Goal: Obtain resource: Obtain resource

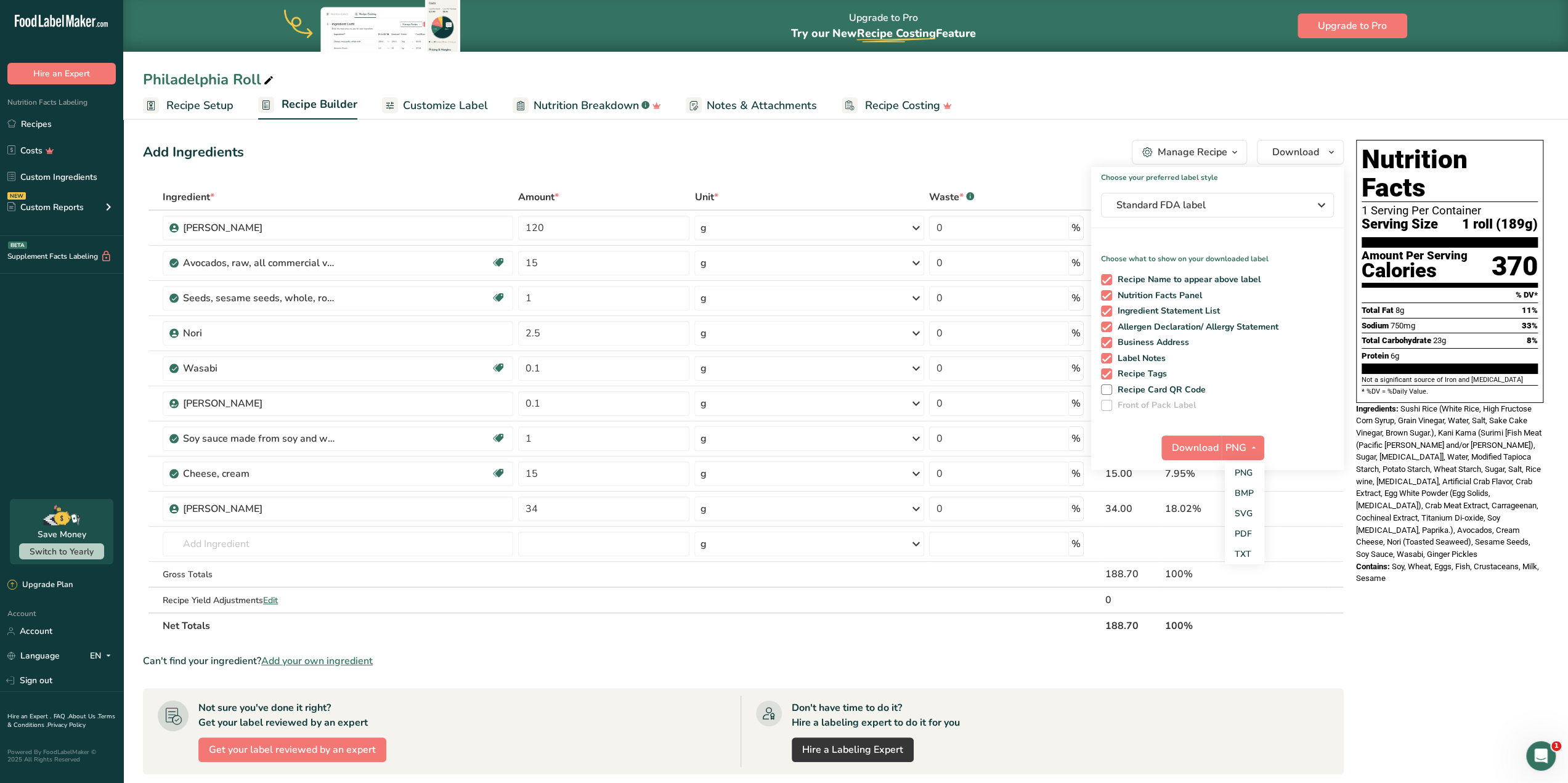
click at [212, 112] on span "Recipe Setup" at bounding box center [200, 105] width 67 height 16
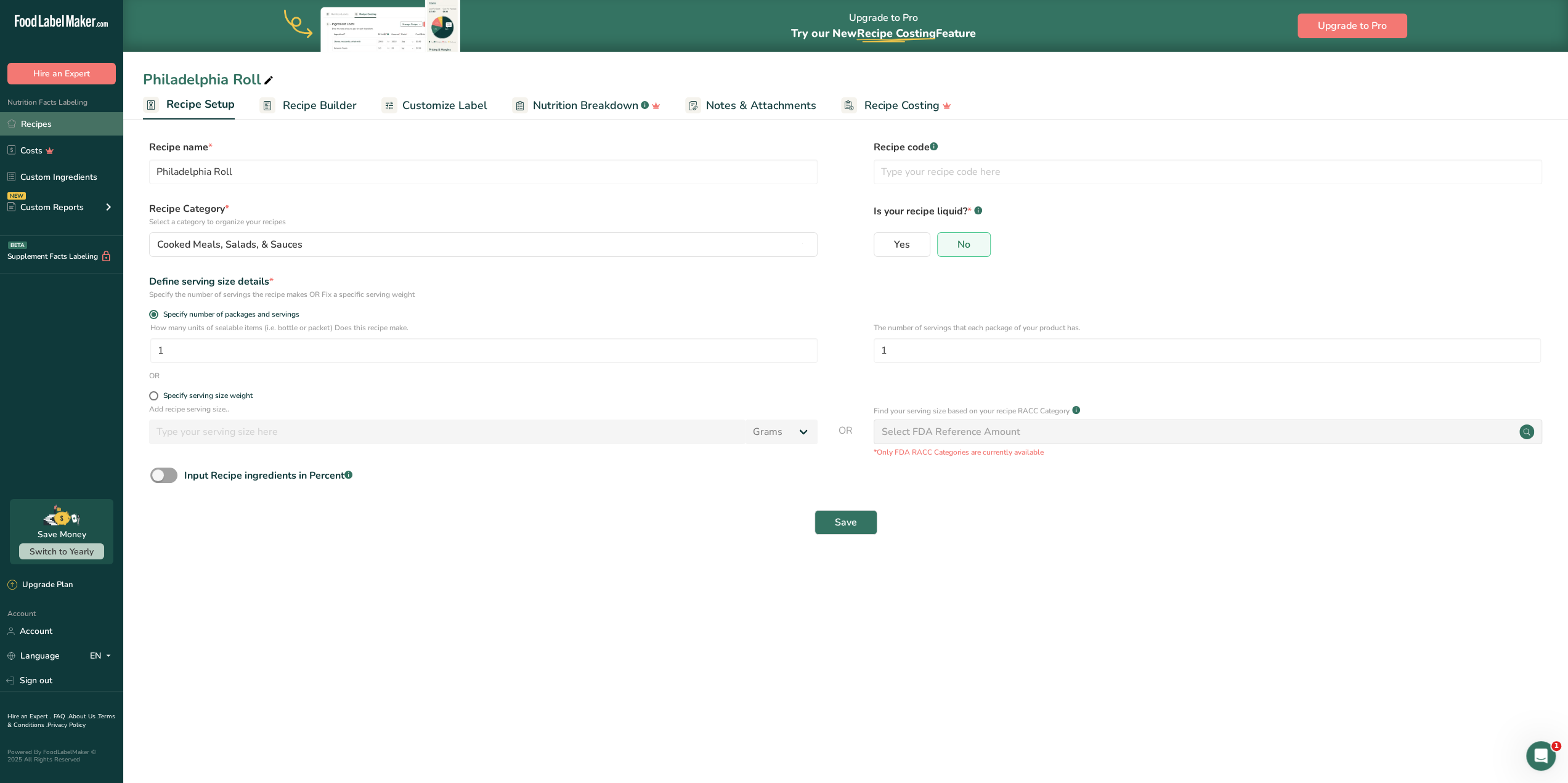
click at [33, 127] on link "Recipes" at bounding box center [62, 123] width 123 height 23
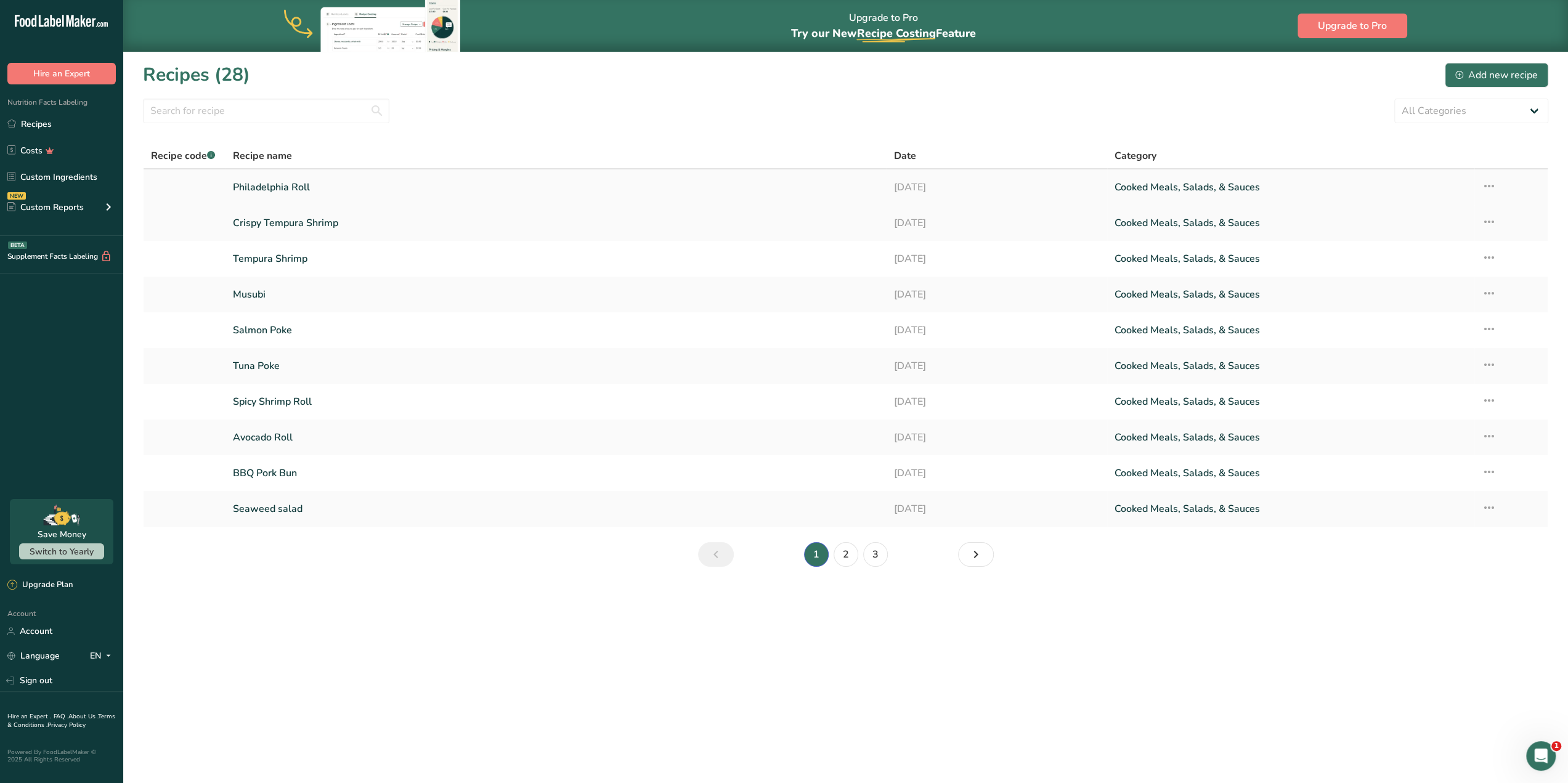
click at [1487, 183] on icon at bounding box center [1489, 186] width 15 height 22
click at [1297, 132] on section "Recipes (28) Add new recipe All Categories Baked Goods Beverages Confectionery …" at bounding box center [846, 318] width 1445 height 535
click at [1488, 220] on icon at bounding box center [1489, 221] width 15 height 22
click at [1288, 225] on link "Cooked Meals, Salads, & Sauces" at bounding box center [1291, 222] width 352 height 25
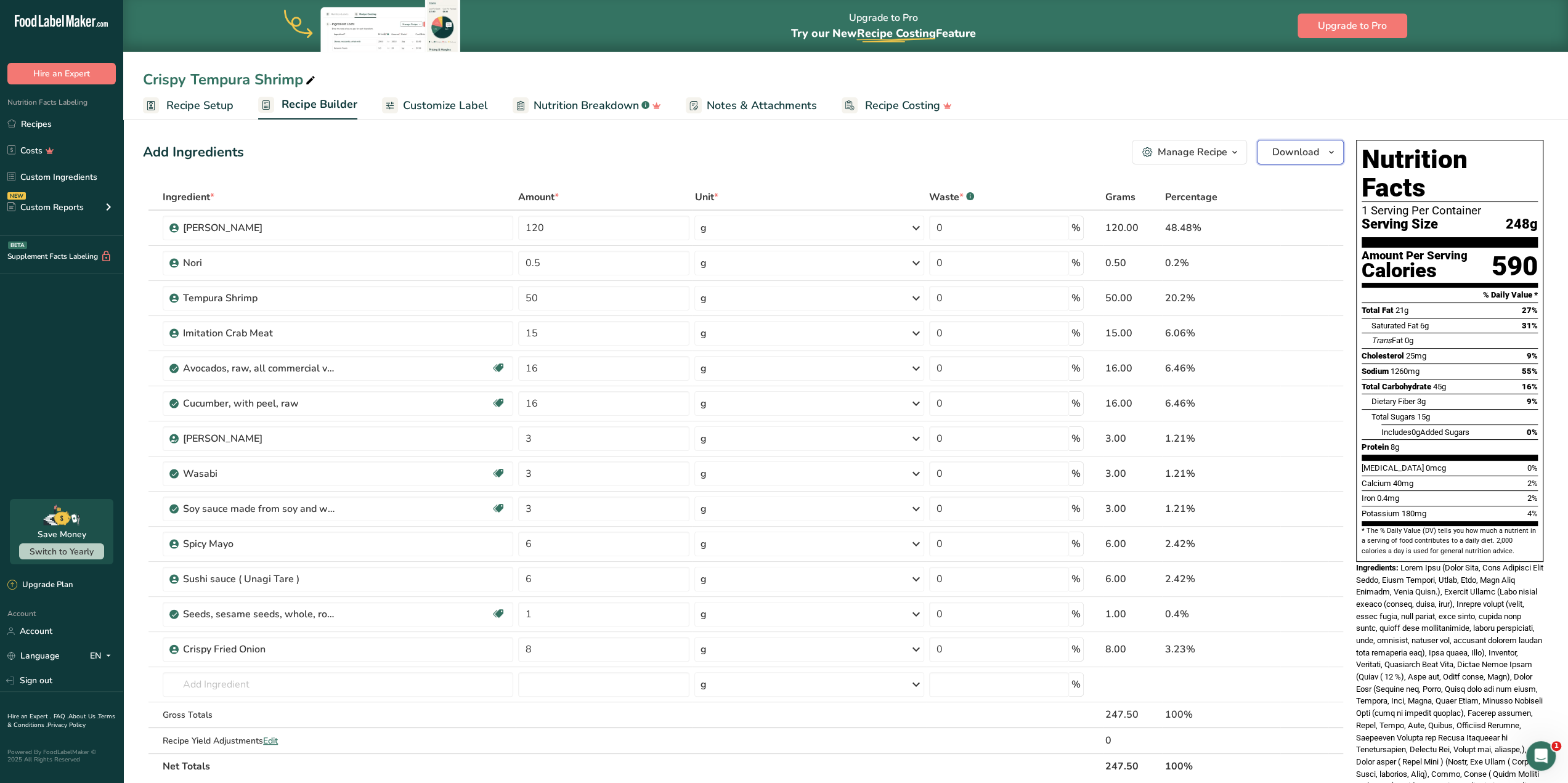
click at [1330, 153] on icon "button" at bounding box center [1331, 152] width 10 height 16
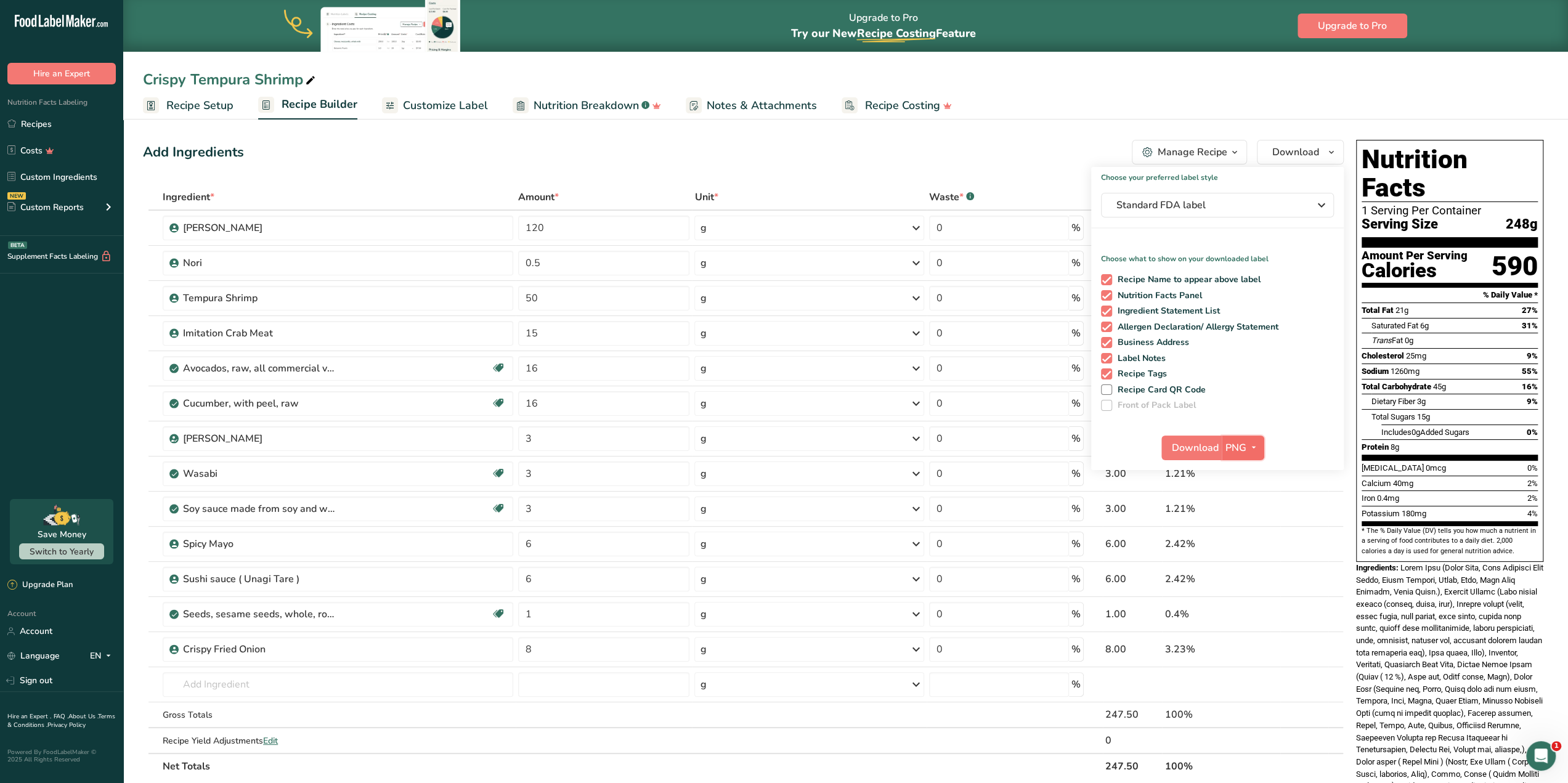
click at [1246, 438] on button "PNG" at bounding box center [1243, 447] width 43 height 25
click at [1198, 447] on span "Download" at bounding box center [1195, 447] width 47 height 15
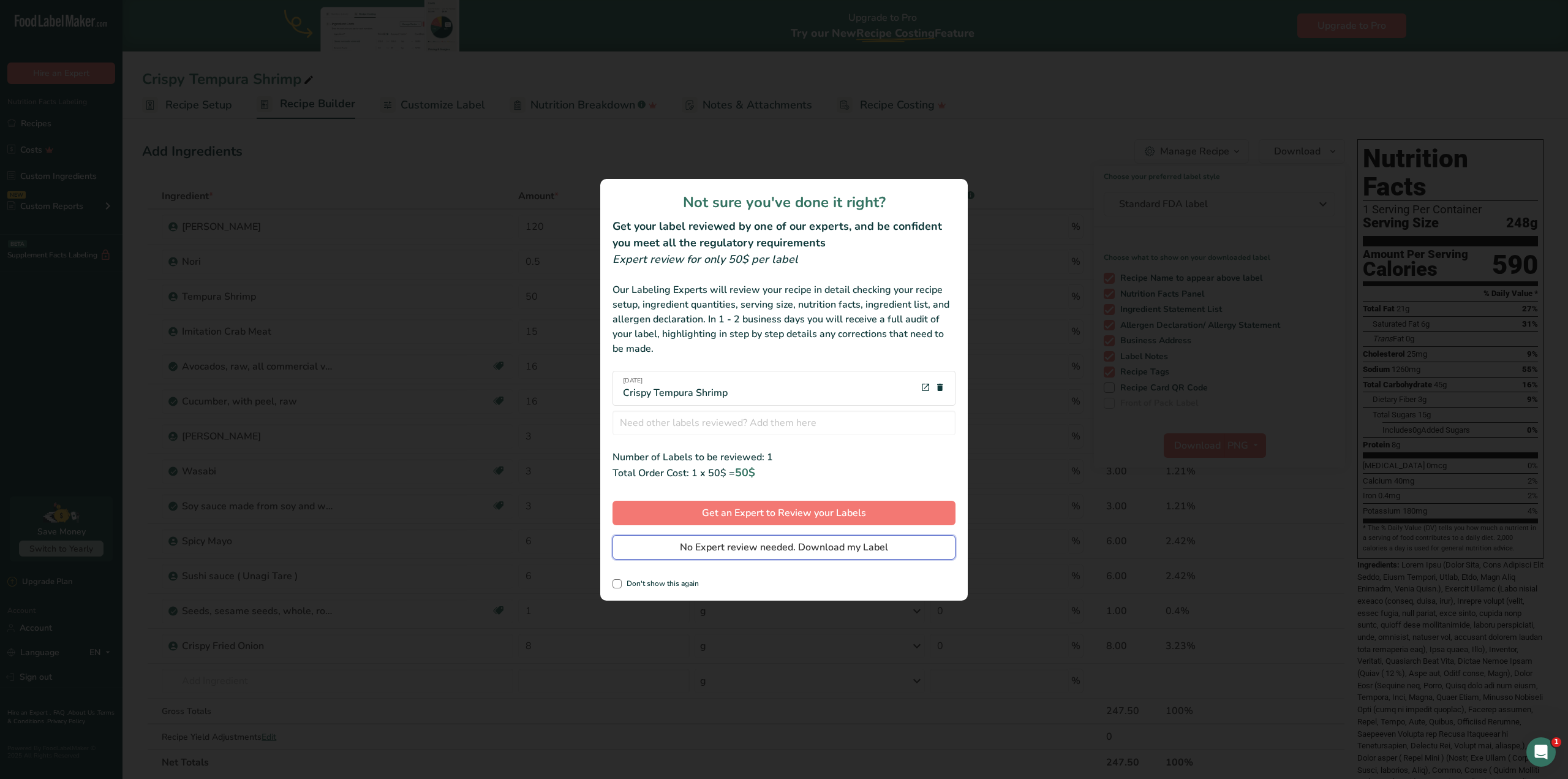
click at [834, 545] on span "No Expert review needed. Download my Label" at bounding box center [784, 547] width 209 height 15
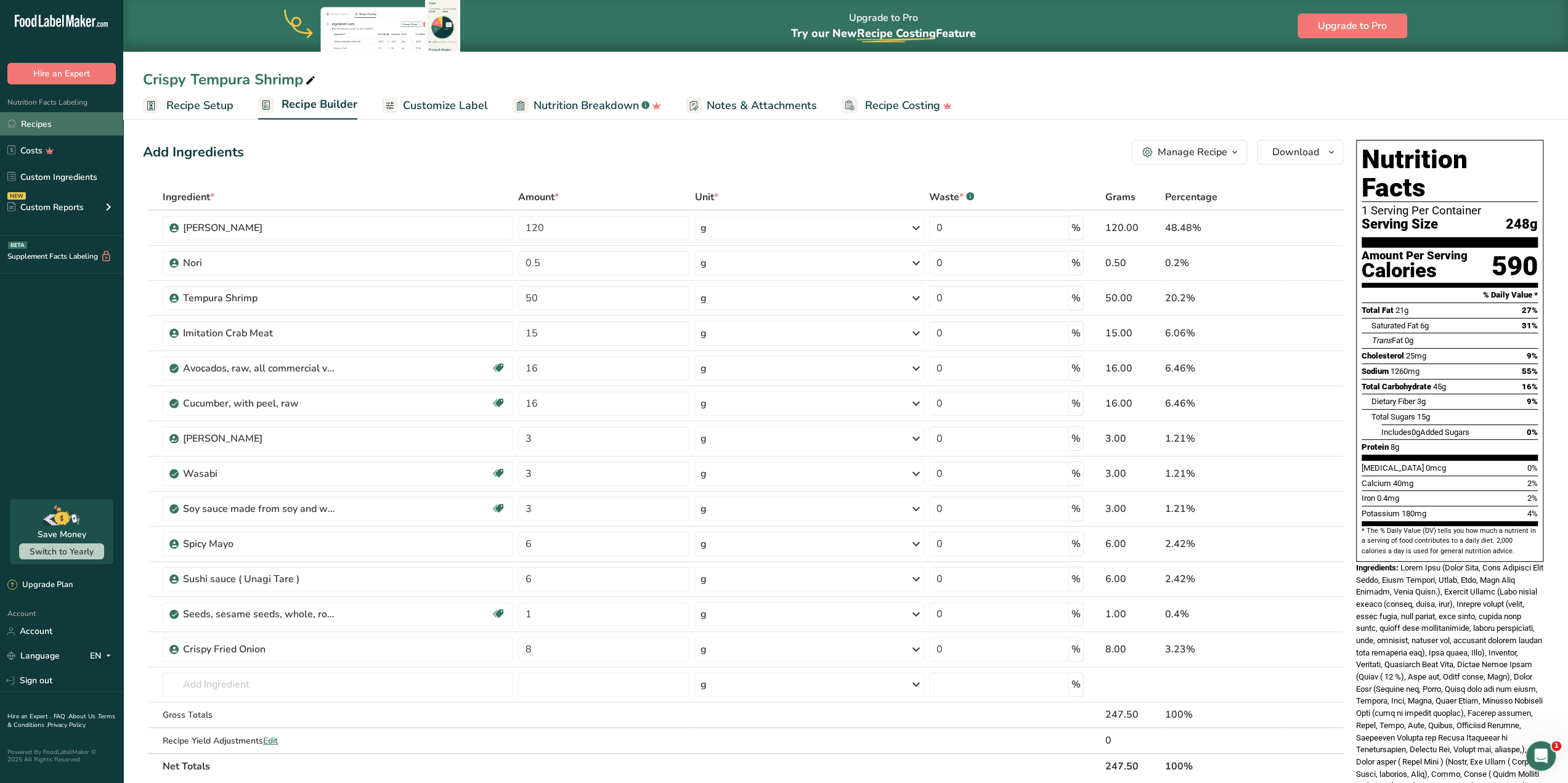
click at [43, 129] on link "Recipes" at bounding box center [62, 123] width 123 height 23
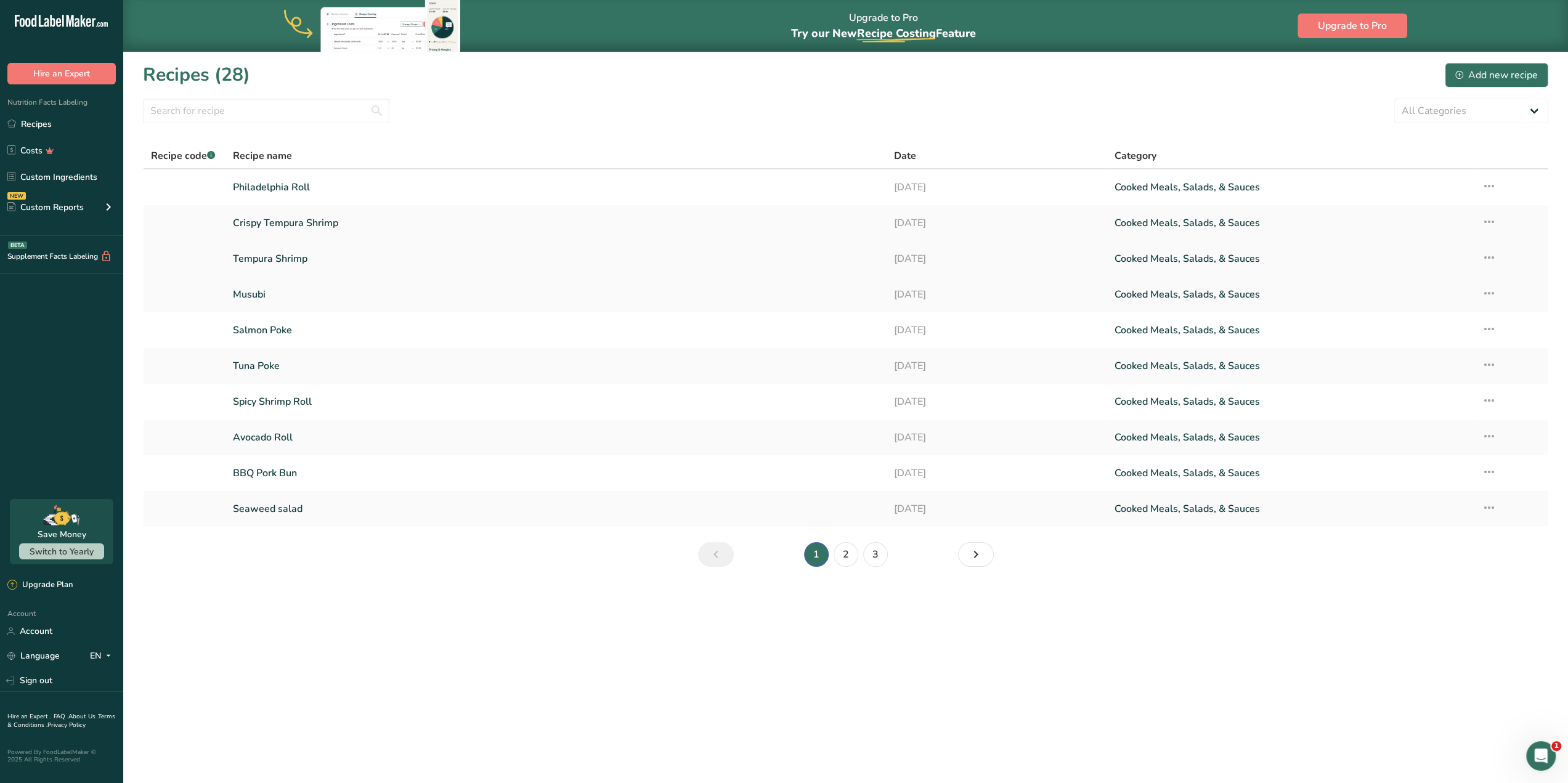
click at [840, 260] on link "Tempura Shrimp" at bounding box center [556, 258] width 647 height 25
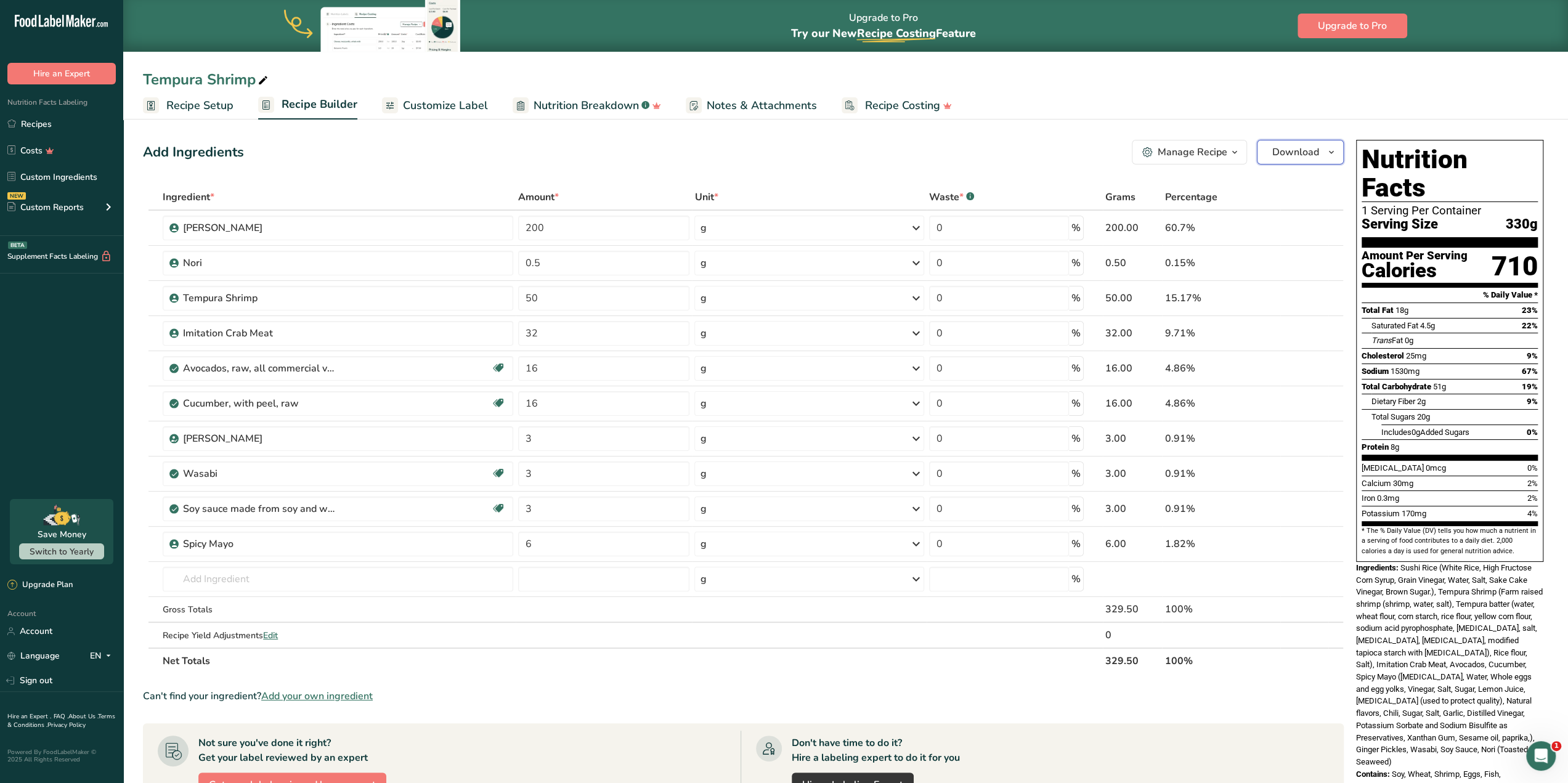
click at [1330, 153] on icon "button" at bounding box center [1331, 152] width 10 height 16
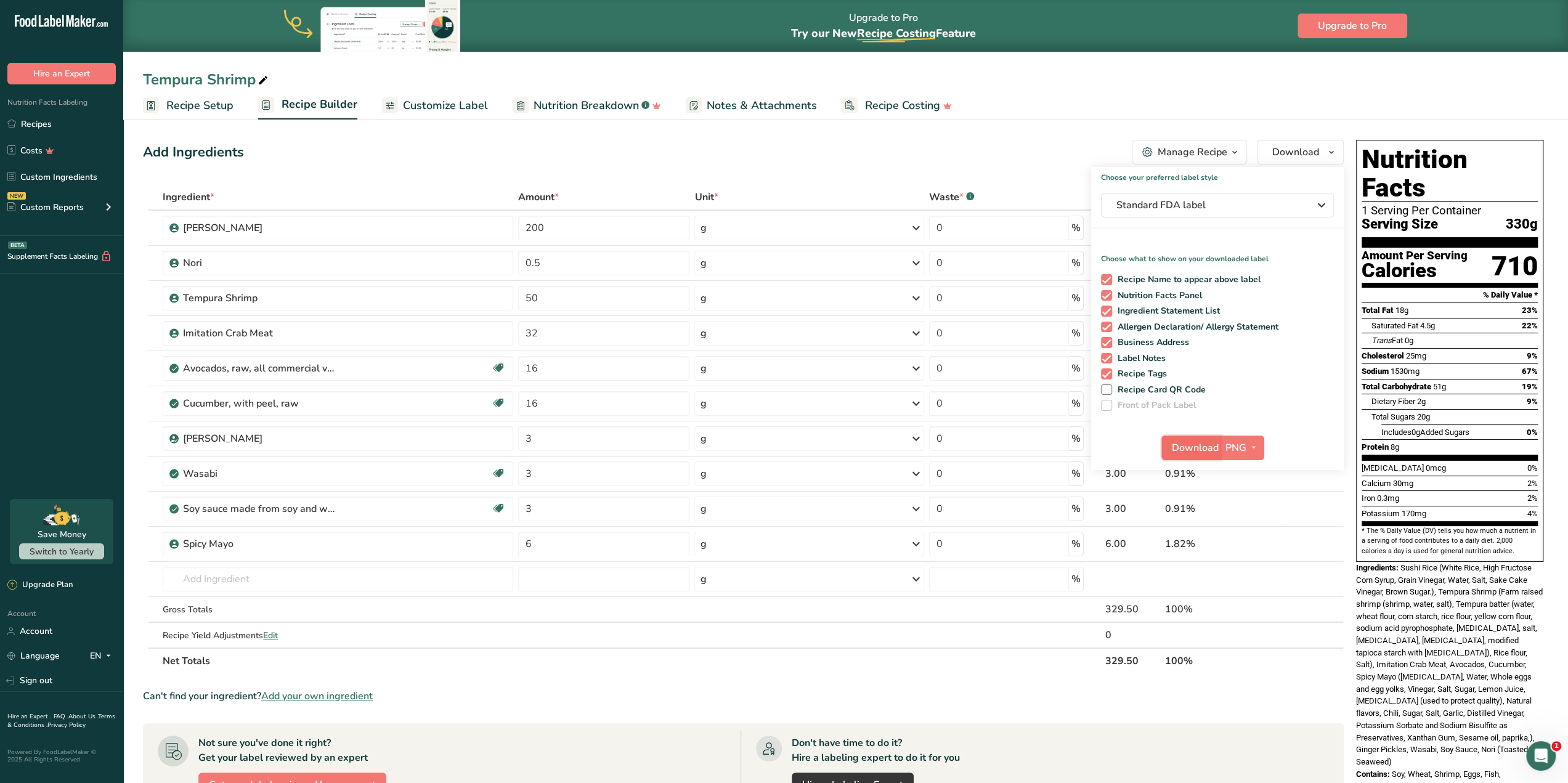
click at [1182, 447] on span "Download" at bounding box center [1195, 447] width 47 height 15
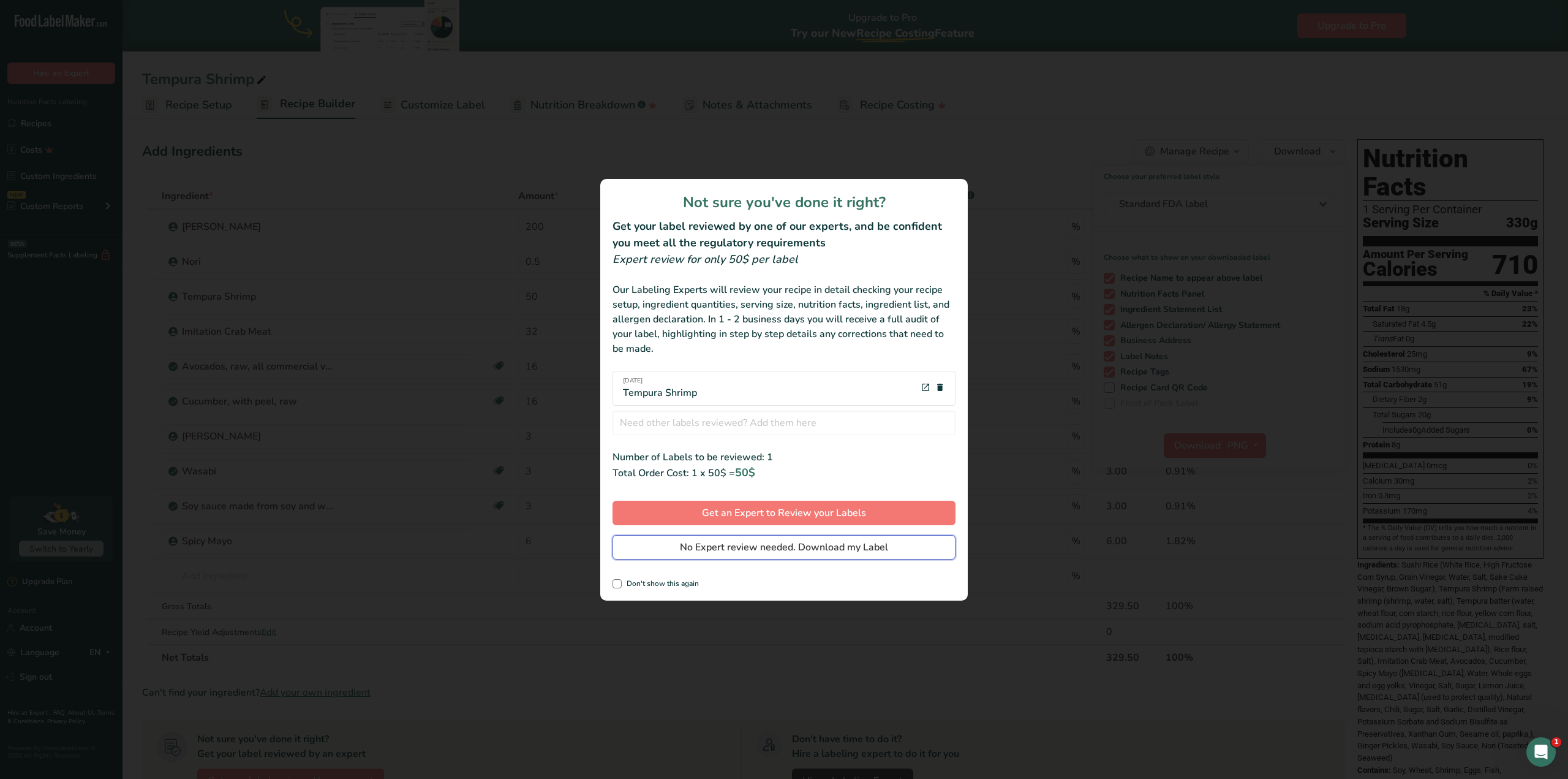
click at [815, 541] on span "No Expert review needed. Download my Label" at bounding box center [784, 547] width 209 height 15
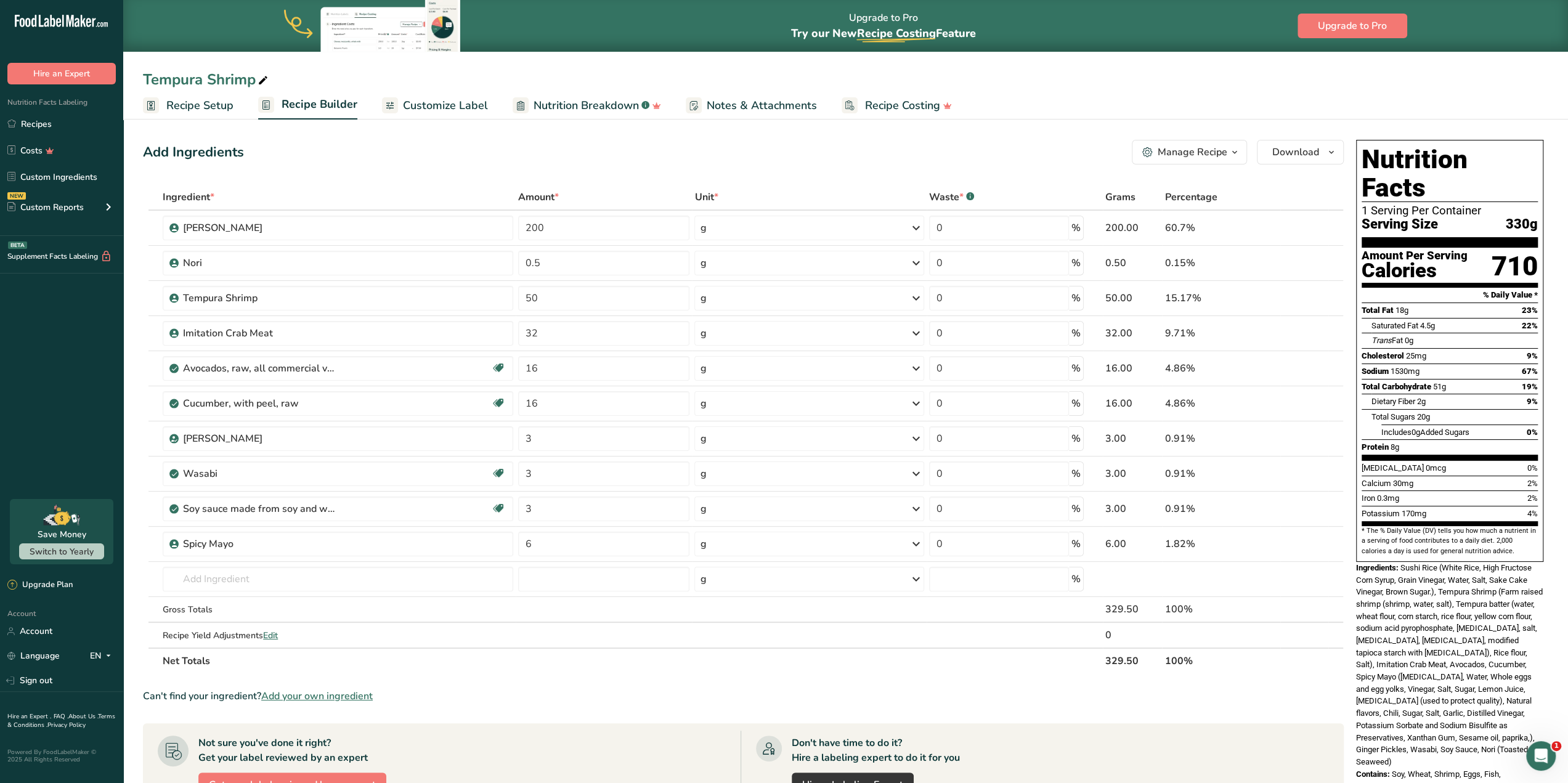
click at [1063, 73] on div "Tempura Shrimp" at bounding box center [846, 79] width 1445 height 22
click at [44, 127] on link "Recipes" at bounding box center [62, 123] width 123 height 23
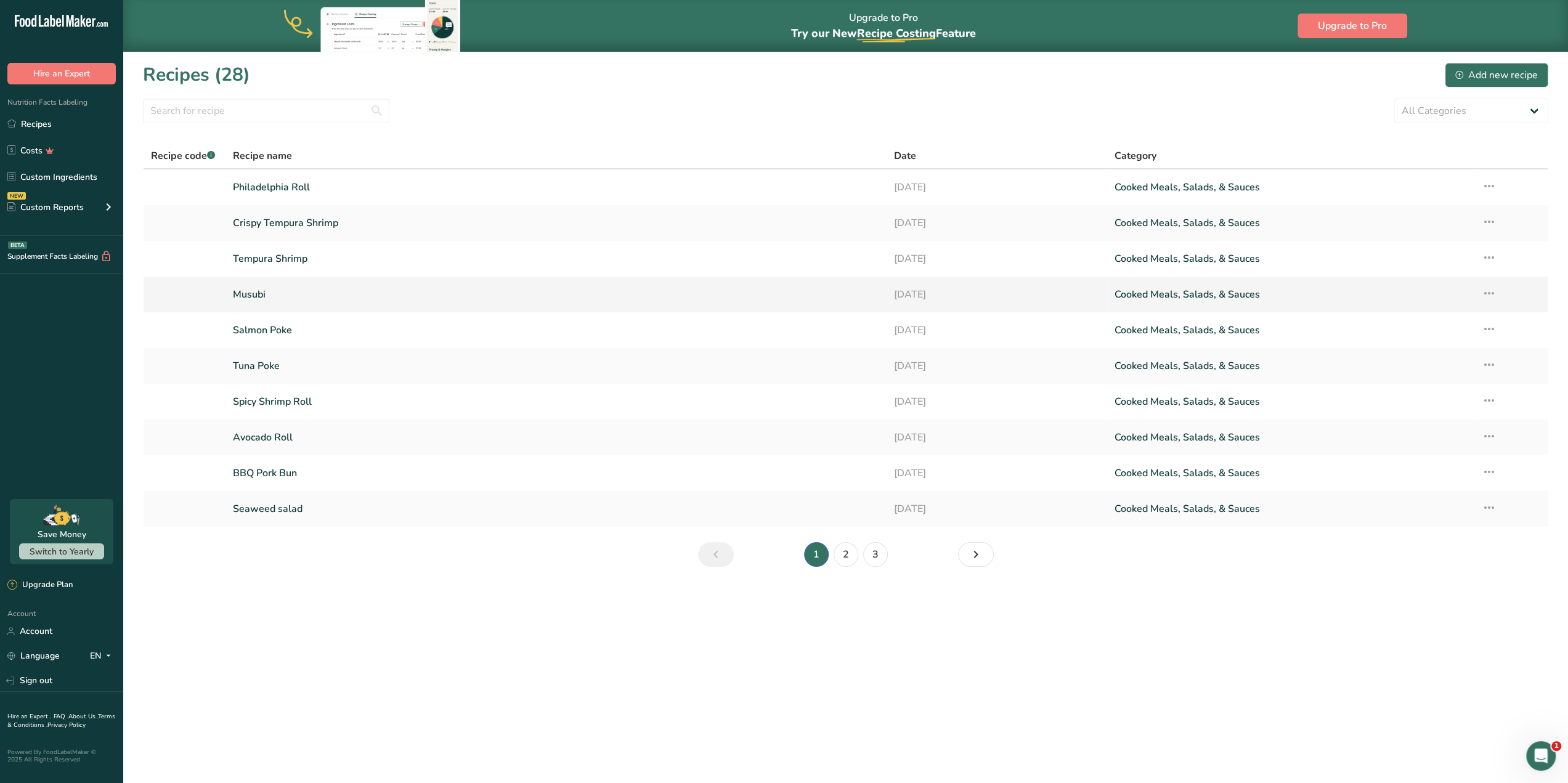
click at [1486, 294] on icon at bounding box center [1489, 293] width 15 height 22
click at [1399, 283] on link "Cooked Meals, Salads, & Sauces" at bounding box center [1291, 294] width 352 height 25
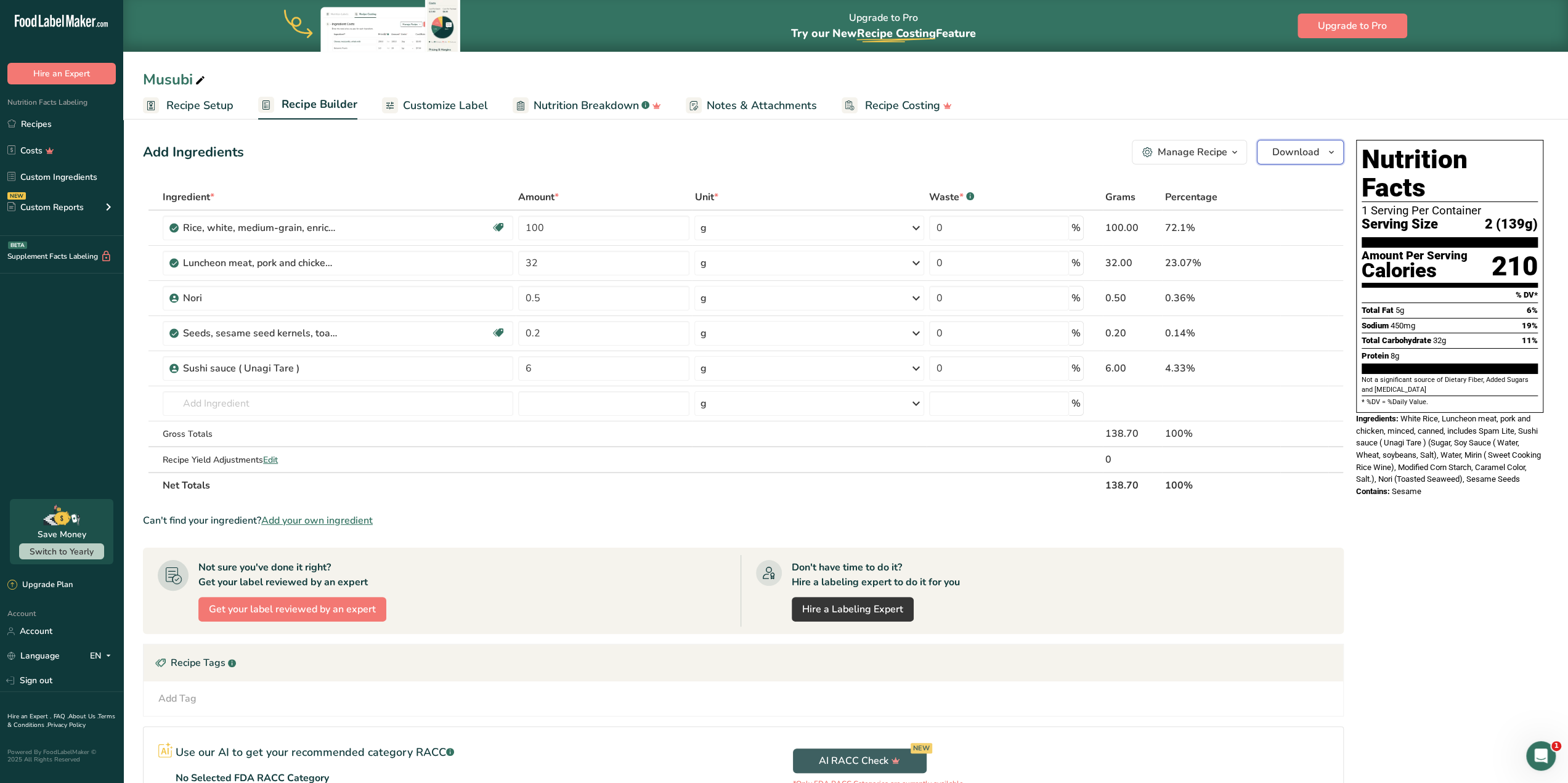
click at [1339, 153] on button "Download" at bounding box center [1301, 152] width 87 height 25
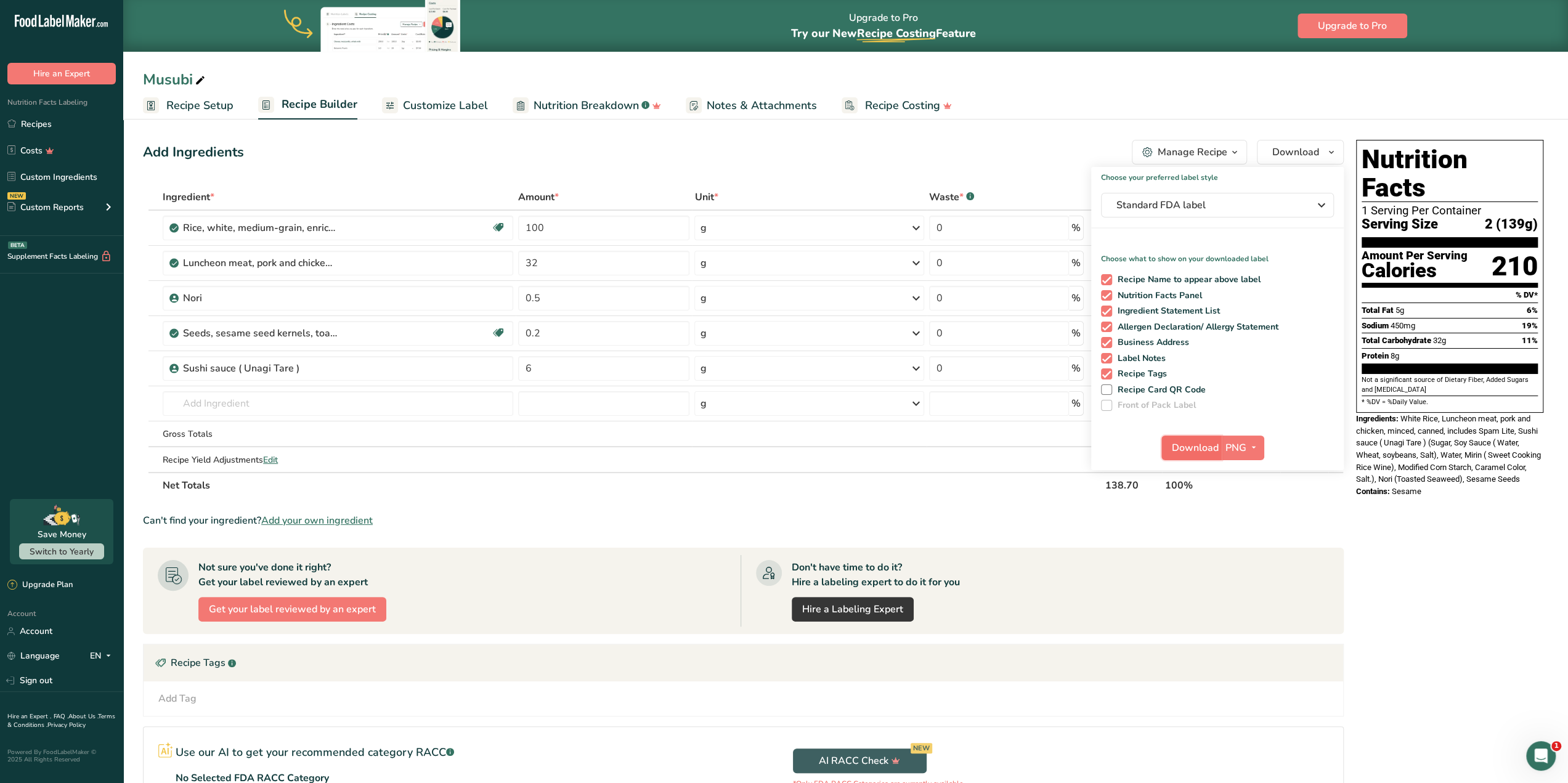
click at [1191, 455] on span "Download" at bounding box center [1195, 447] width 47 height 15
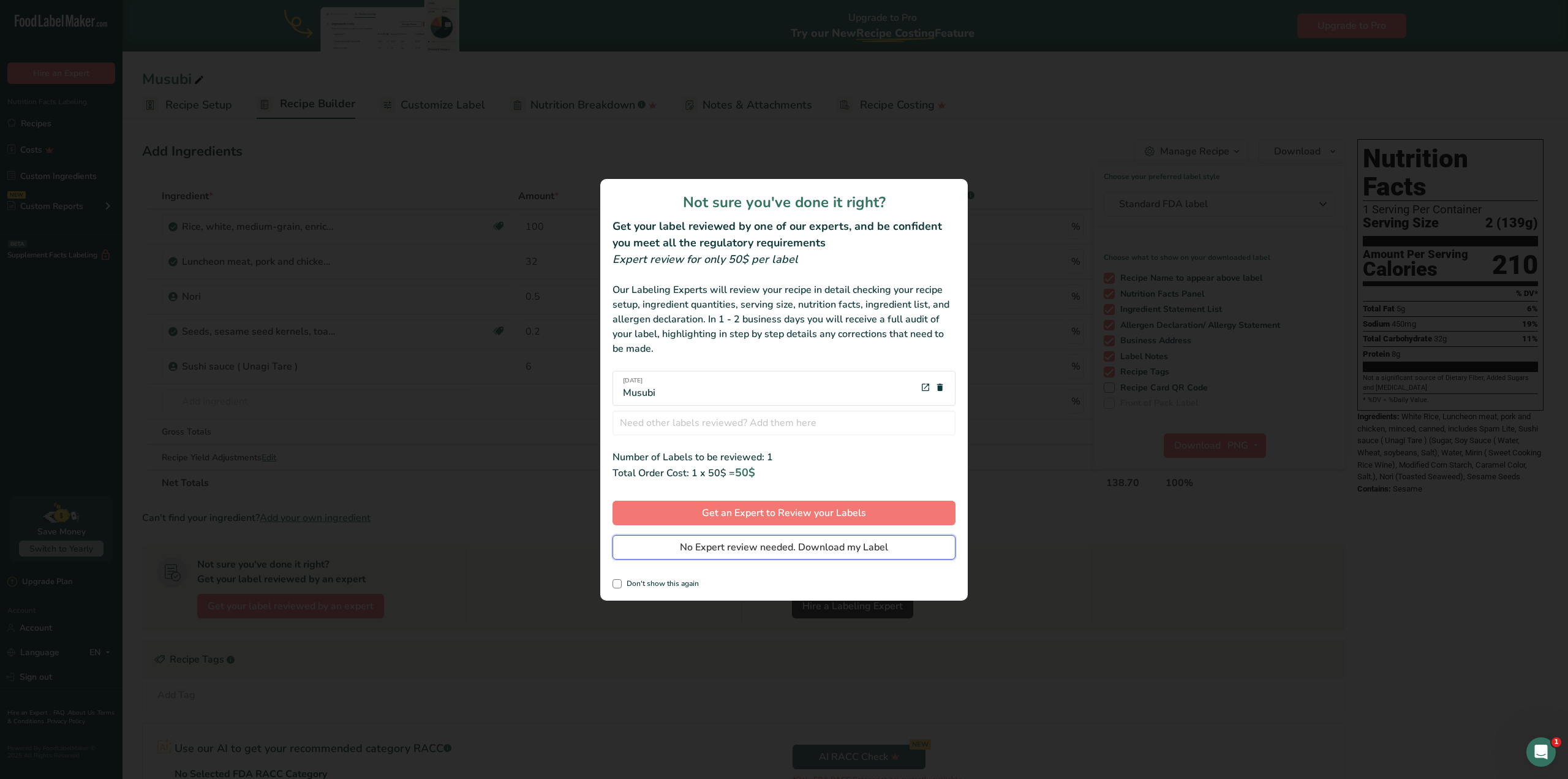
click at [855, 547] on span "No Expert review needed. Download my Label" at bounding box center [784, 547] width 209 height 15
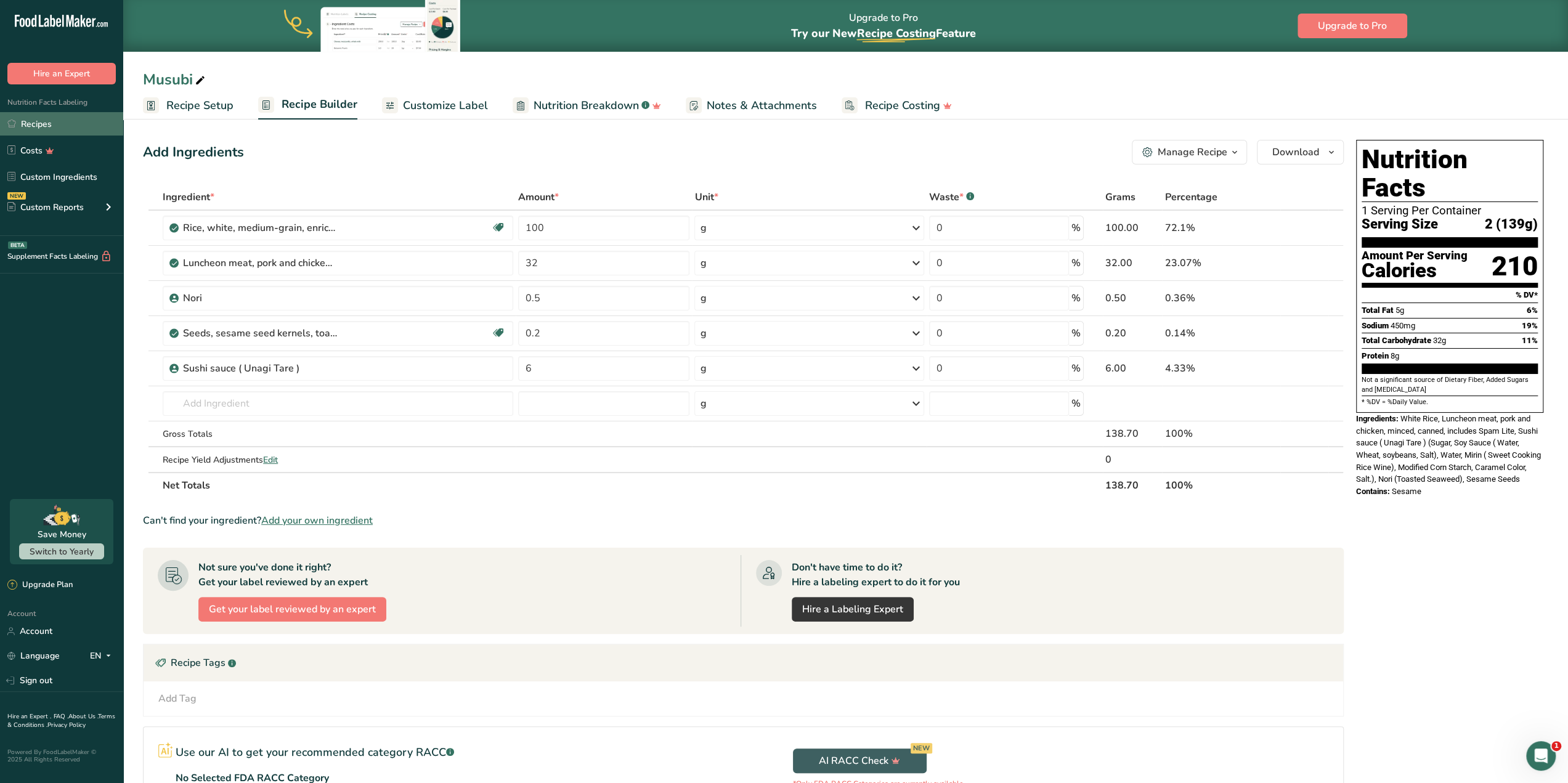
click at [63, 130] on link "Recipes" at bounding box center [62, 123] width 123 height 23
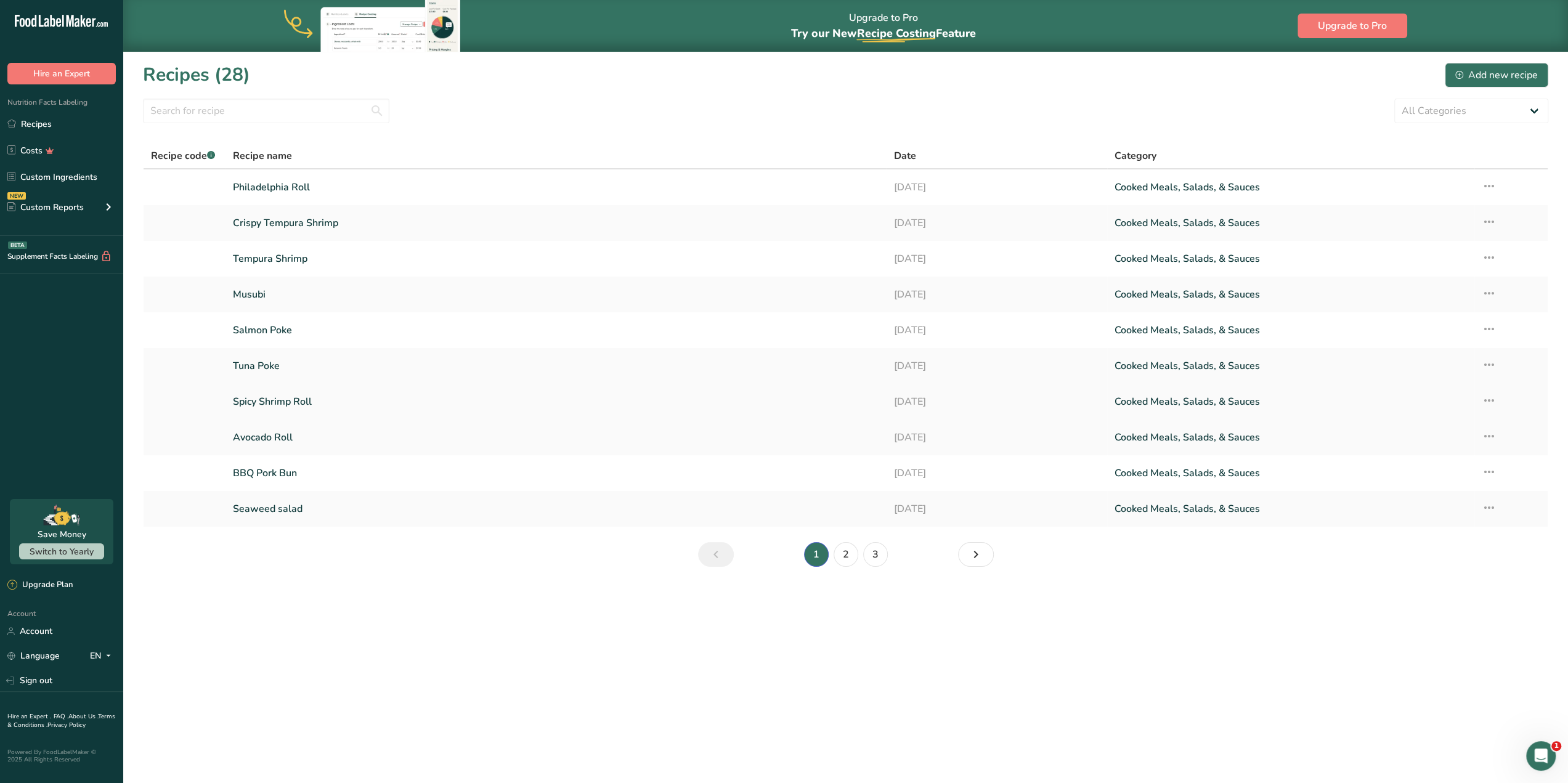
click at [1485, 399] on icon at bounding box center [1489, 400] width 15 height 22
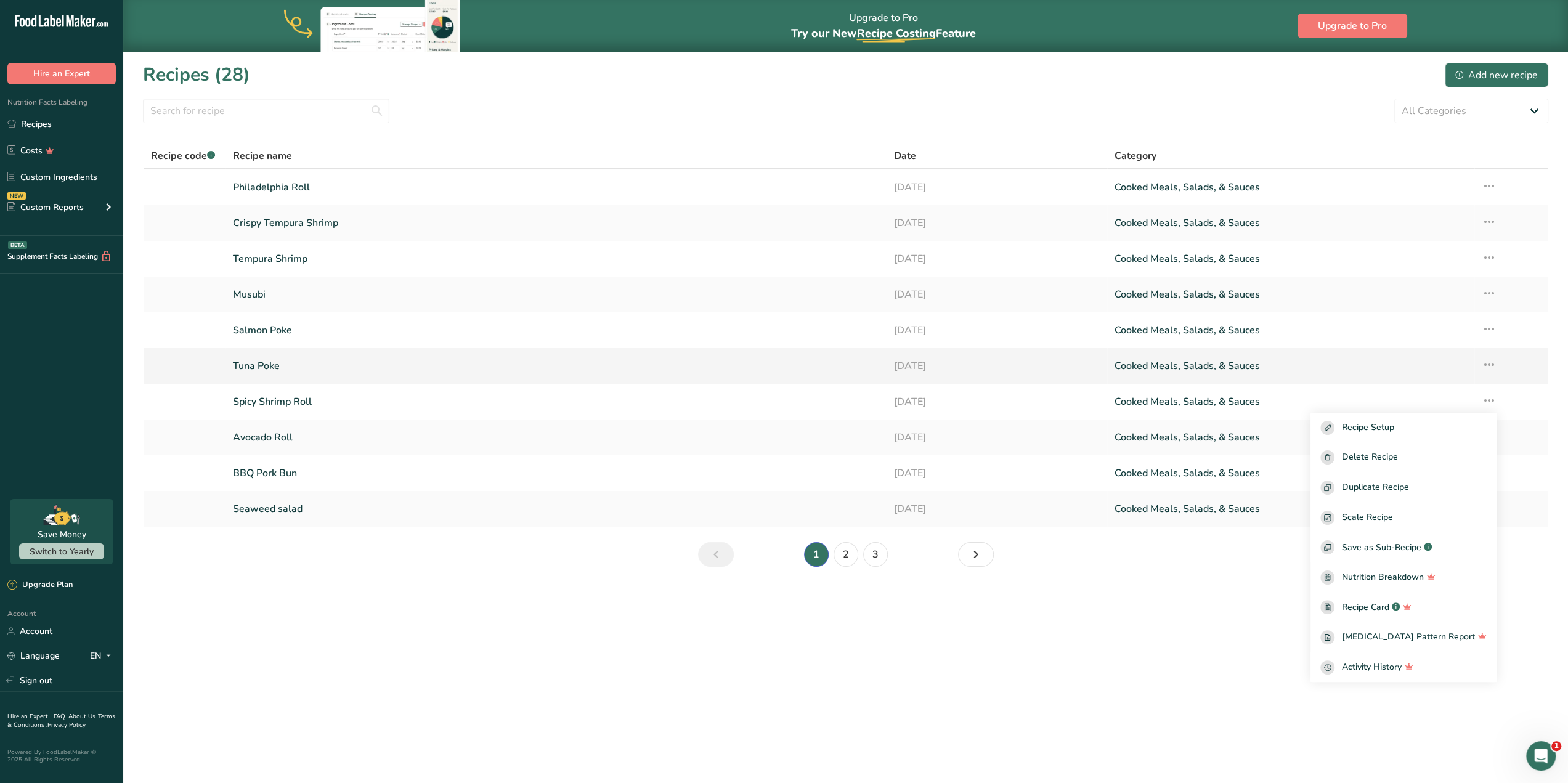
click at [1311, 363] on link "Cooked Meals, Salads, & Sauces" at bounding box center [1291, 365] width 352 height 25
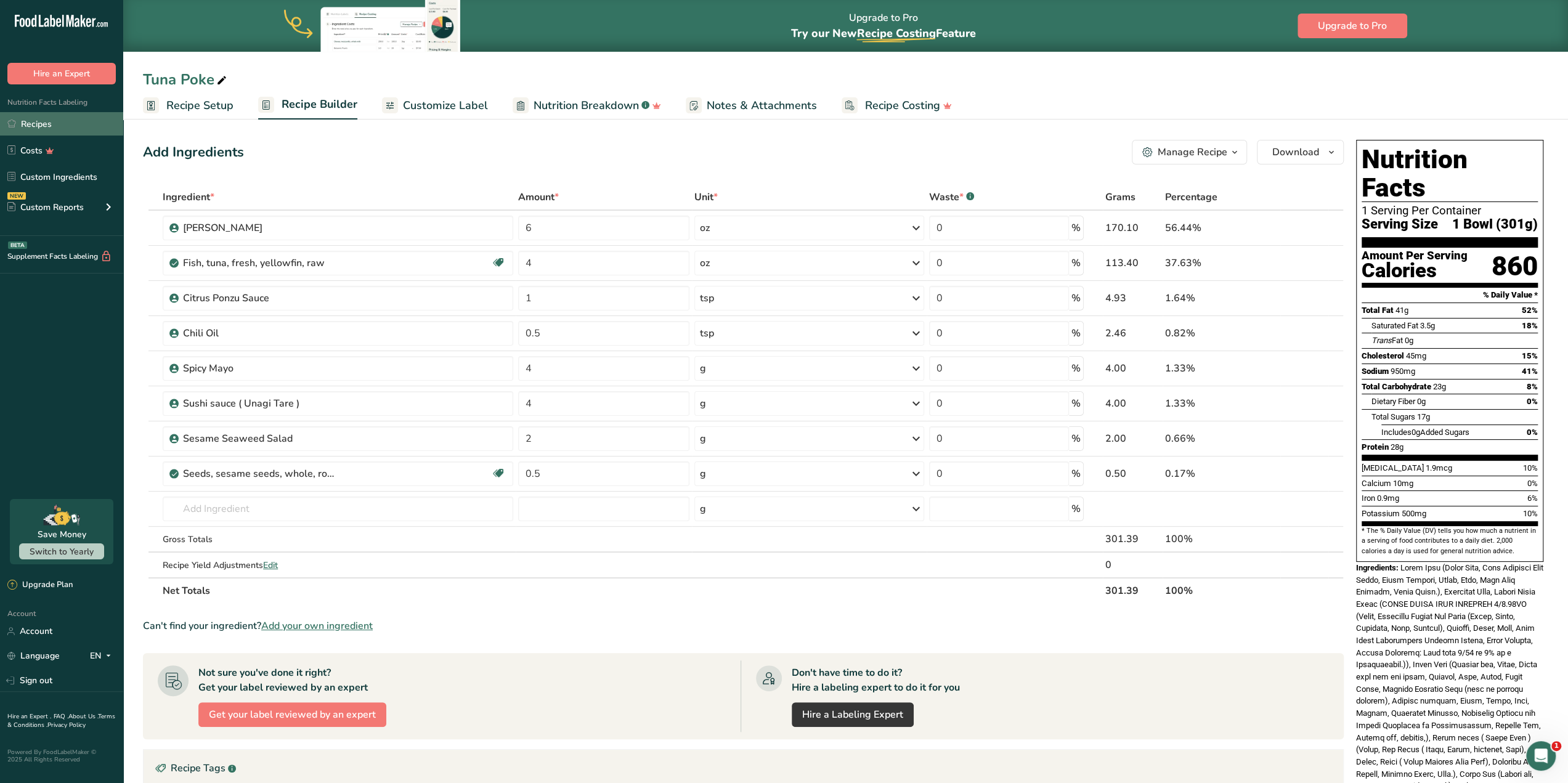
click at [35, 117] on link "Recipes" at bounding box center [62, 123] width 123 height 23
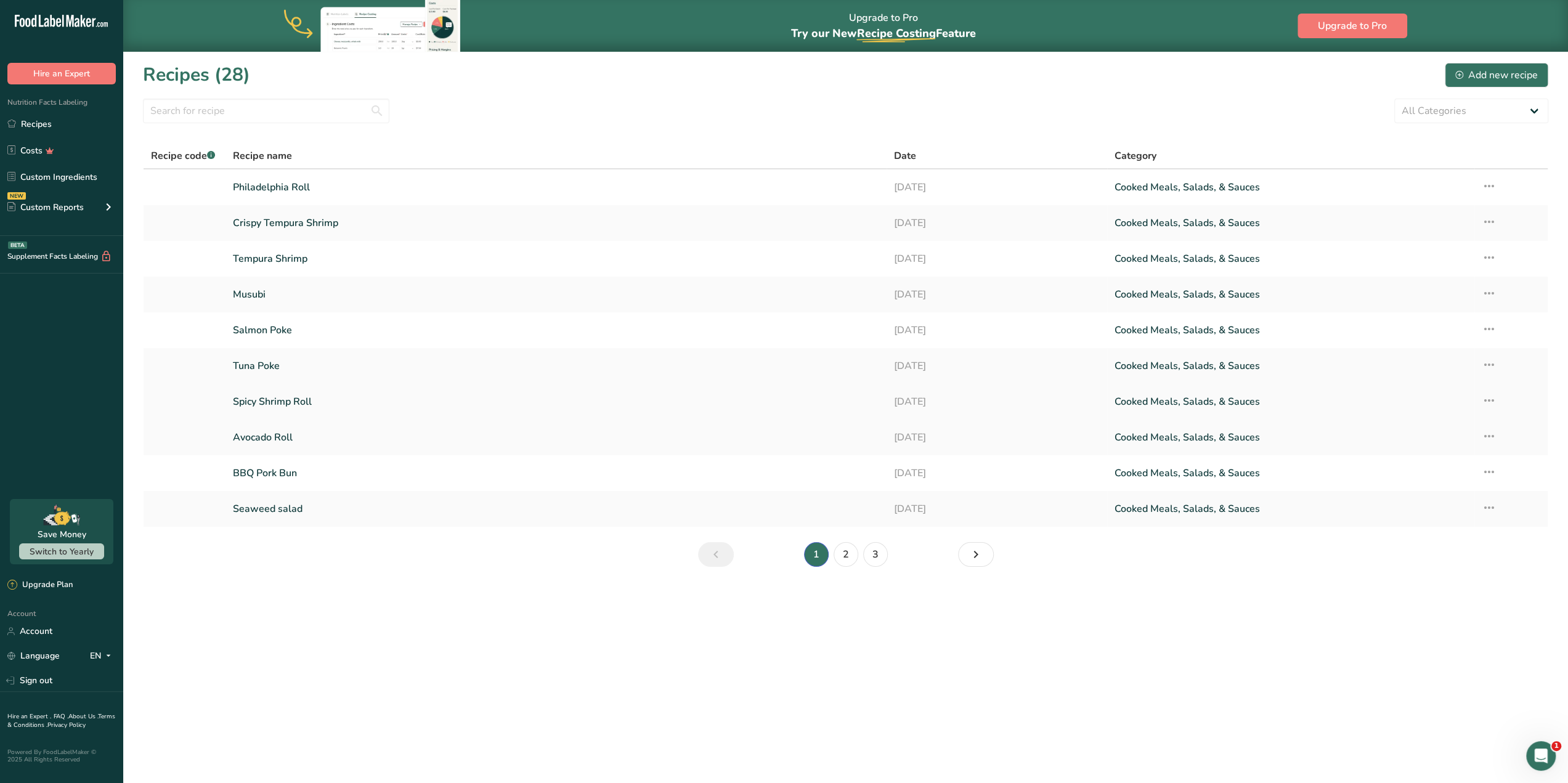
click at [1332, 396] on link "Cooked Meals, Salads, & Sauces" at bounding box center [1291, 401] width 352 height 25
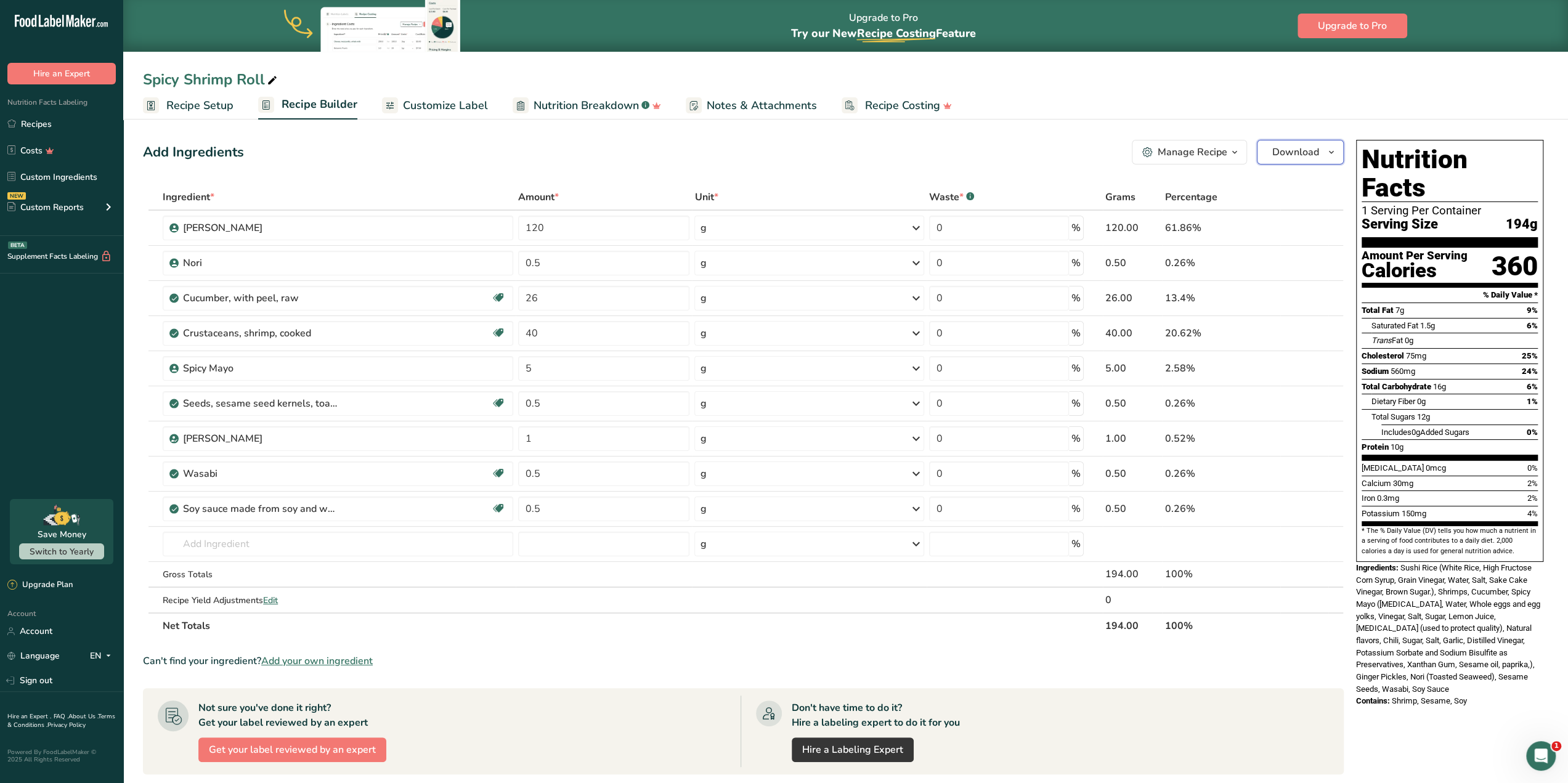
click at [1324, 147] on span "button" at bounding box center [1331, 152] width 15 height 15
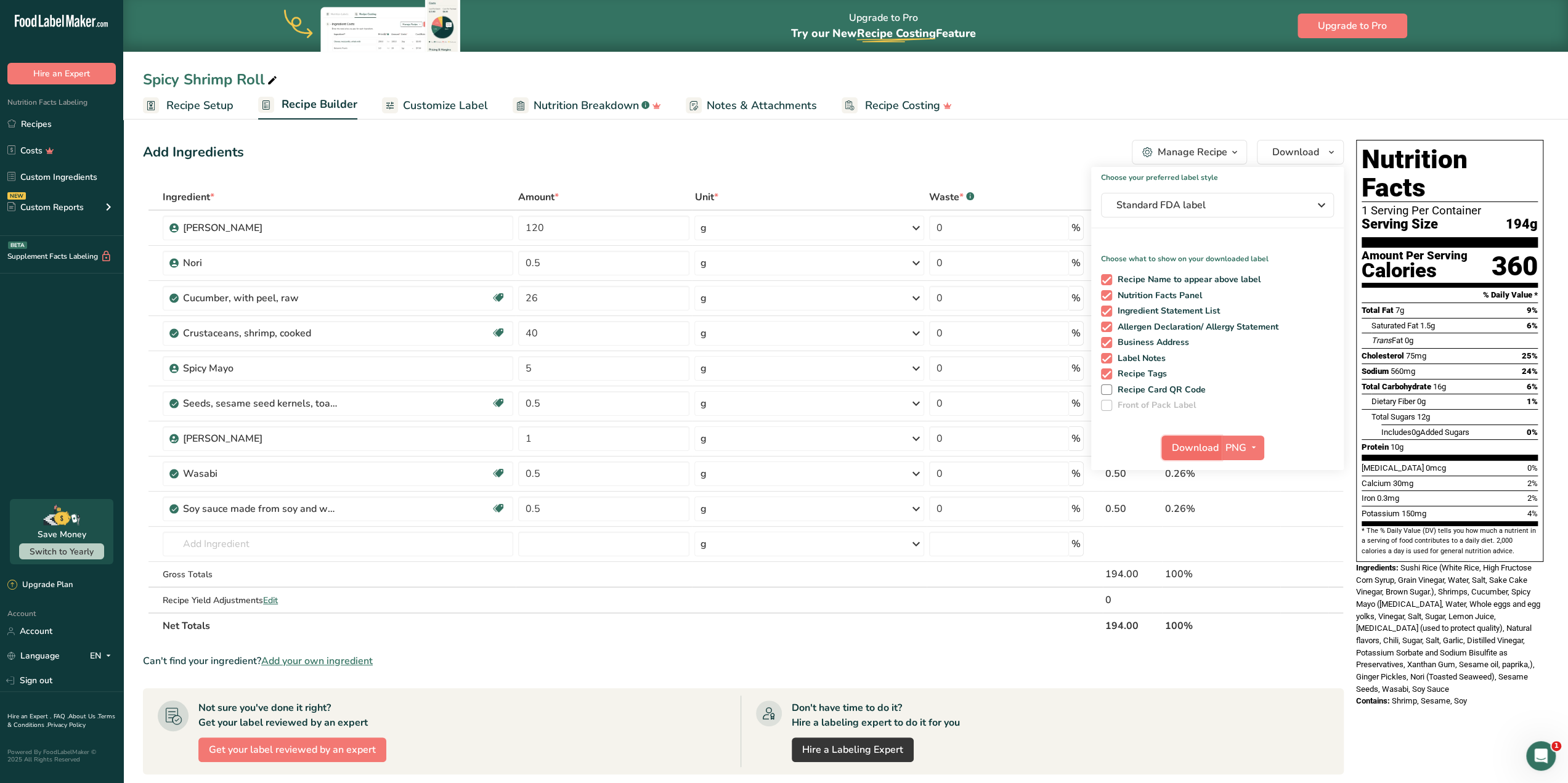
click at [1191, 440] on span "Download" at bounding box center [1195, 447] width 47 height 15
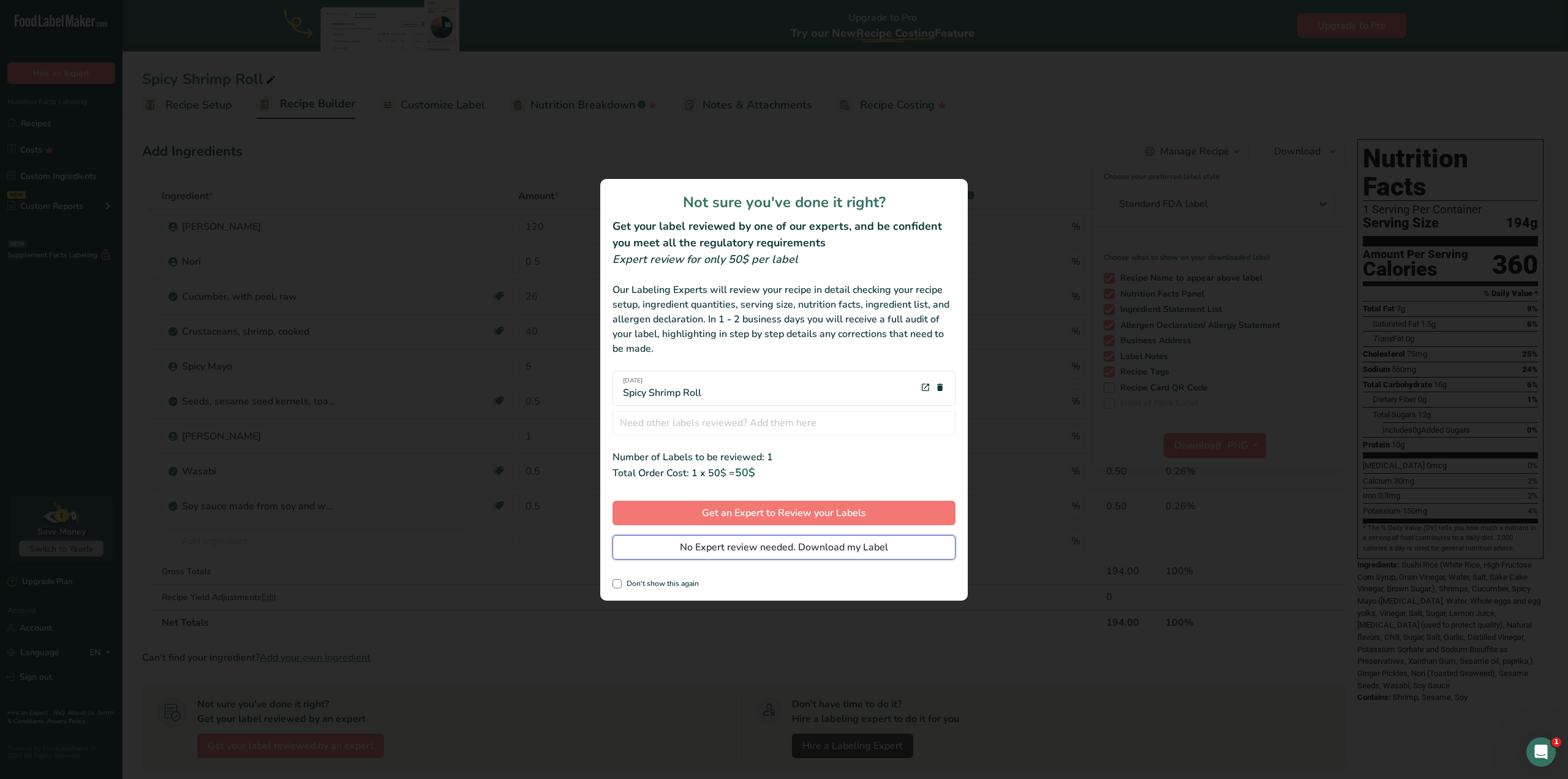
click at [794, 543] on span "No Expert review needed. Download my Label" at bounding box center [784, 547] width 209 height 15
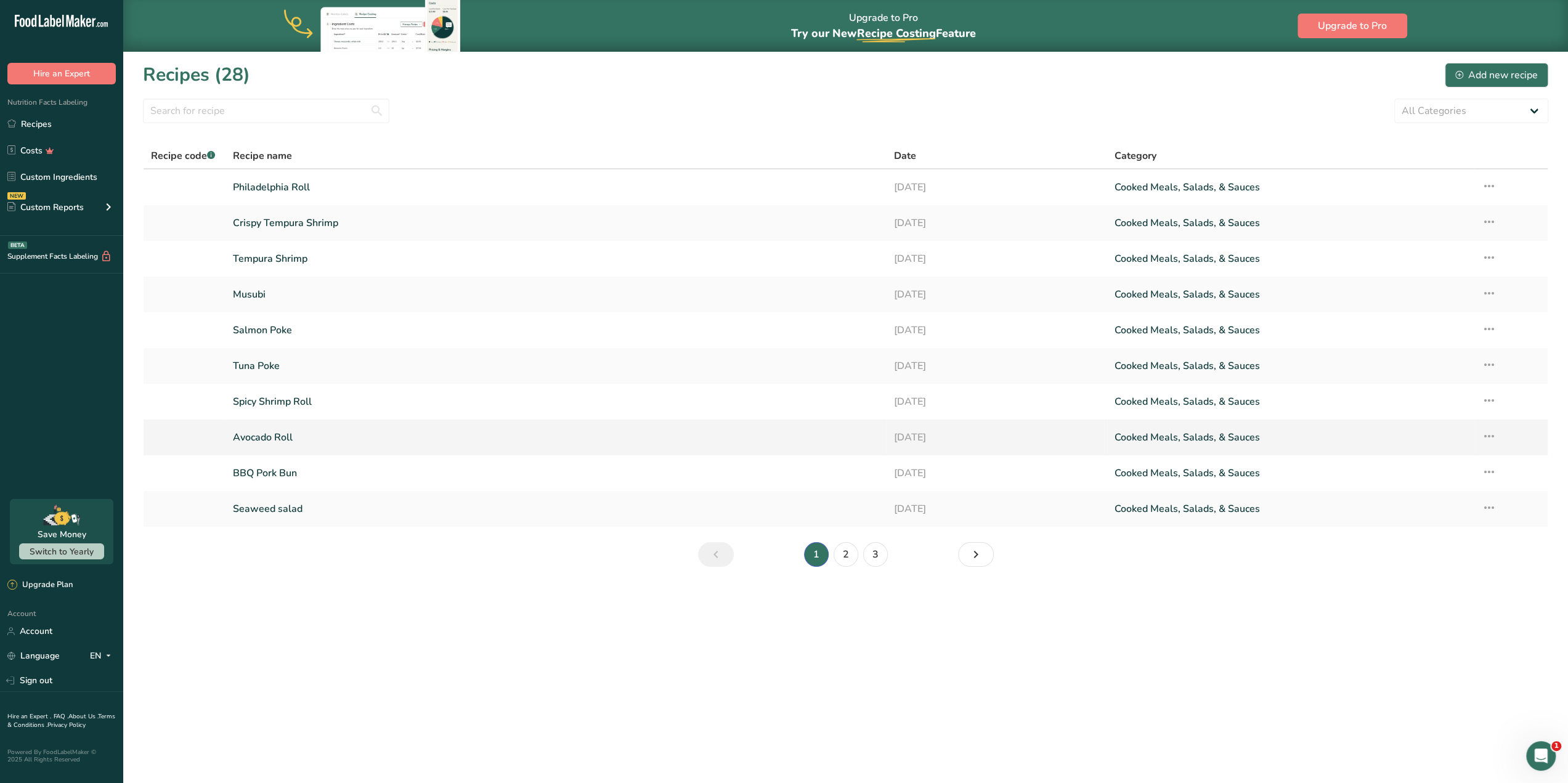
click at [1083, 438] on link "[DATE]" at bounding box center [997, 437] width 206 height 25
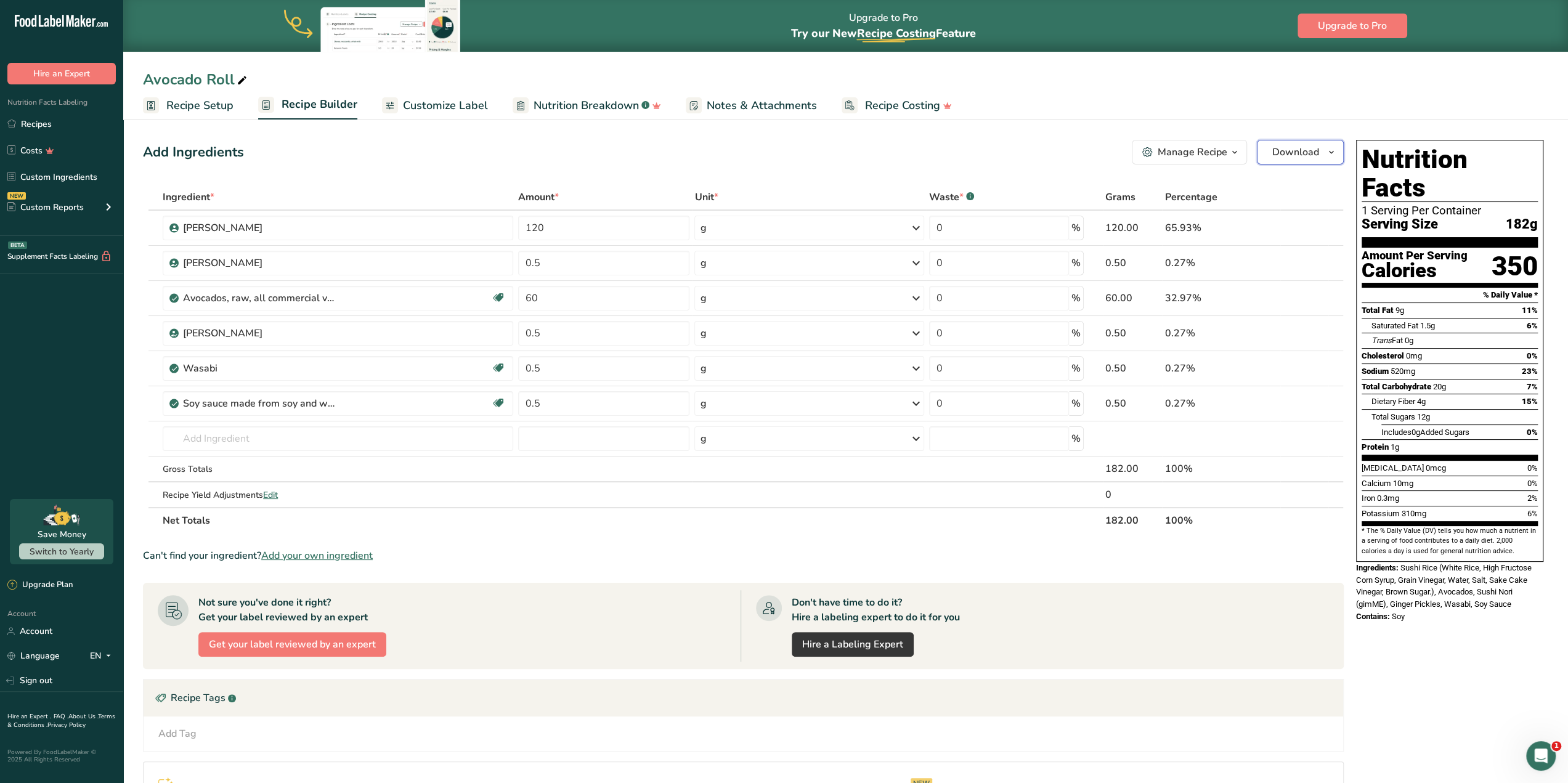
click at [1329, 151] on icon "button" at bounding box center [1331, 152] width 10 height 16
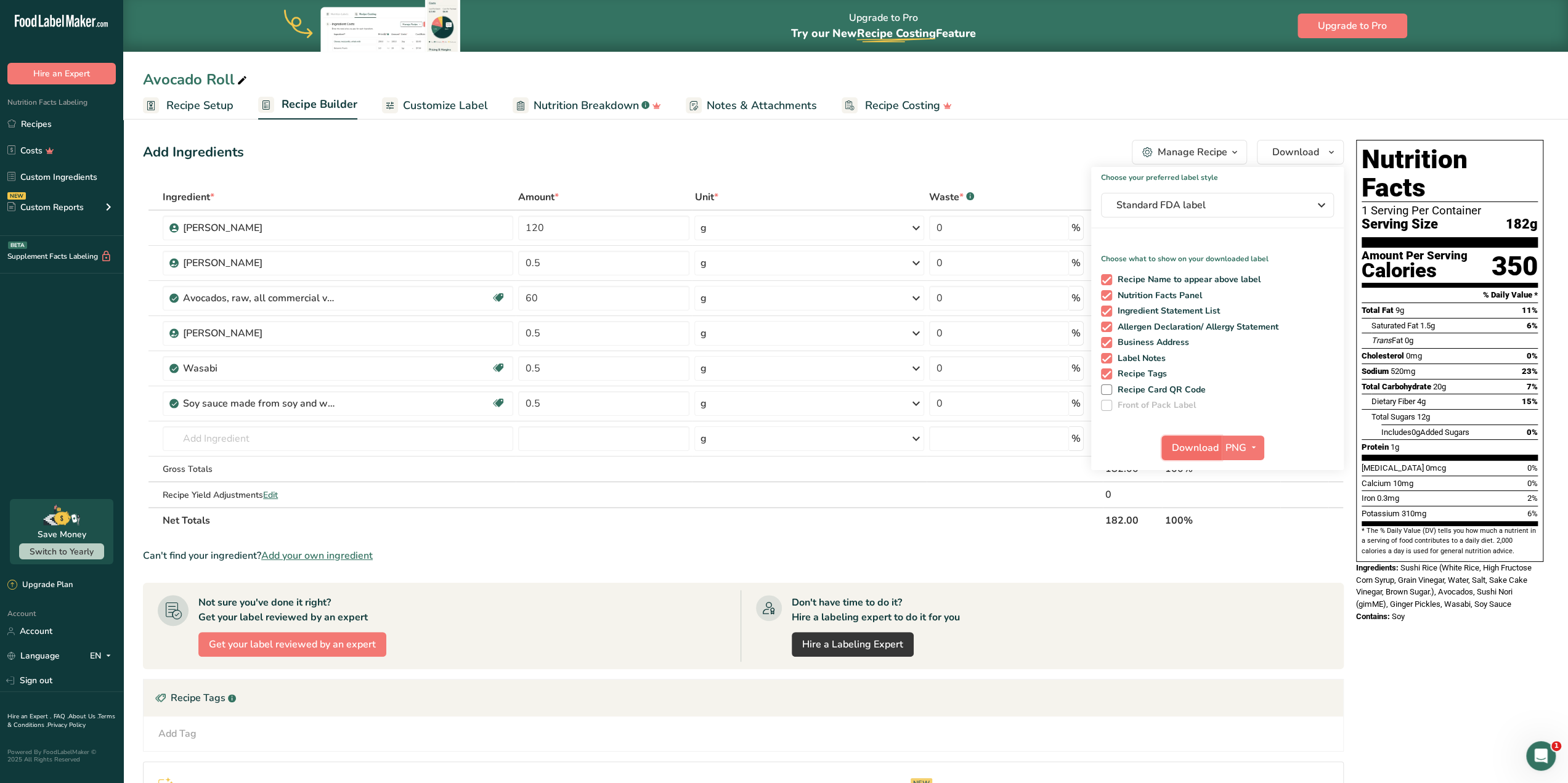
click at [1171, 442] on span "Download" at bounding box center [1195, 447] width 47 height 15
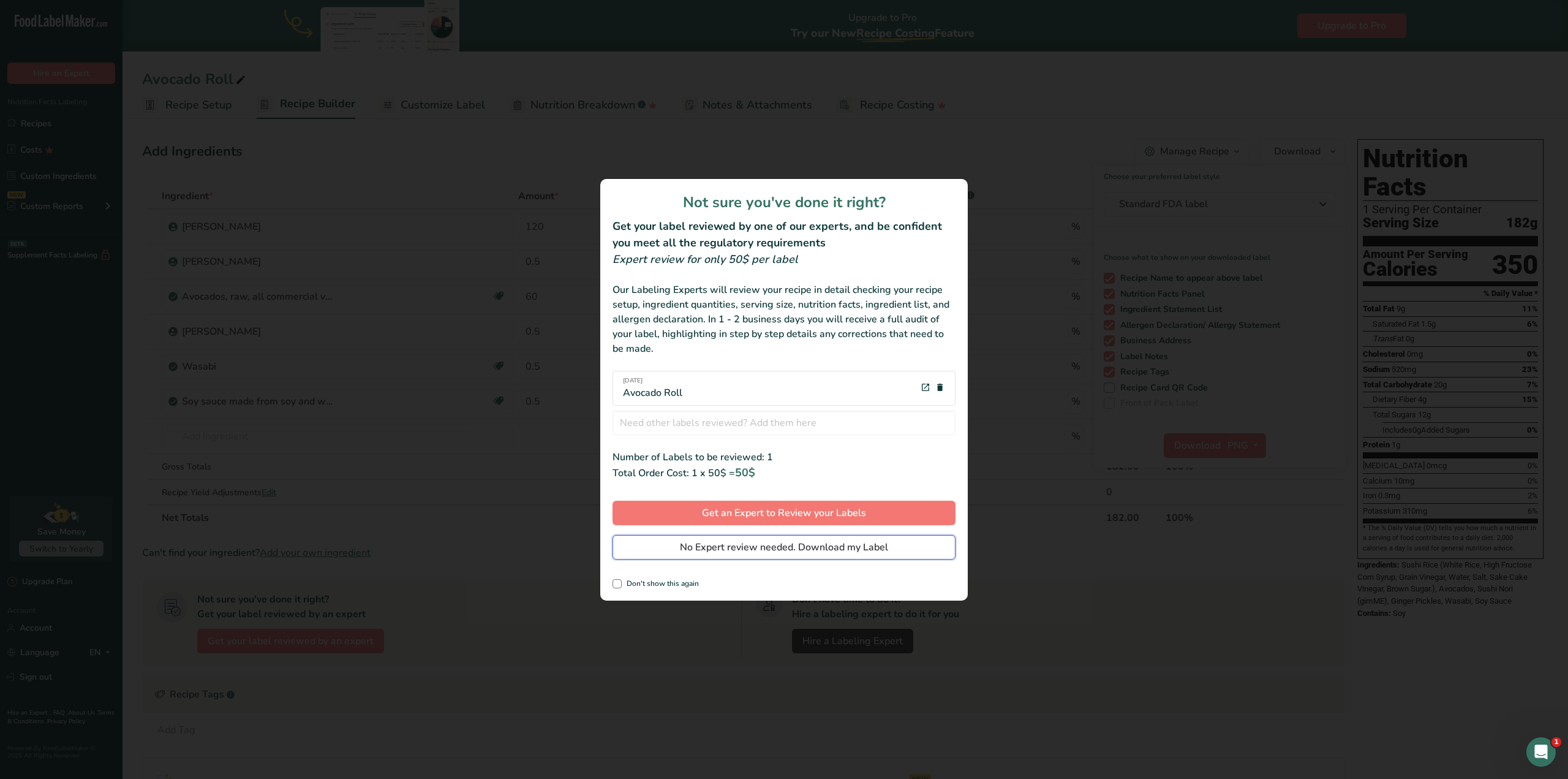
click at [803, 538] on button "No Expert review needed. Download my Label" at bounding box center [784, 547] width 343 height 25
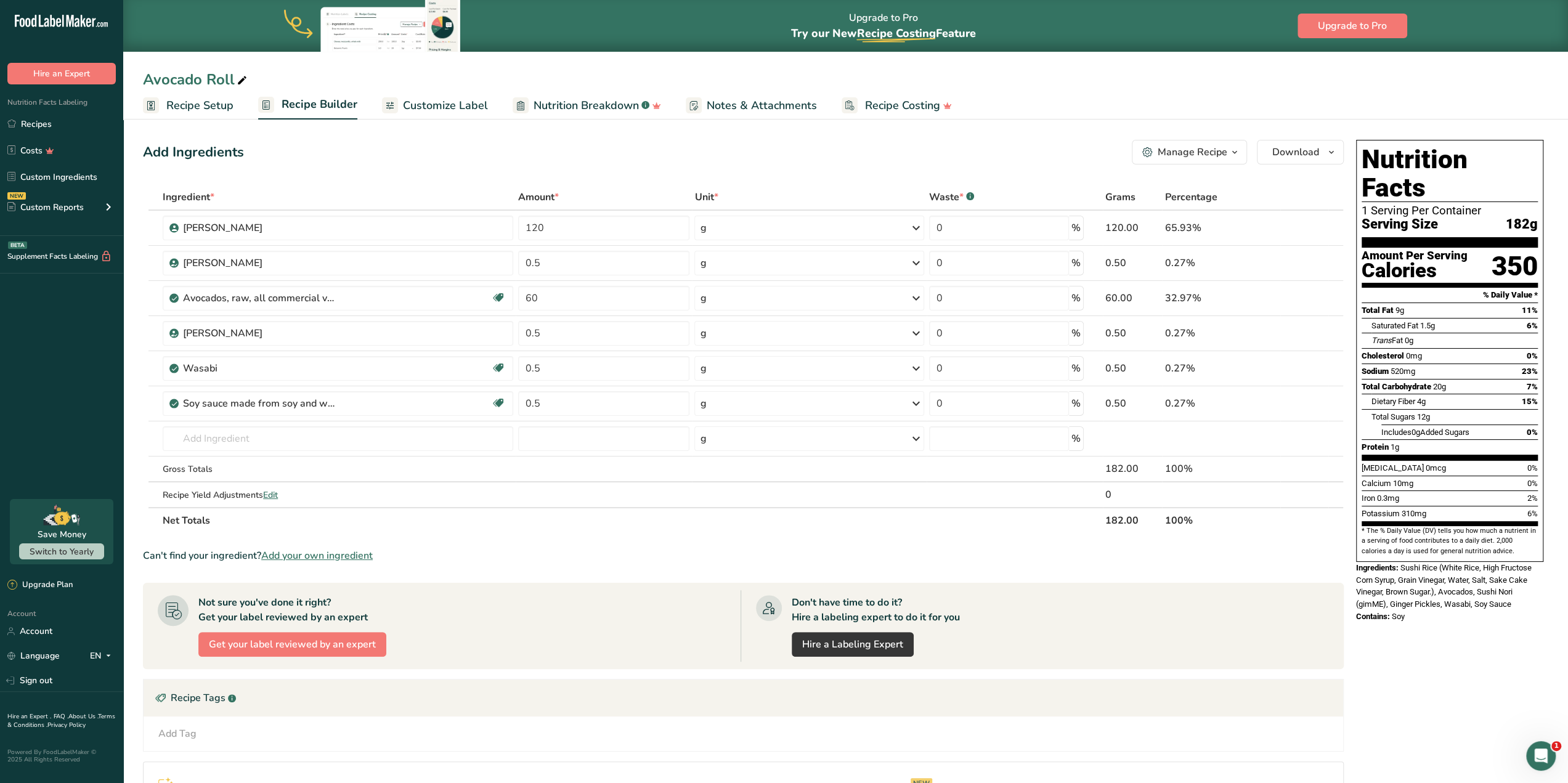
click at [39, 123] on link "Recipes" at bounding box center [62, 123] width 123 height 23
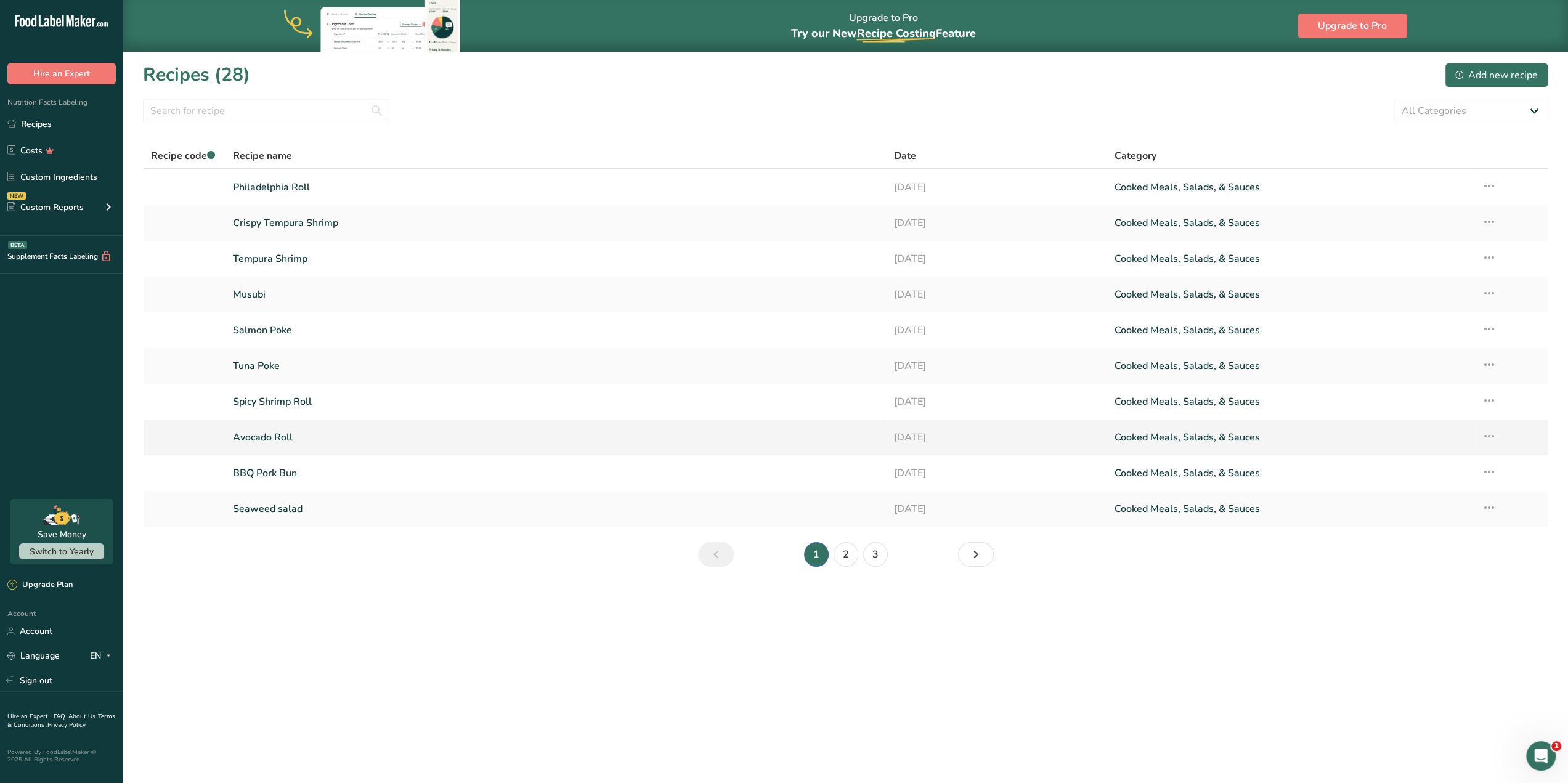
click at [387, 440] on link "Avocado Roll" at bounding box center [556, 437] width 647 height 25
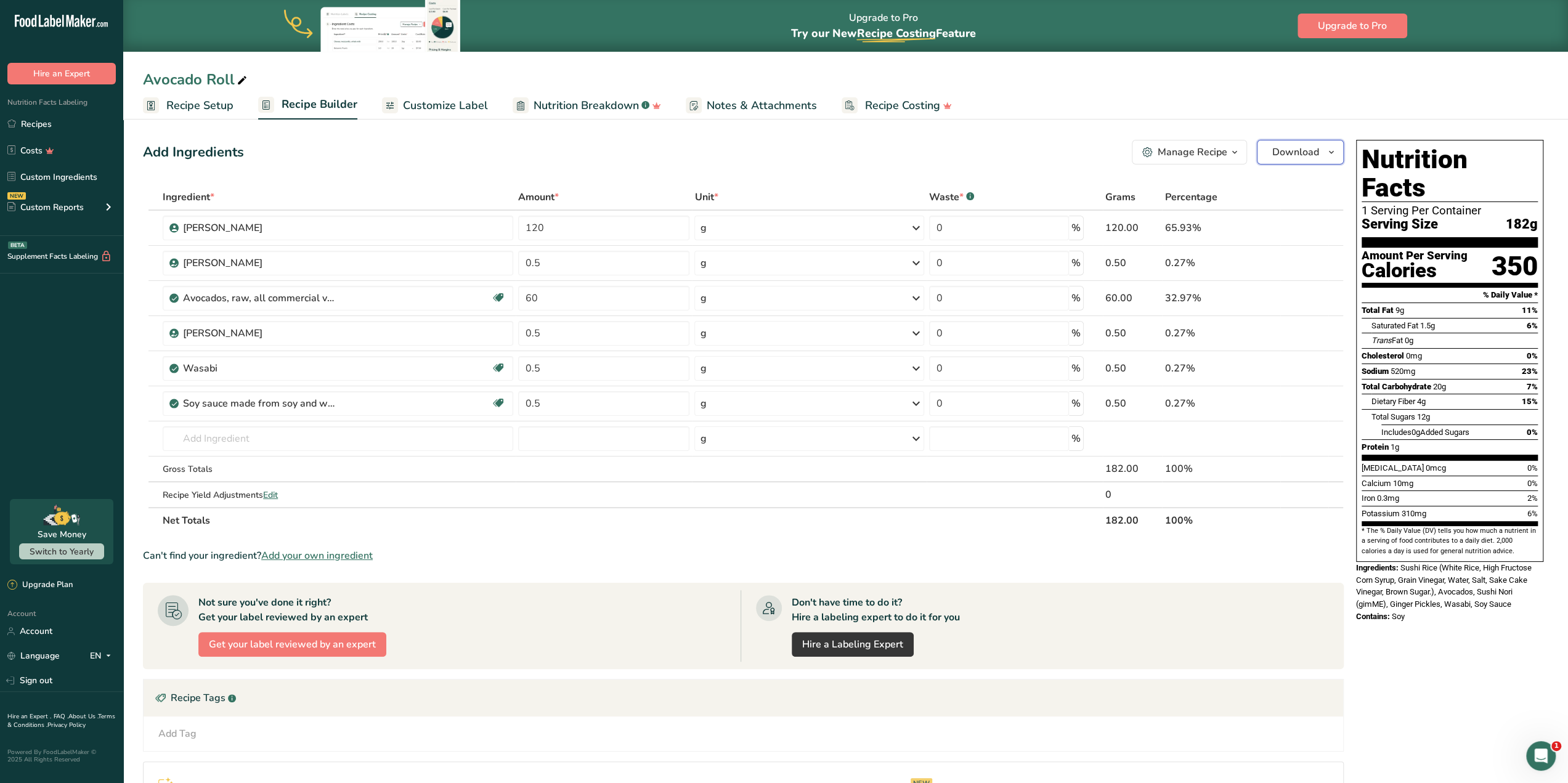
click at [1333, 154] on icon "button" at bounding box center [1331, 152] width 10 height 16
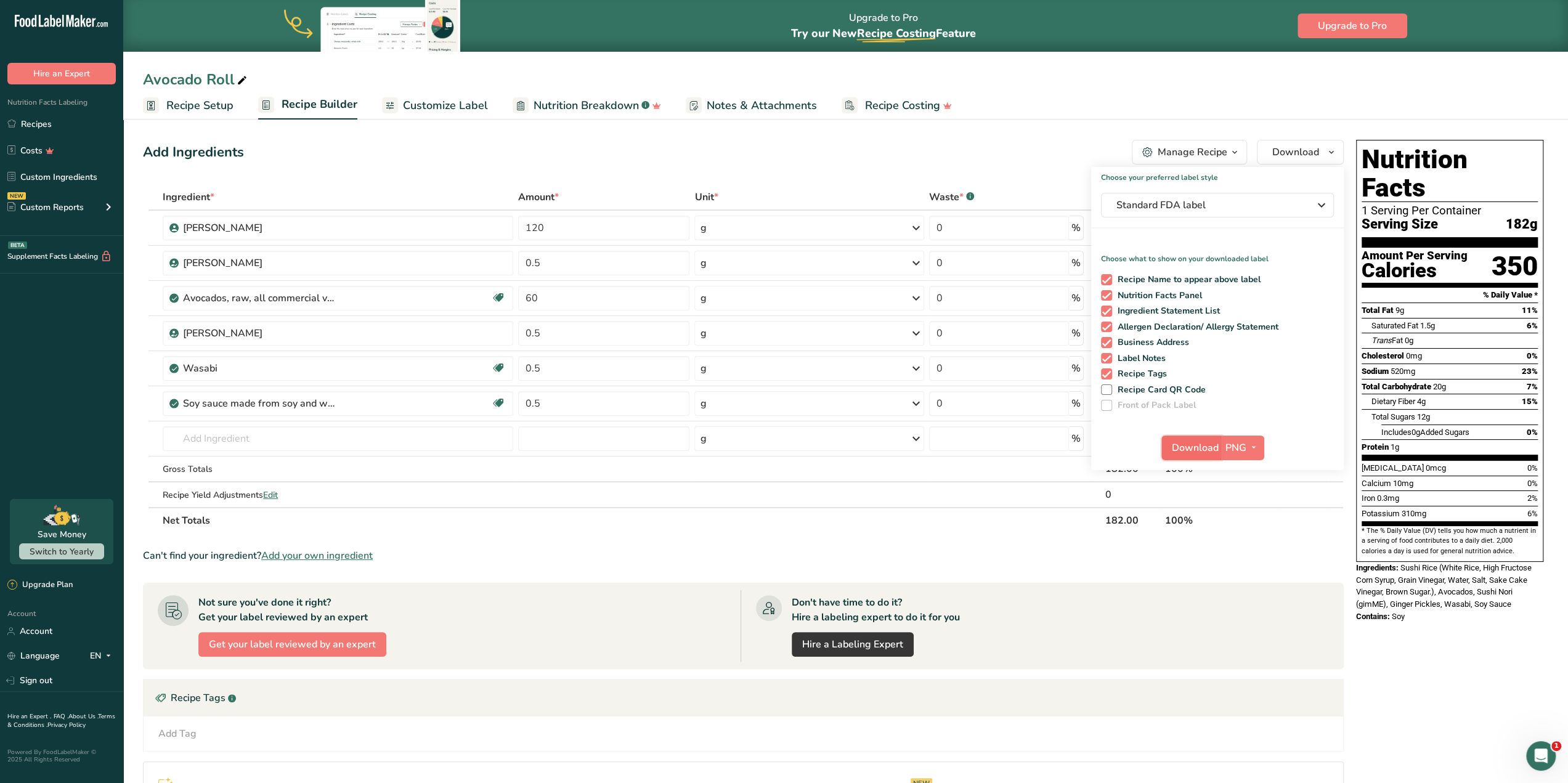
click at [1190, 439] on button "Download" at bounding box center [1191, 447] width 60 height 25
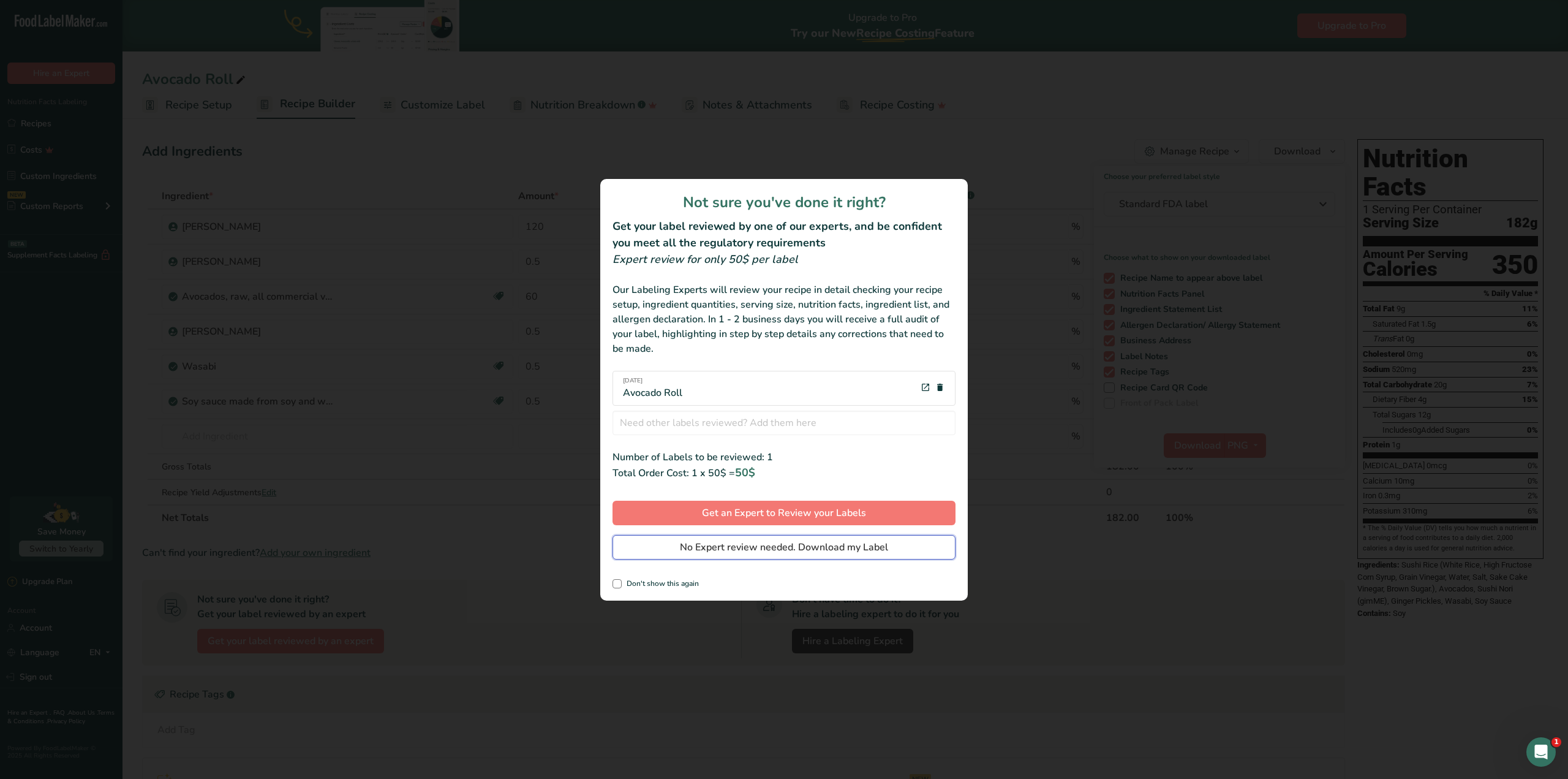
click at [775, 547] on span "No Expert review needed. Download my Label" at bounding box center [784, 547] width 209 height 15
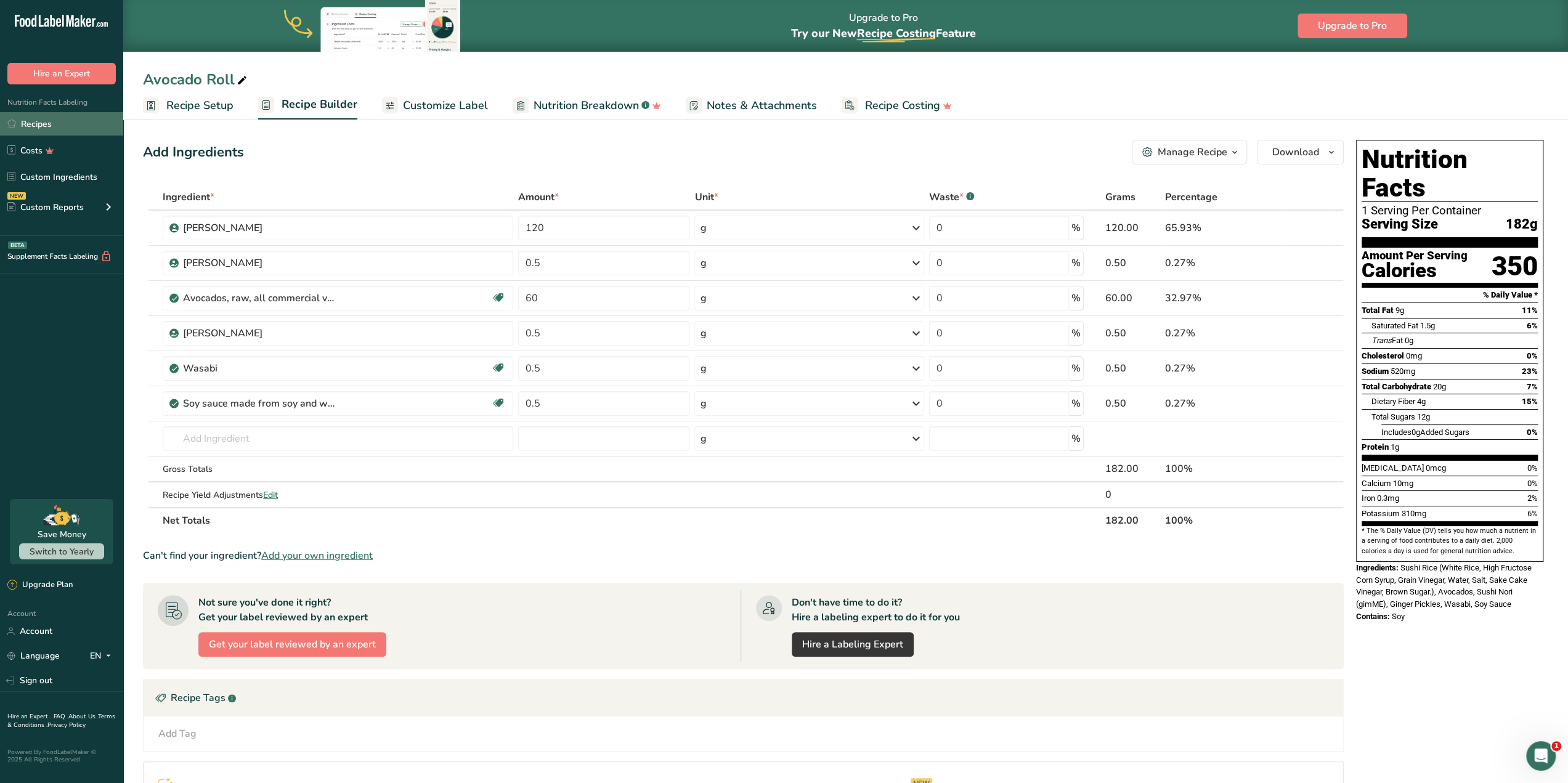
click at [72, 117] on link "Recipes" at bounding box center [62, 123] width 123 height 23
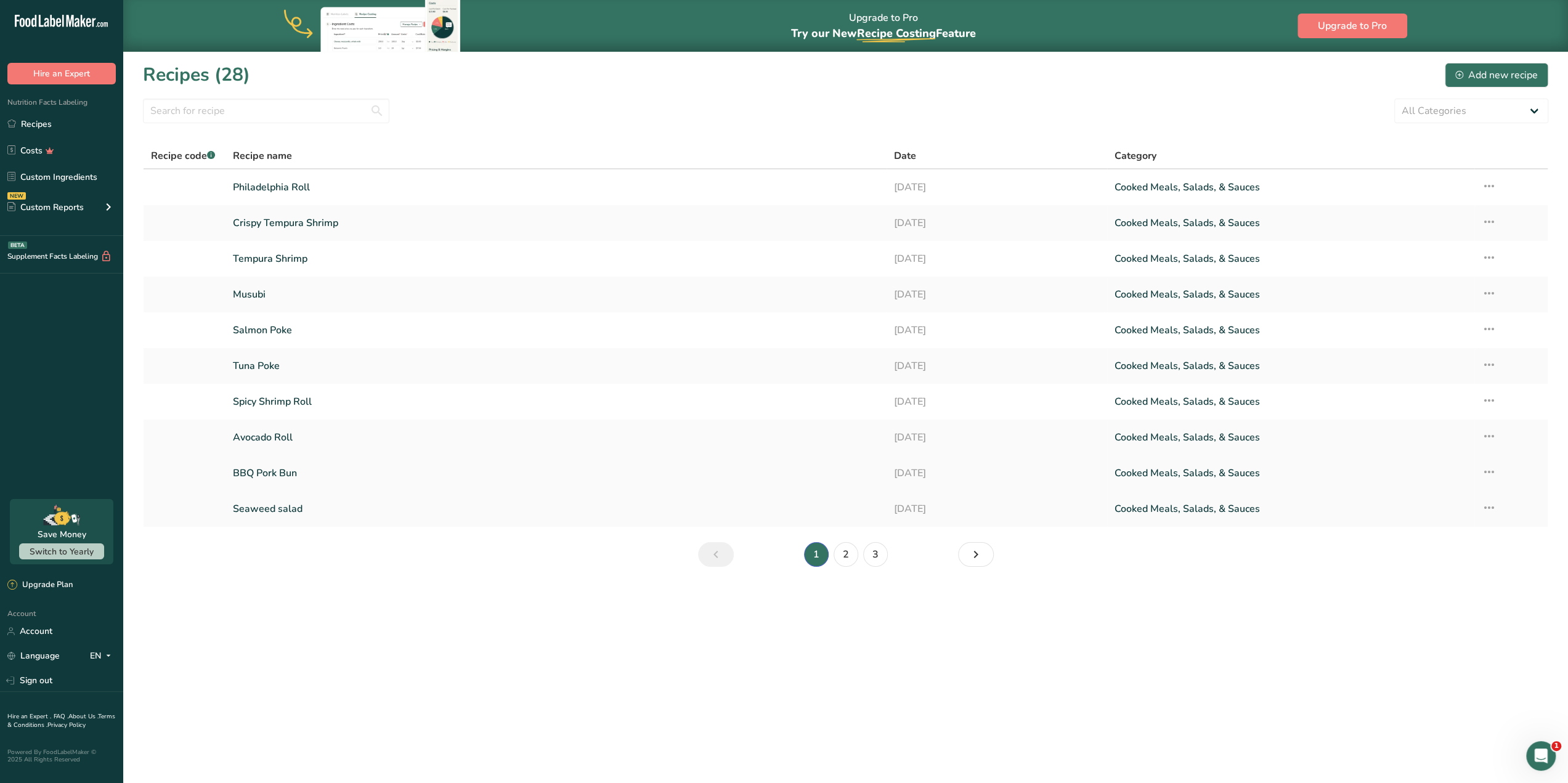
click at [443, 468] on link "BBQ Pork Bun" at bounding box center [556, 472] width 647 height 25
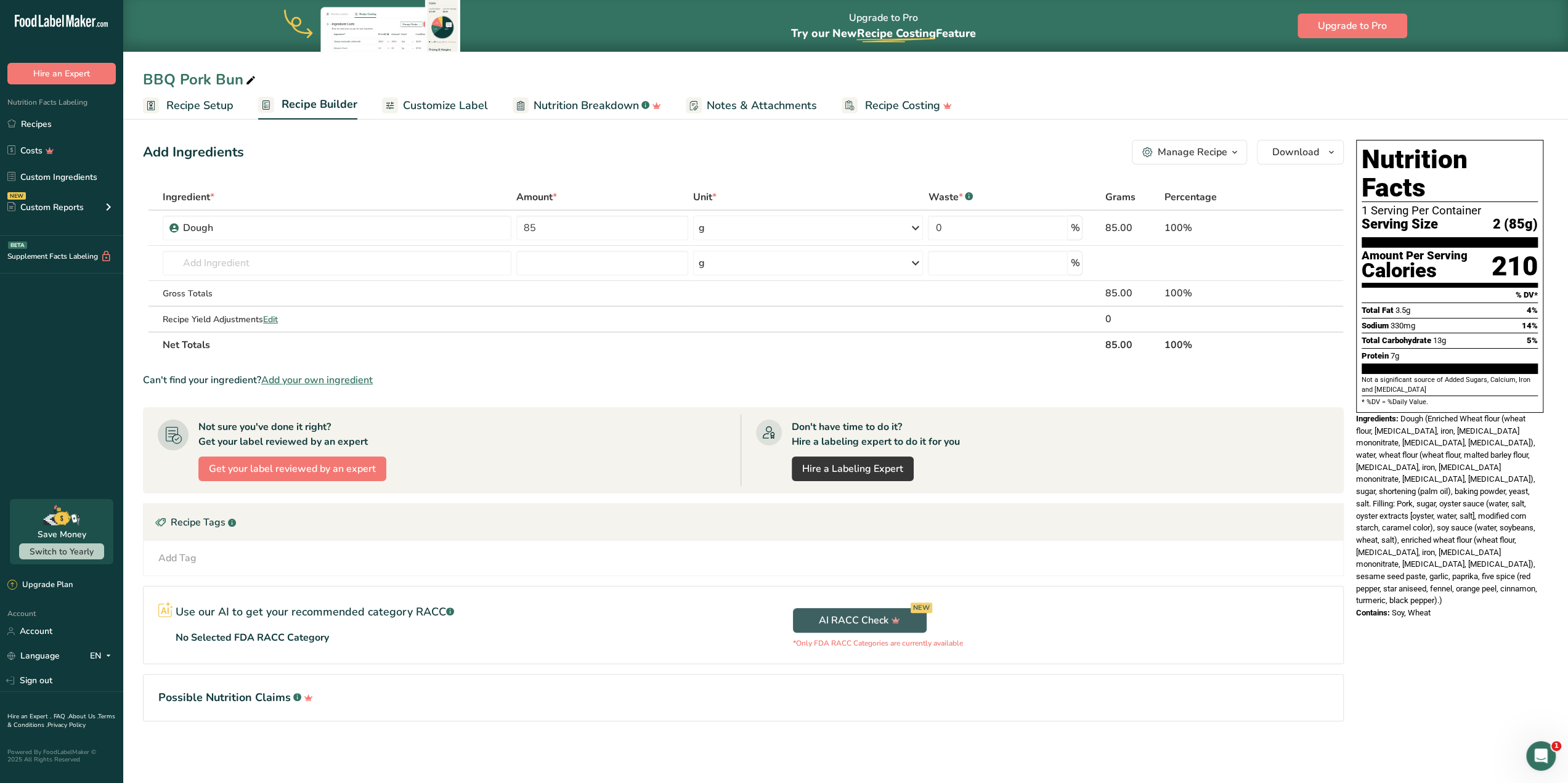
drag, startPoint x: 1204, startPoint y: 73, endPoint x: 1284, endPoint y: 133, distance: 100.0
click at [1205, 75] on div "BBQ Pork Bun" at bounding box center [846, 79] width 1445 height 22
click at [1329, 160] on button "Download" at bounding box center [1301, 152] width 87 height 25
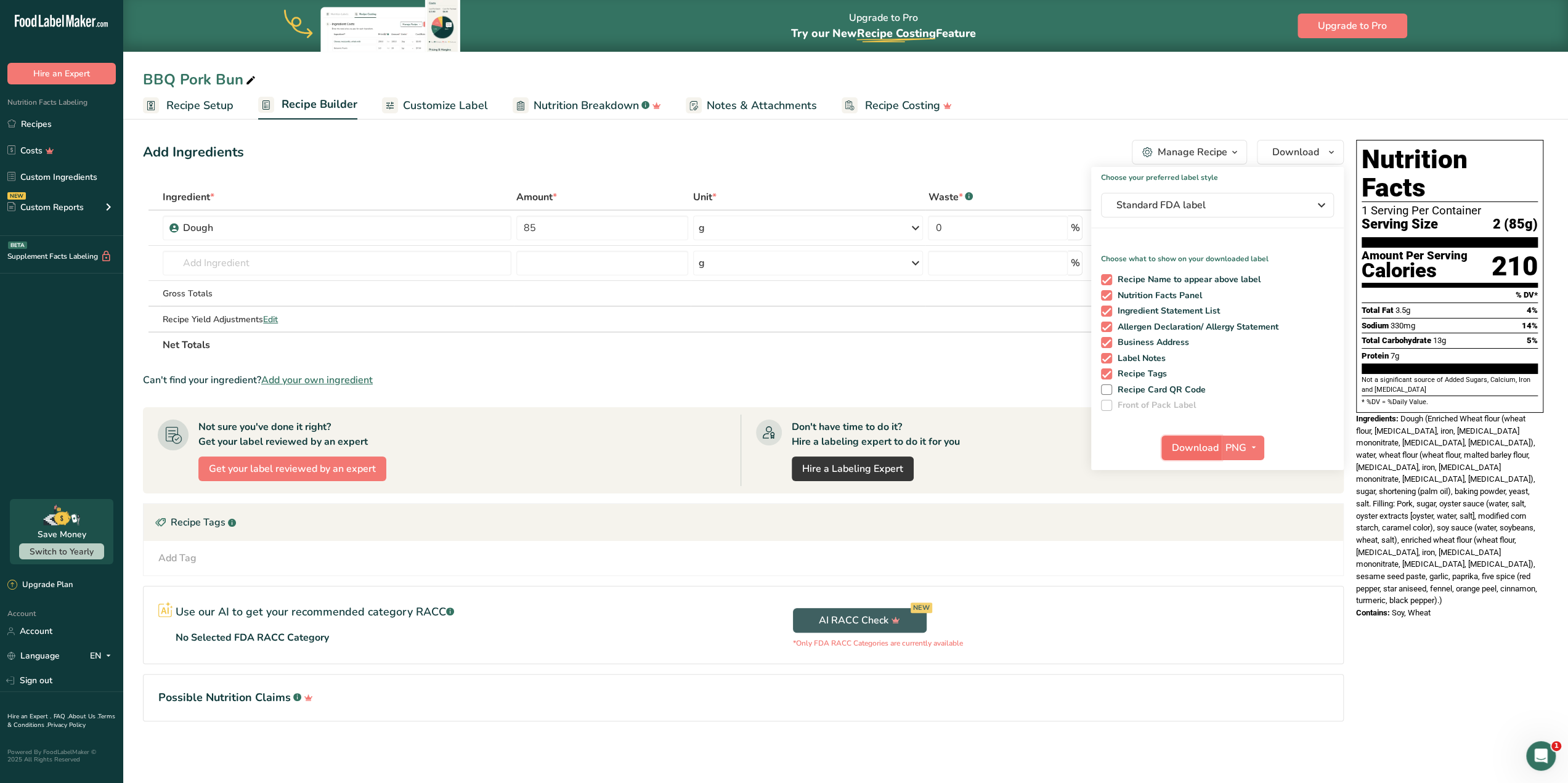
click at [1185, 454] on span "Download" at bounding box center [1195, 447] width 47 height 15
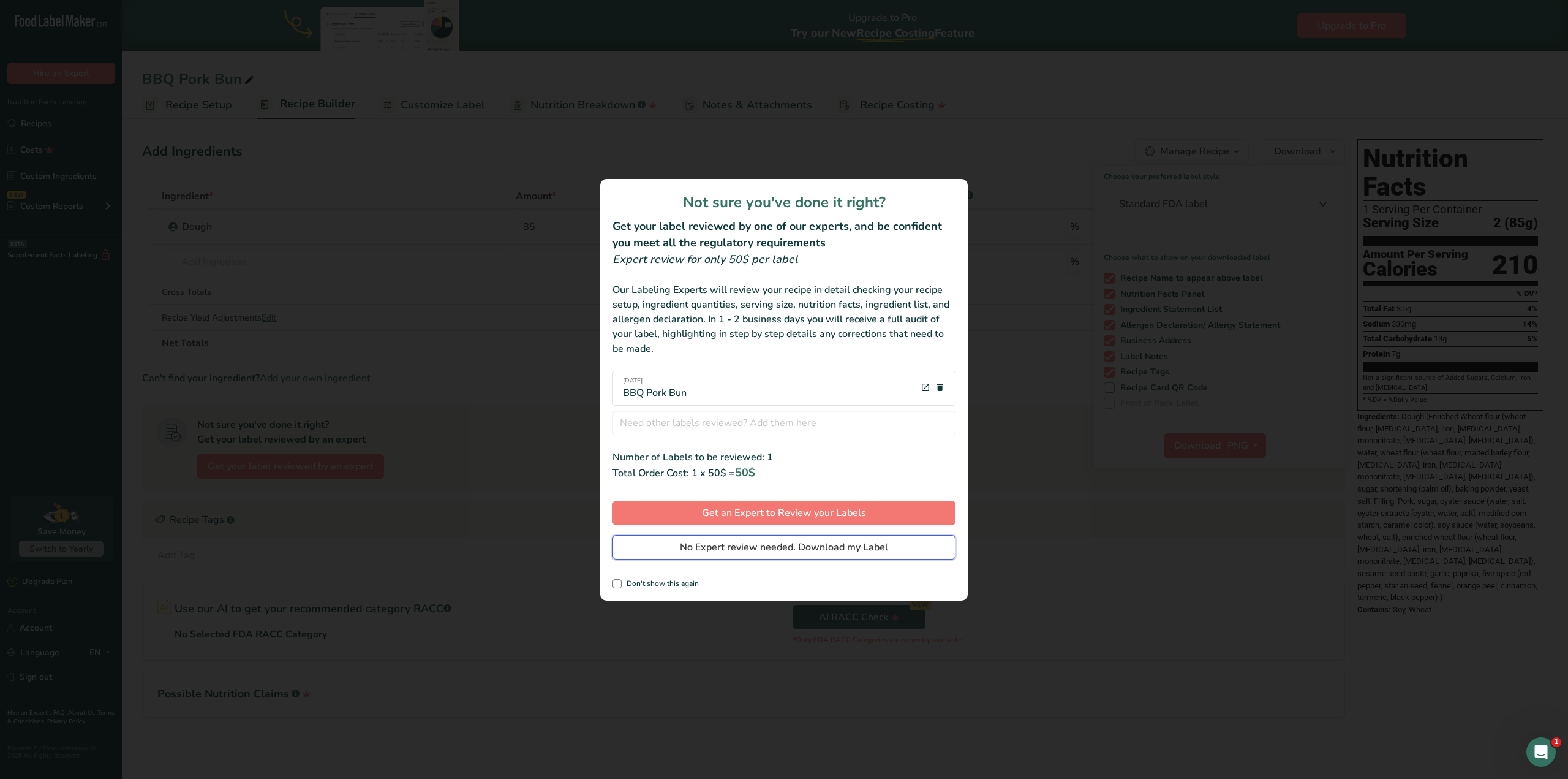
click at [848, 543] on span "No Expert review needed. Download my Label" at bounding box center [784, 547] width 209 height 15
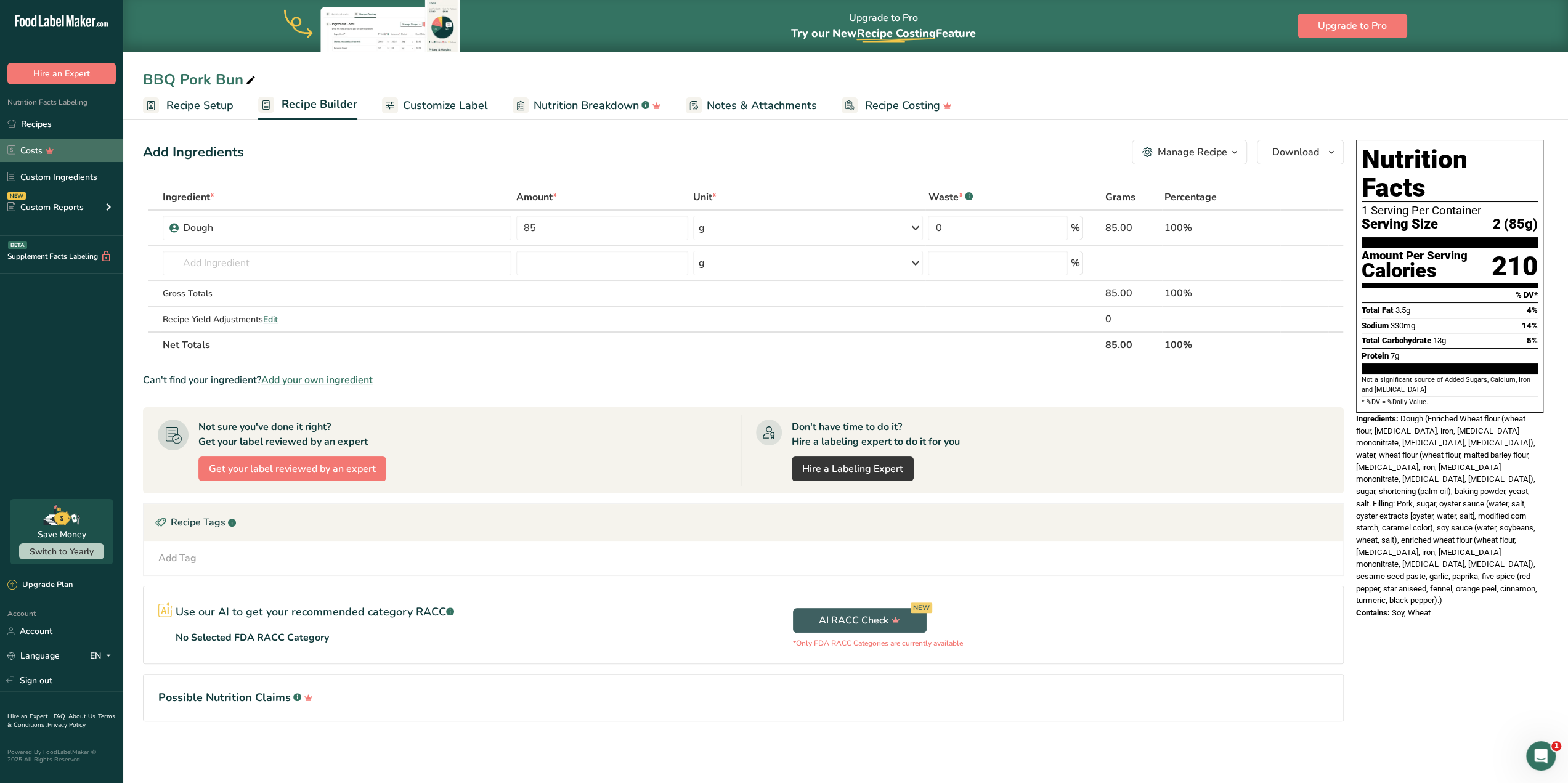
click at [48, 138] on link "Costs" at bounding box center [62, 150] width 123 height 23
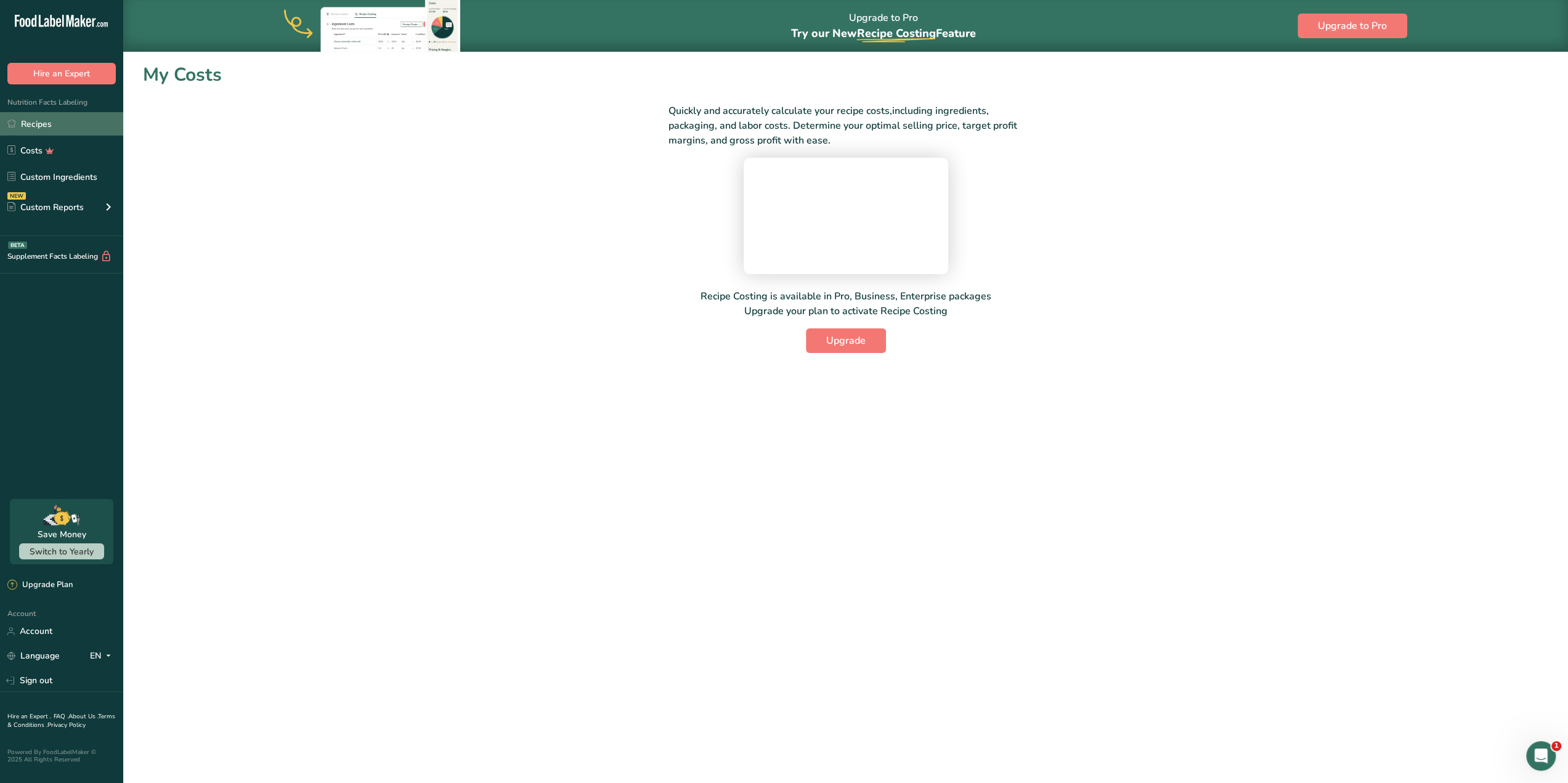
click at [53, 127] on link "Recipes" at bounding box center [62, 123] width 123 height 23
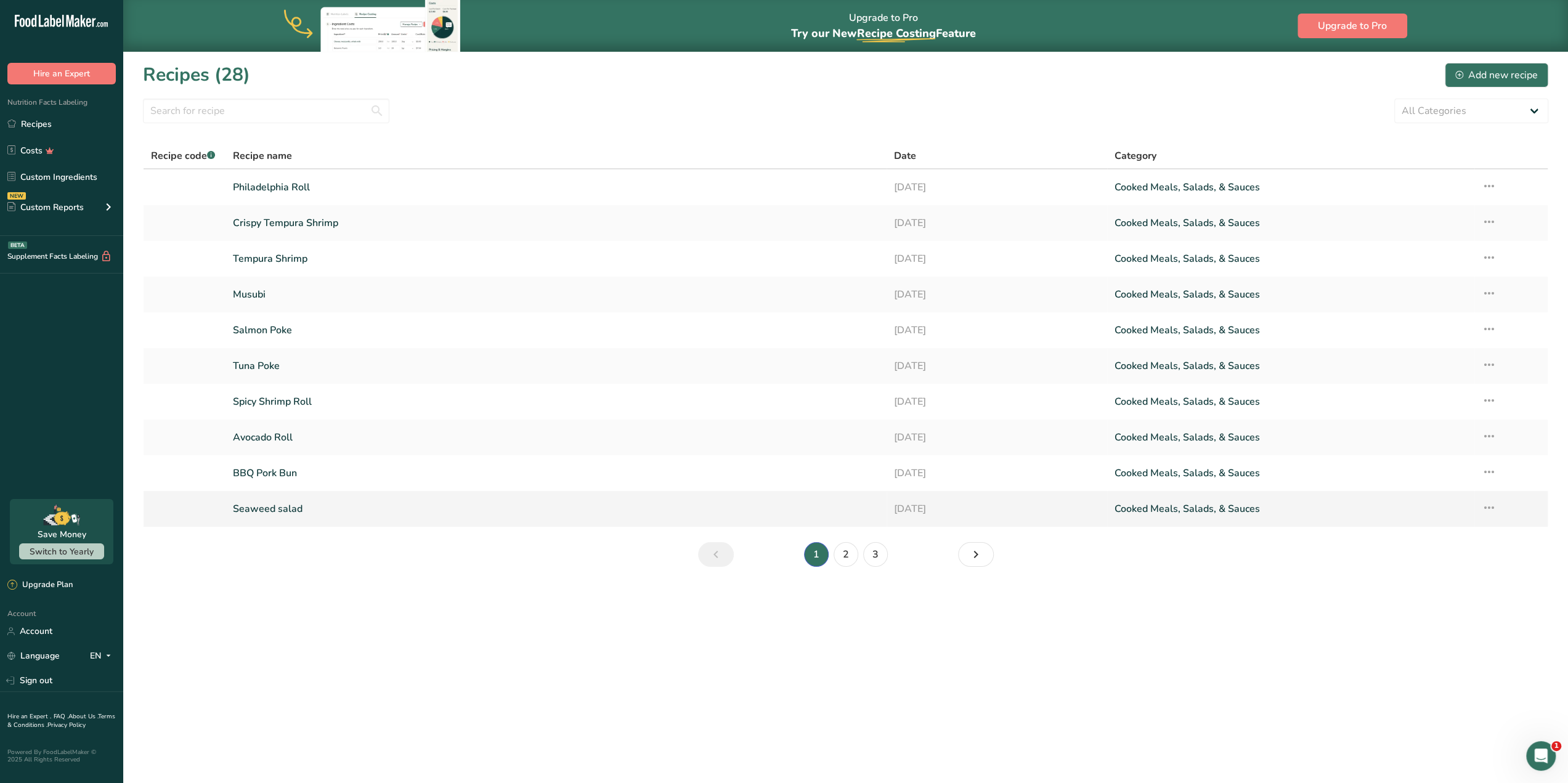
click at [357, 502] on link "Seaweed salad" at bounding box center [556, 508] width 647 height 25
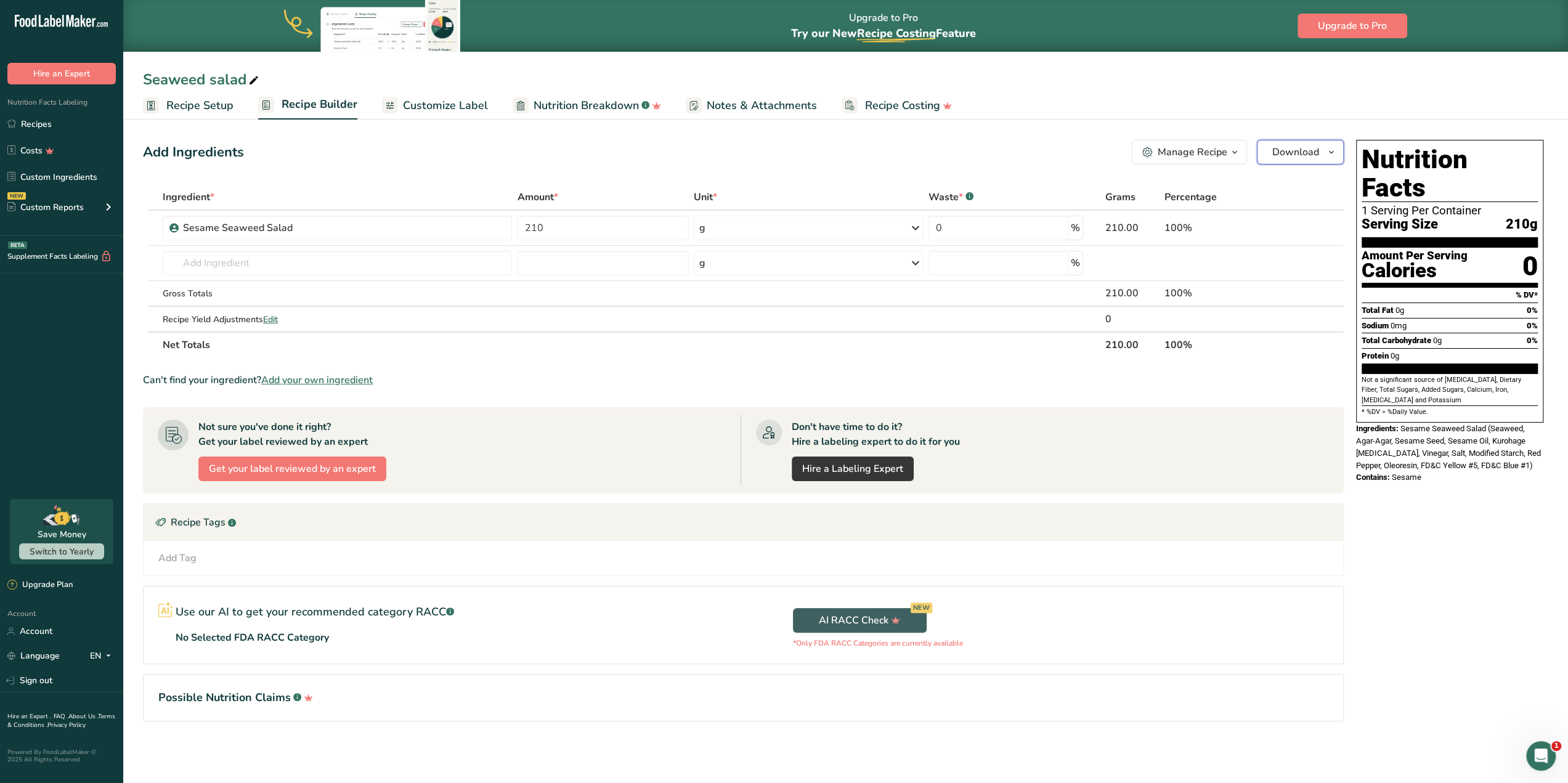
click at [1326, 149] on span "button" at bounding box center [1331, 152] width 15 height 15
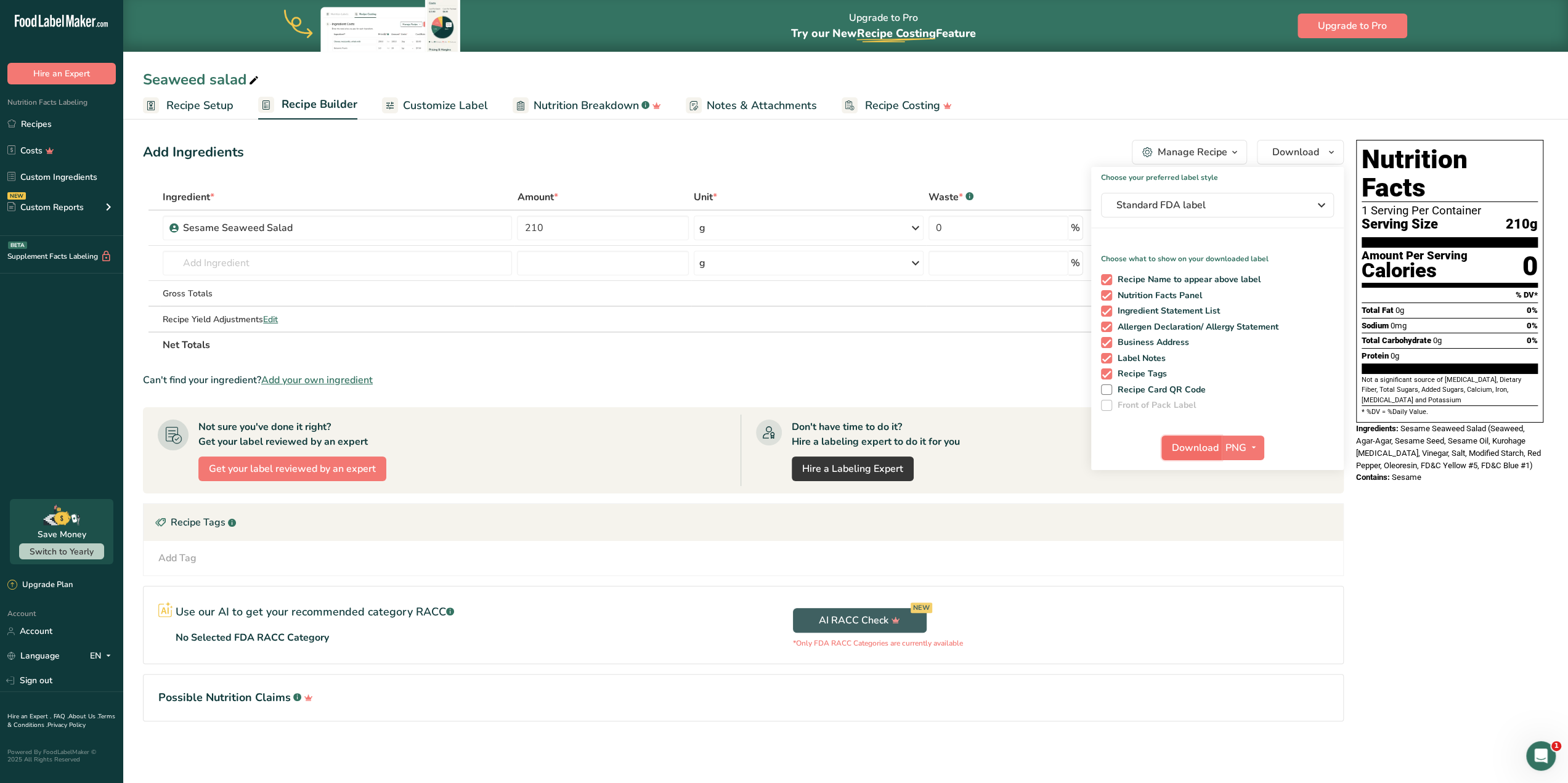
click at [1172, 450] on span "Download" at bounding box center [1195, 447] width 47 height 15
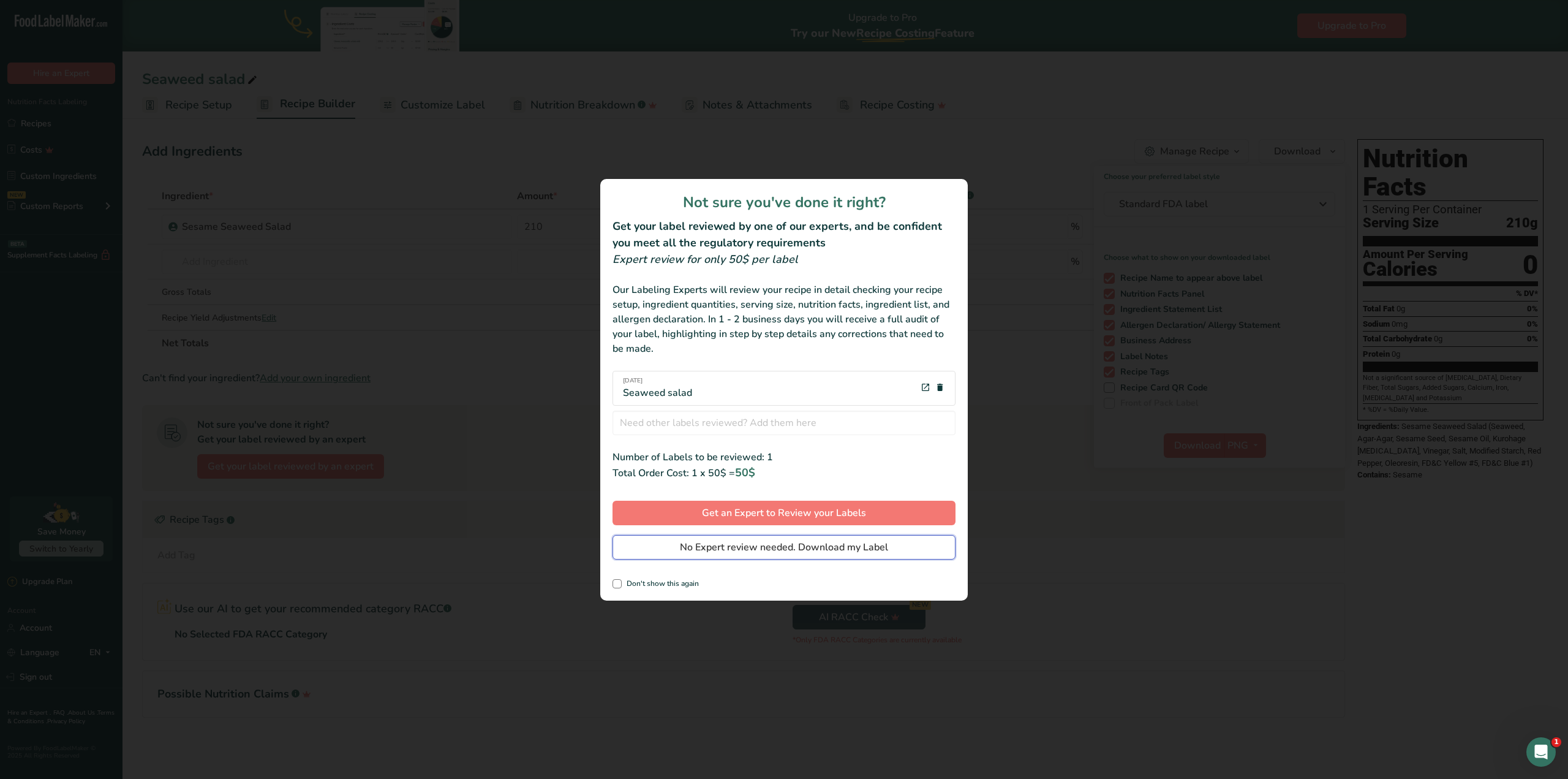
drag, startPoint x: 882, startPoint y: 547, endPoint x: 896, endPoint y: 568, distance: 25.2
click at [882, 547] on span "No Expert review needed. Download my Label" at bounding box center [784, 547] width 209 height 15
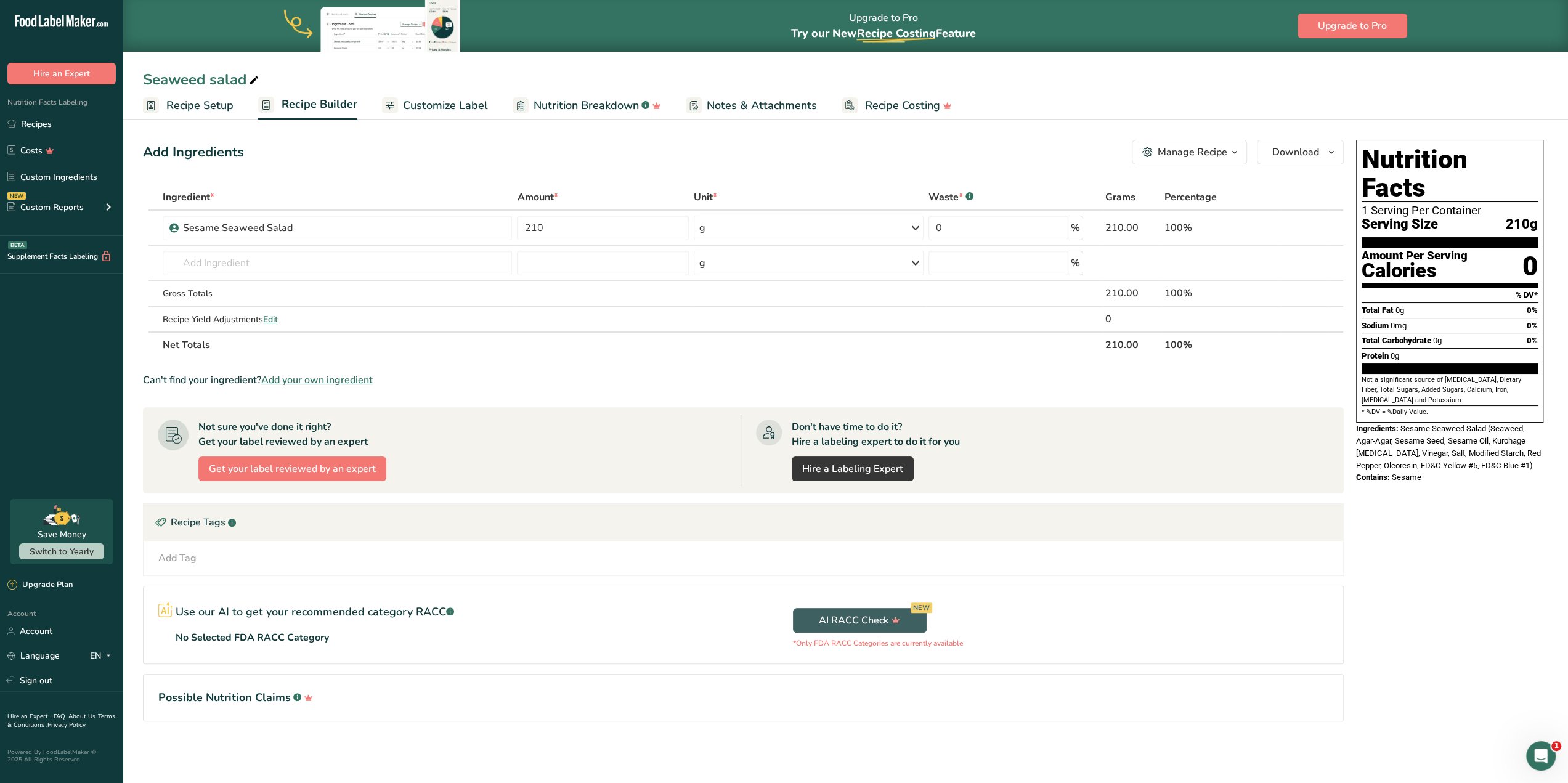
drag, startPoint x: 1245, startPoint y: 106, endPoint x: 1181, endPoint y: 124, distance: 66.5
click at [1245, 107] on ul "Recipe Setup Recipe Builder Customize Label Nutrition Breakdown .a-a{fill:#3473…" at bounding box center [846, 104] width 1445 height 29
click at [35, 120] on link "Recipes" at bounding box center [62, 123] width 123 height 23
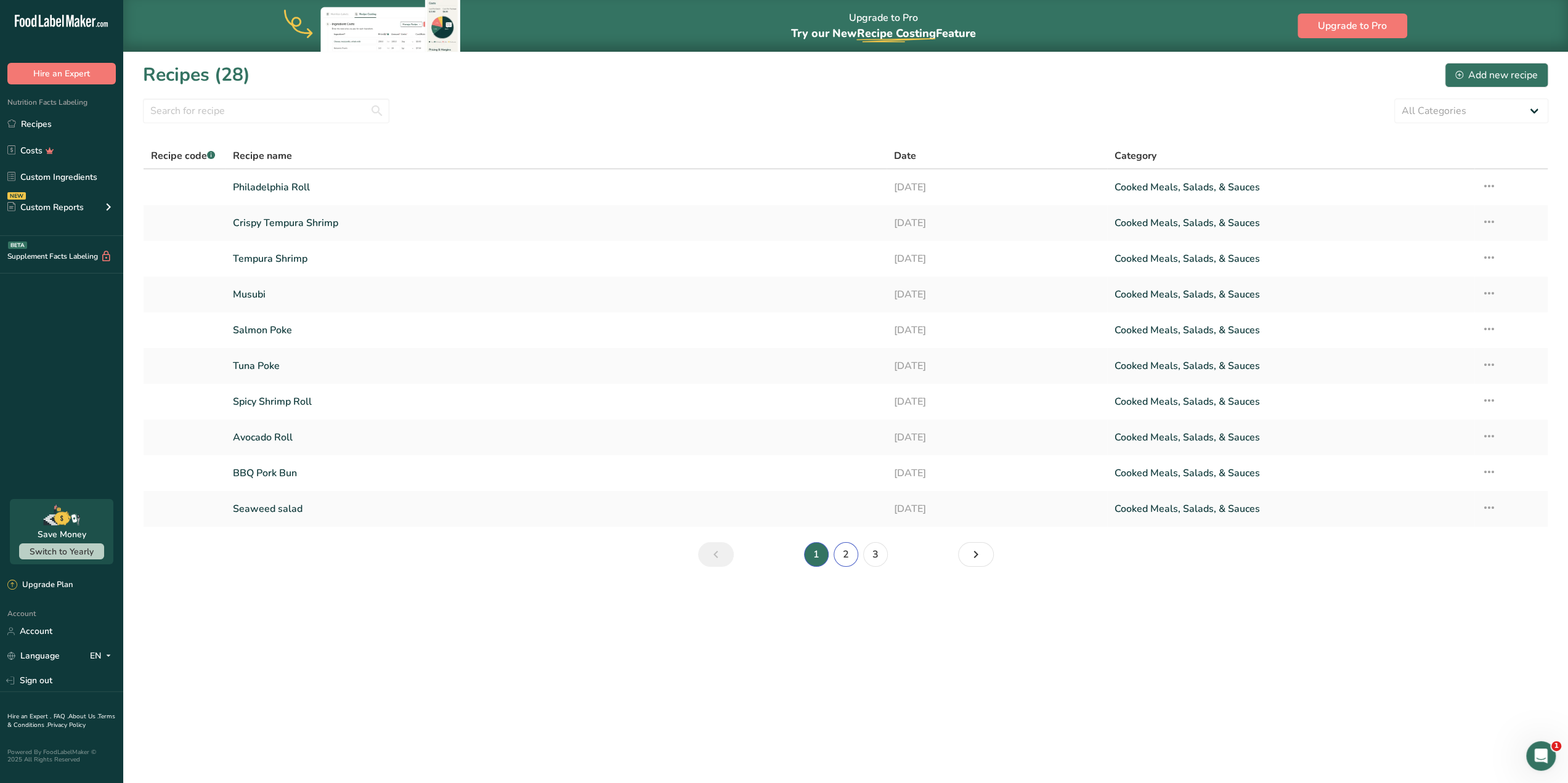
click at [835, 558] on link "2" at bounding box center [846, 554] width 25 height 25
click at [1496, 190] on icon at bounding box center [1489, 186] width 15 height 22
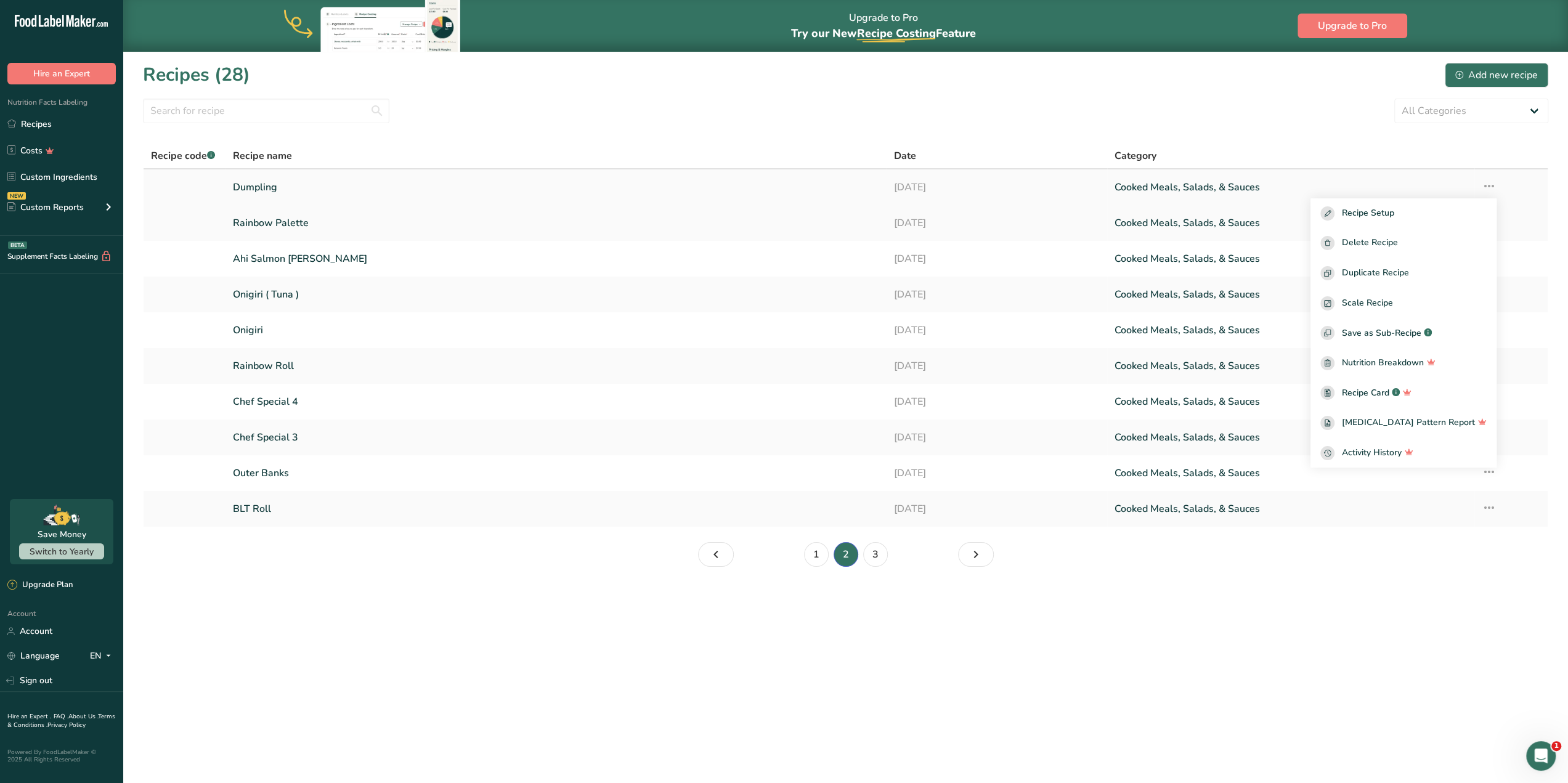
click at [1250, 192] on link "Cooked Meals, Salads, & Sauces" at bounding box center [1291, 187] width 352 height 25
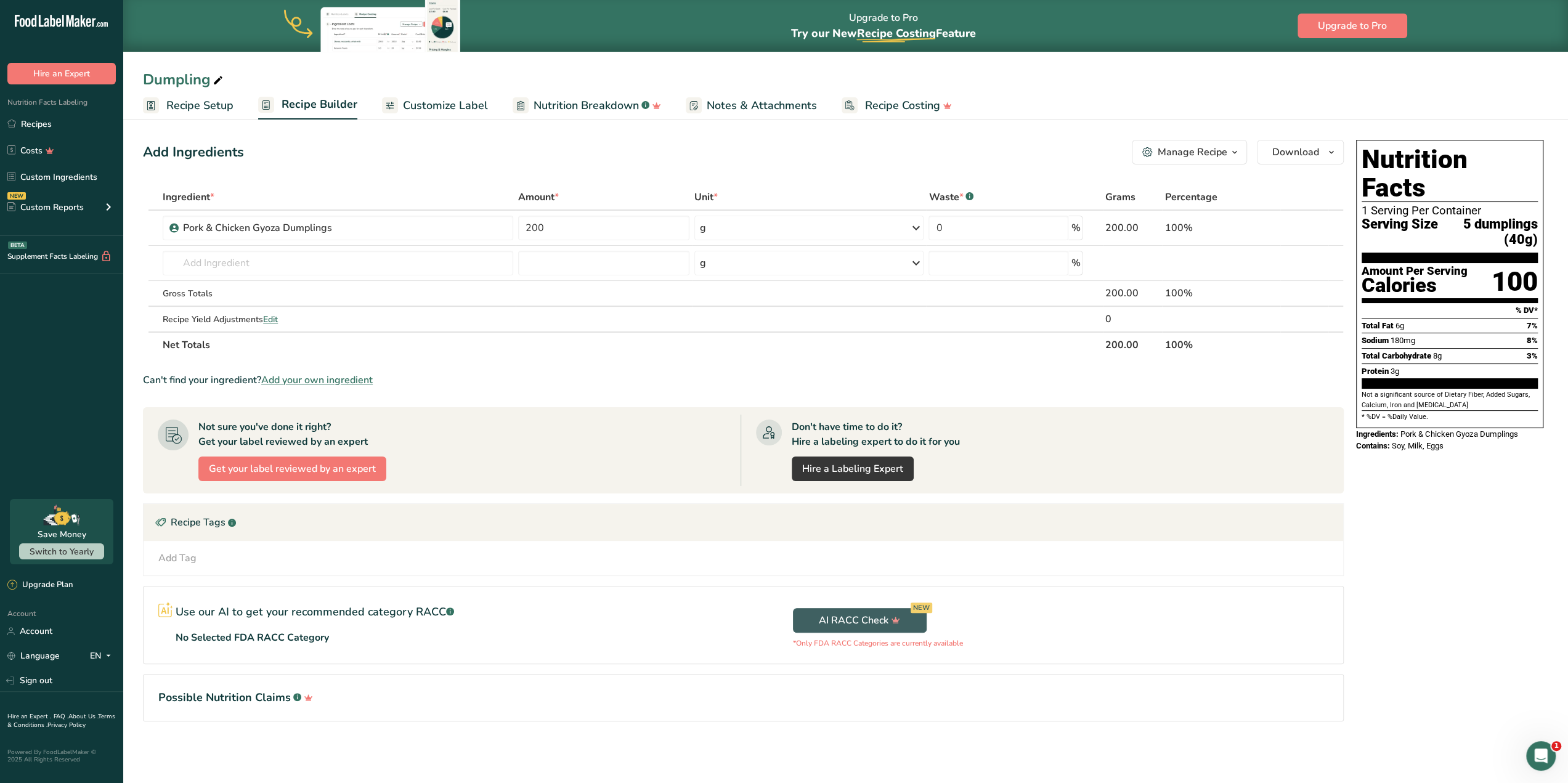
click at [1208, 132] on section "Add Ingredients Manage Recipe Delete Recipe Duplicate Recipe Scale Recipe Save …" at bounding box center [846, 447] width 1445 height 665
click at [1329, 158] on icon "button" at bounding box center [1331, 152] width 10 height 16
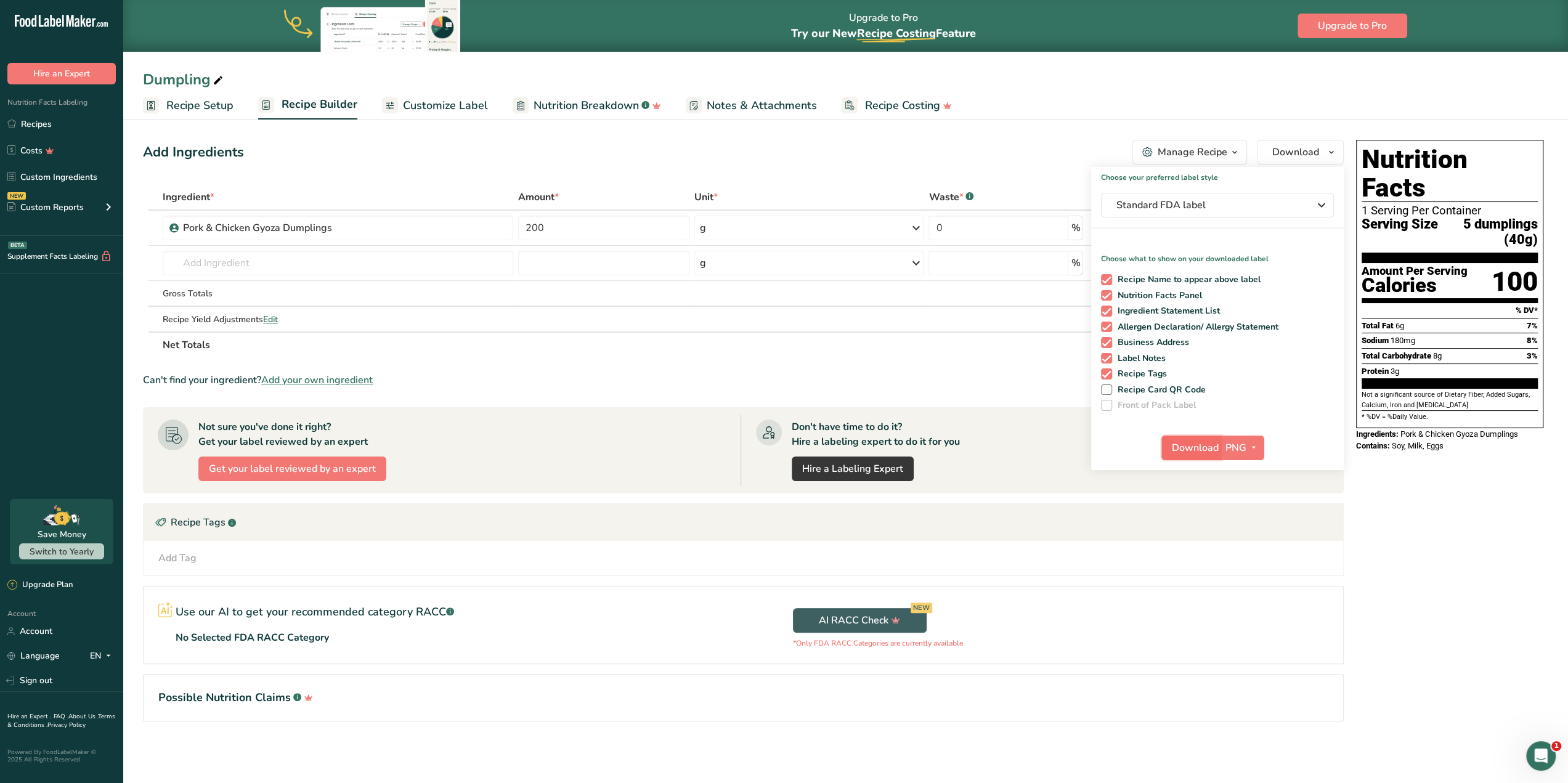
click at [1193, 452] on span "Download" at bounding box center [1195, 447] width 47 height 15
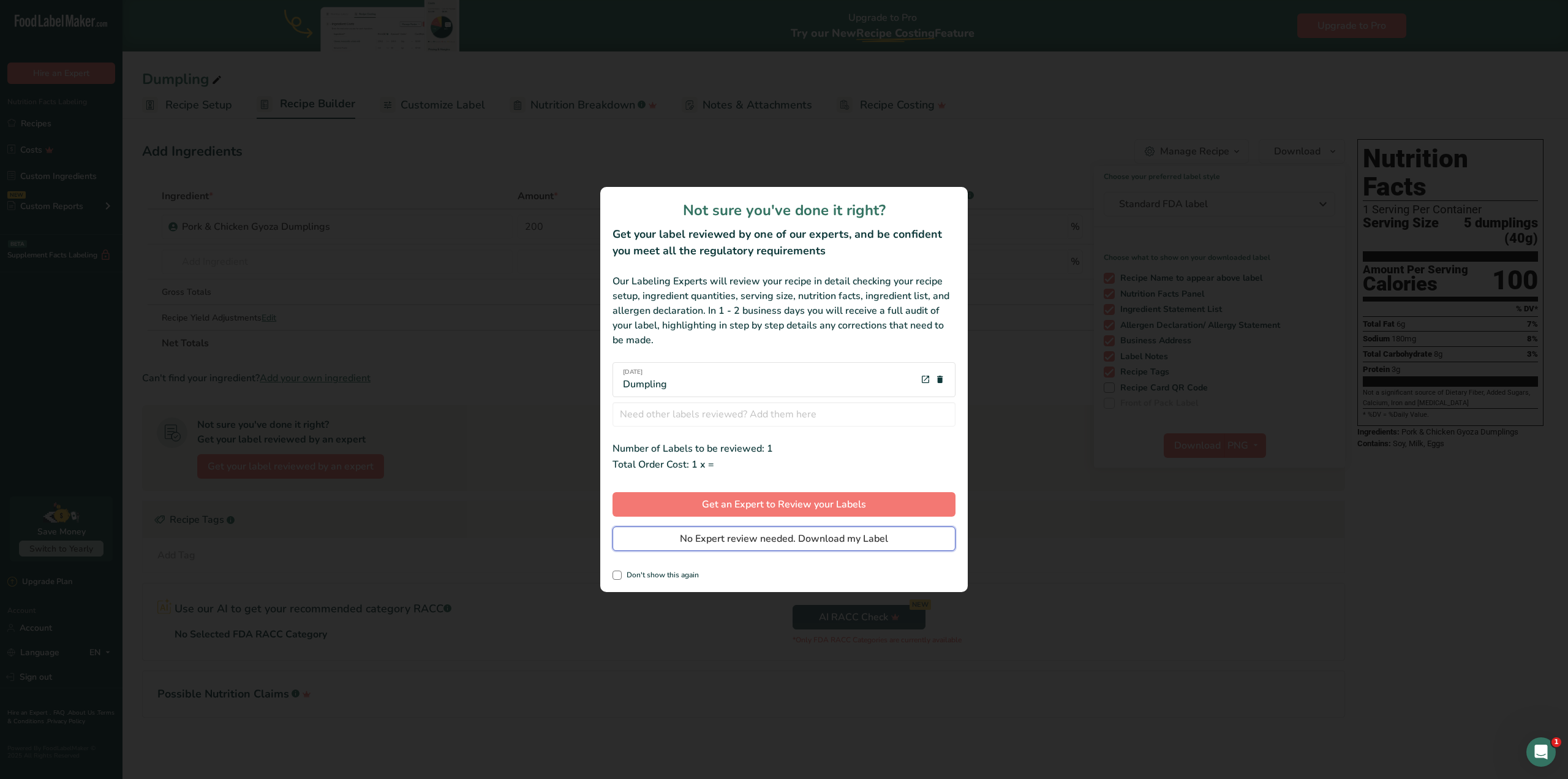
click at [891, 544] on button "No Expert review needed. Download my Label" at bounding box center [784, 538] width 343 height 25
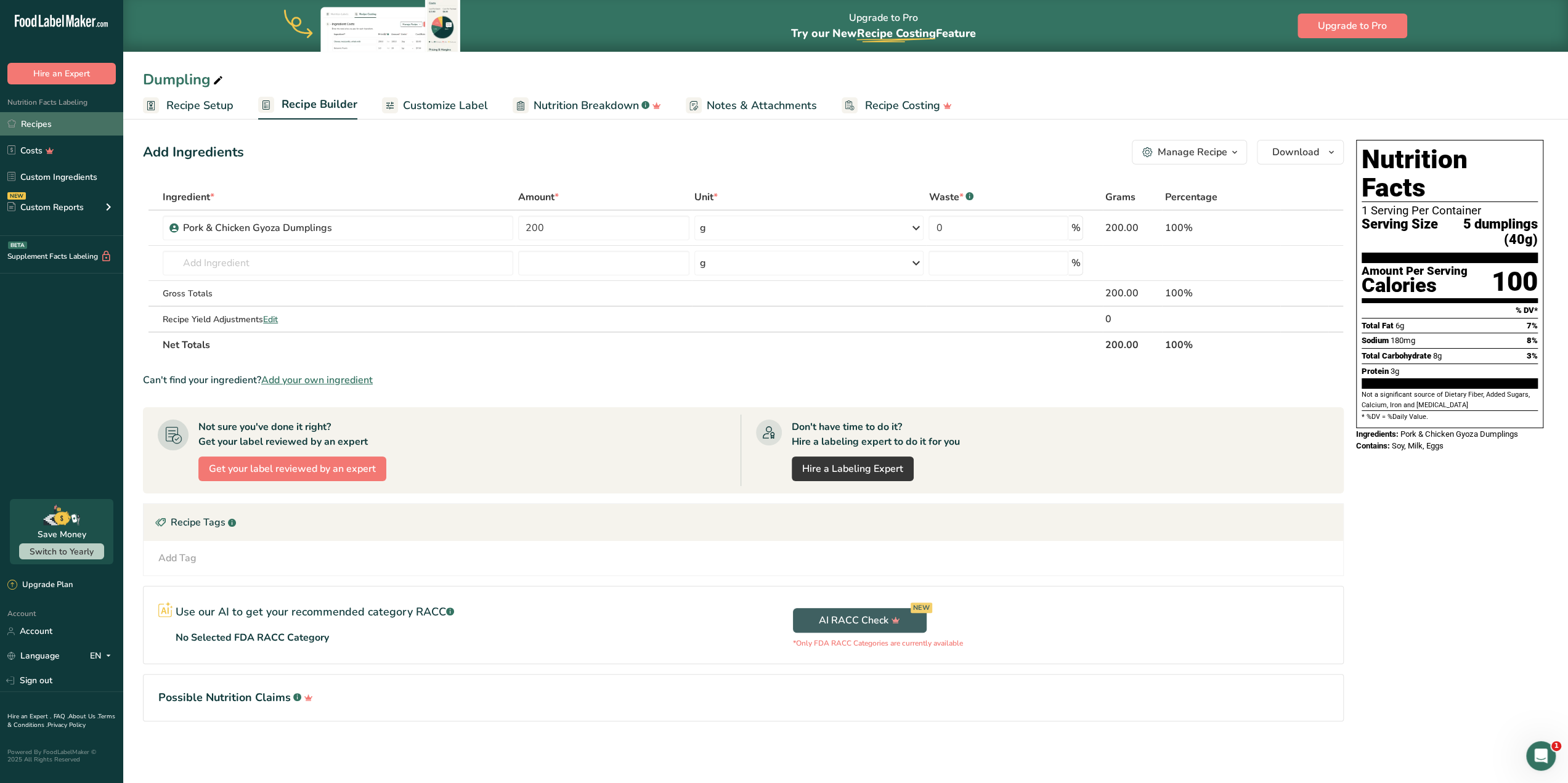
click at [32, 127] on link "Recipes" at bounding box center [62, 123] width 123 height 23
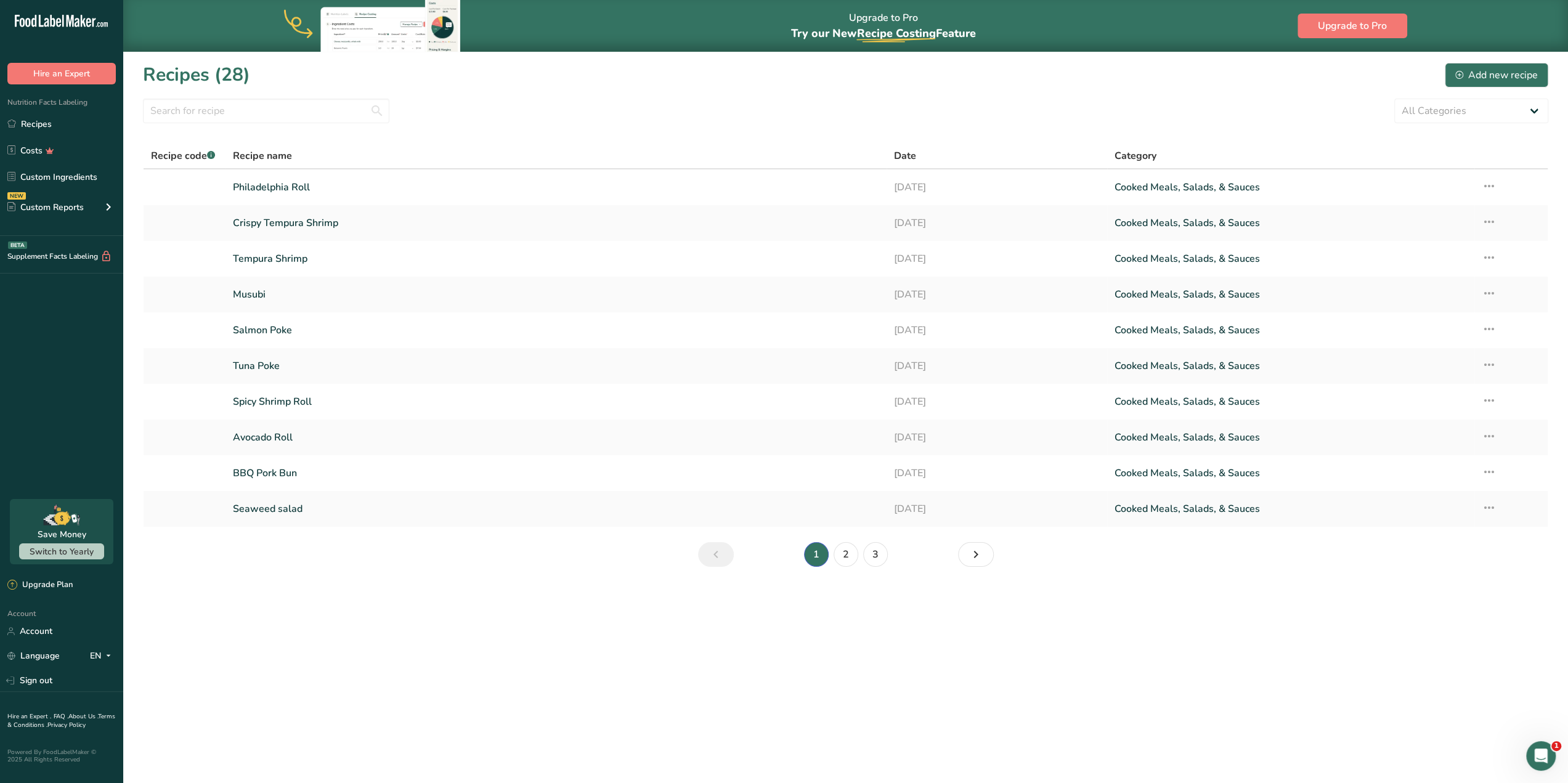
click at [1166, 107] on div "All Categories Baked Goods [GEOGRAPHIC_DATA] Confectionery Cooked Meals, Salads…" at bounding box center [846, 111] width 1405 height 25
click at [848, 553] on link "2" at bounding box center [846, 554] width 25 height 25
click at [485, 268] on link "Ahi Salmon [PERSON_NAME]" at bounding box center [556, 258] width 647 height 25
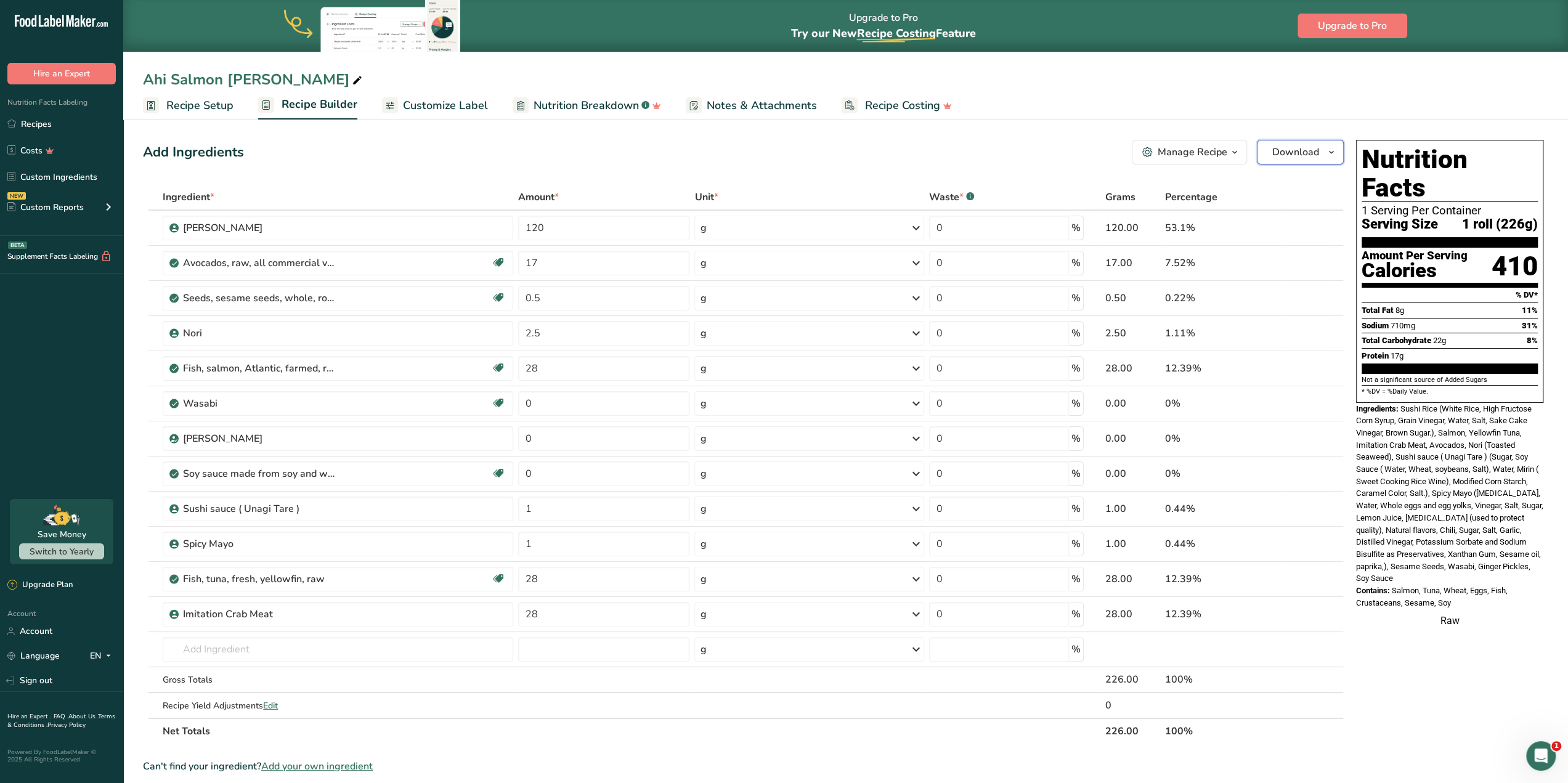
click at [1330, 150] on icon "button" at bounding box center [1331, 152] width 10 height 16
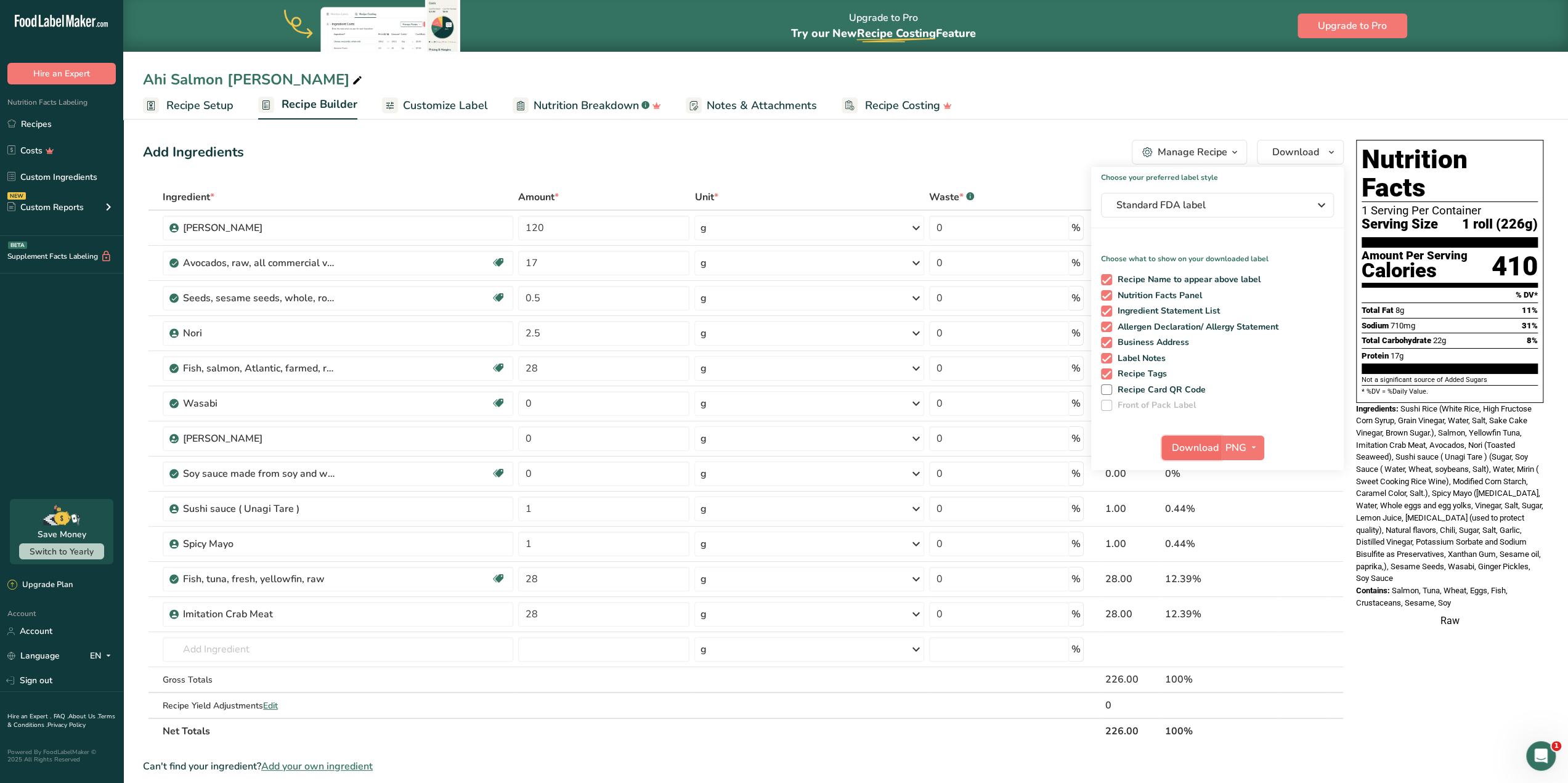
click at [1190, 457] on button "Download" at bounding box center [1191, 447] width 60 height 25
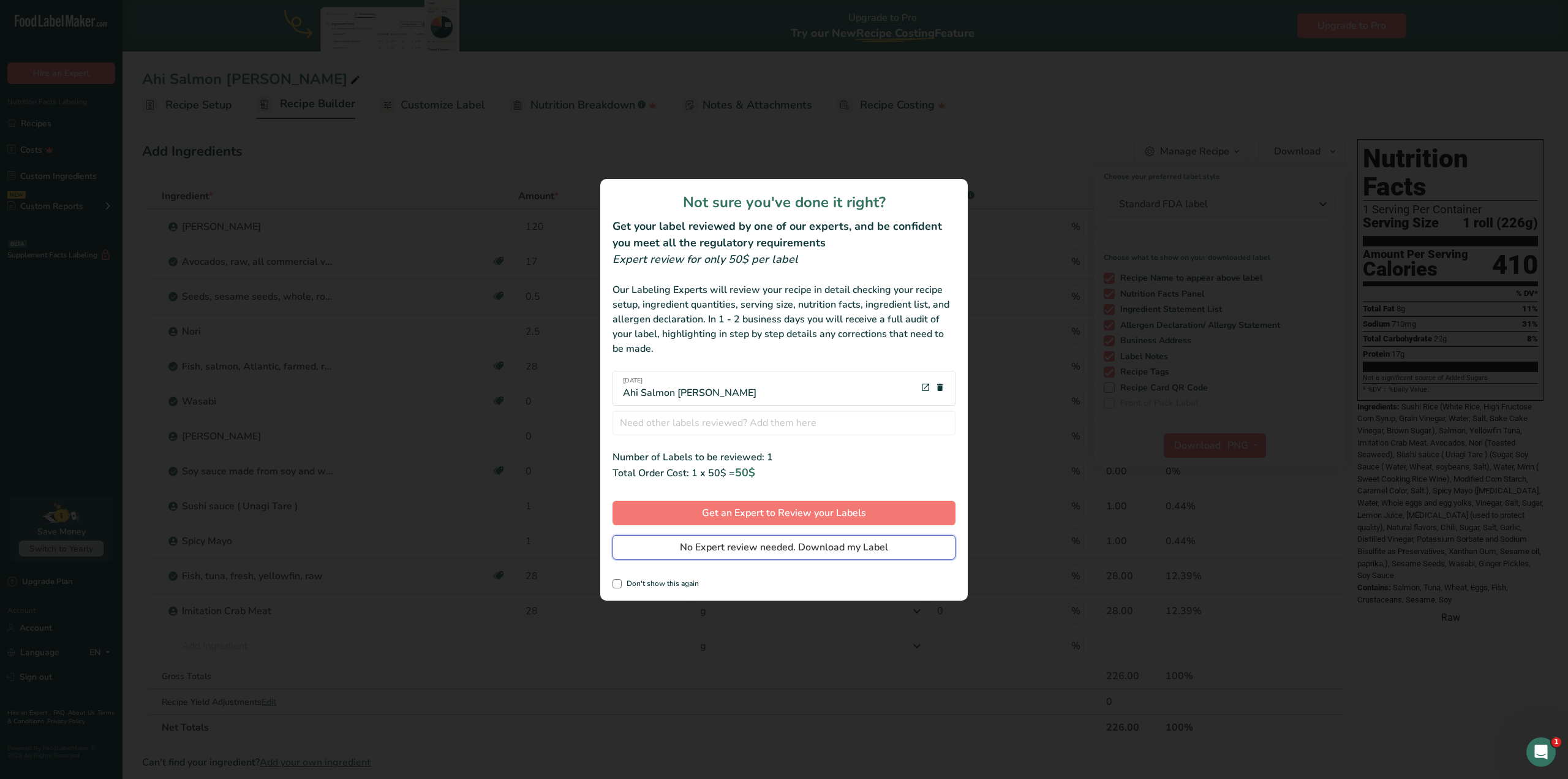
click at [813, 547] on span "No Expert review needed. Download my Label" at bounding box center [784, 547] width 209 height 15
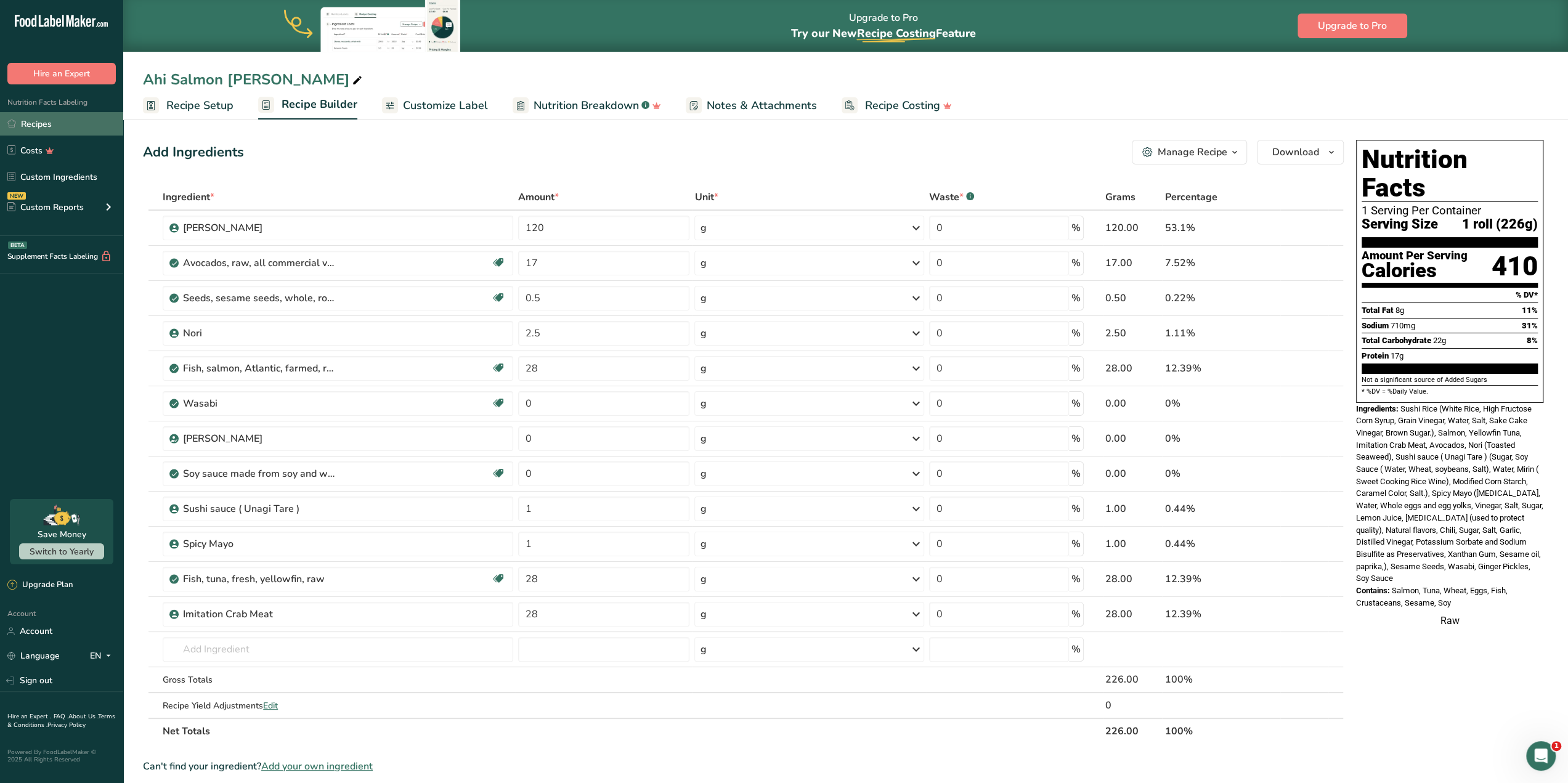
click at [44, 129] on link "Recipes" at bounding box center [62, 123] width 123 height 23
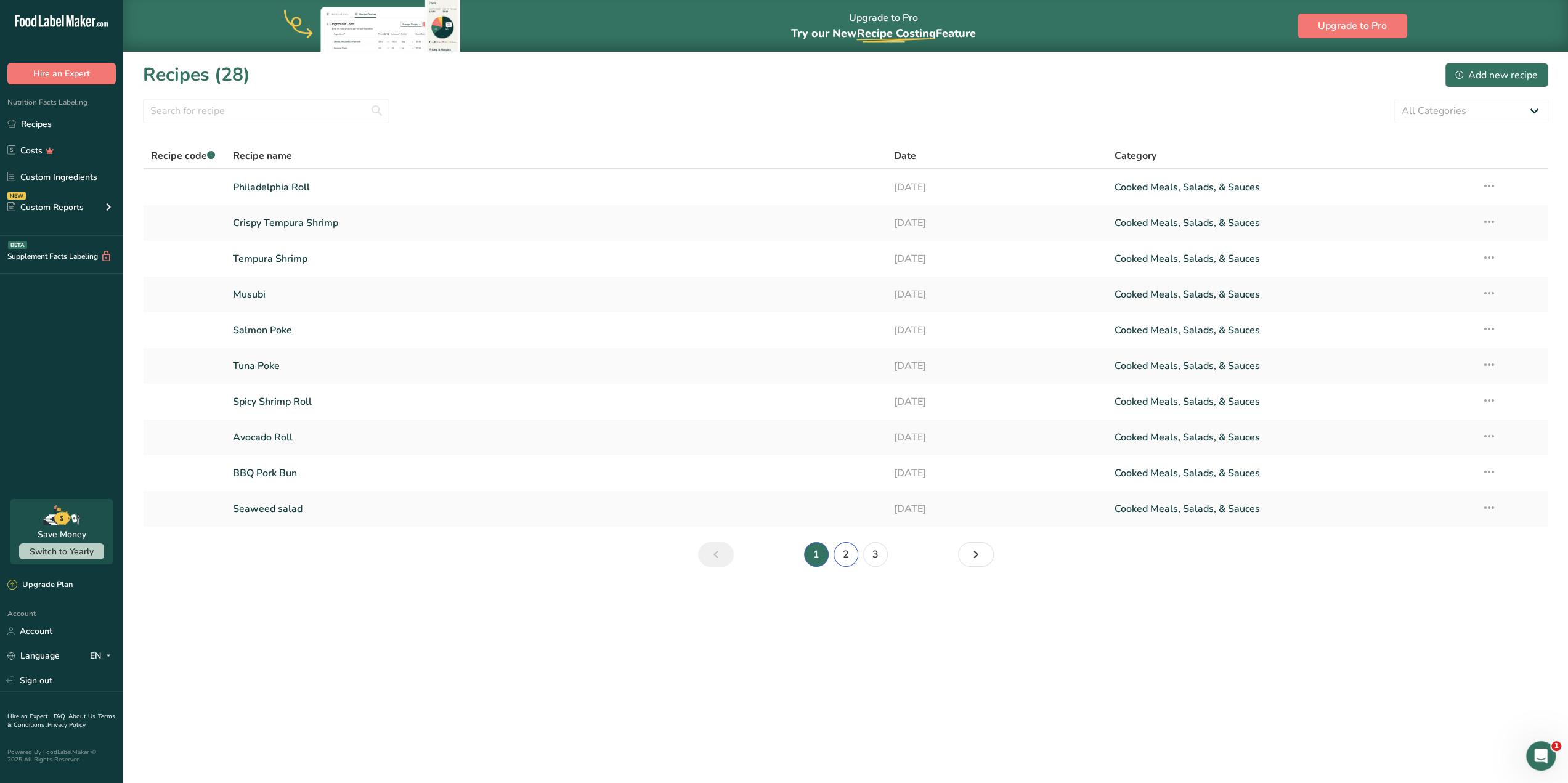
click at [846, 555] on link "2" at bounding box center [846, 554] width 25 height 25
click at [374, 369] on link "Rainbow Roll" at bounding box center [556, 365] width 647 height 25
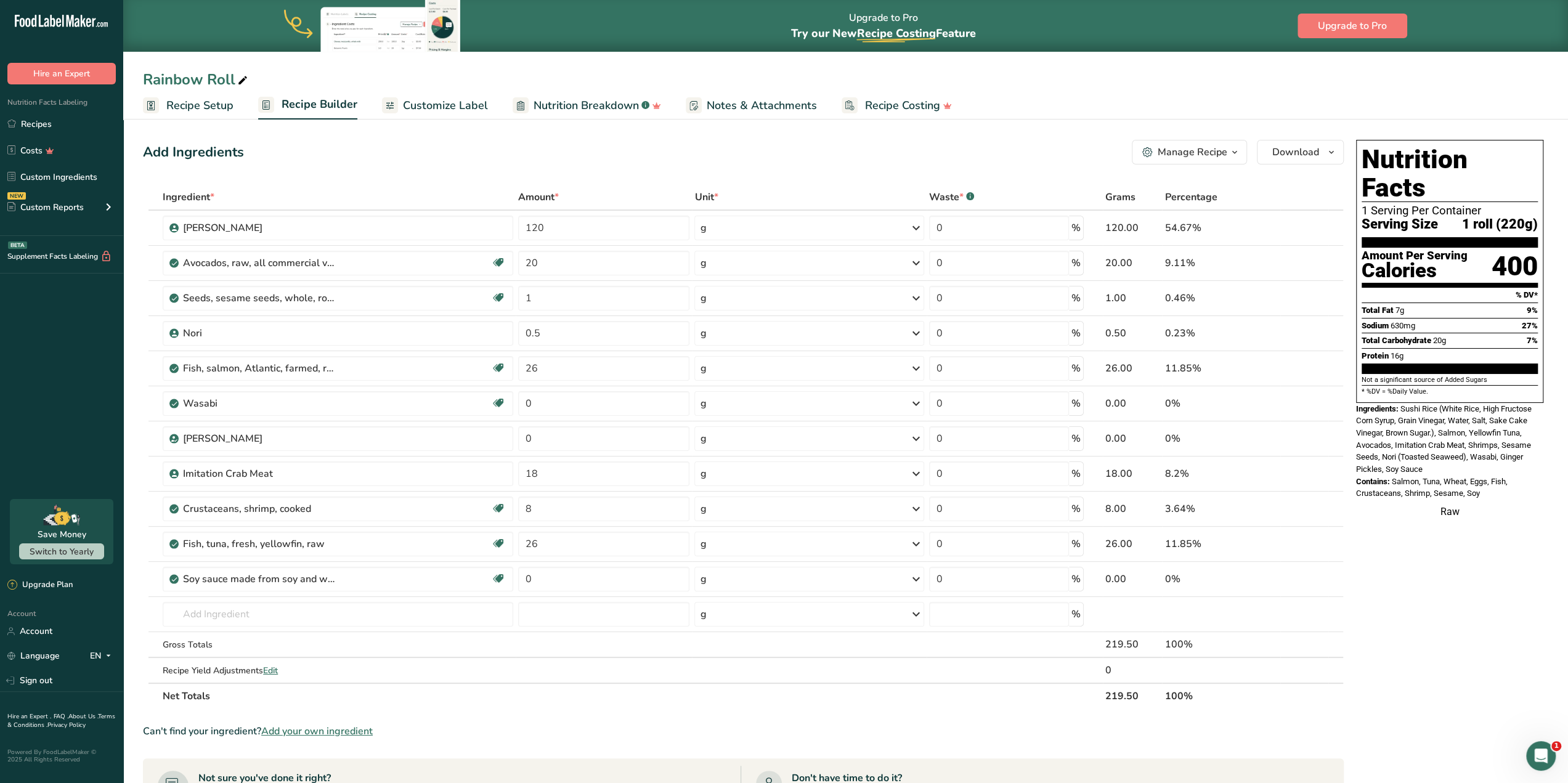
click at [1045, 117] on ul "Recipe Setup Recipe Builder Customize Label Nutrition Breakdown .a-a{fill:#3473…" at bounding box center [846, 104] width 1445 height 29
click at [1325, 159] on span "button" at bounding box center [1331, 152] width 15 height 15
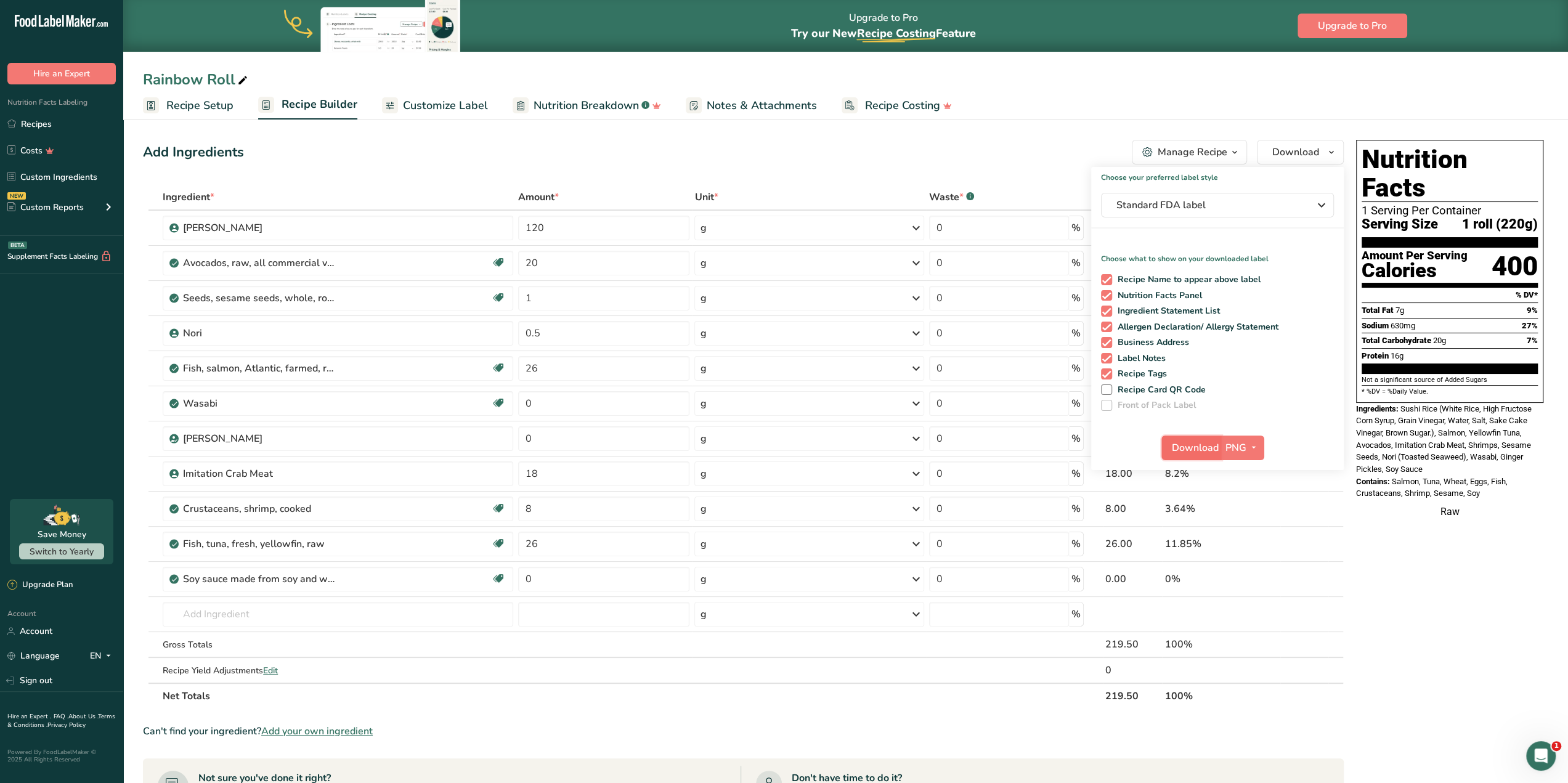
click at [1186, 456] on button "Download" at bounding box center [1191, 447] width 60 height 25
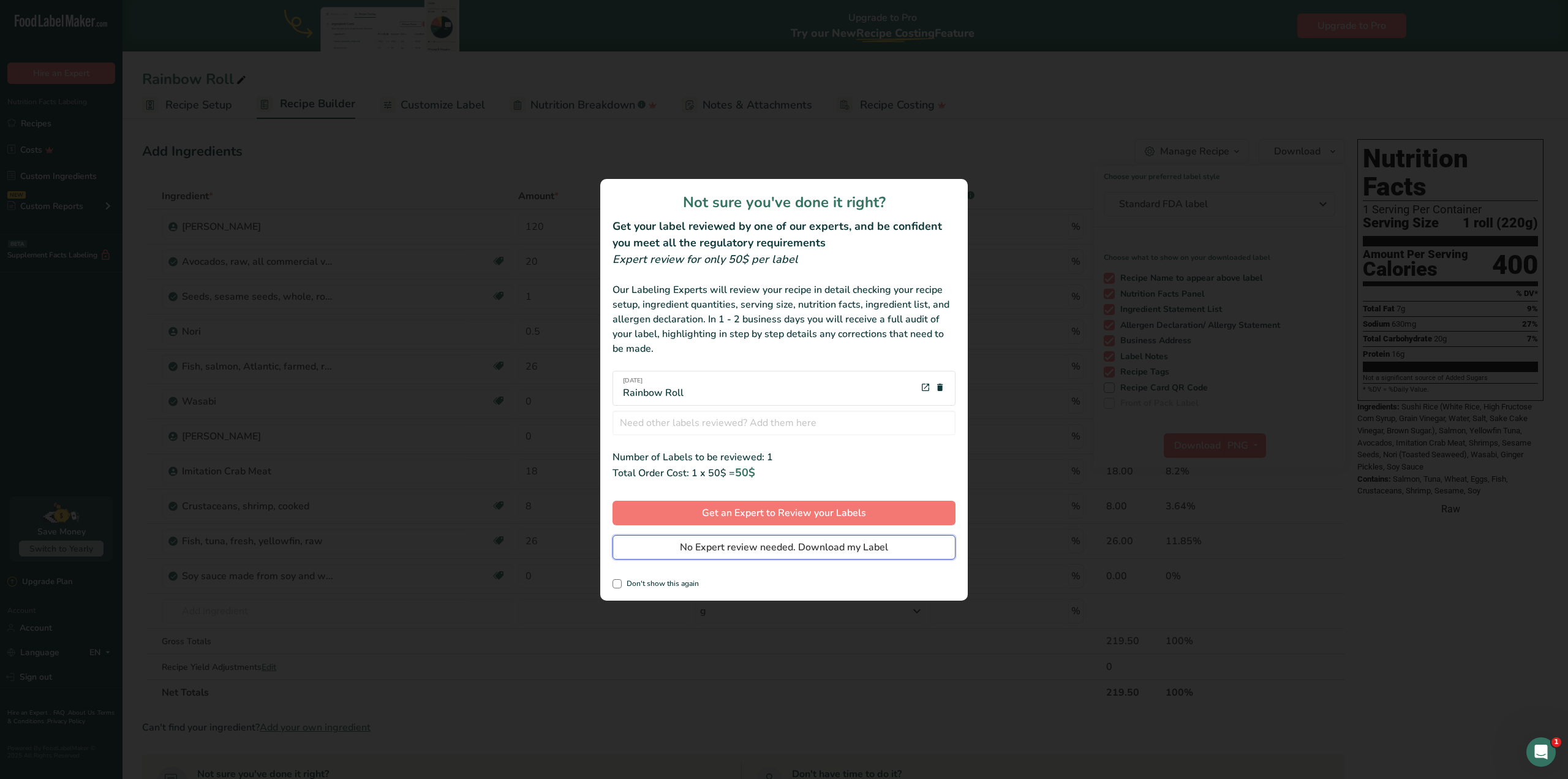
click at [781, 548] on span "No Expert review needed. Download my Label" at bounding box center [784, 547] width 209 height 15
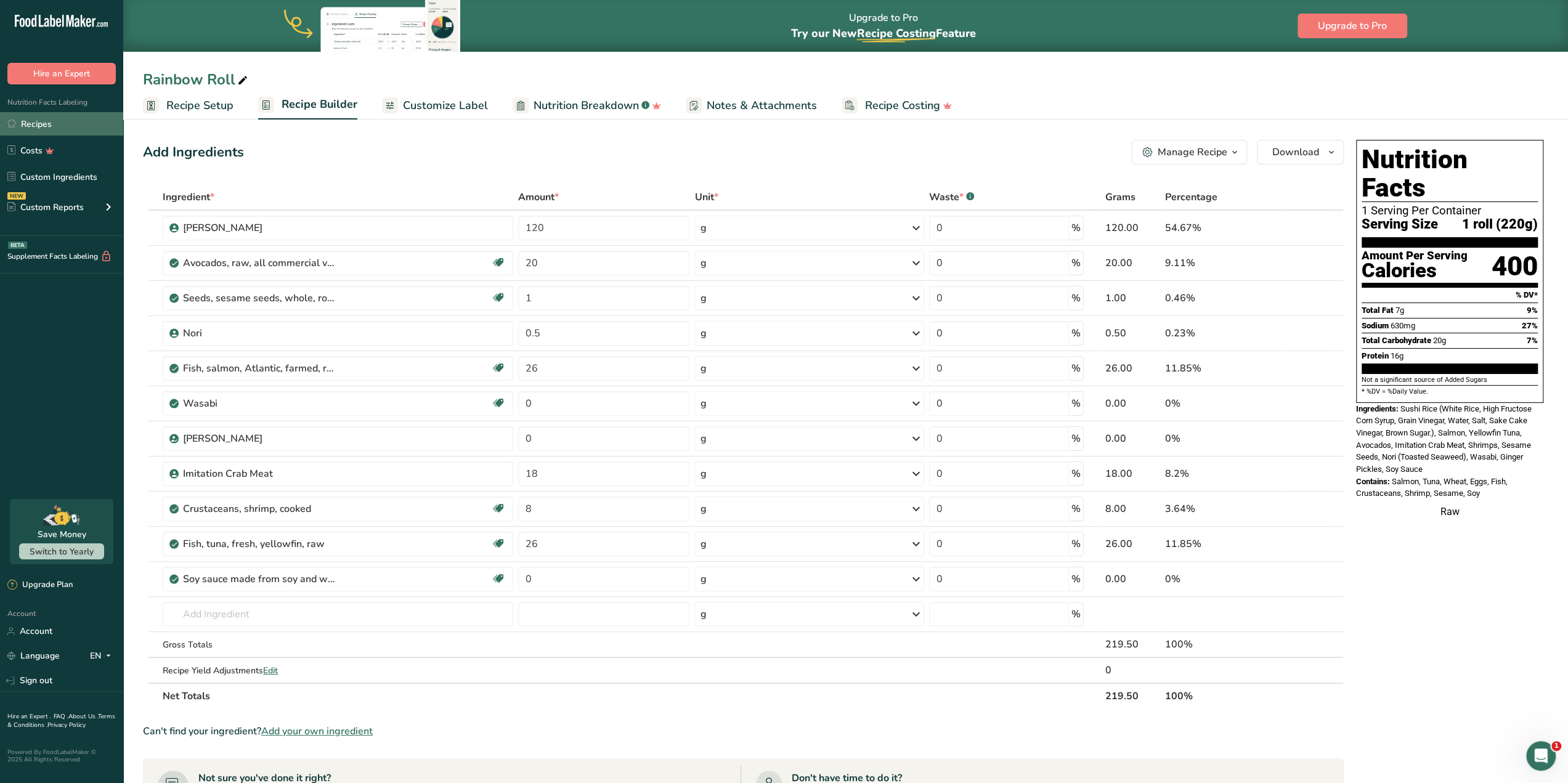
click at [58, 135] on link "Recipes" at bounding box center [62, 123] width 123 height 23
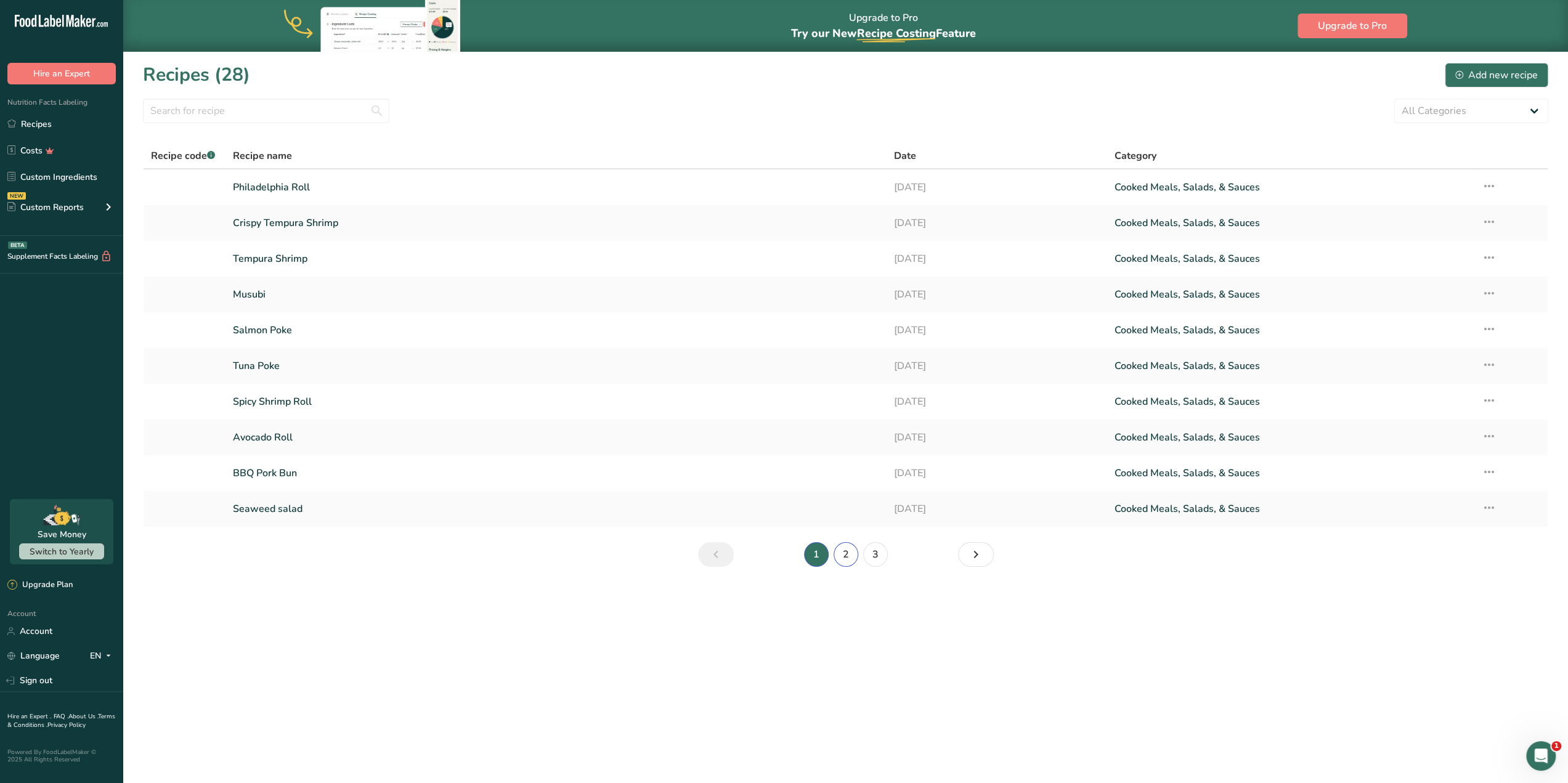
click at [856, 557] on link "2" at bounding box center [846, 554] width 25 height 25
click at [332, 405] on link "Chef Special 4" at bounding box center [556, 401] width 647 height 25
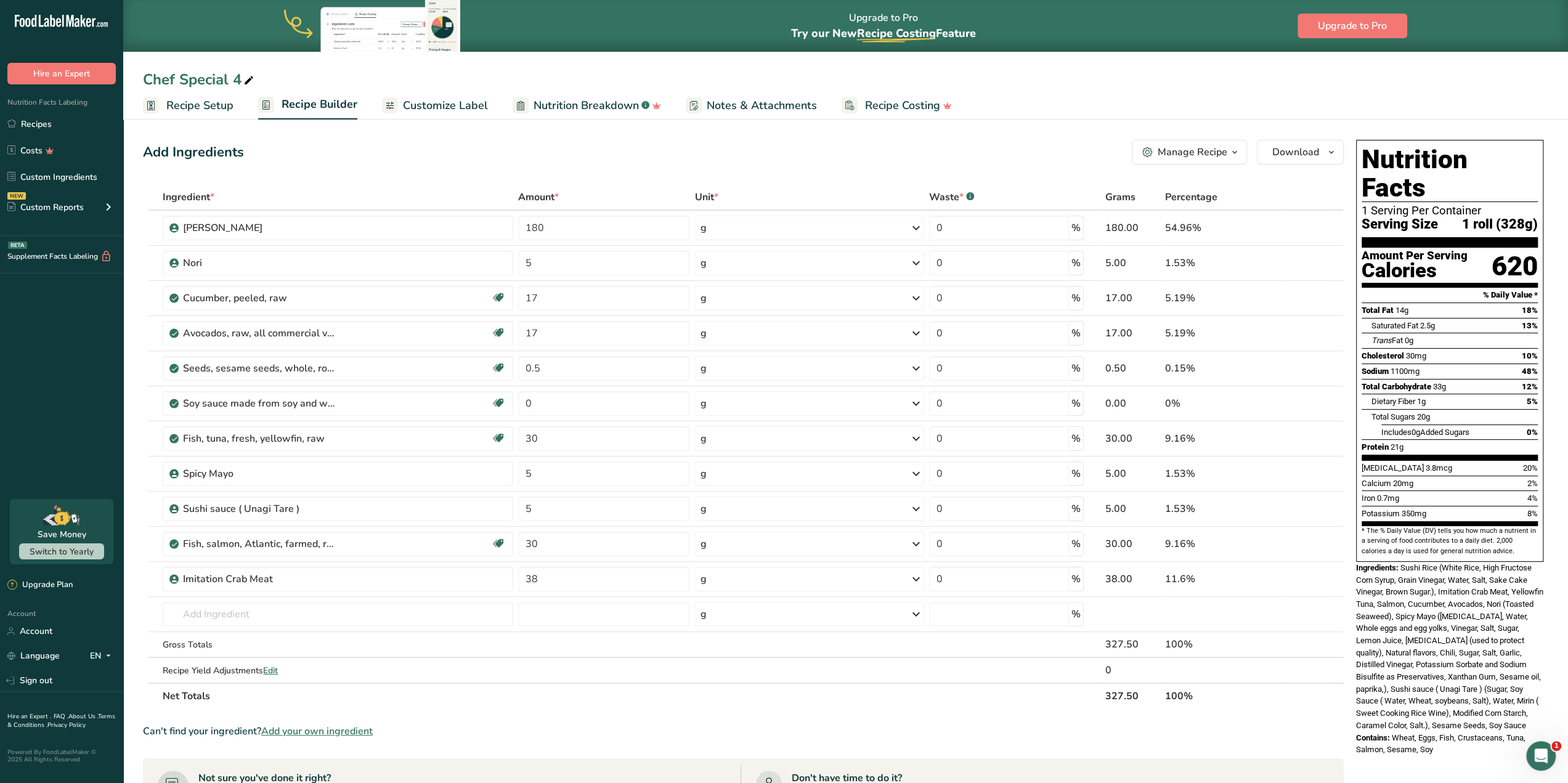
click at [991, 130] on section "Add Ingredients Manage Recipe Delete Recipe Duplicate Recipe Scale Recipe Save …" at bounding box center [846, 623] width 1445 height 1017
click at [1332, 148] on icon "button" at bounding box center [1331, 152] width 10 height 16
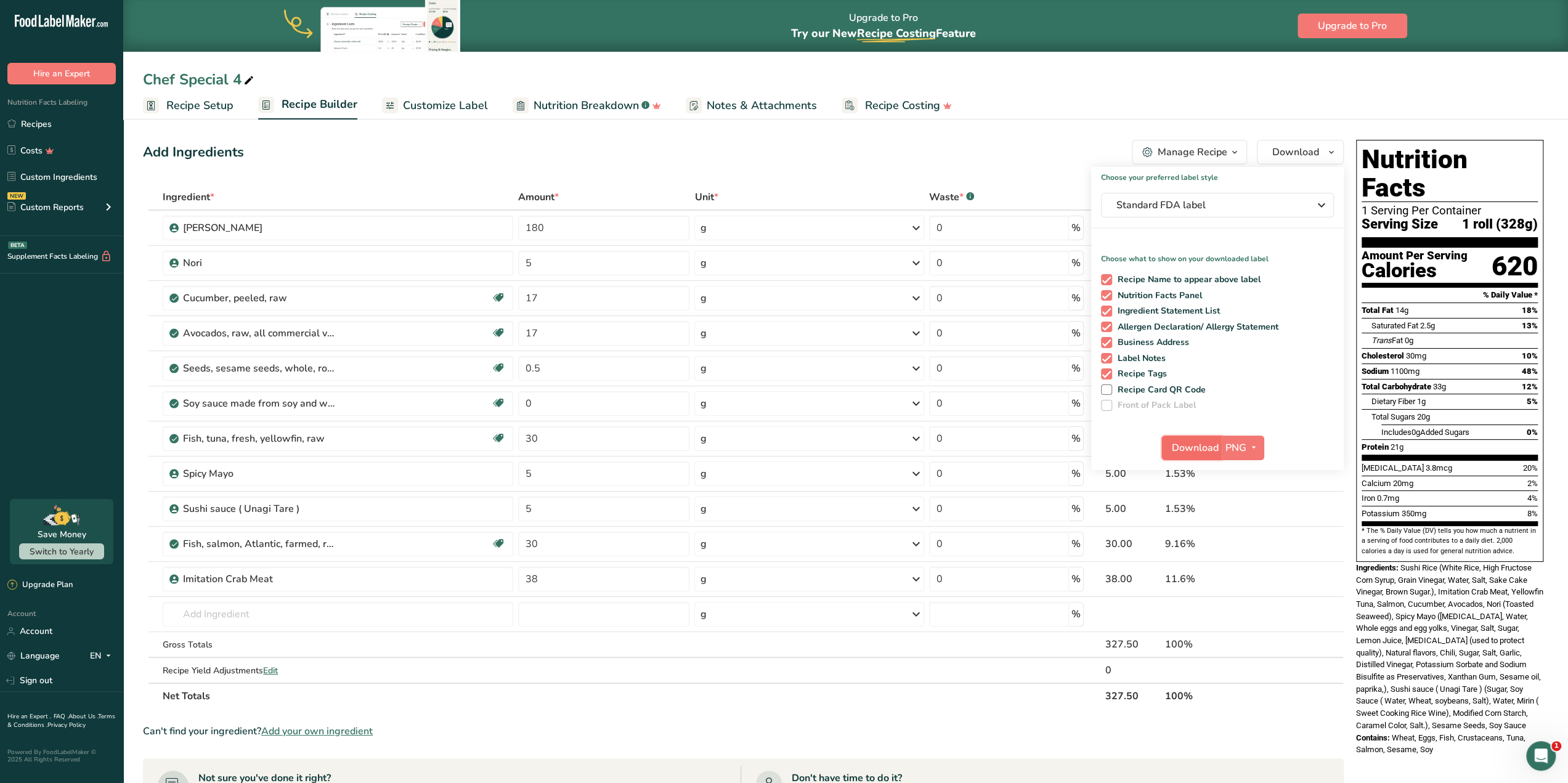
click at [1183, 453] on span "Download" at bounding box center [1195, 447] width 47 height 15
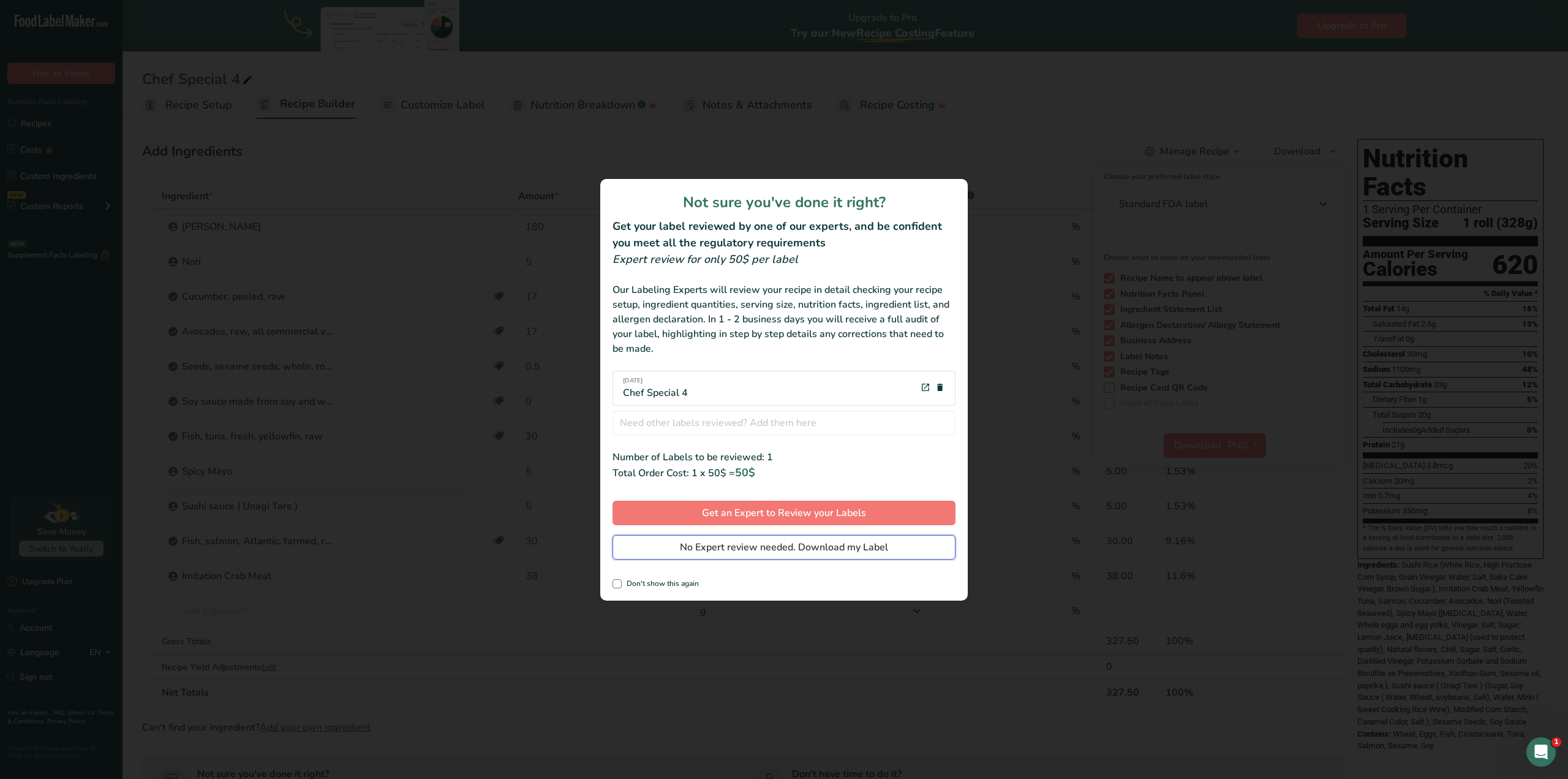
click at [780, 548] on span "No Expert review needed. Download my Label" at bounding box center [784, 547] width 209 height 15
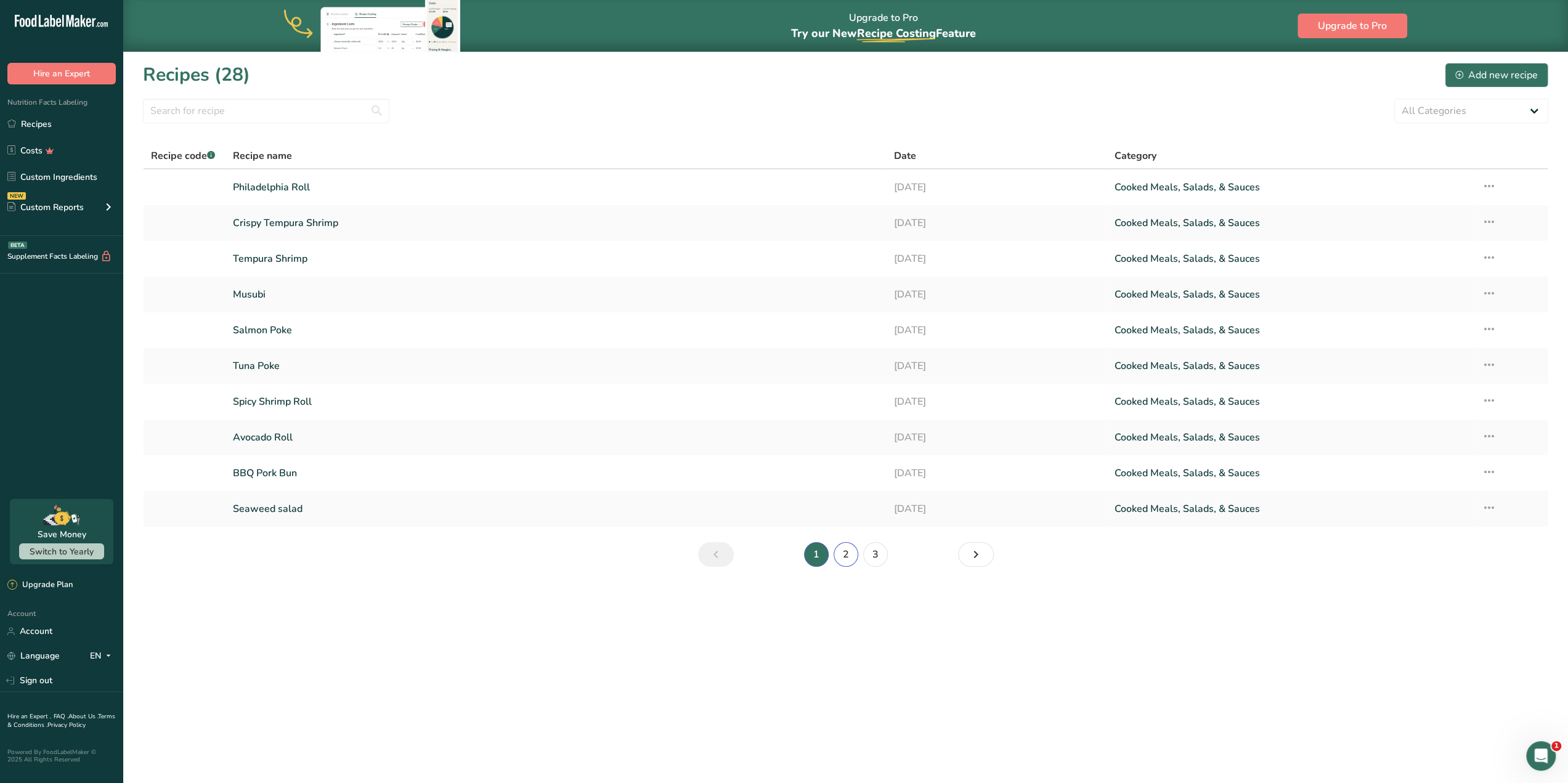
click at [850, 559] on link "2" at bounding box center [846, 554] width 25 height 25
click at [354, 430] on link "Chef Special 3" at bounding box center [556, 437] width 647 height 25
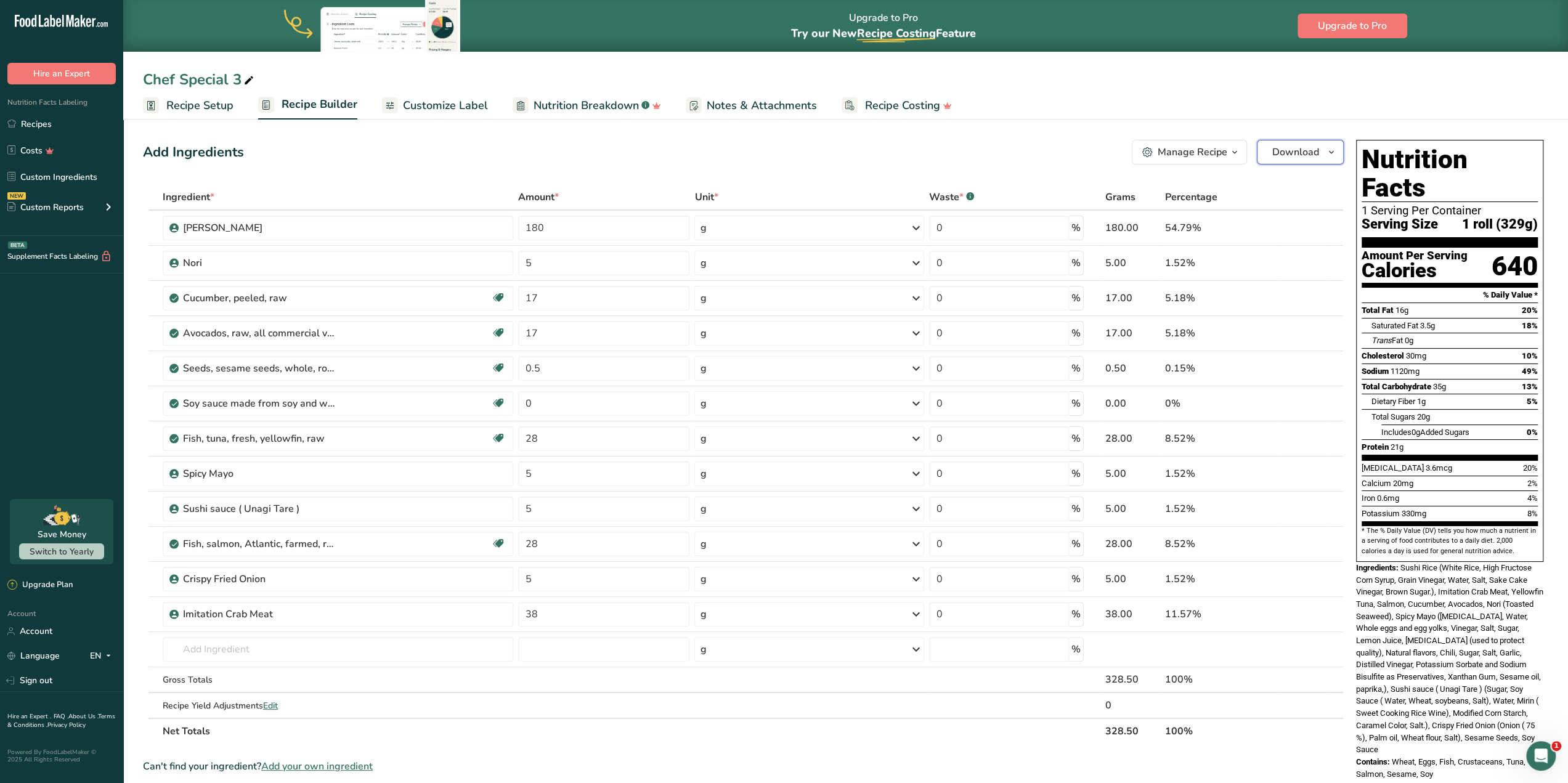
click at [1335, 152] on icon "button" at bounding box center [1331, 152] width 10 height 16
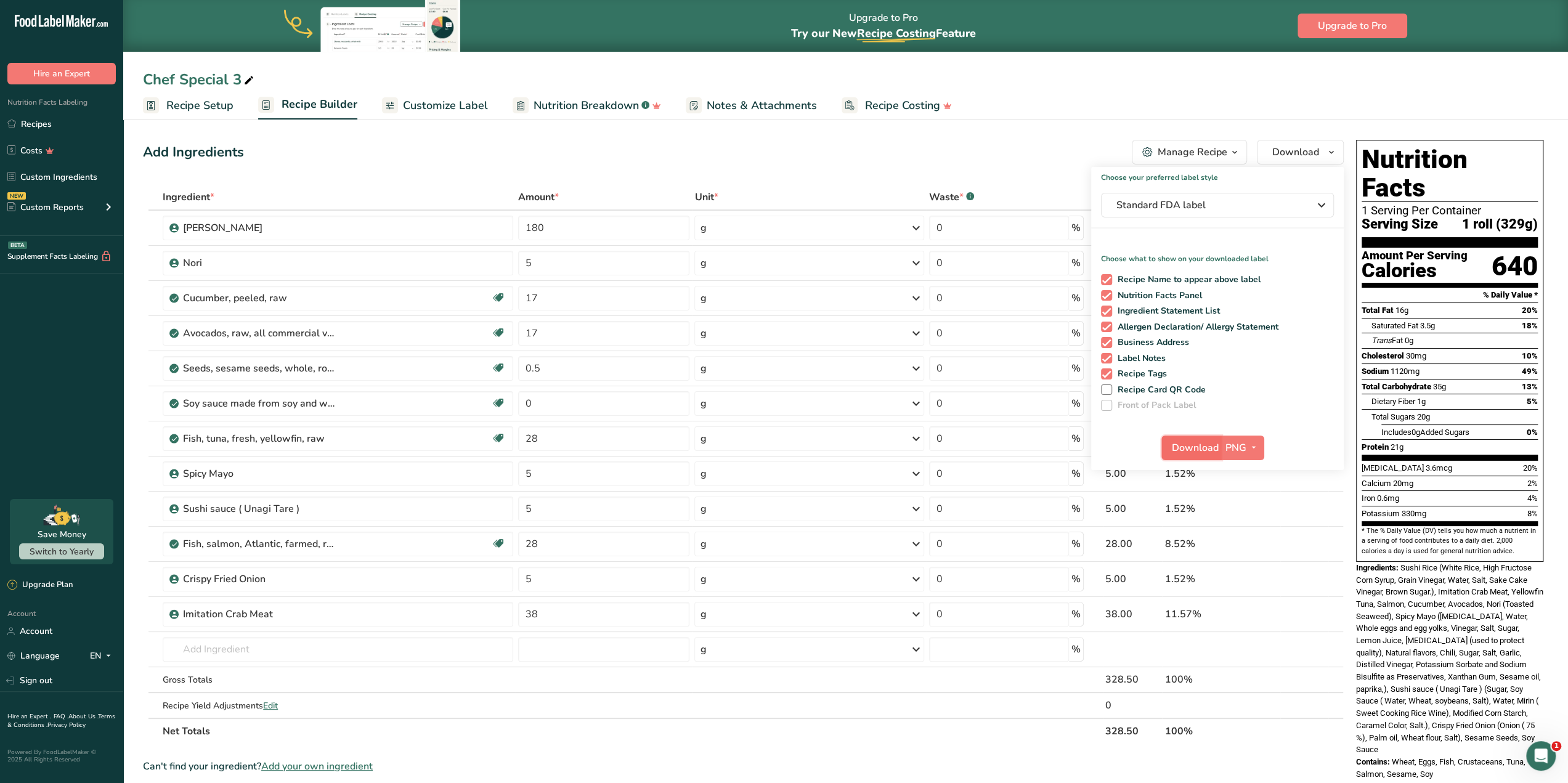
click at [1176, 447] on span "Download" at bounding box center [1195, 447] width 47 height 15
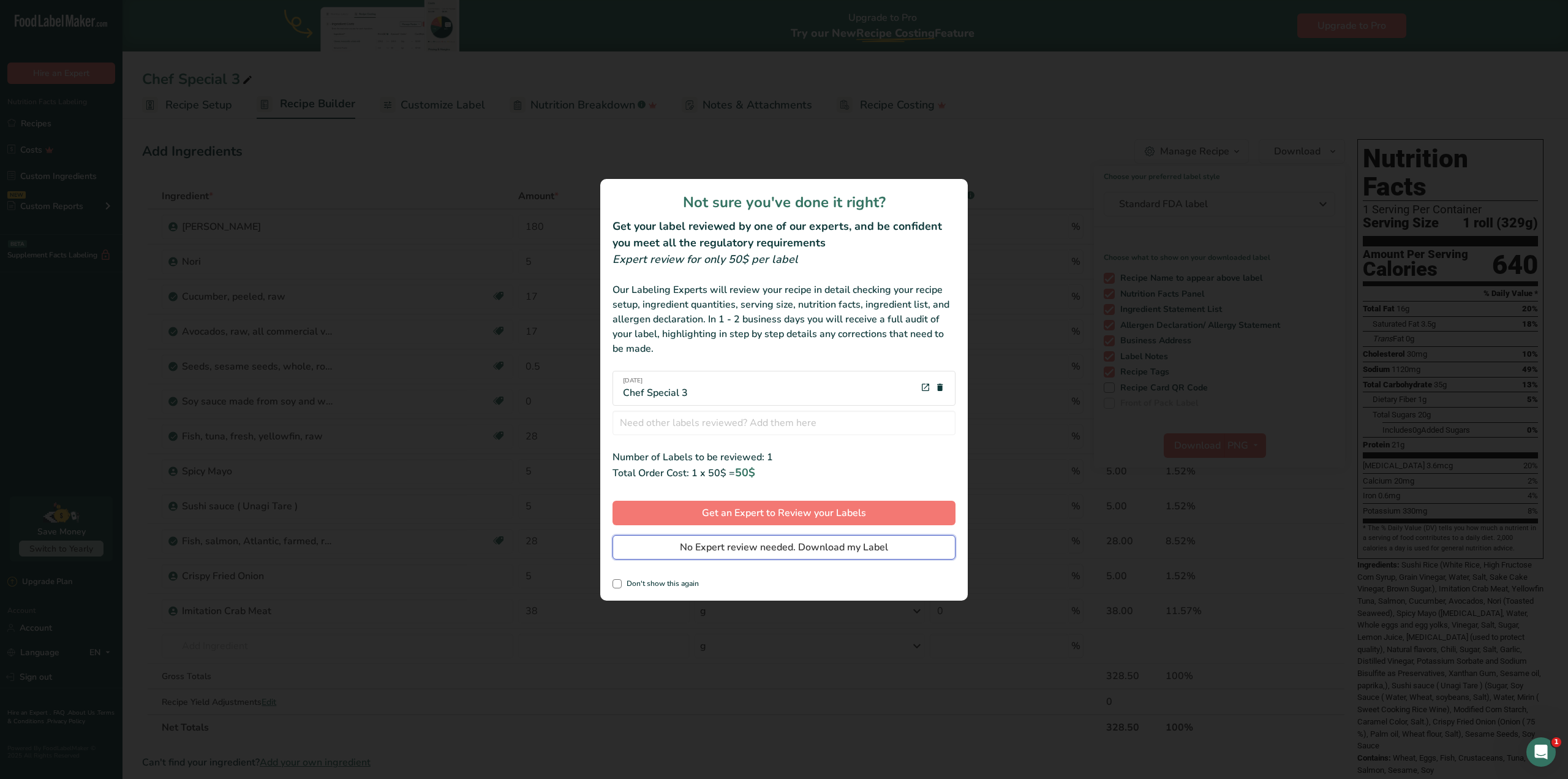
click at [816, 542] on span "No Expert review needed. Download my Label" at bounding box center [784, 547] width 209 height 15
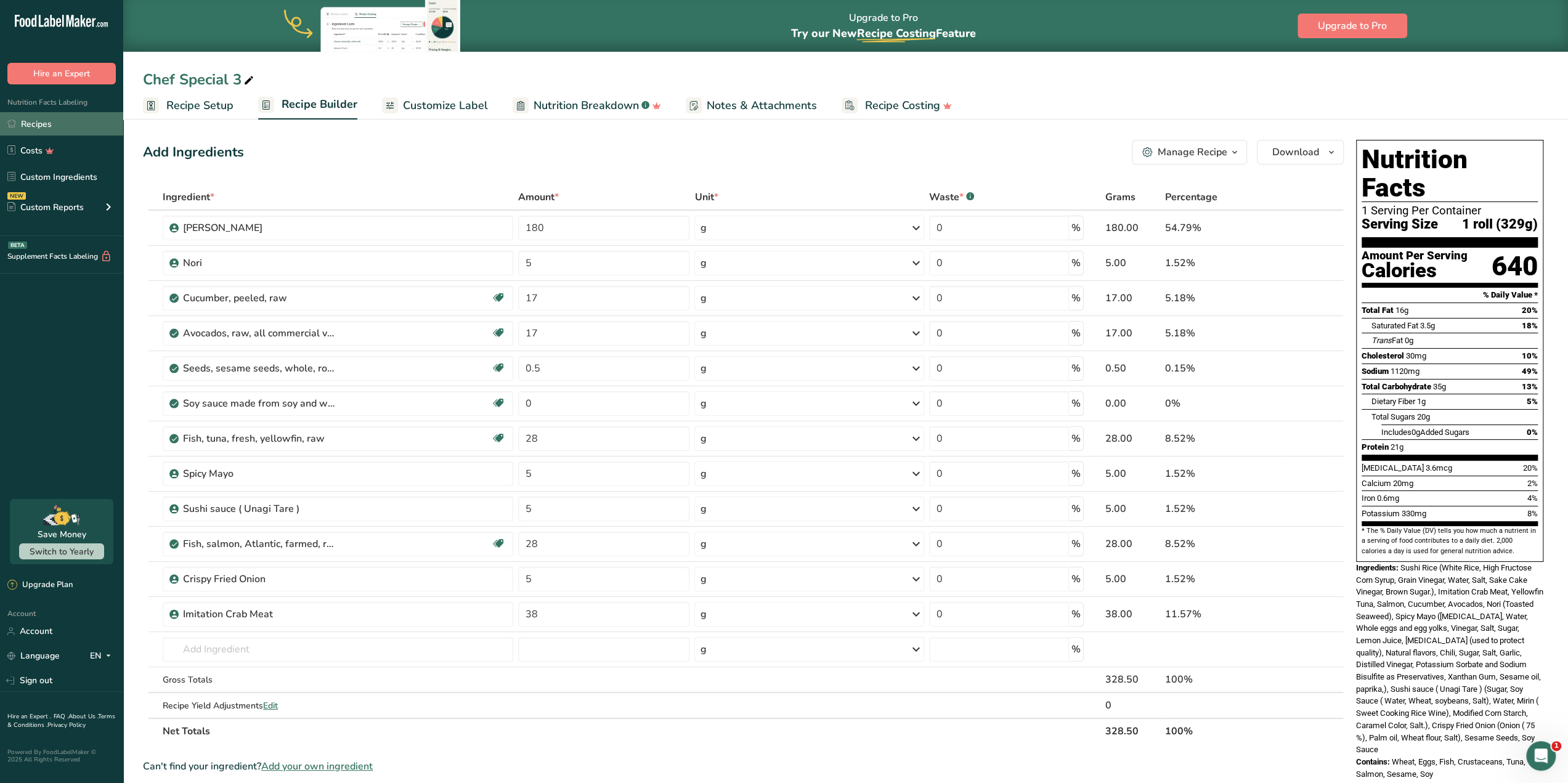
click at [49, 122] on link "Recipes" at bounding box center [62, 123] width 123 height 23
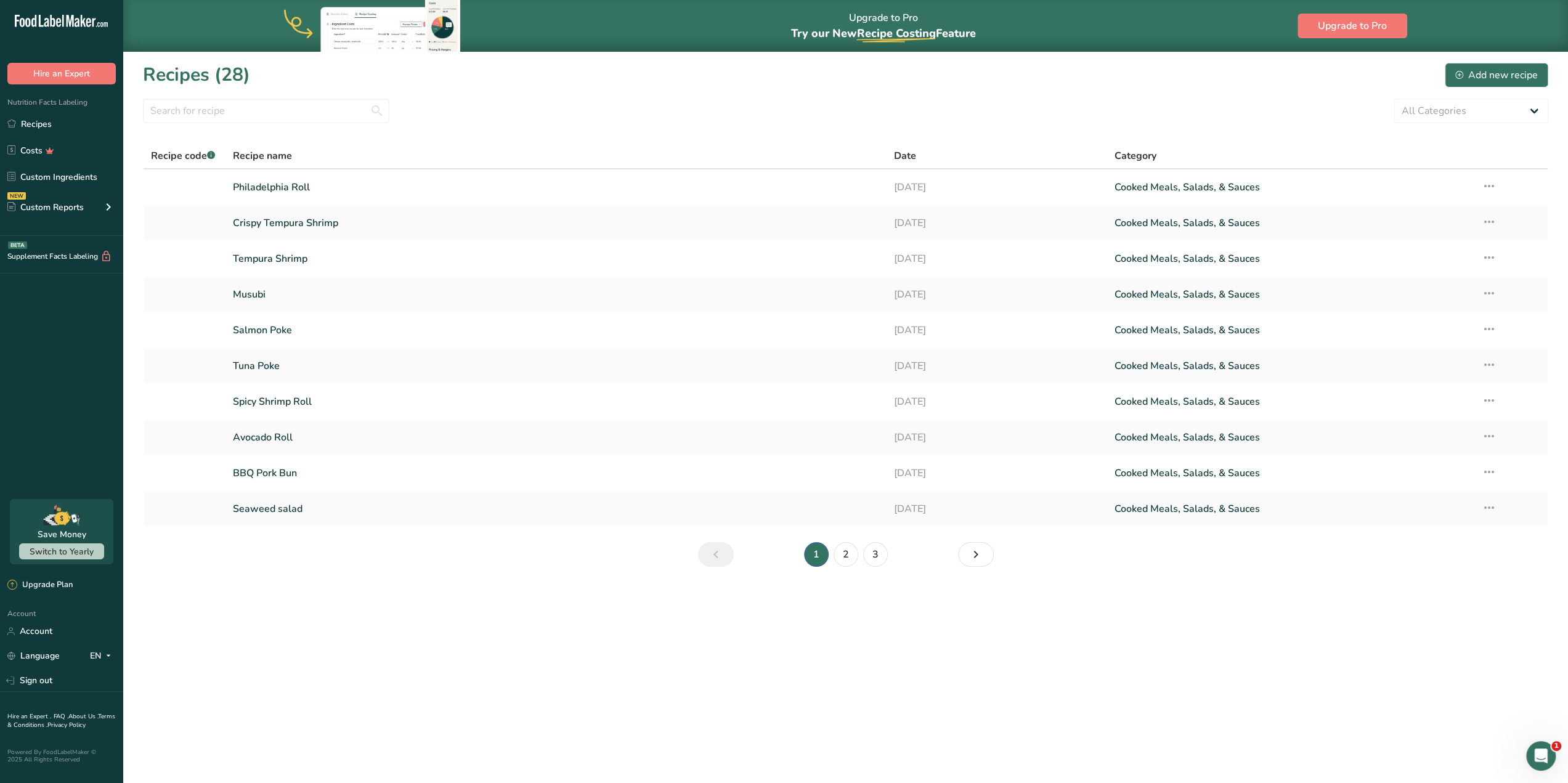
click at [1075, 96] on section "Recipes (28) Add new recipe All Categories Baked Goods Beverages Confectionery …" at bounding box center [846, 318] width 1445 height 535
click at [850, 553] on link "2" at bounding box center [846, 554] width 25 height 25
click at [663, 481] on link "Outer Banks" at bounding box center [556, 472] width 647 height 25
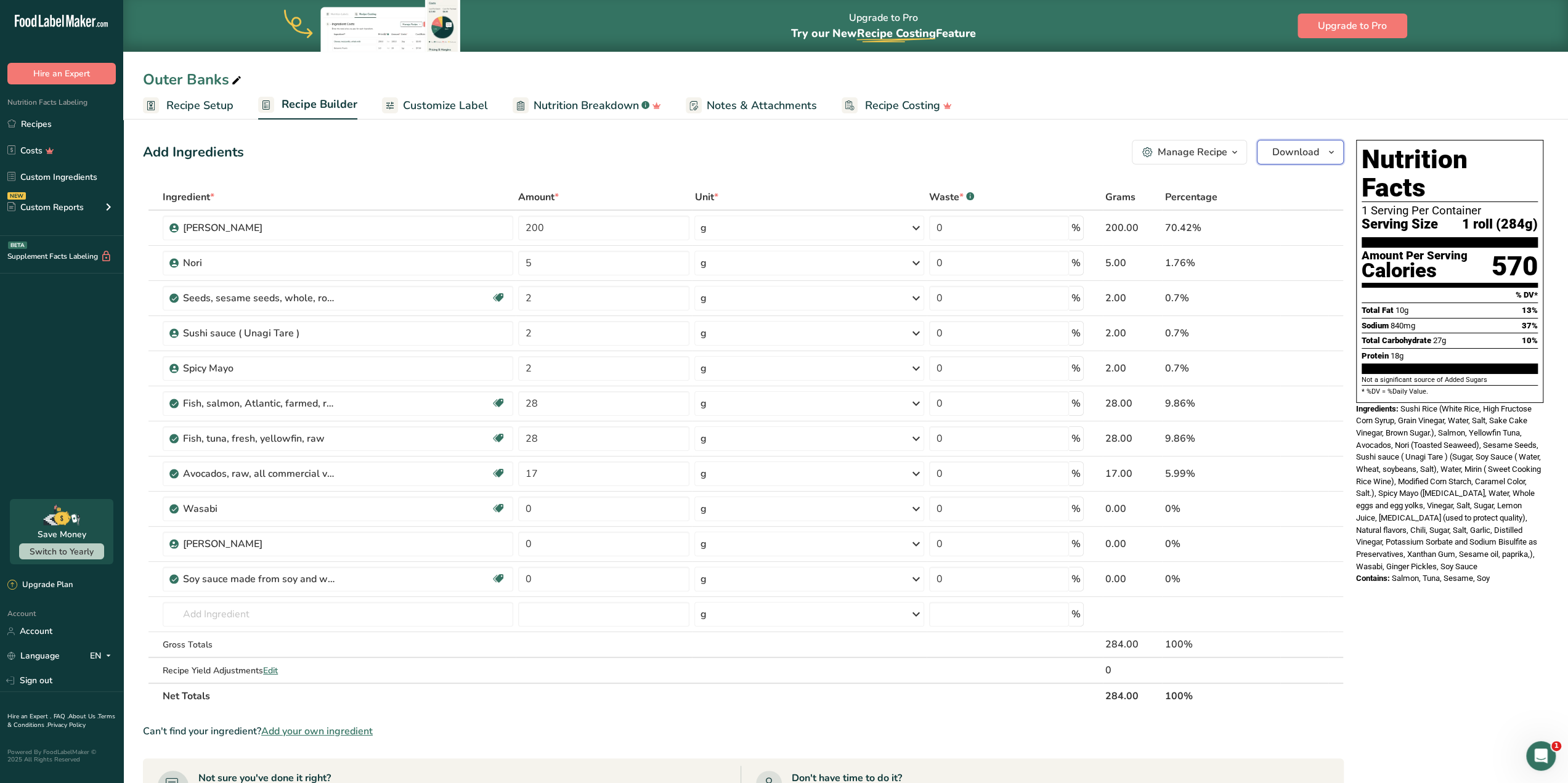
click at [1338, 146] on span "button" at bounding box center [1331, 152] width 15 height 15
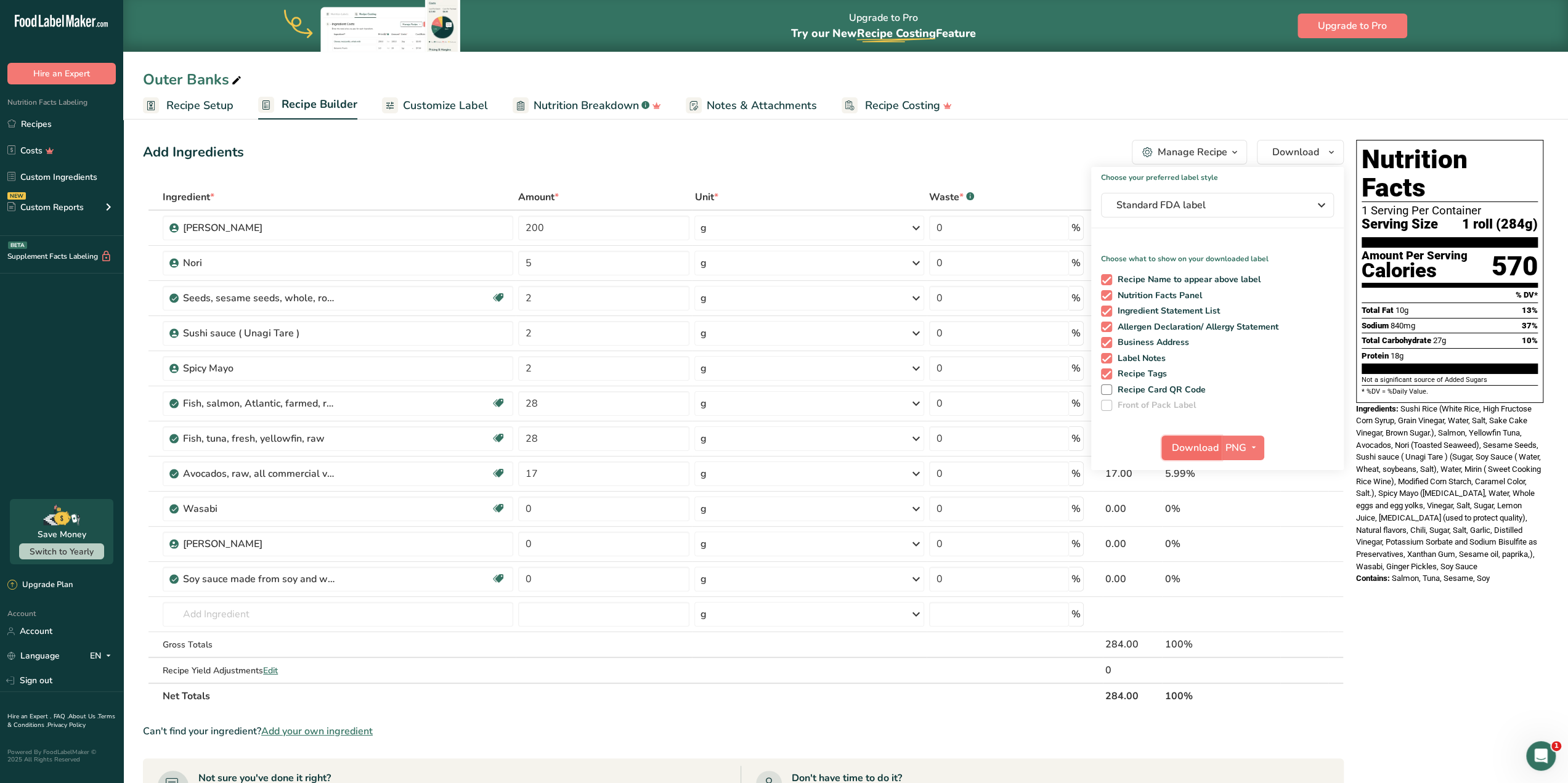
click at [1184, 450] on span "Download" at bounding box center [1195, 447] width 47 height 15
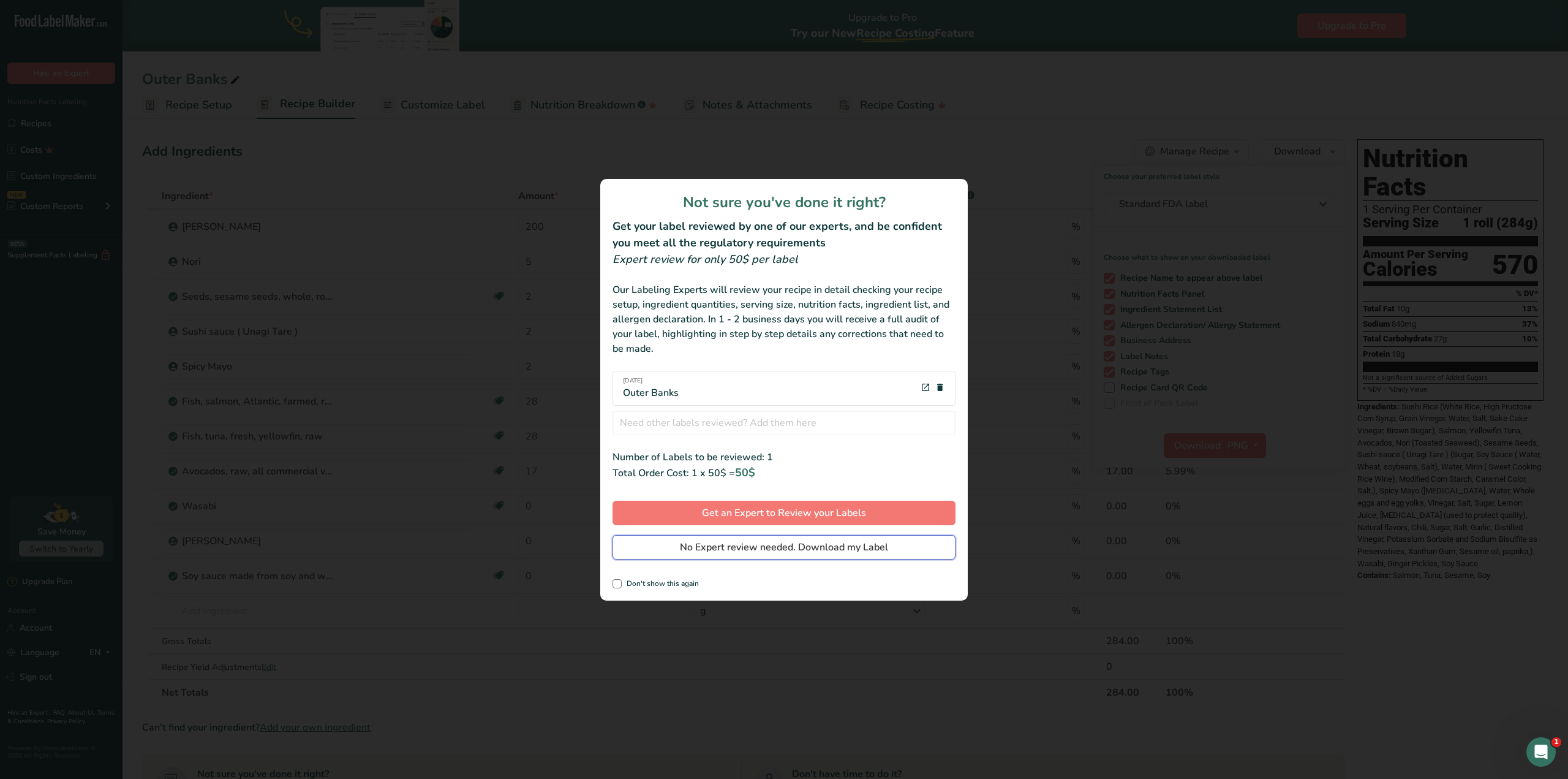
click at [753, 550] on span "No Expert review needed. Download my Label" at bounding box center [784, 547] width 209 height 15
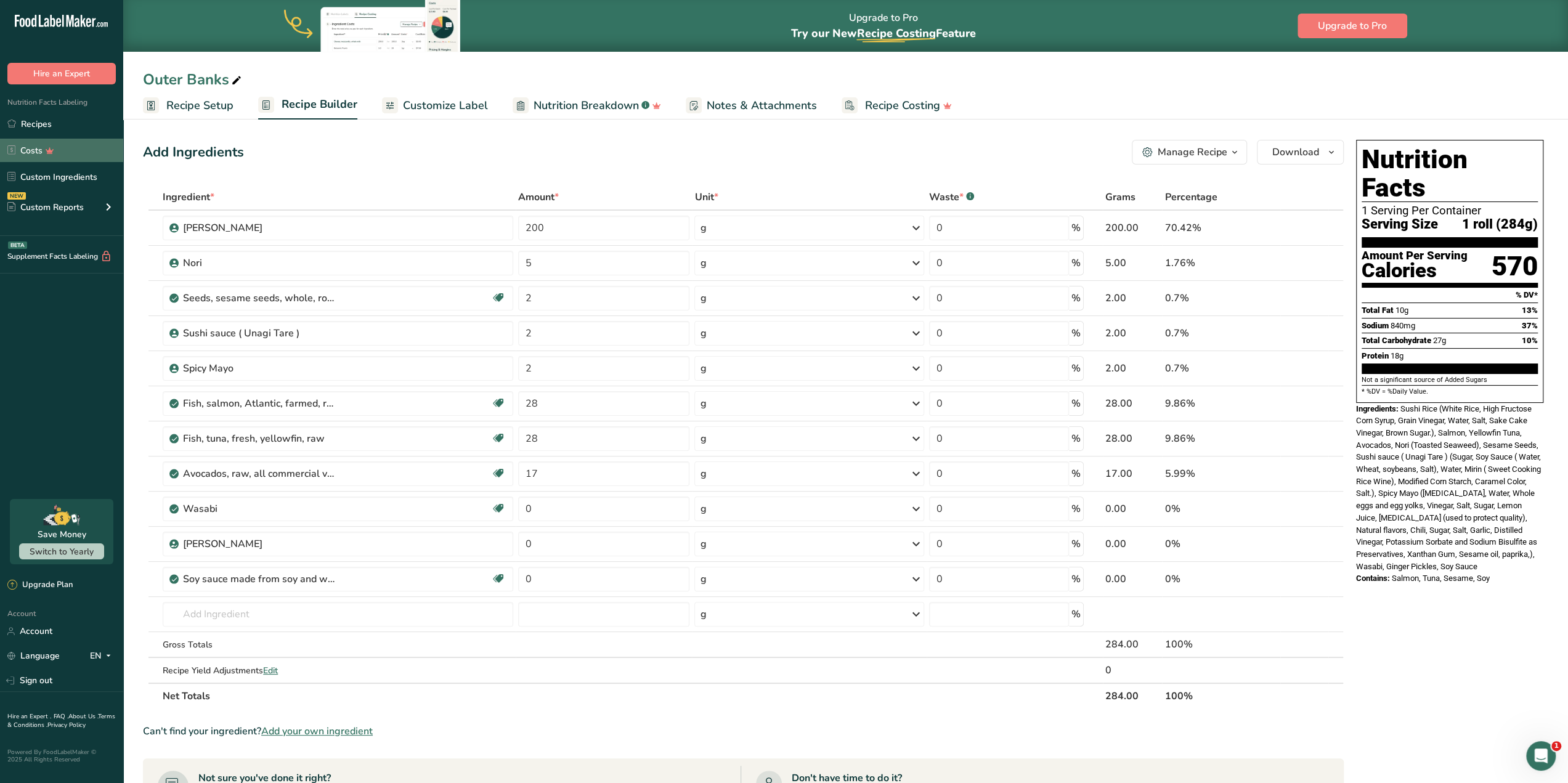
drag, startPoint x: 25, startPoint y: 125, endPoint x: 53, endPoint y: 143, distance: 33.3
click at [25, 125] on link "Recipes" at bounding box center [62, 123] width 123 height 23
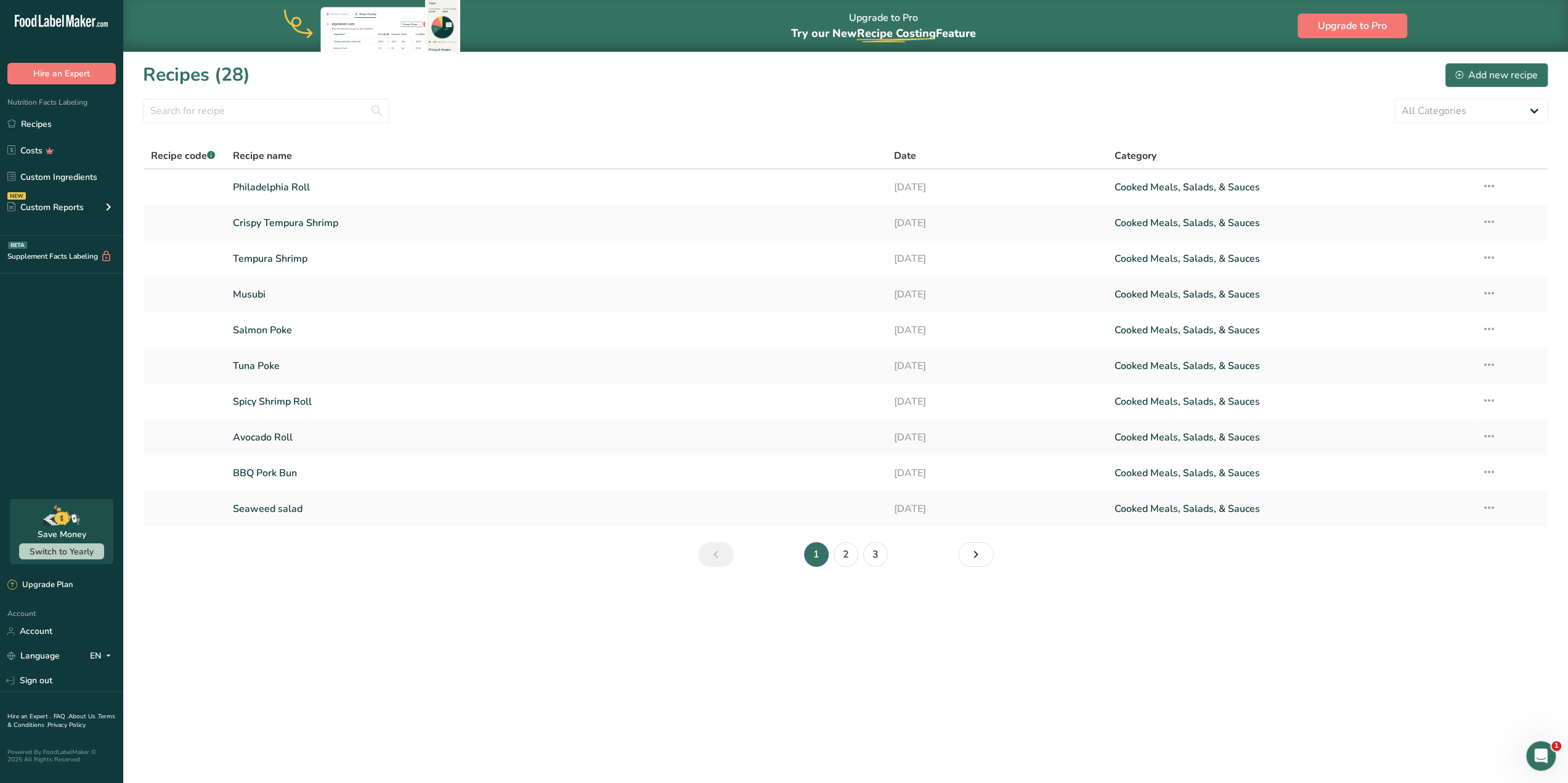
click at [1050, 92] on section "Recipes (28) Add new recipe All Categories Baked Goods Beverages Confectionery …" at bounding box center [846, 318] width 1445 height 535
click at [837, 553] on link "2" at bounding box center [846, 554] width 25 height 25
click at [874, 554] on link "3" at bounding box center [875, 554] width 25 height 25
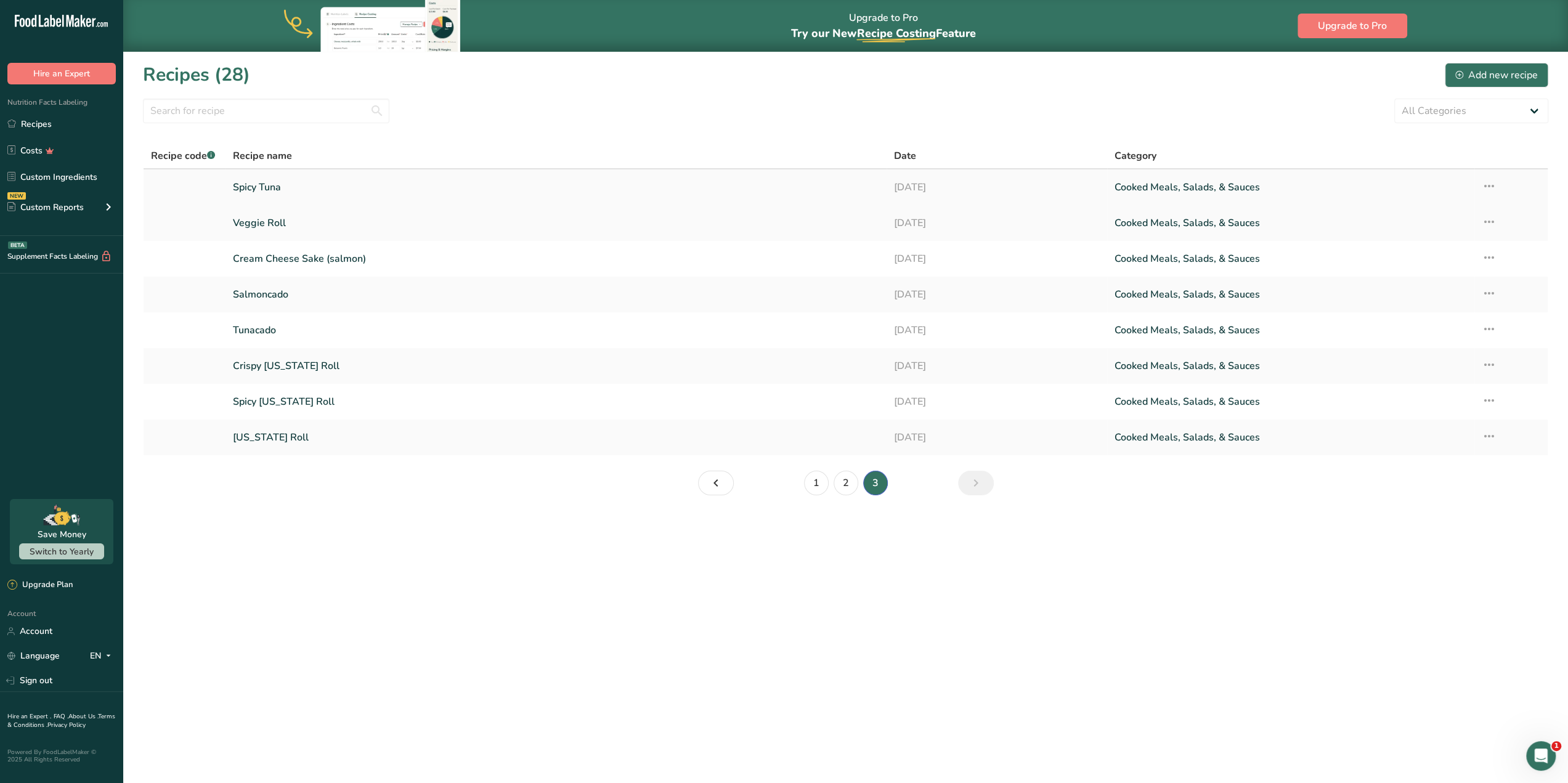
click at [538, 190] on link "Spicy Tuna" at bounding box center [556, 187] width 647 height 25
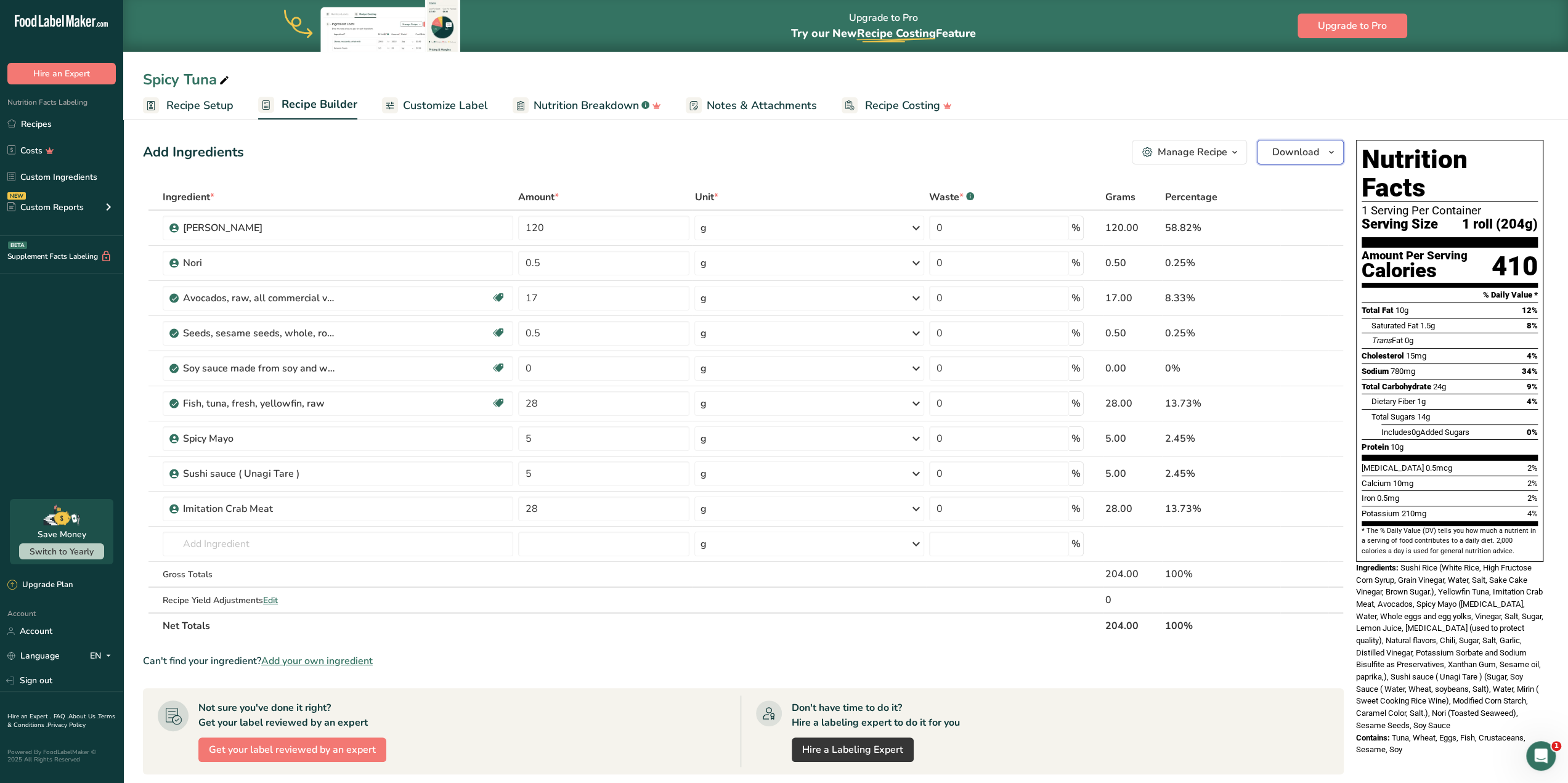
click at [1330, 151] on icon "button" at bounding box center [1331, 152] width 10 height 16
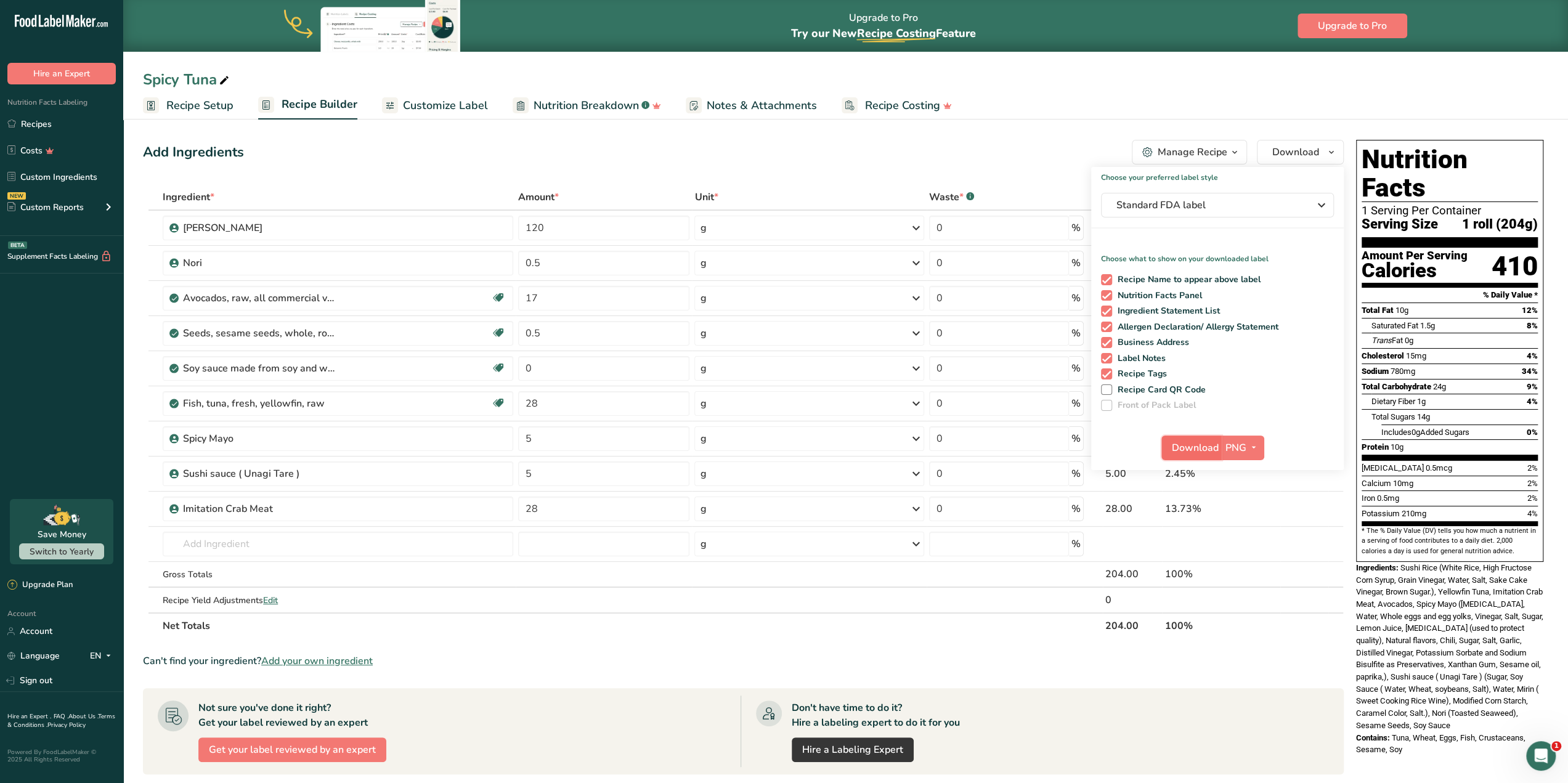
click at [1190, 452] on span "Download" at bounding box center [1195, 447] width 47 height 15
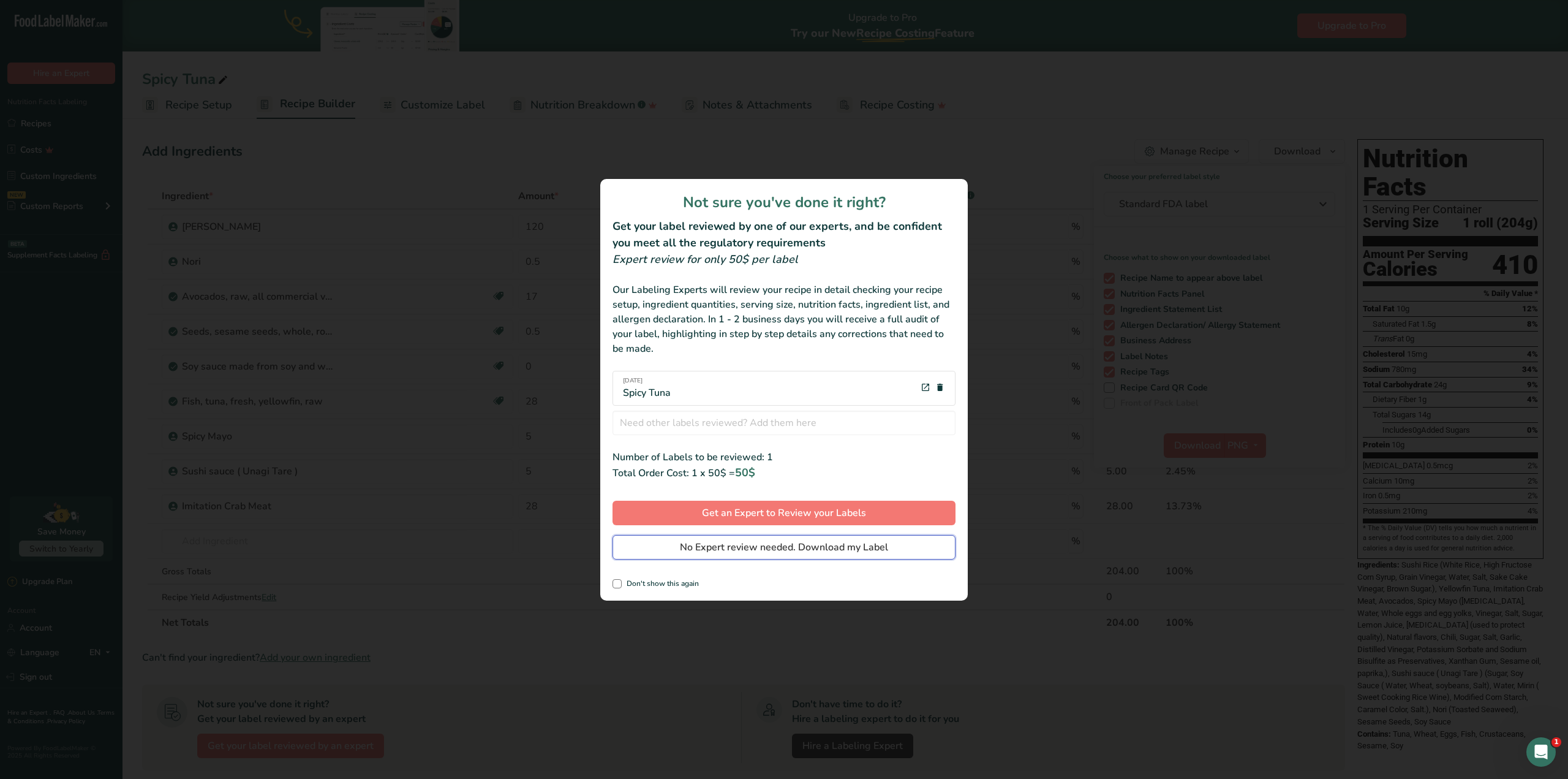
click at [818, 548] on span "No Expert review needed. Download my Label" at bounding box center [784, 547] width 209 height 15
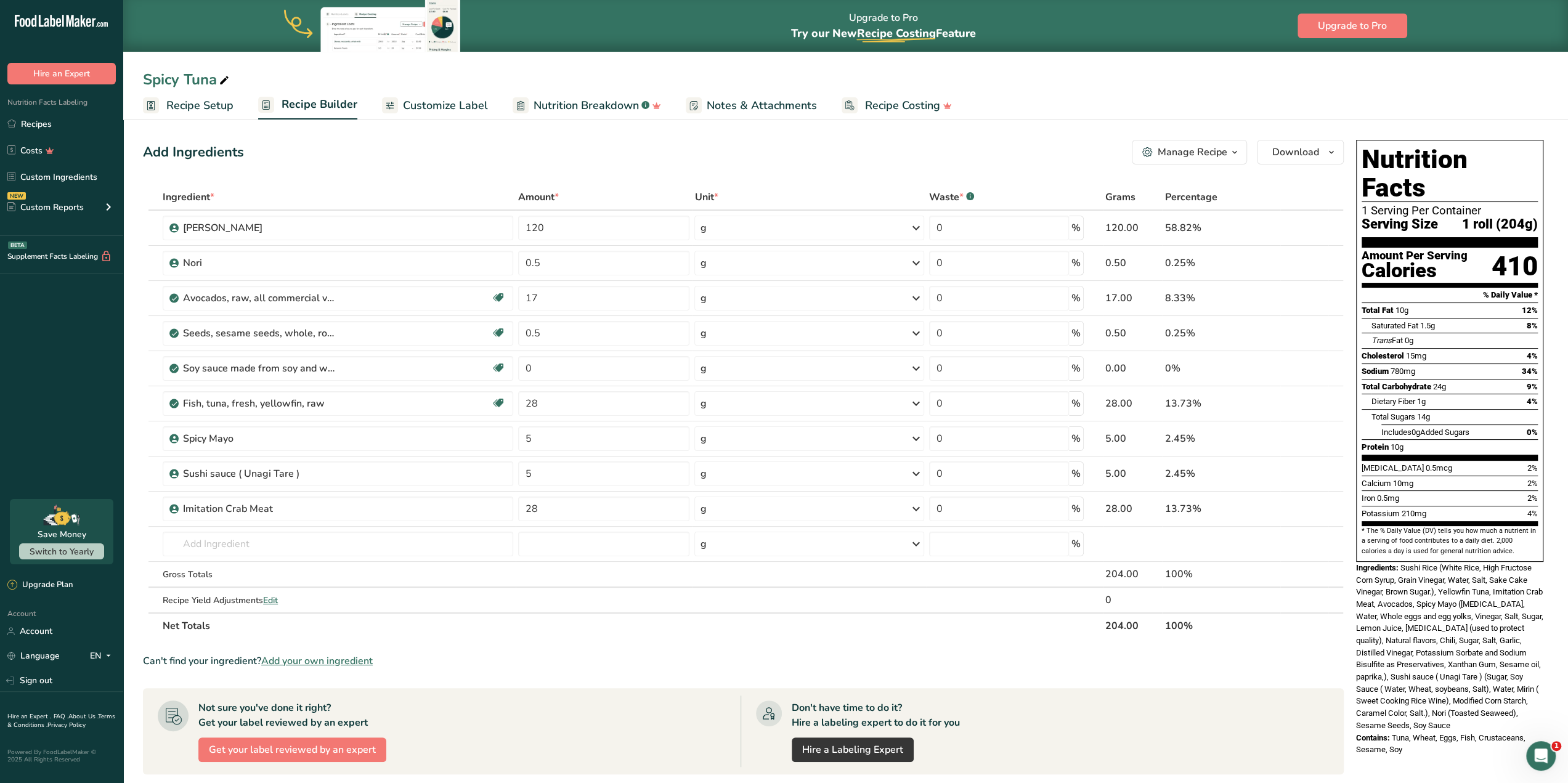
click at [1034, 97] on ul "Recipe Setup Recipe Builder Customize Label Nutrition Breakdown .a-a{fill:#3473…" at bounding box center [846, 104] width 1445 height 29
click at [54, 118] on link "Recipes" at bounding box center [62, 123] width 123 height 23
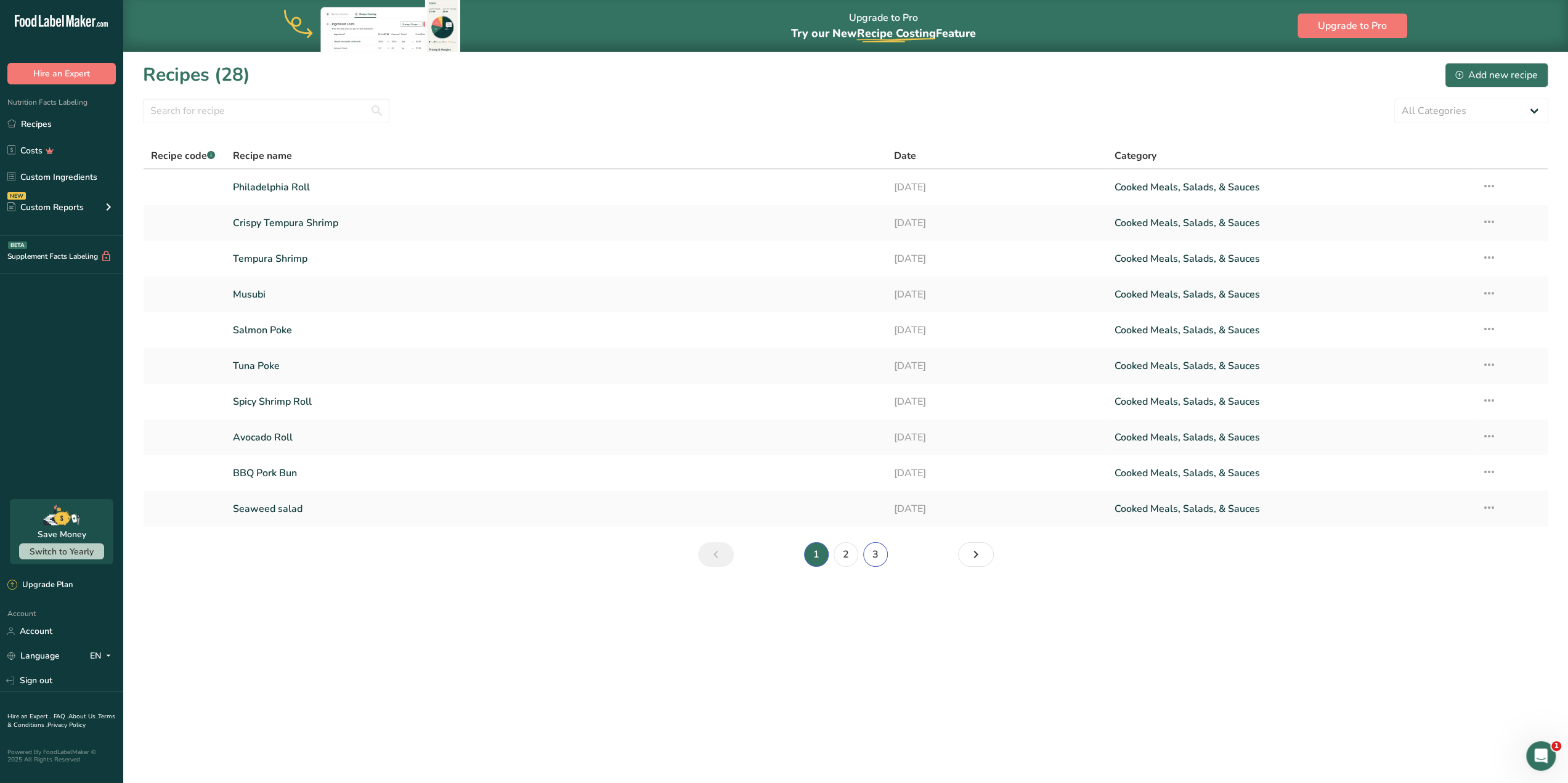
click at [877, 558] on link "3" at bounding box center [875, 554] width 25 height 25
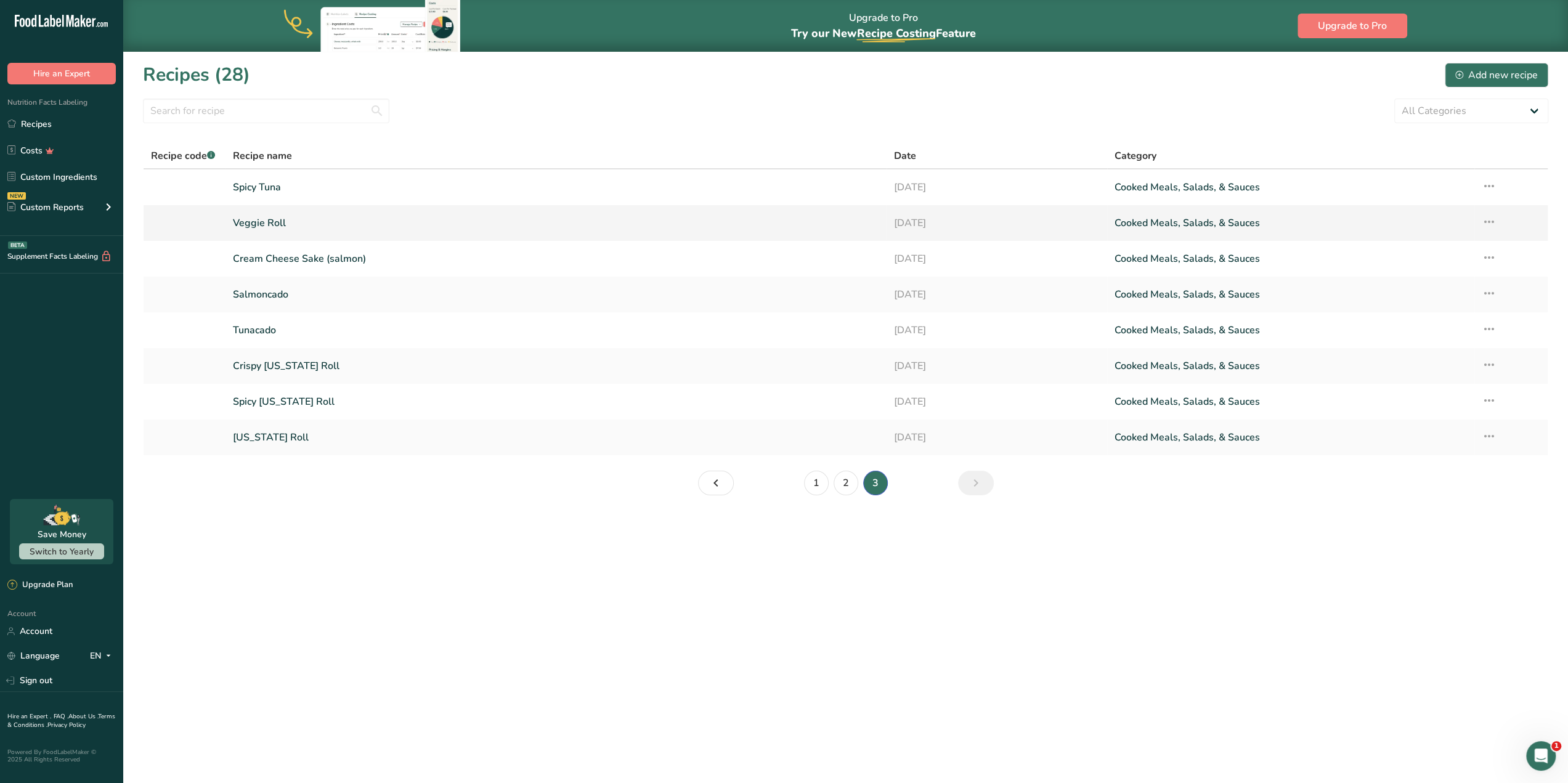
click at [369, 220] on link "Veggie Roll" at bounding box center [556, 222] width 647 height 25
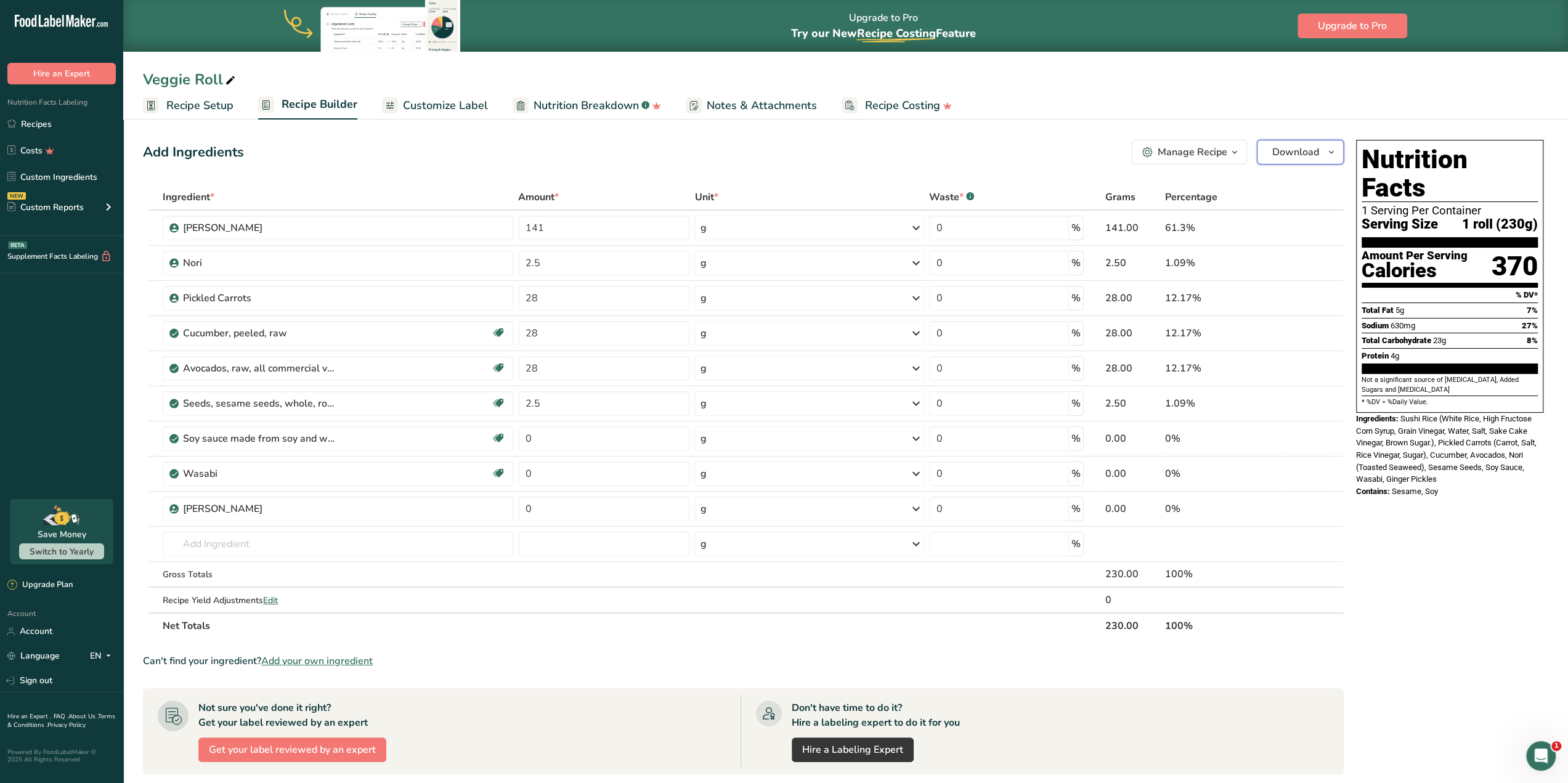
click at [1329, 158] on icon "button" at bounding box center [1331, 152] width 10 height 16
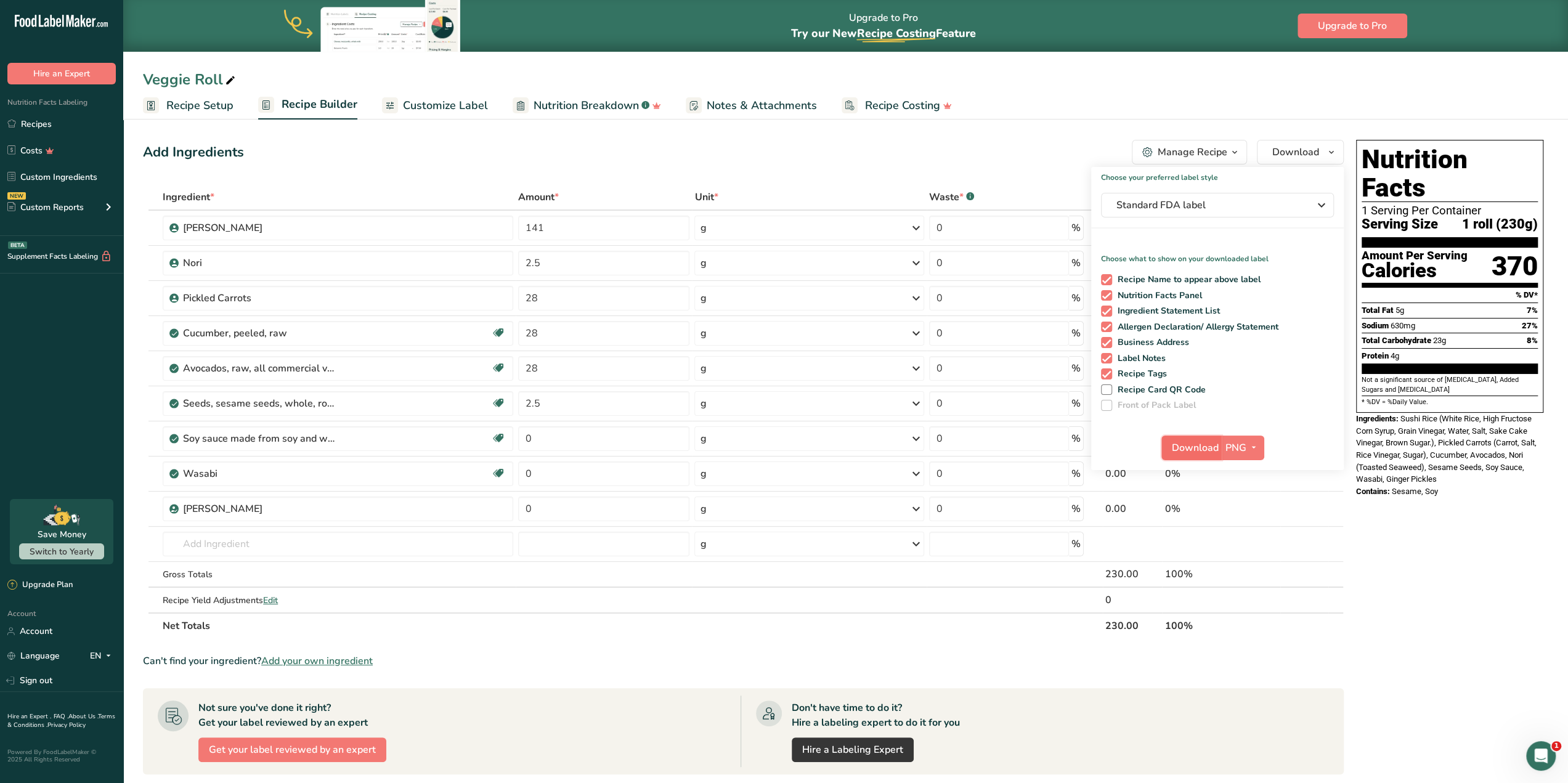
click at [1202, 456] on button "Download" at bounding box center [1191, 447] width 60 height 25
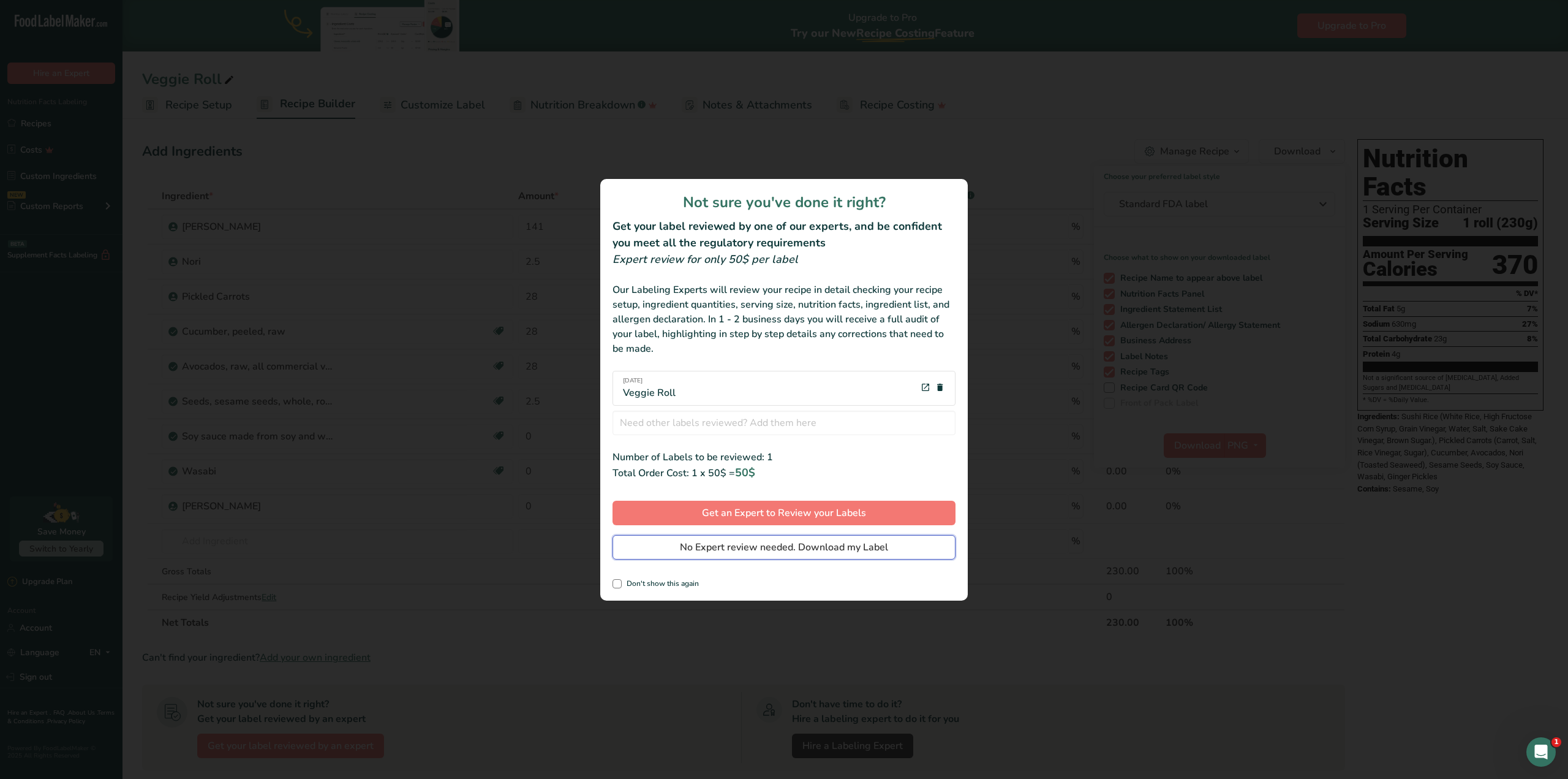
click at [884, 546] on span "No Expert review needed. Download my Label" at bounding box center [784, 547] width 209 height 15
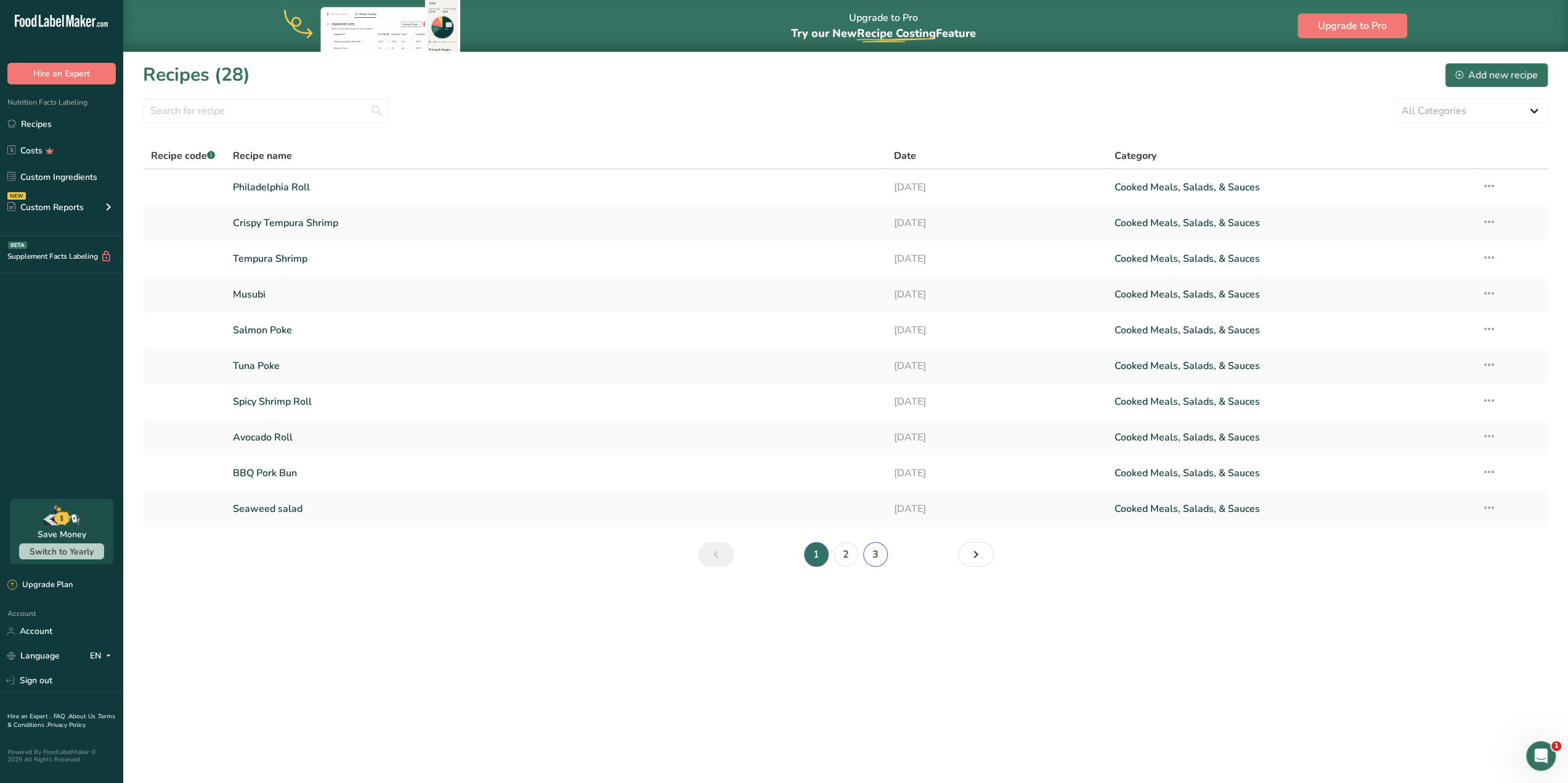
click at [876, 549] on link "3" at bounding box center [875, 554] width 25 height 25
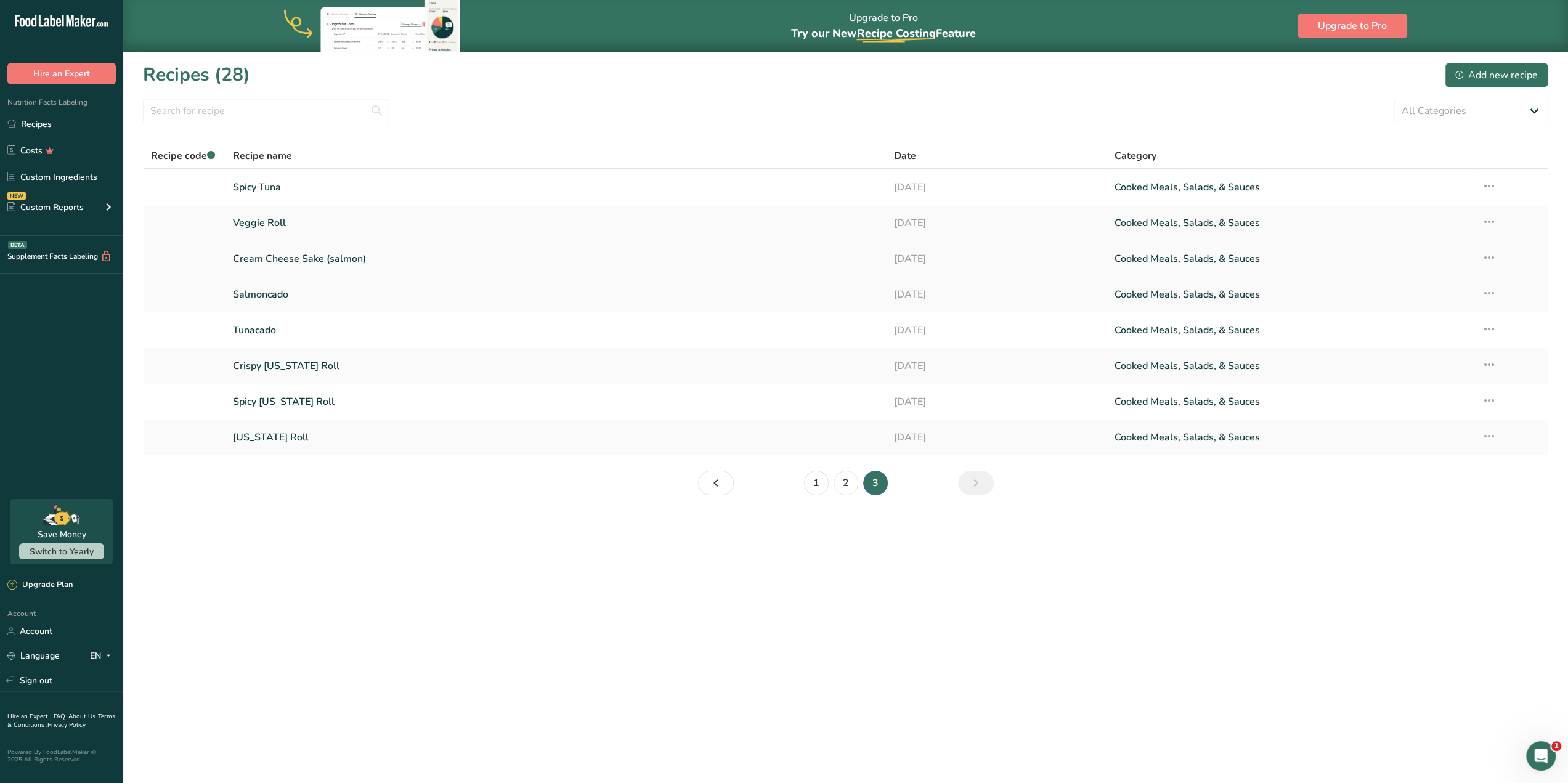
click at [452, 271] on td "Cream Cheese Sake (salmon)" at bounding box center [556, 258] width 661 height 35
click at [451, 266] on link "Cream Cheese Sake (salmon)" at bounding box center [556, 258] width 647 height 25
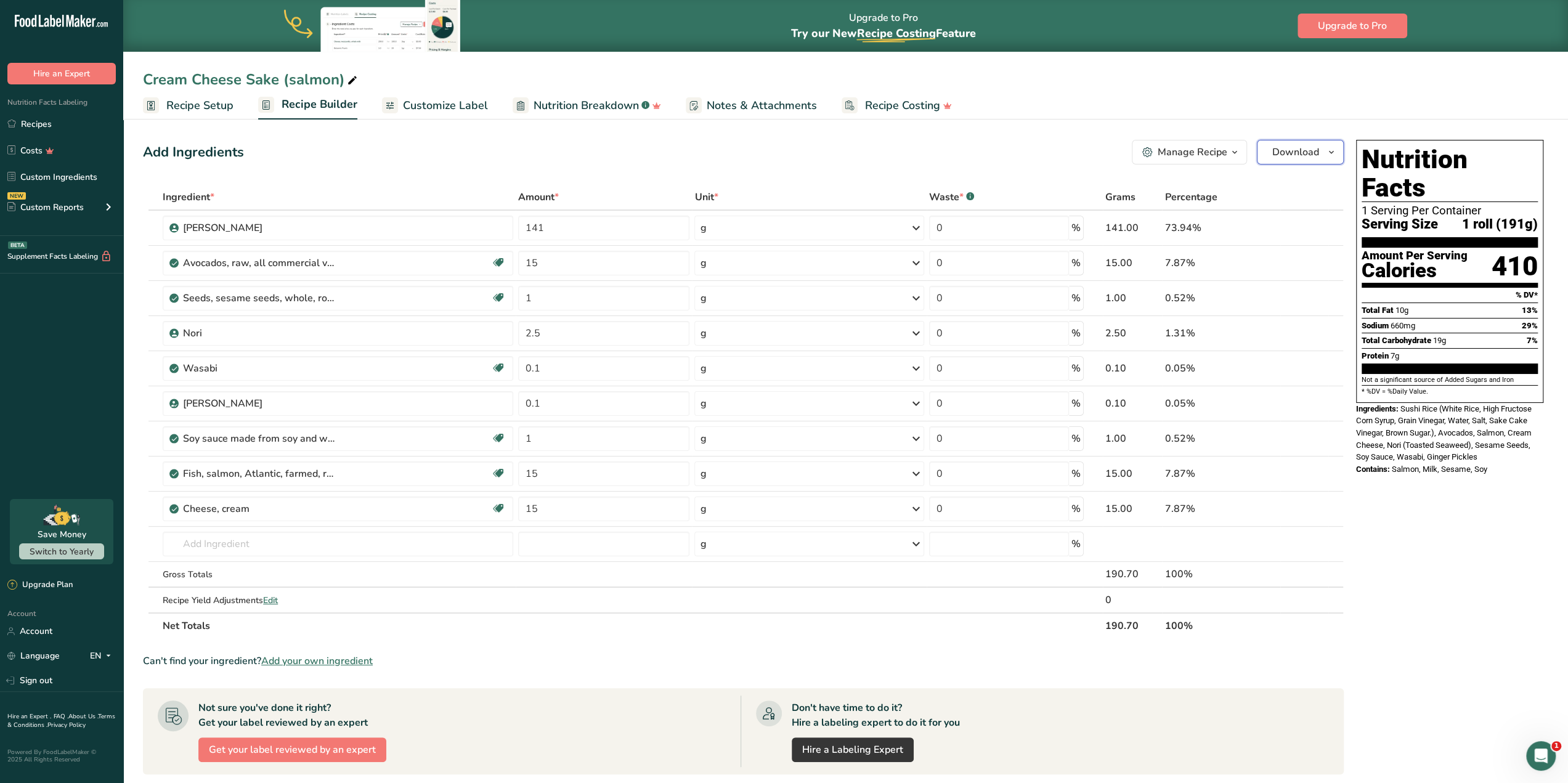
click at [1332, 163] on button "Download" at bounding box center [1301, 152] width 87 height 25
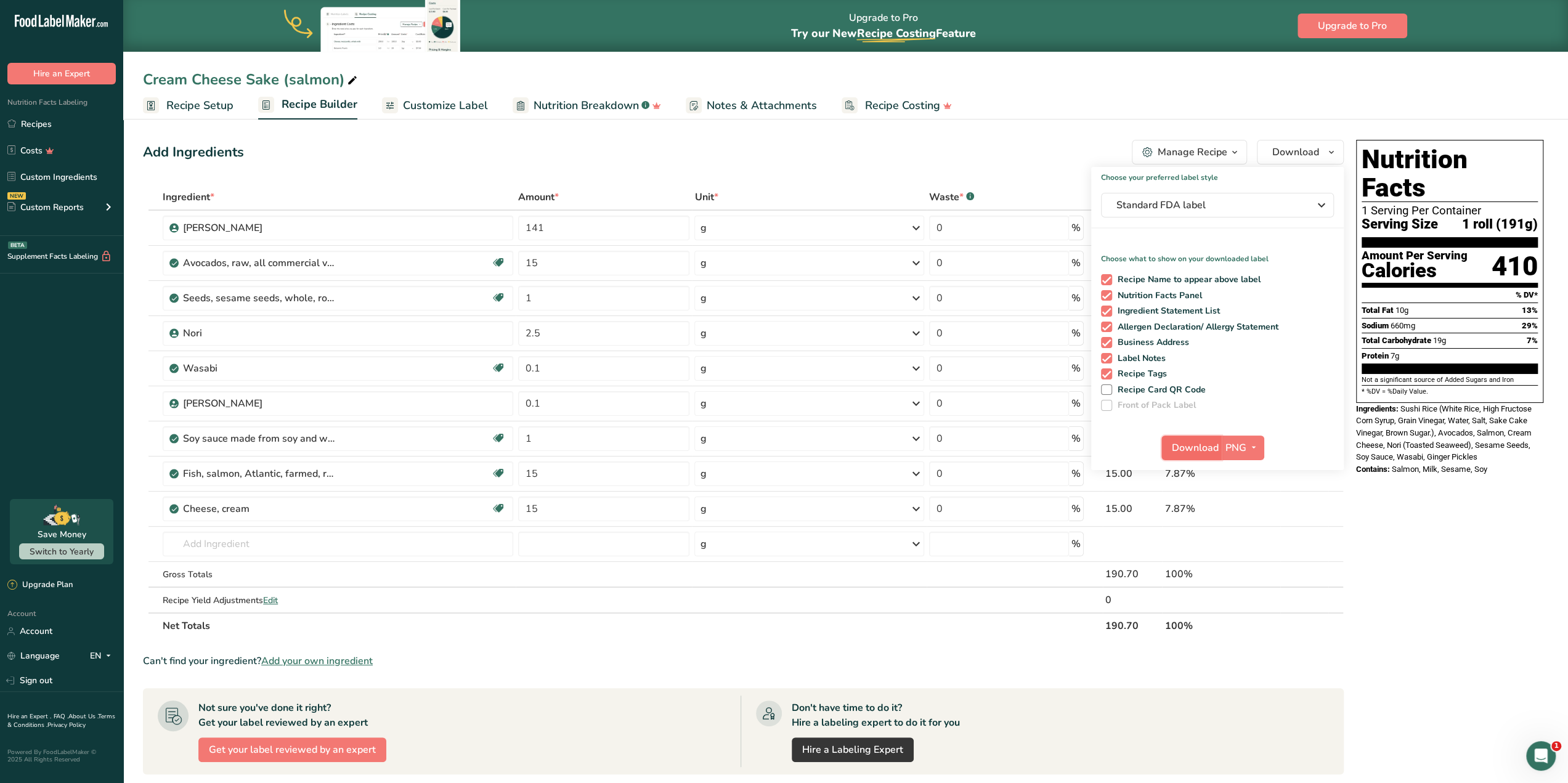
click at [1179, 452] on span "Download" at bounding box center [1195, 447] width 47 height 15
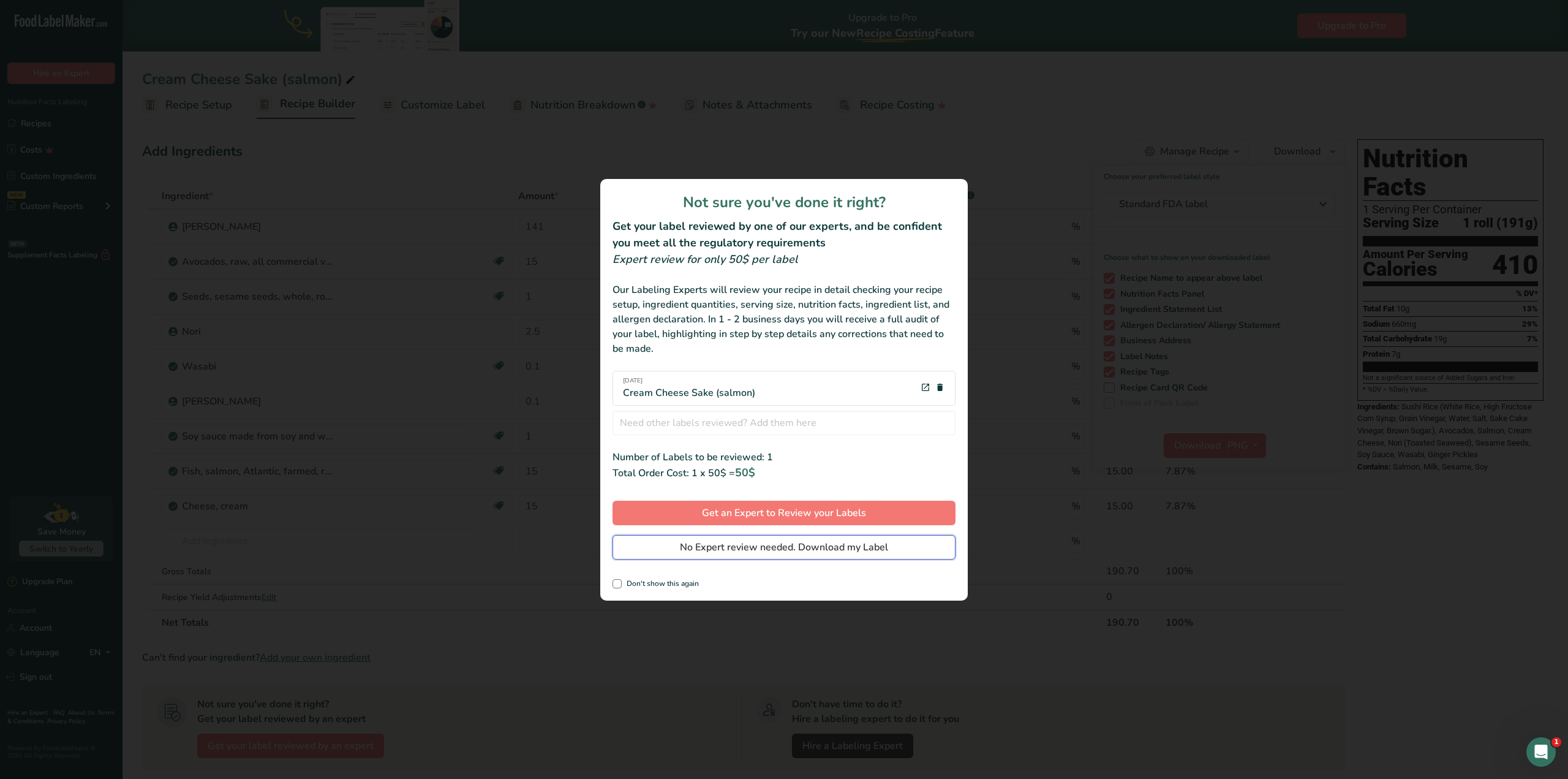
click at [892, 538] on button "No Expert review needed. Download my Label" at bounding box center [784, 547] width 343 height 25
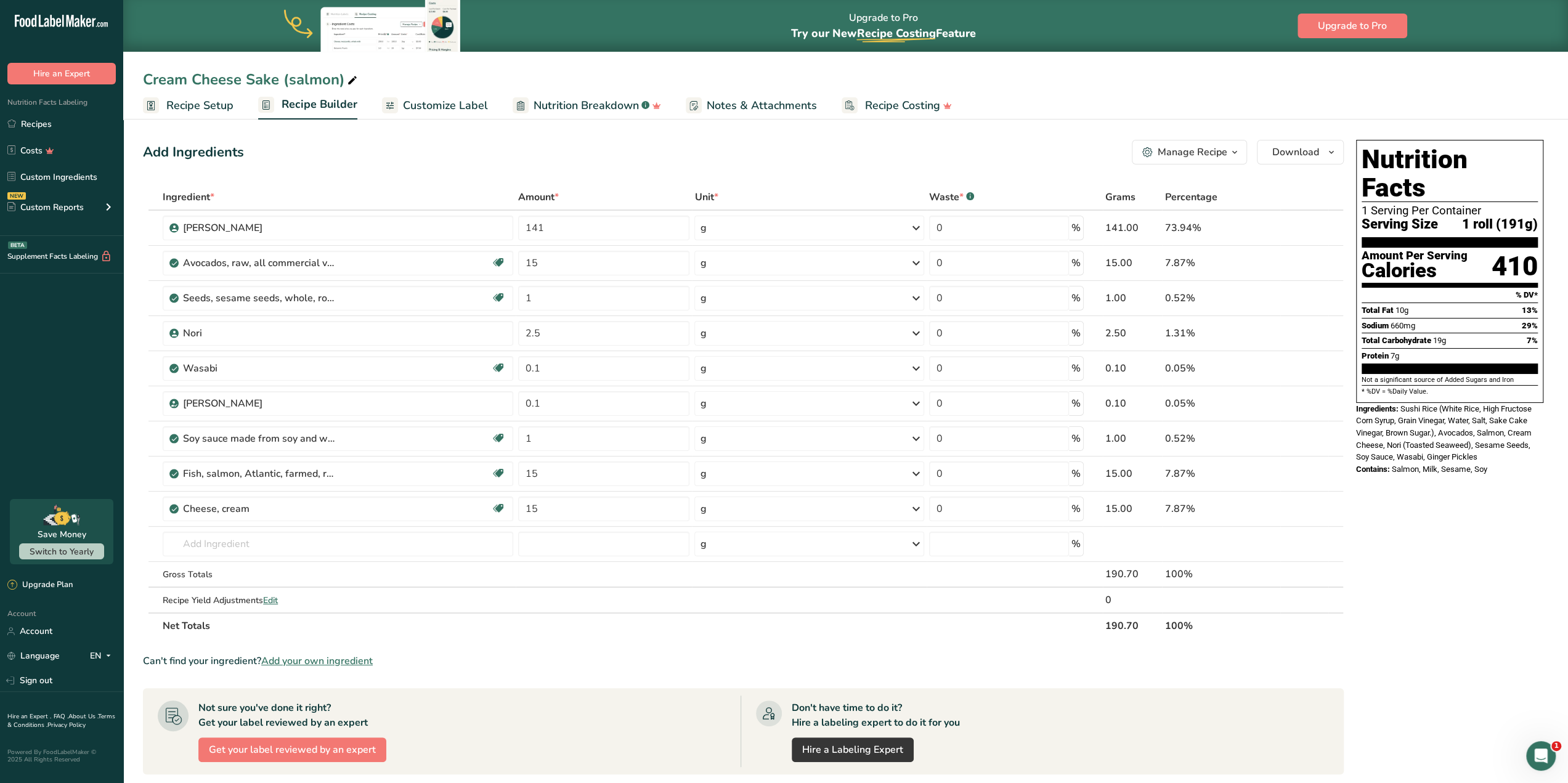
drag, startPoint x: 82, startPoint y: 120, endPoint x: 264, endPoint y: 162, distance: 186.8
click at [82, 120] on link "Recipes" at bounding box center [62, 123] width 123 height 23
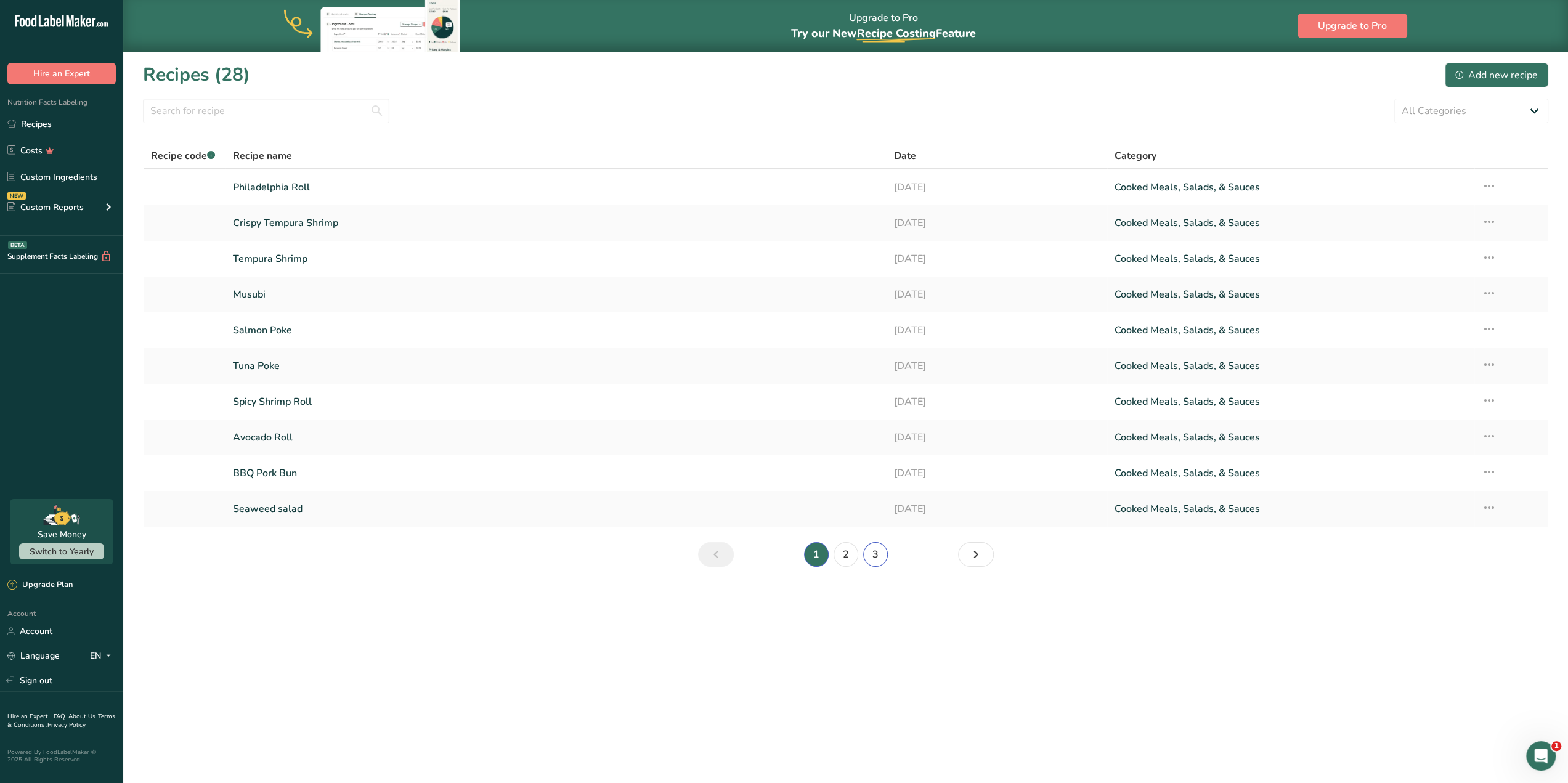
click at [879, 557] on link "3" at bounding box center [875, 554] width 25 height 25
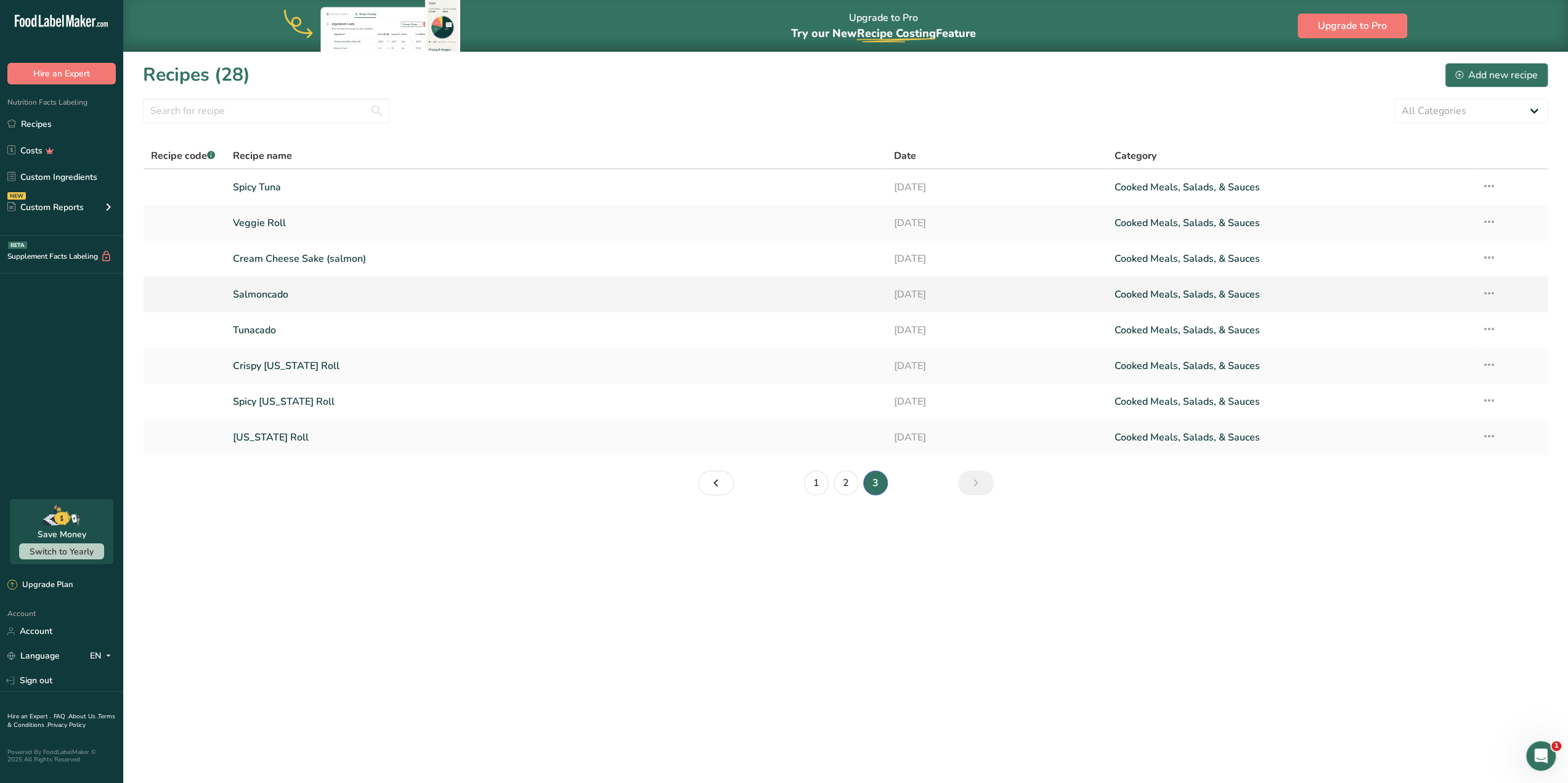
click at [379, 289] on link "Salmoncado" at bounding box center [556, 294] width 647 height 25
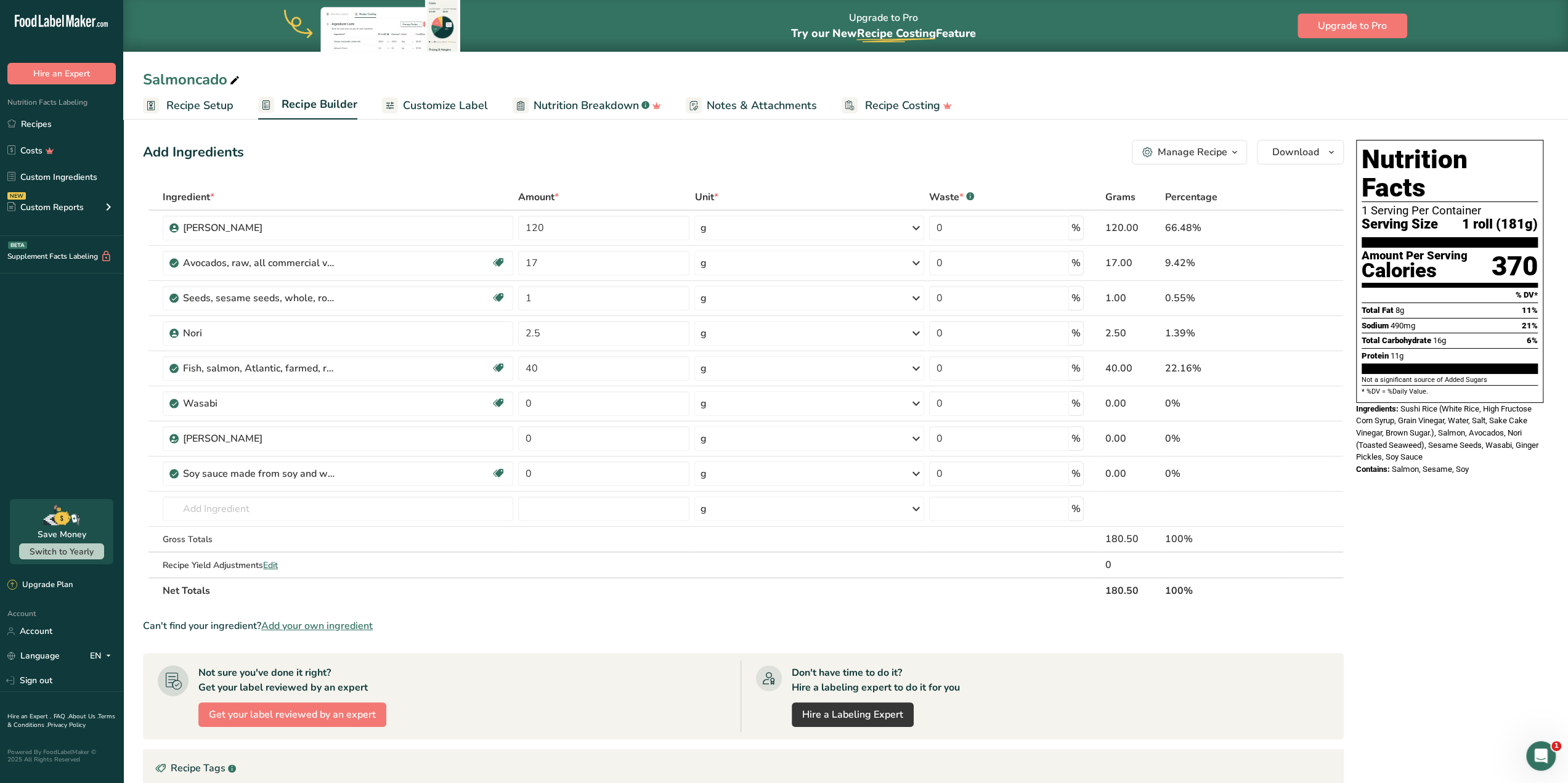
drag, startPoint x: 1128, startPoint y: 86, endPoint x: 1231, endPoint y: 129, distance: 111.6
click at [1128, 86] on div "Salmoncado" at bounding box center [846, 79] width 1445 height 22
click at [1316, 152] on span "Download" at bounding box center [1295, 152] width 47 height 15
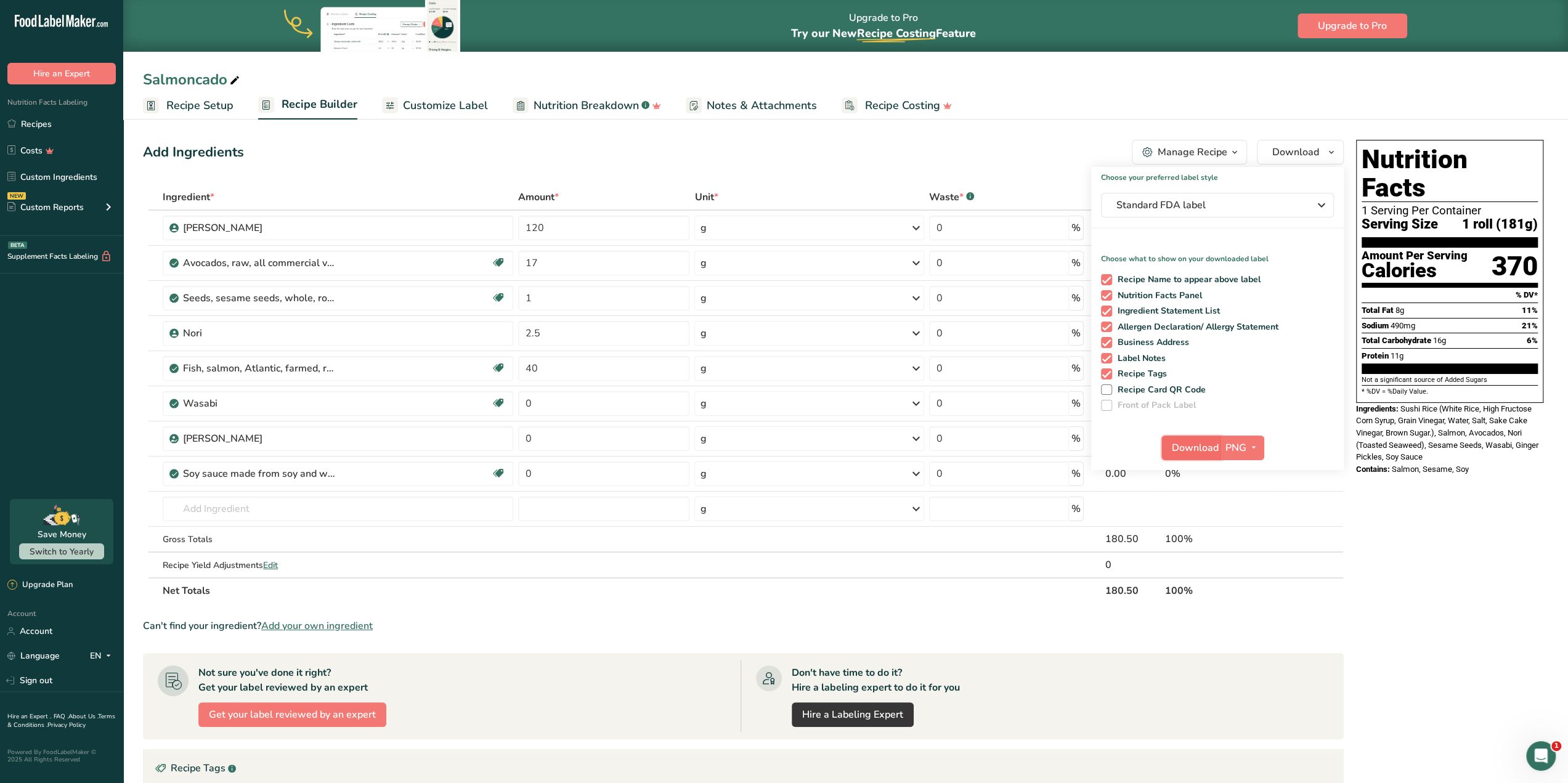
click at [1189, 444] on span "Download" at bounding box center [1195, 447] width 47 height 15
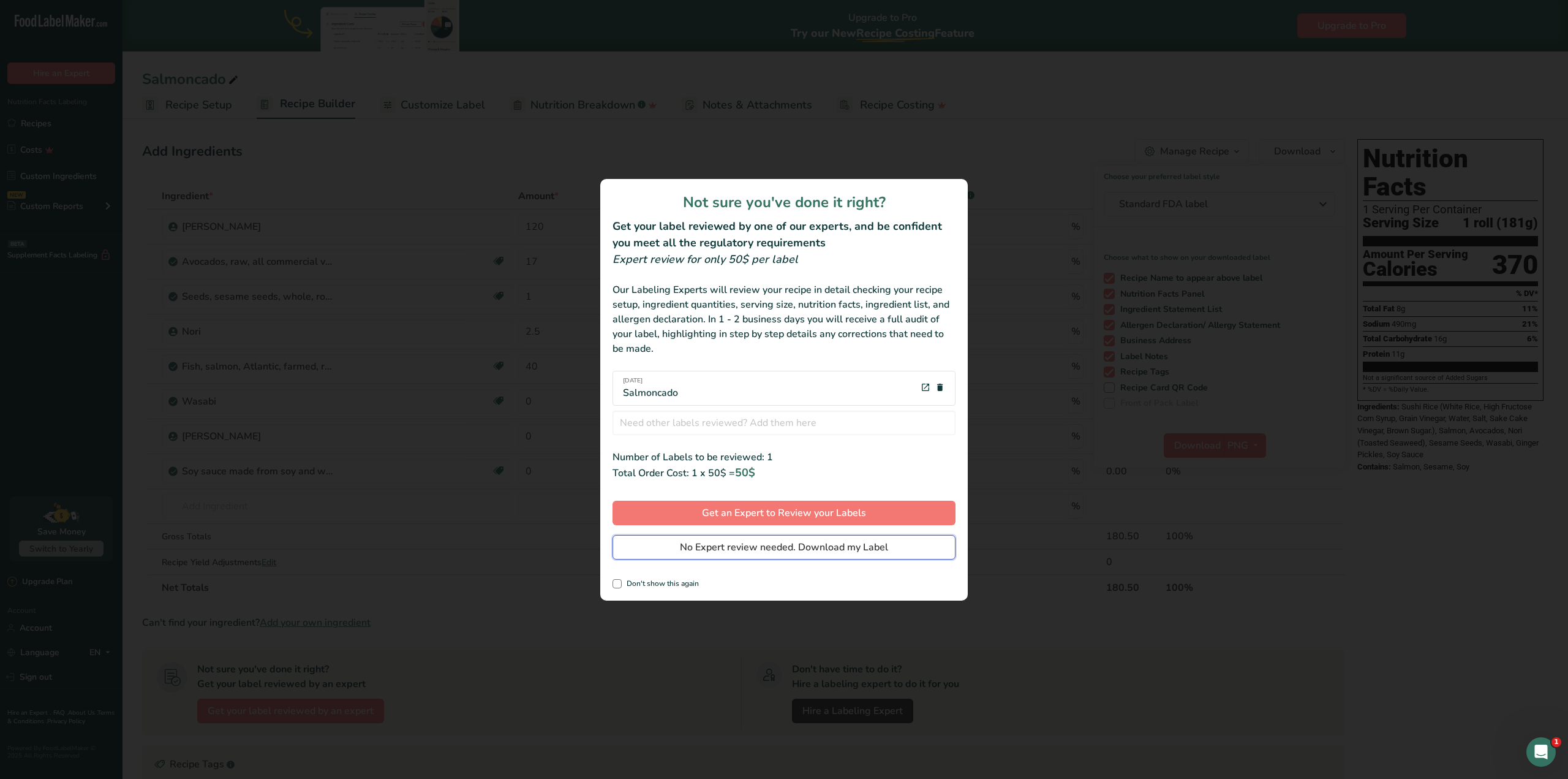
click at [842, 545] on span "No Expert review needed. Download my Label" at bounding box center [784, 547] width 209 height 15
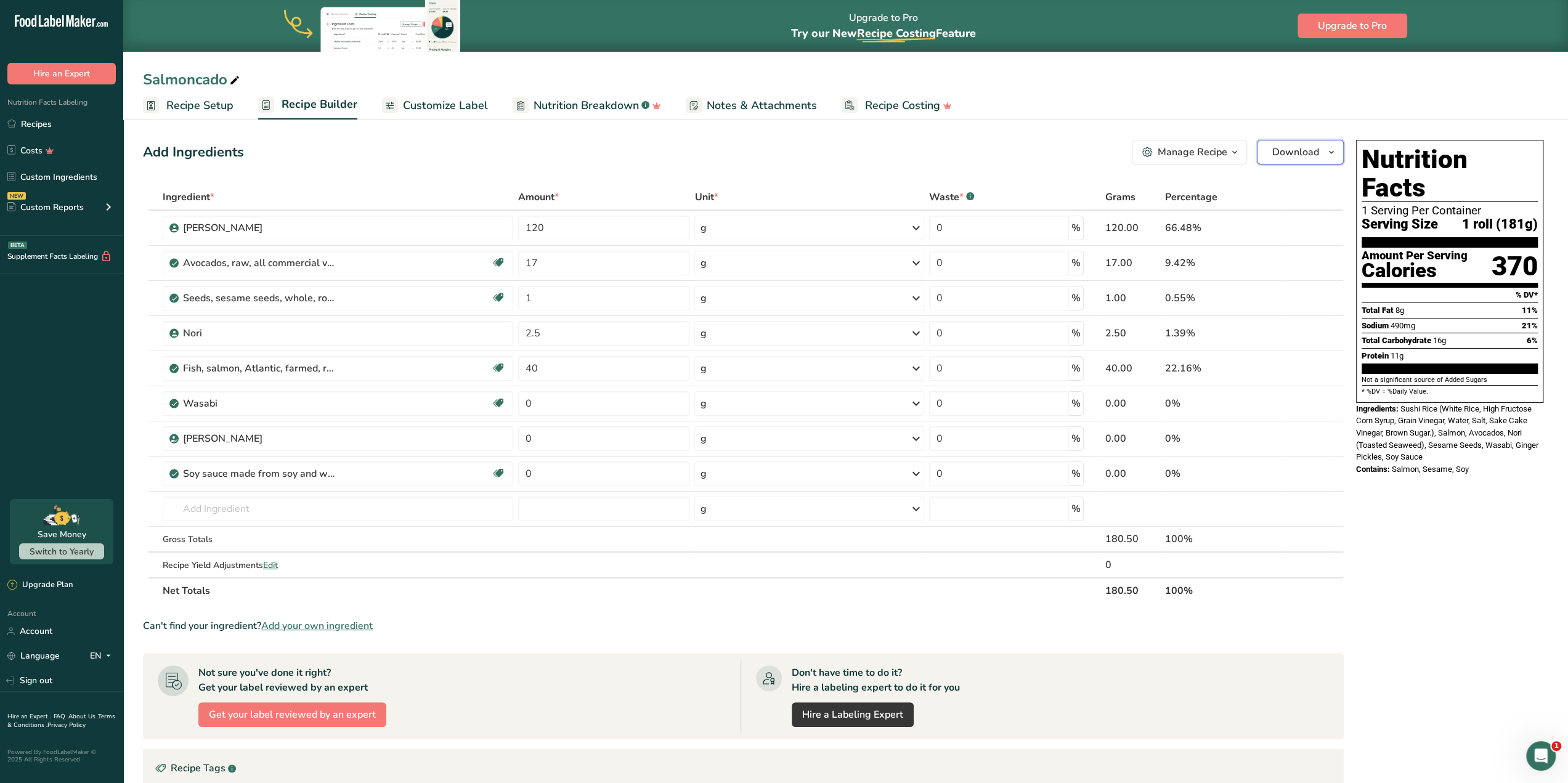
click at [1333, 155] on icon "button" at bounding box center [1331, 152] width 10 height 16
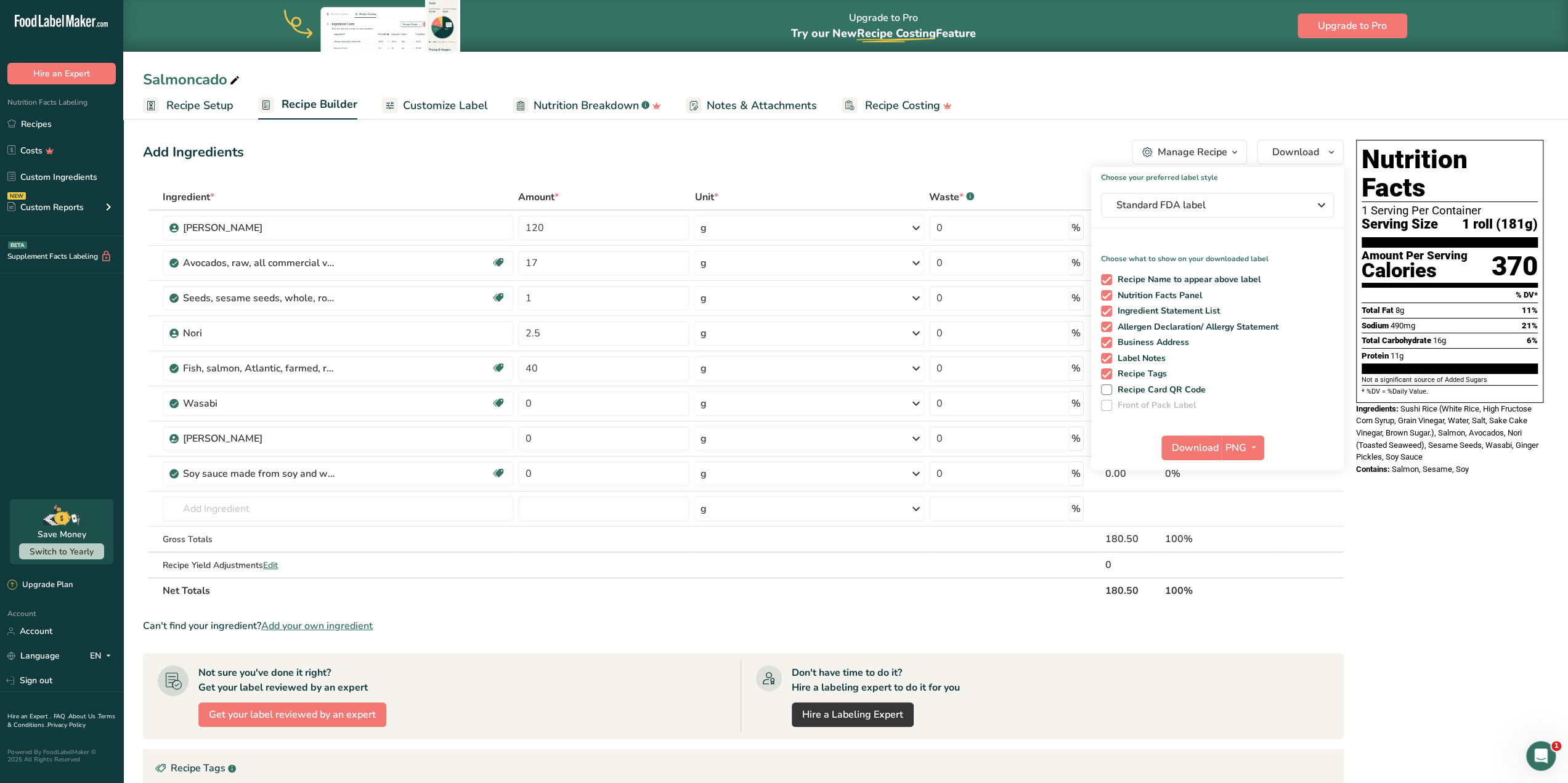
click at [1108, 100] on ul "Recipe Setup Recipe Builder Customize Label Nutrition Breakdown .a-a{fill:#3473…" at bounding box center [846, 104] width 1445 height 29
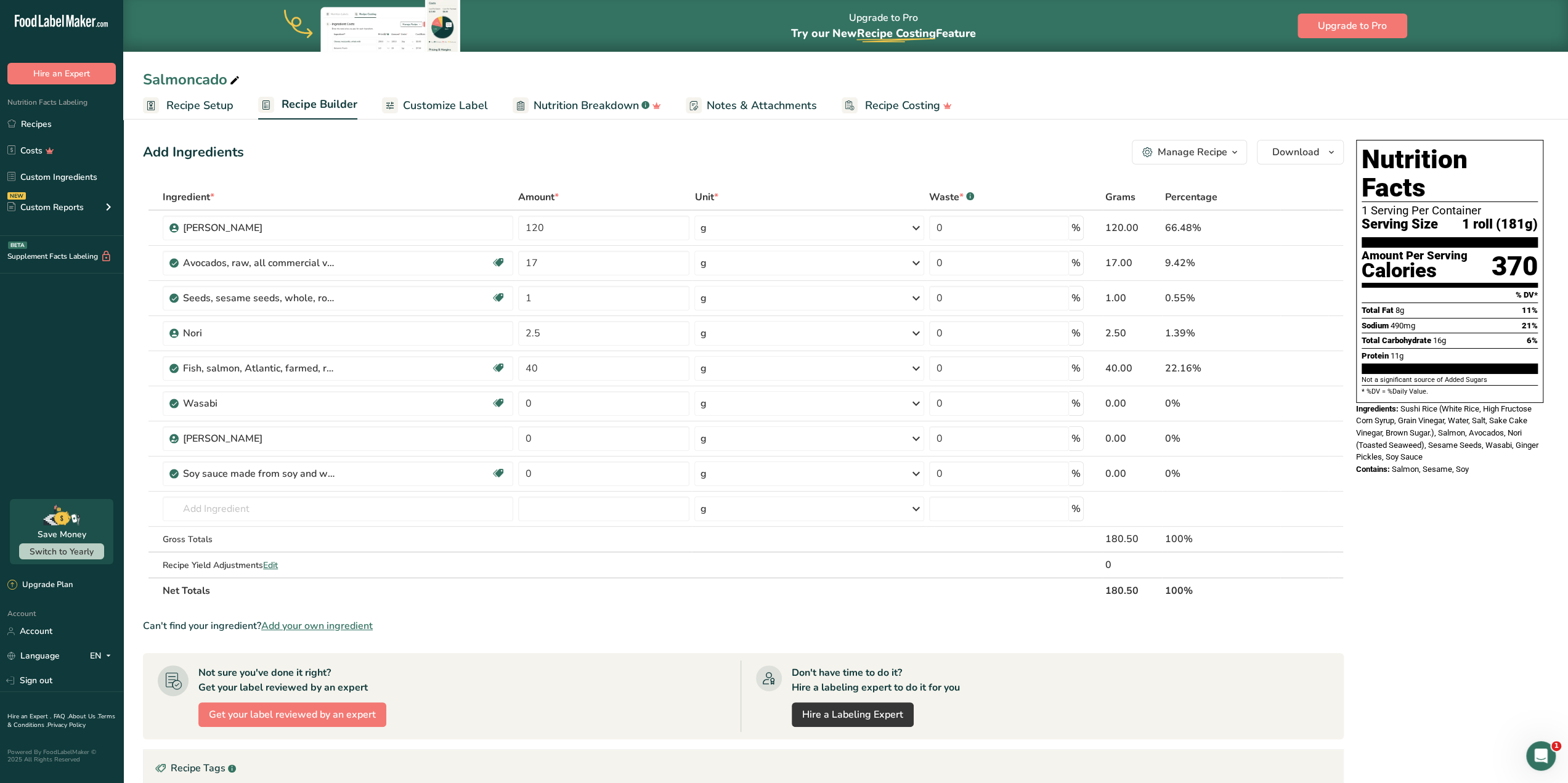
click at [43, 109] on div "Nutrition Facts Labeling Recipes Costs Custom Ingredients NEW Custom Reports Me…" at bounding box center [62, 160] width 123 height 151
click at [40, 118] on link "Recipes" at bounding box center [62, 123] width 123 height 23
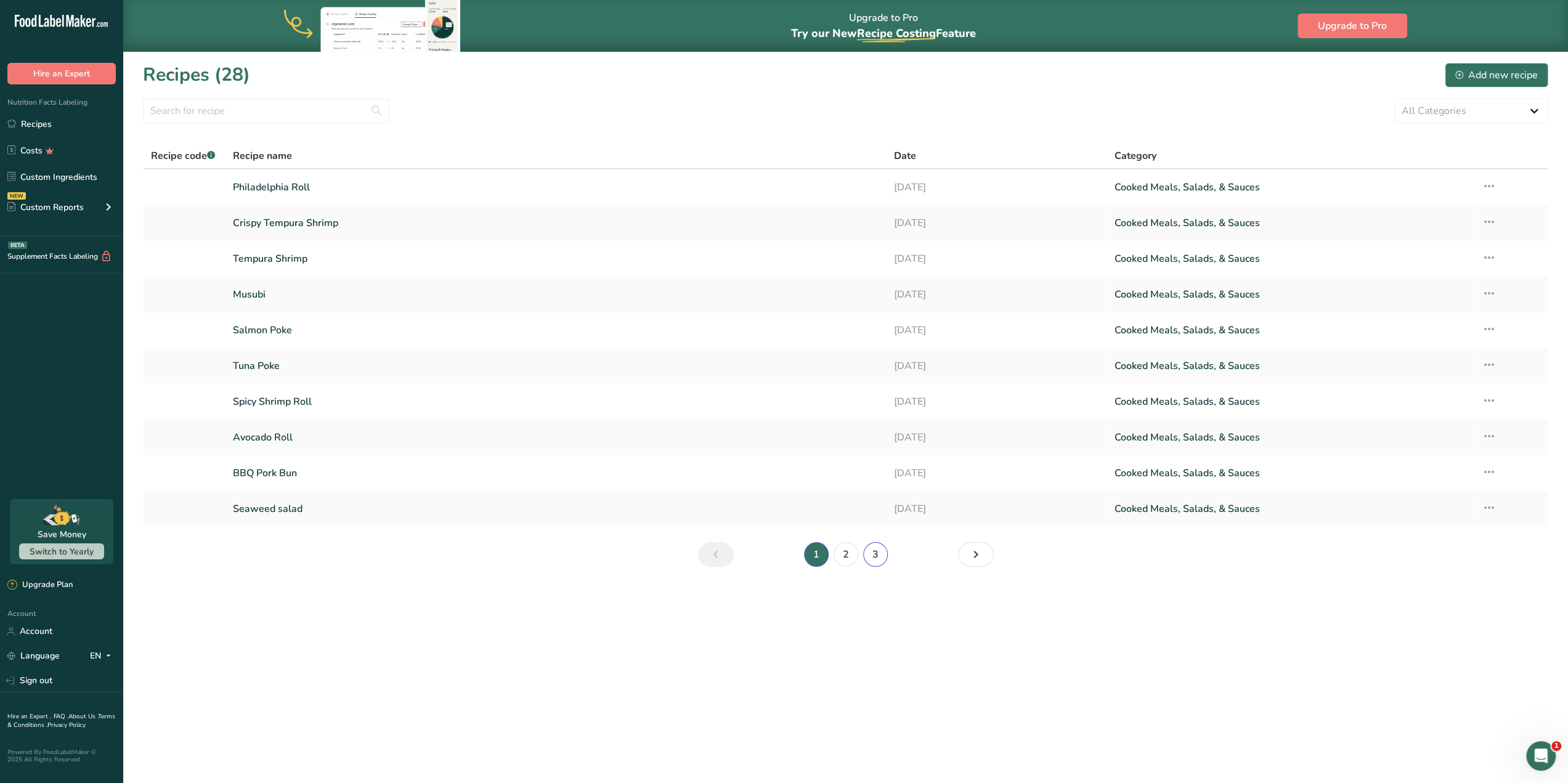
click at [879, 558] on link "3" at bounding box center [875, 554] width 25 height 25
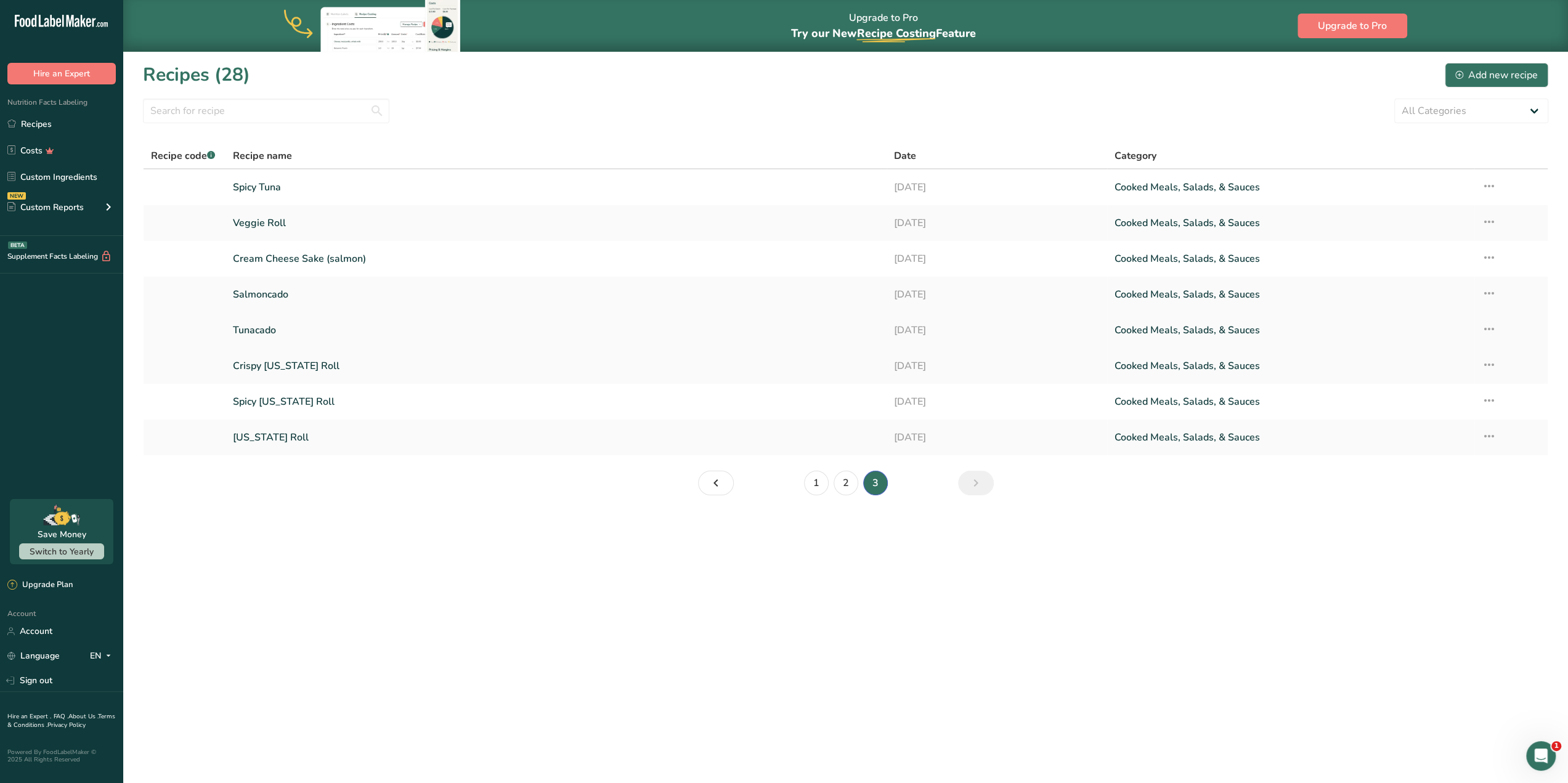
click at [338, 322] on link "Tunacado" at bounding box center [556, 330] width 647 height 25
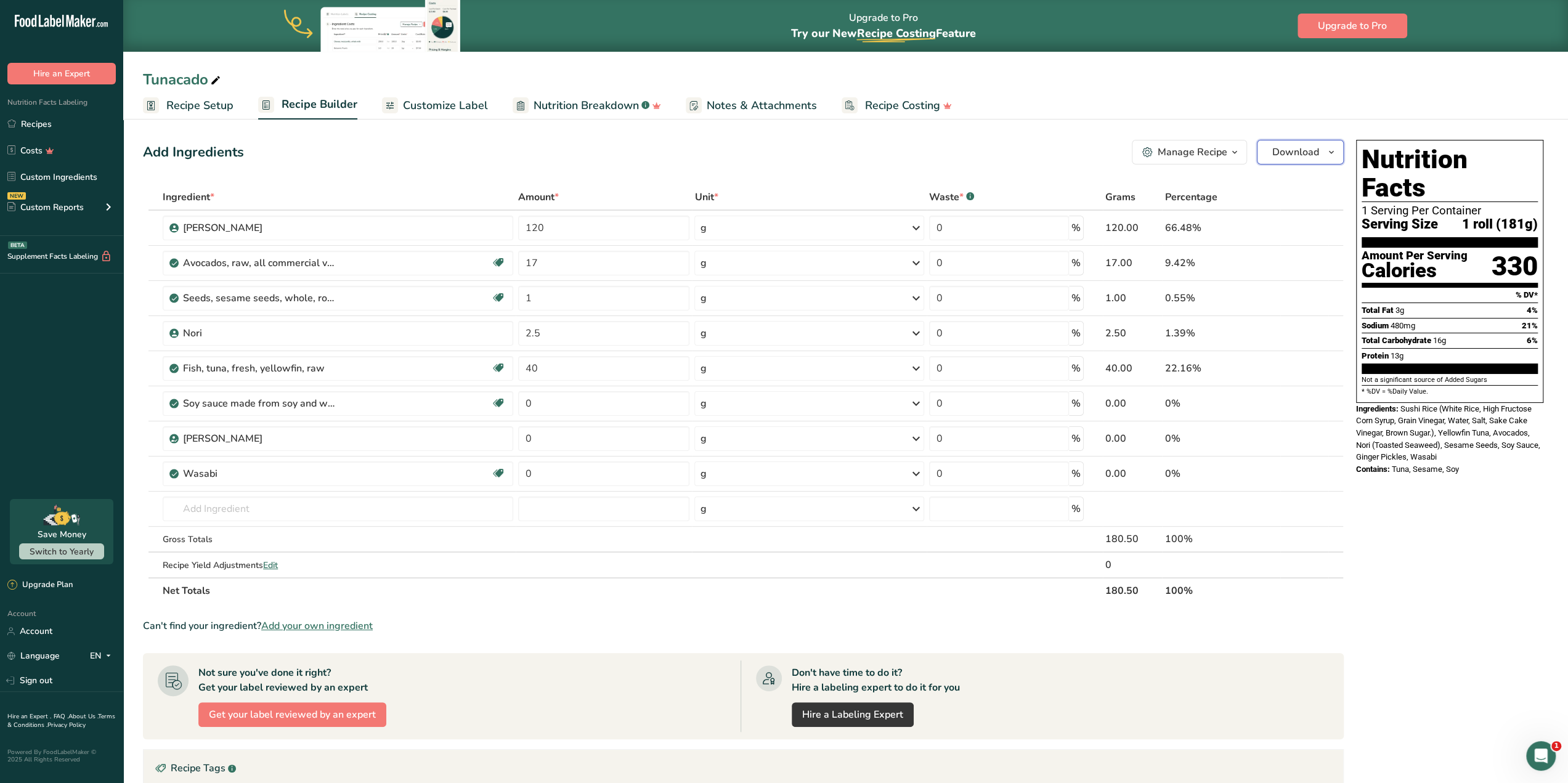
click at [1338, 153] on span "button" at bounding box center [1331, 152] width 15 height 15
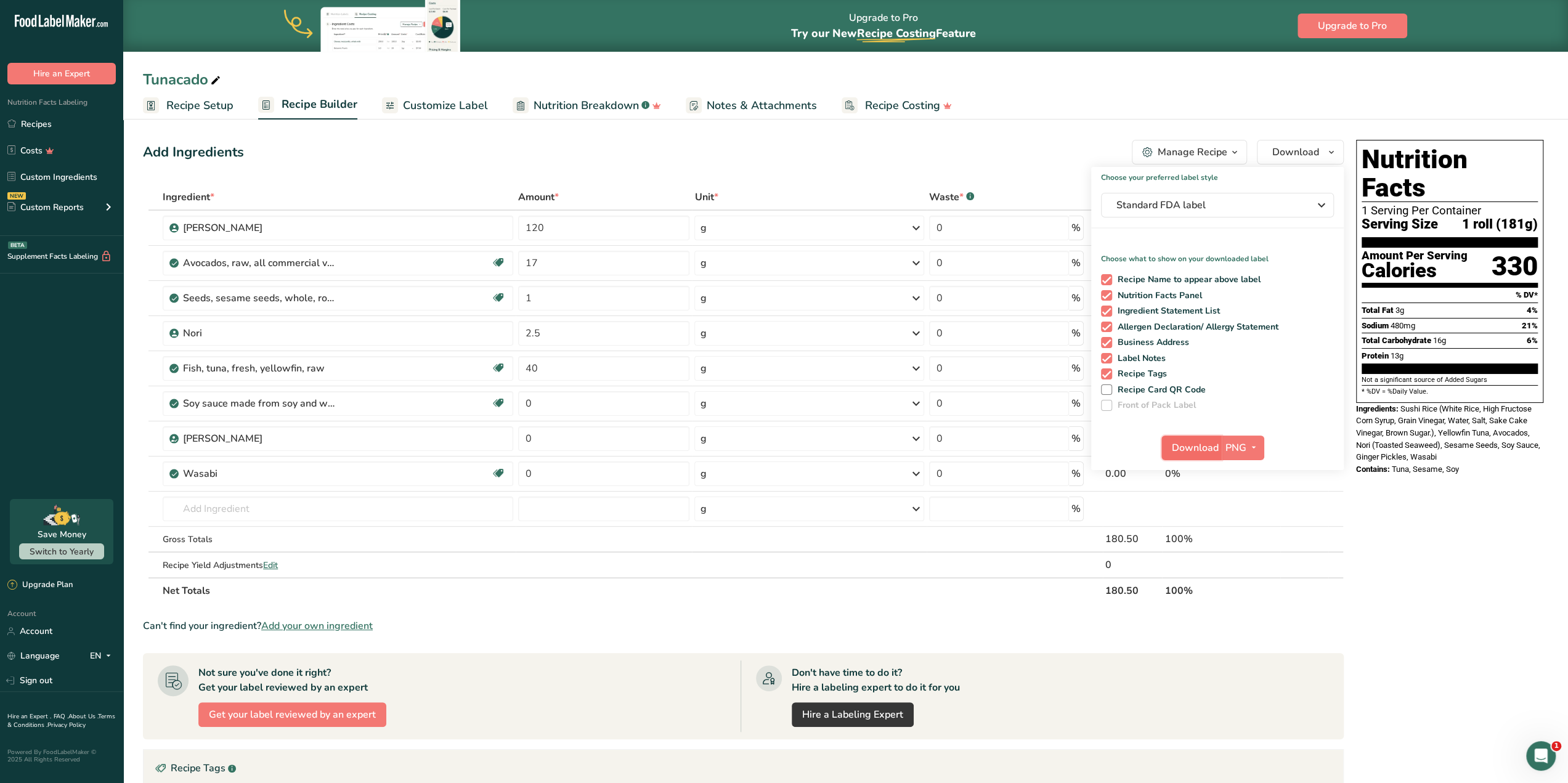
click at [1198, 450] on span "Download" at bounding box center [1195, 447] width 47 height 15
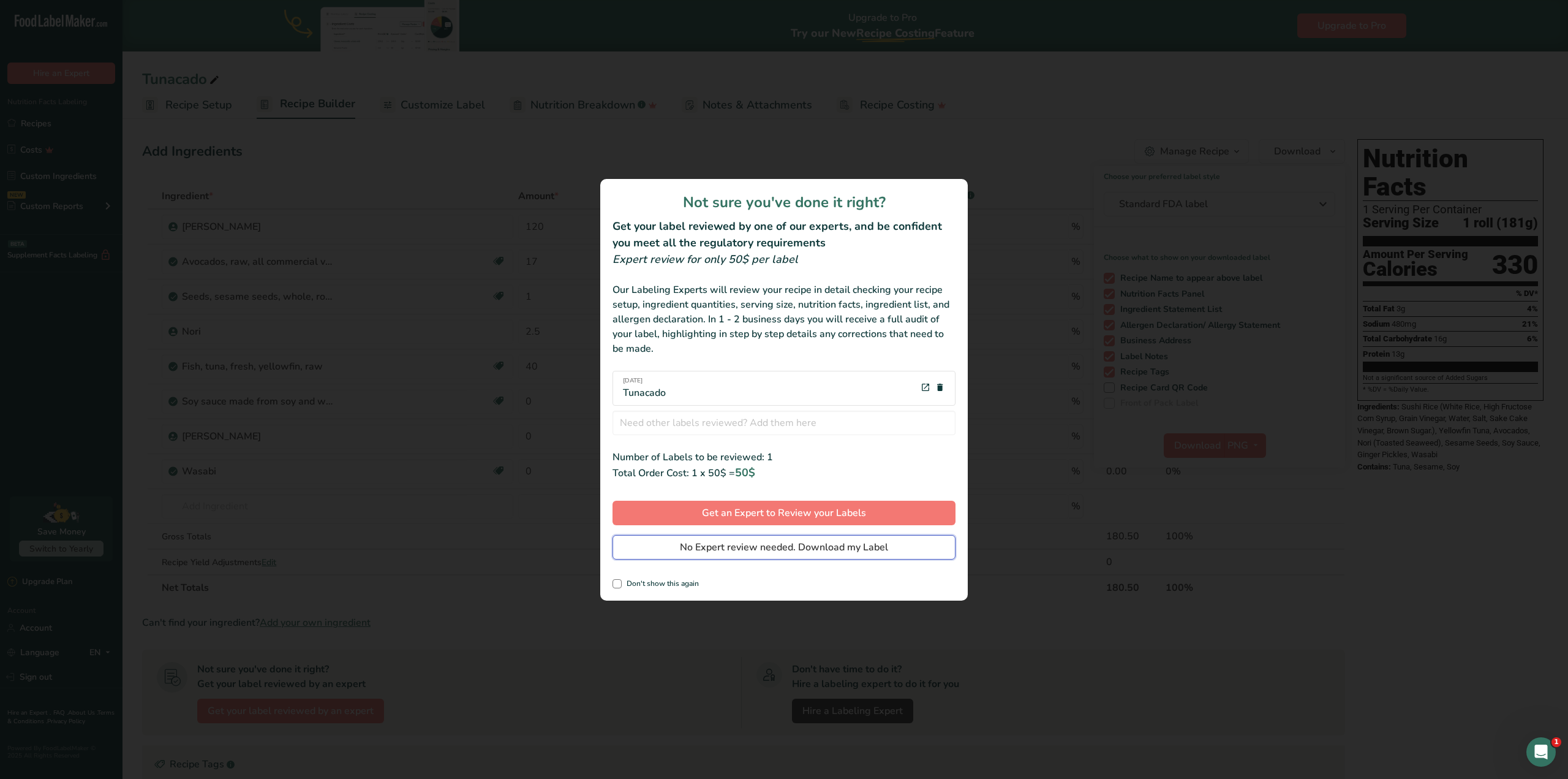
click at [795, 551] on span "No Expert review needed. Download my Label" at bounding box center [784, 547] width 209 height 15
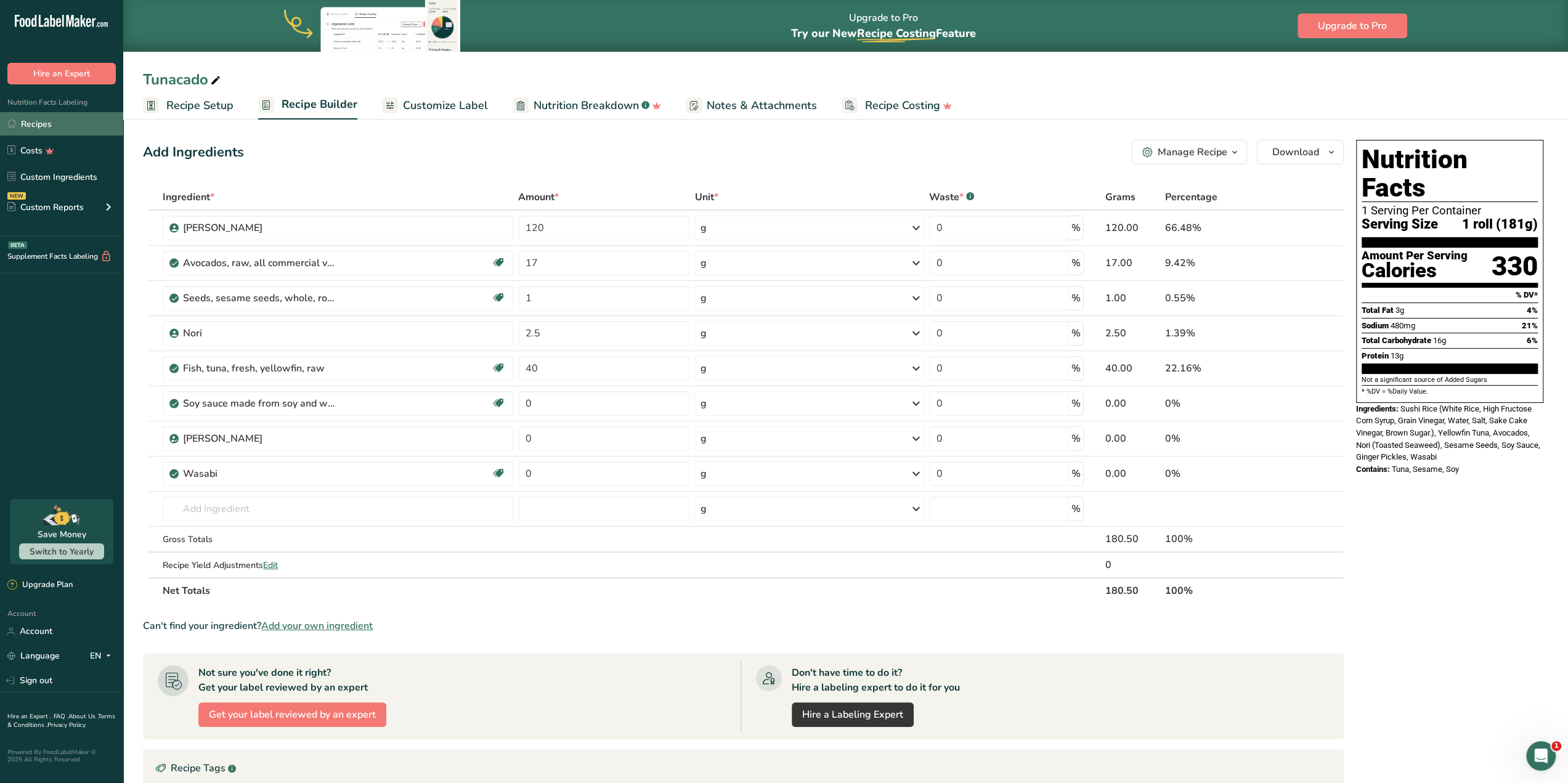
click at [58, 125] on link "Recipes" at bounding box center [62, 123] width 123 height 23
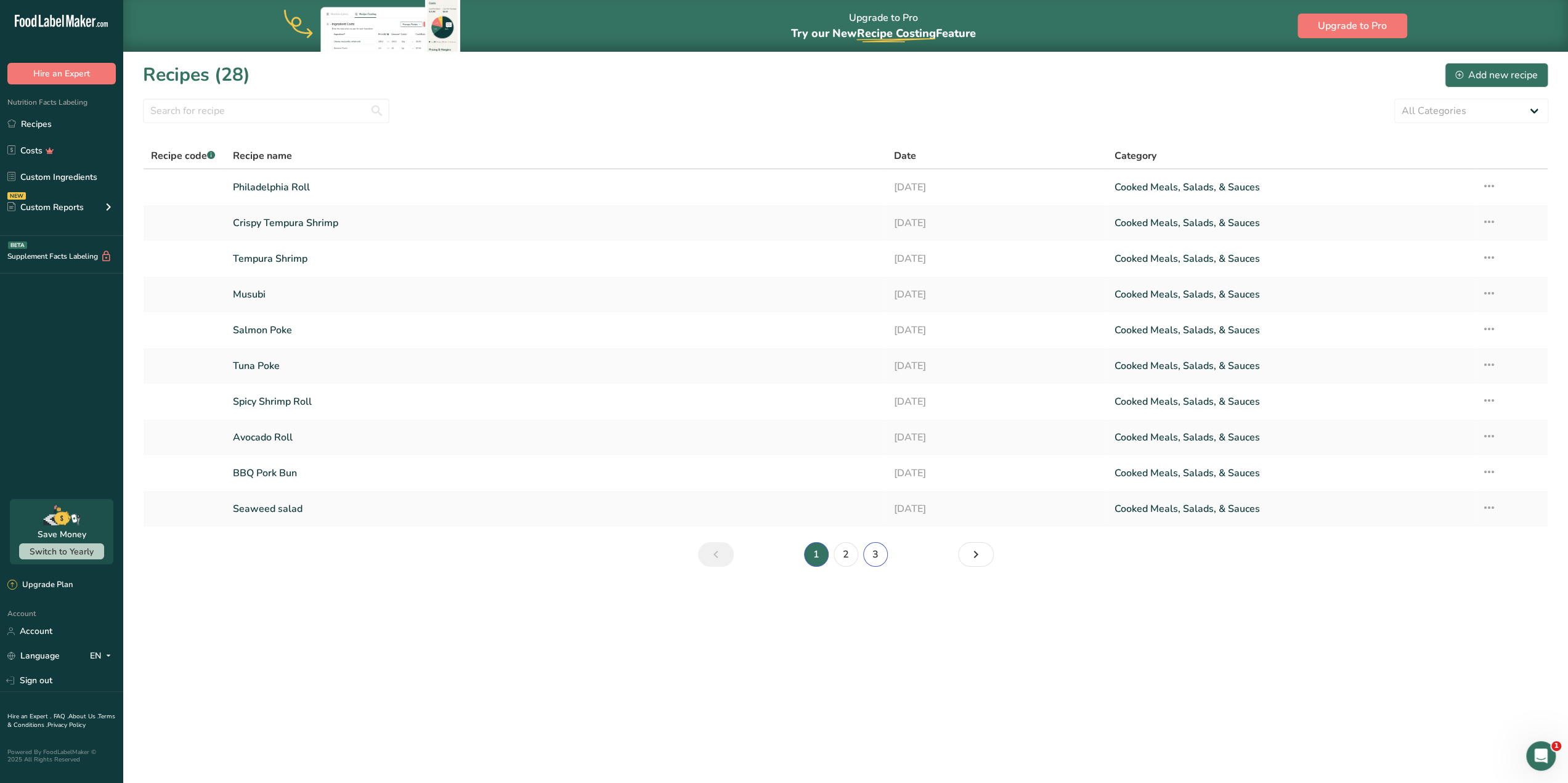
click at [886, 553] on link "3" at bounding box center [875, 554] width 25 height 25
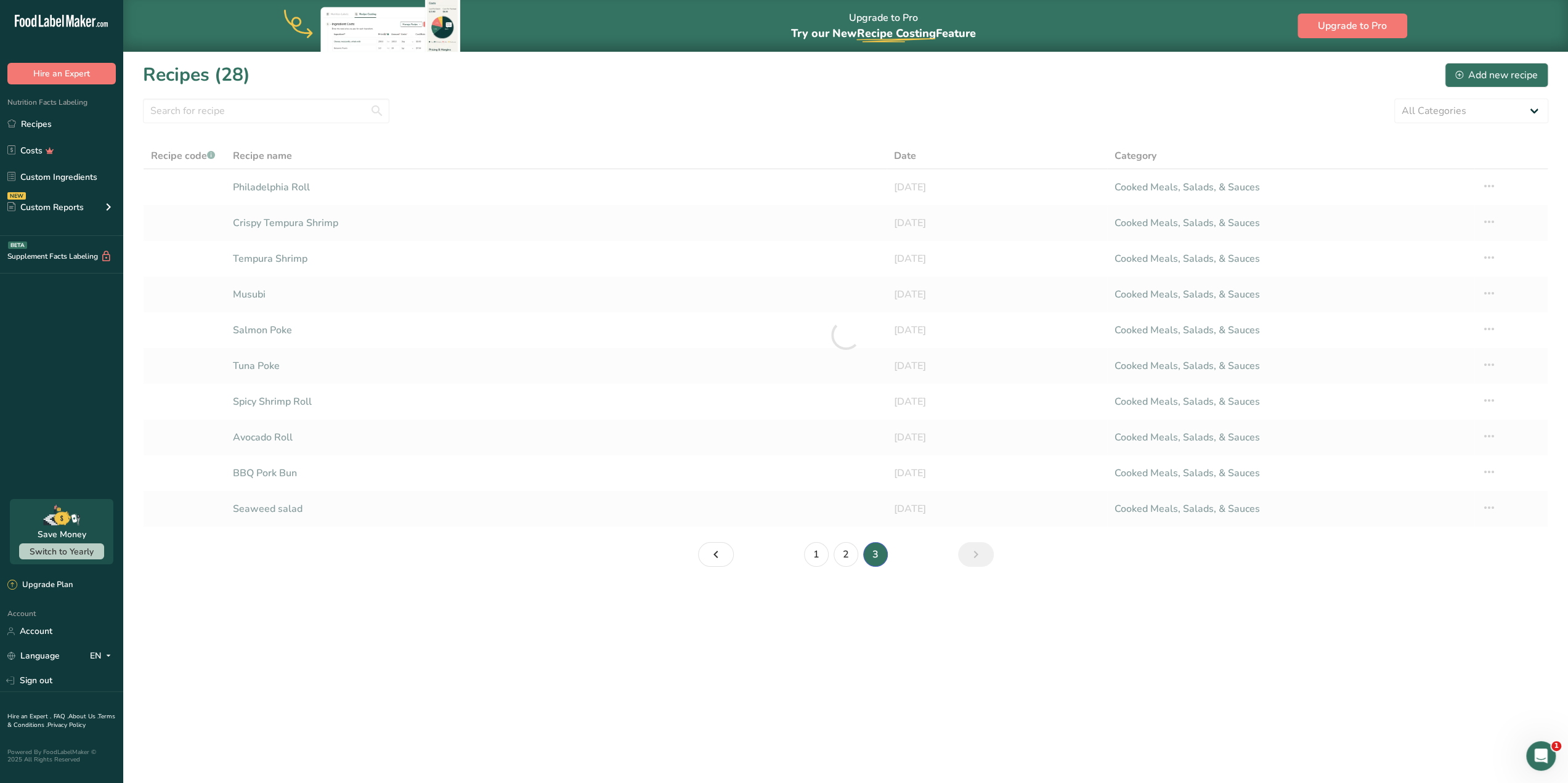
drag, startPoint x: 886, startPoint y: 553, endPoint x: 877, endPoint y: 554, distance: 9.1
click at [877, 554] on li "3" at bounding box center [875, 554] width 30 height 25
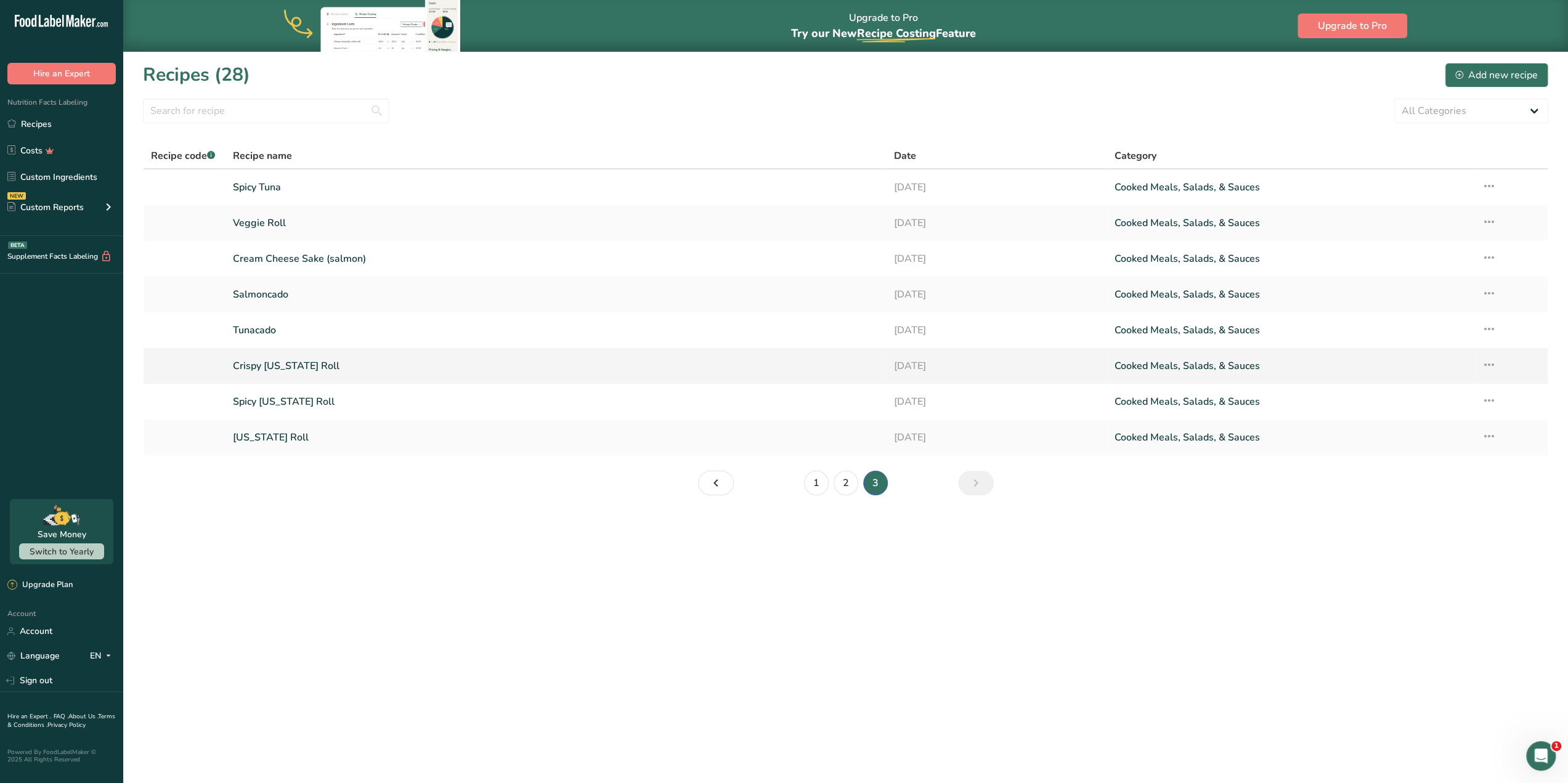
click at [392, 363] on link "Crispy [US_STATE] Roll" at bounding box center [556, 365] width 647 height 25
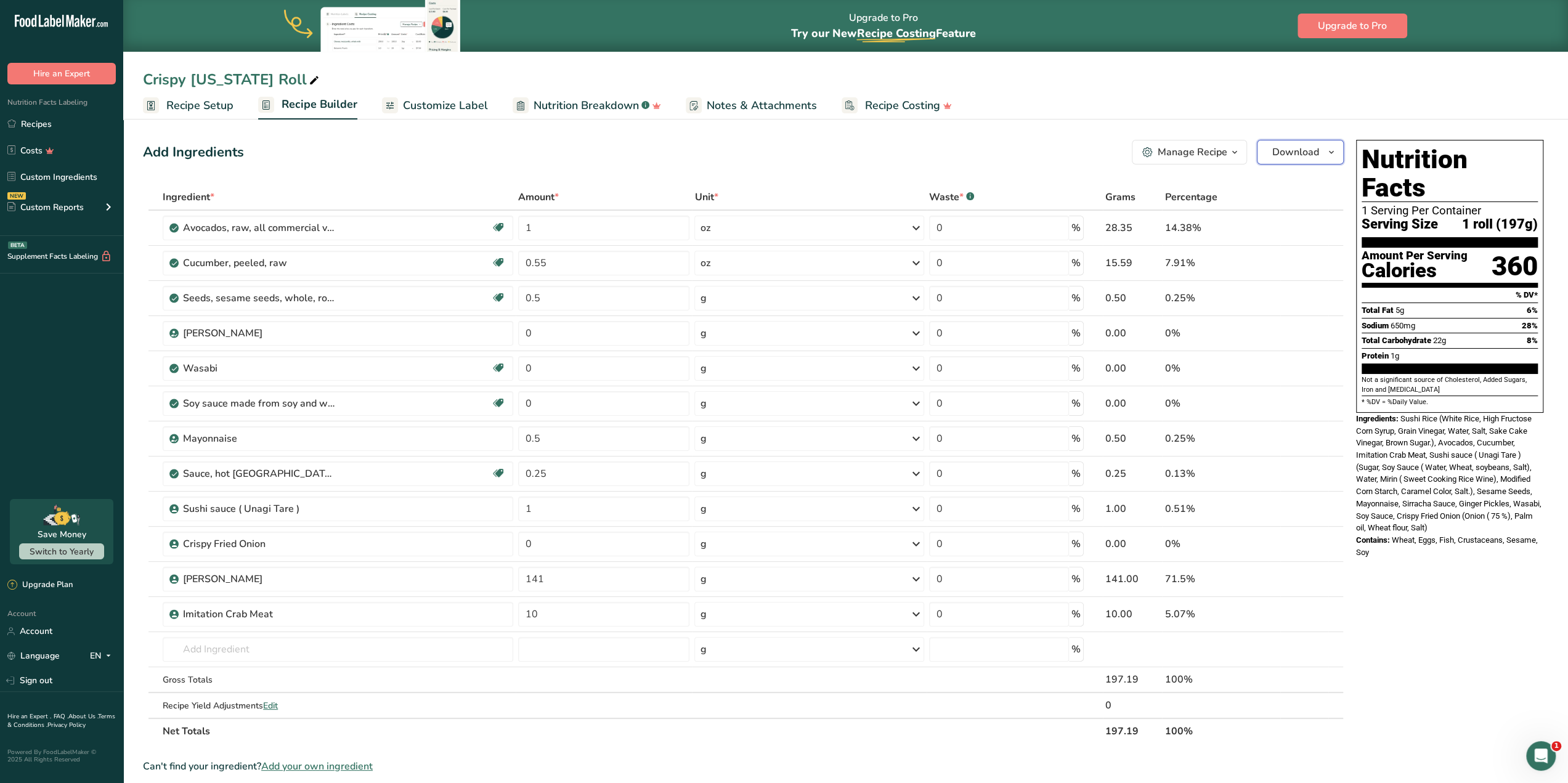
click at [1334, 150] on icon "button" at bounding box center [1331, 152] width 10 height 16
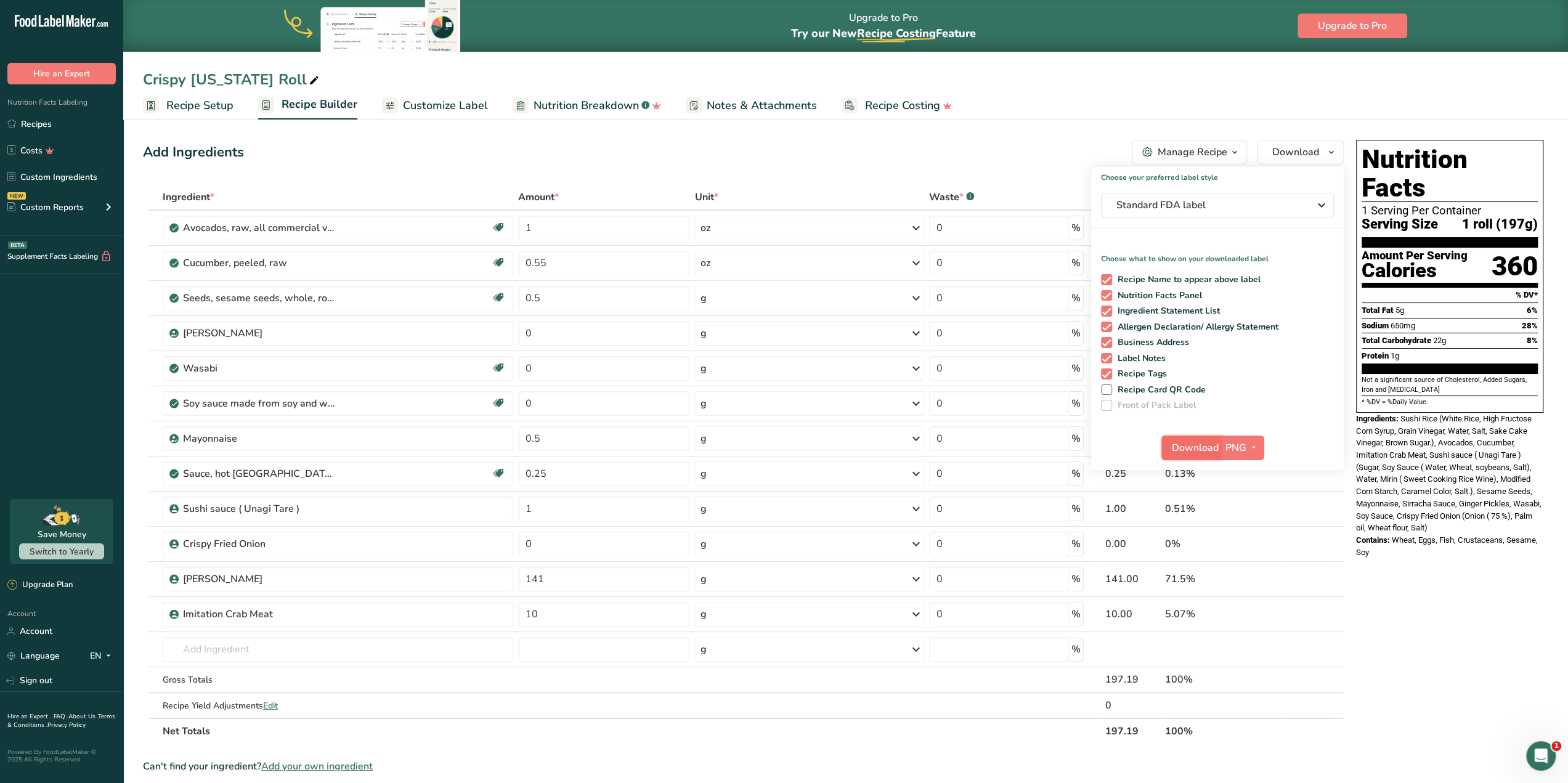
click at [1195, 450] on span "Download" at bounding box center [1195, 447] width 47 height 15
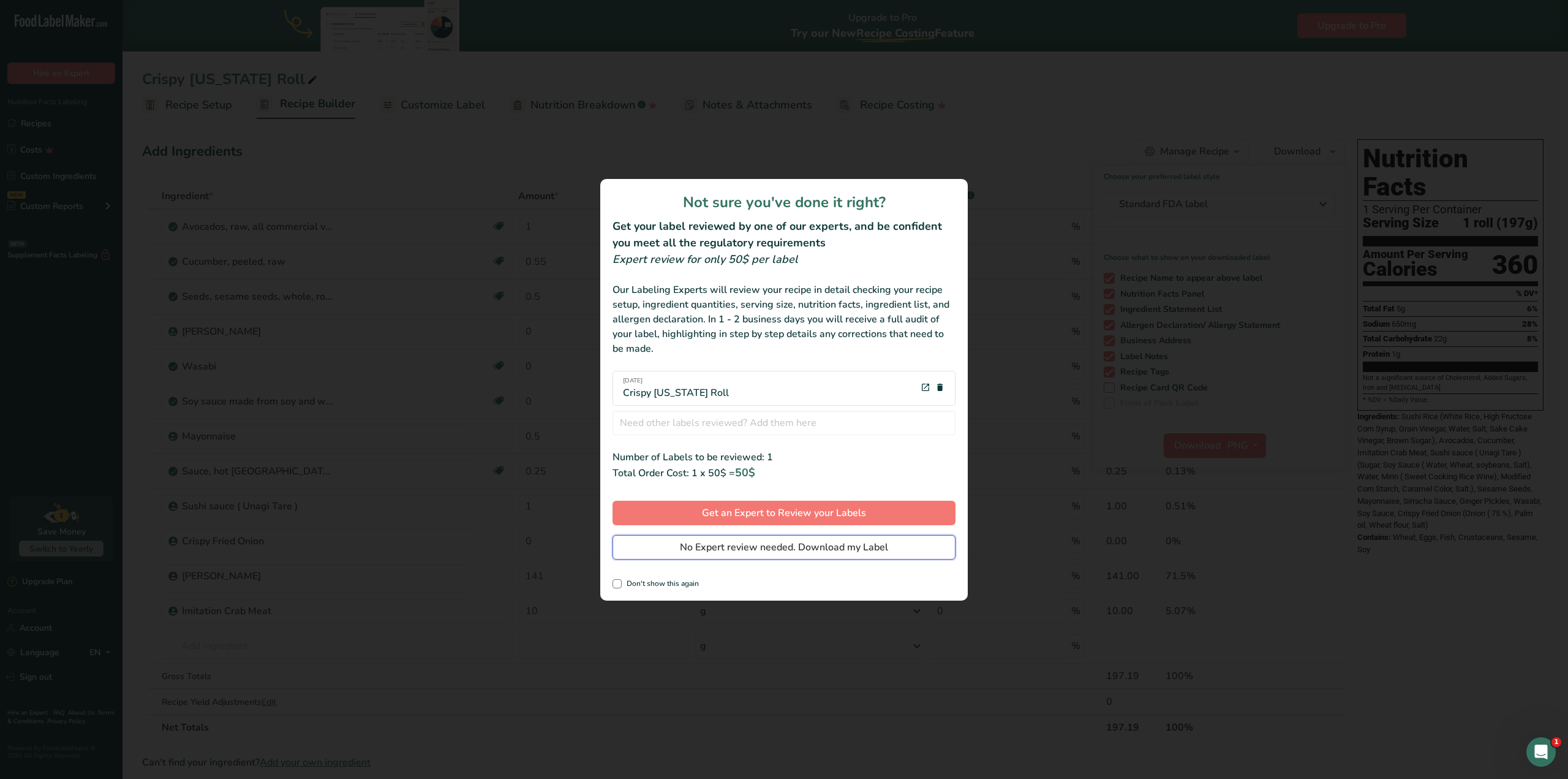
click at [869, 548] on span "No Expert review needed. Download my Label" at bounding box center [784, 547] width 209 height 15
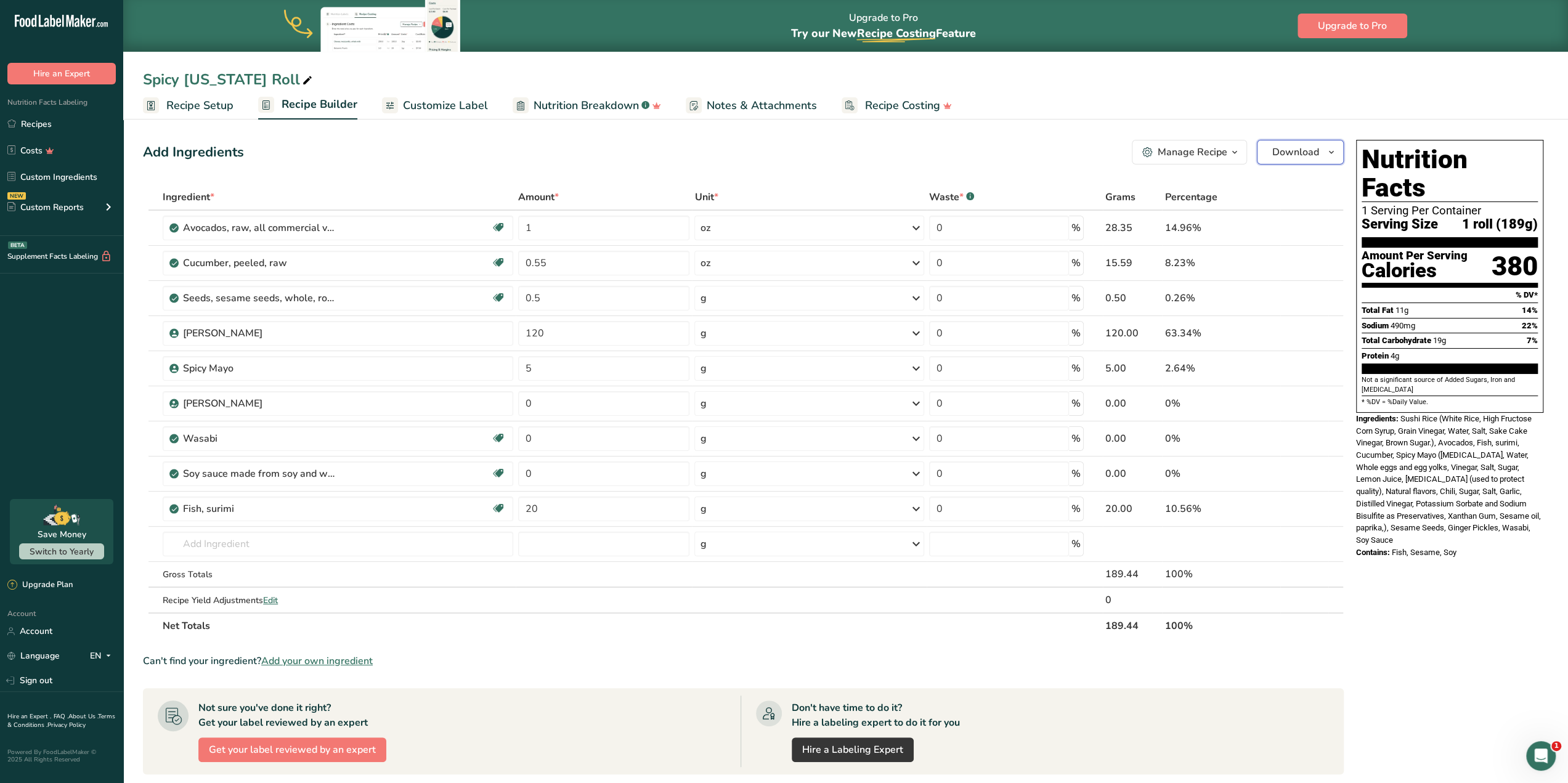
click at [1335, 142] on button "Download" at bounding box center [1301, 152] width 87 height 25
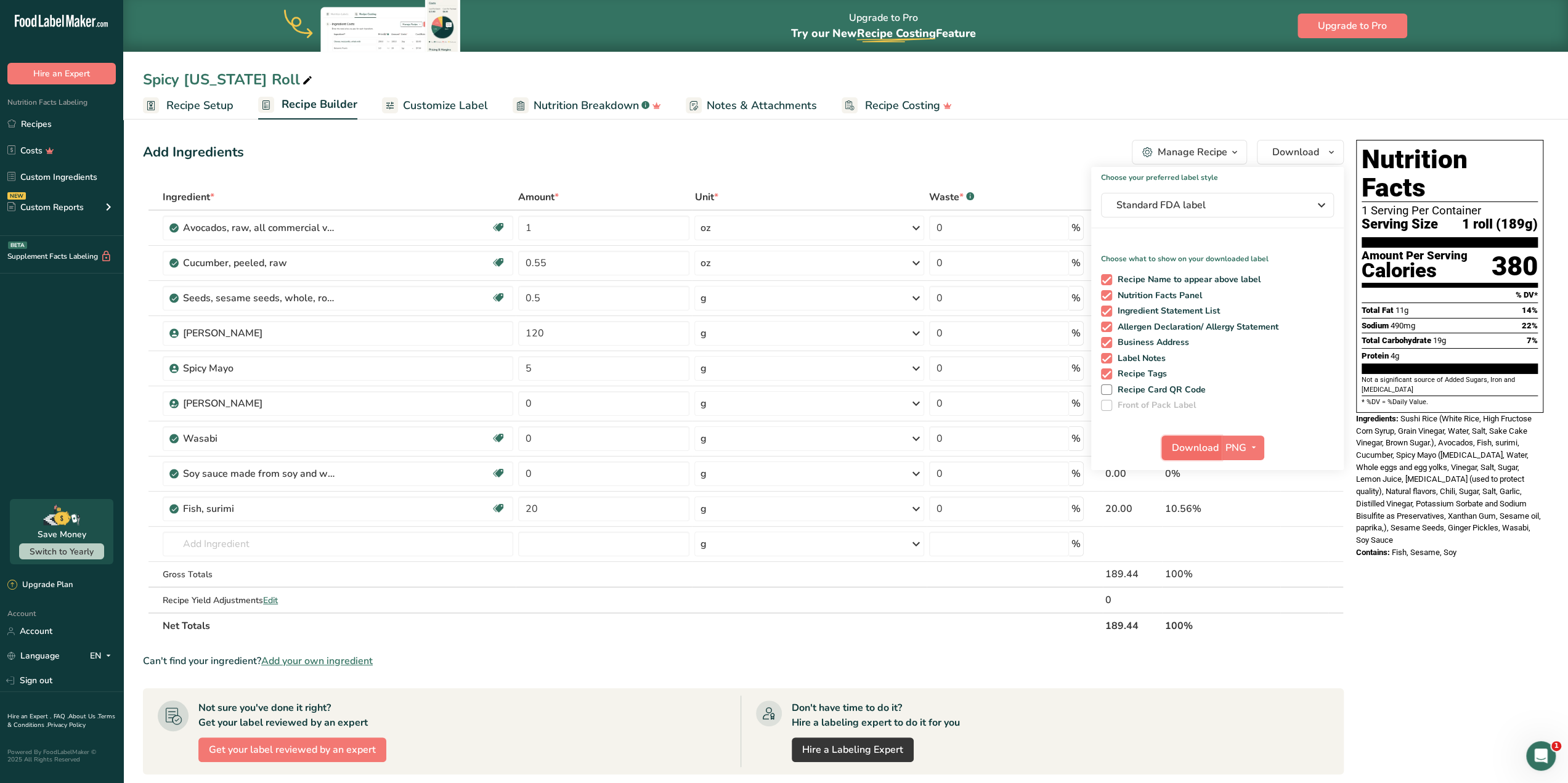
click at [1188, 447] on span "Download" at bounding box center [1195, 447] width 47 height 15
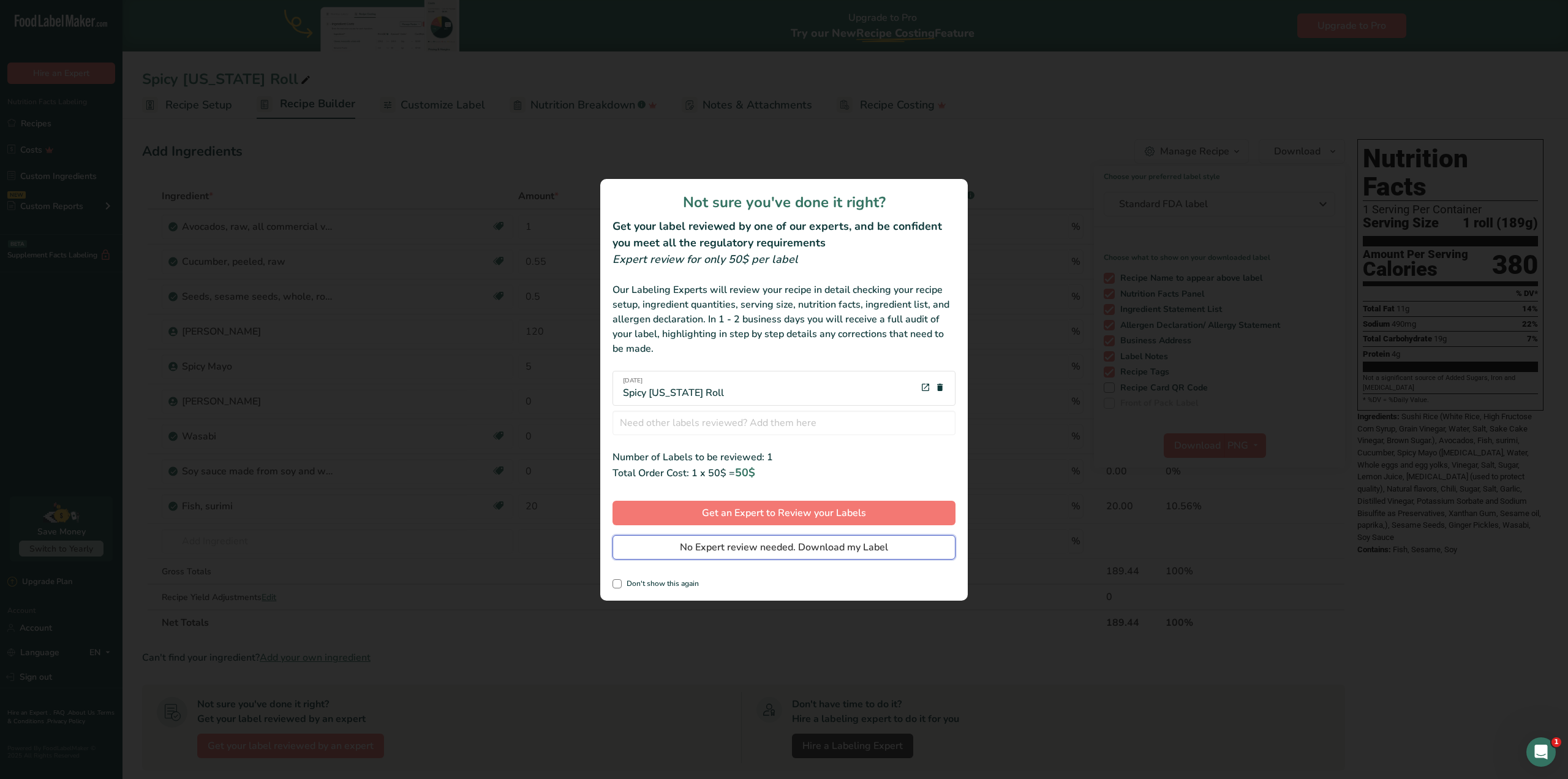
click at [792, 550] on span "No Expert review needed. Download my Label" at bounding box center [784, 547] width 209 height 15
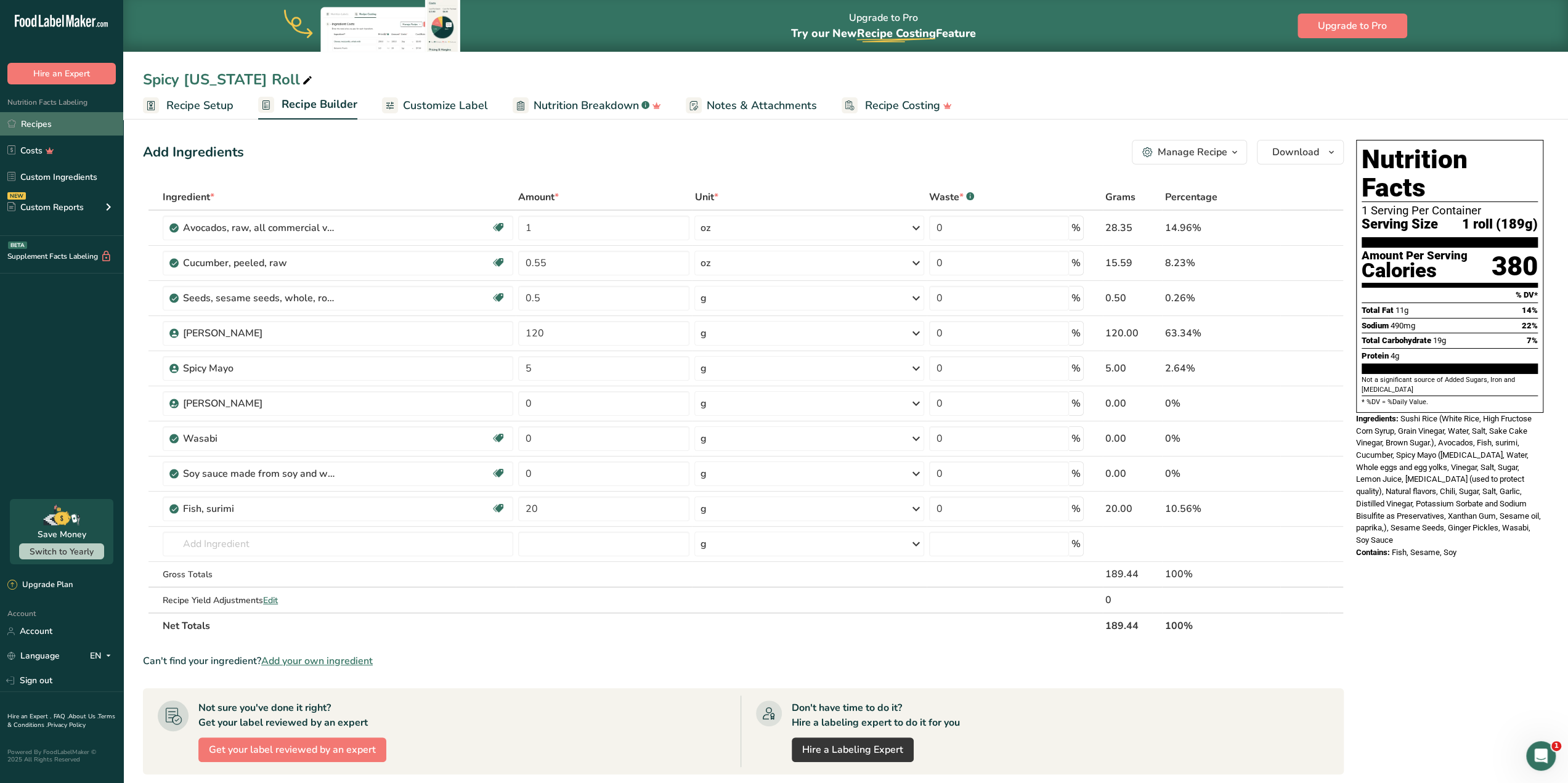
click at [64, 125] on link "Recipes" at bounding box center [62, 123] width 123 height 23
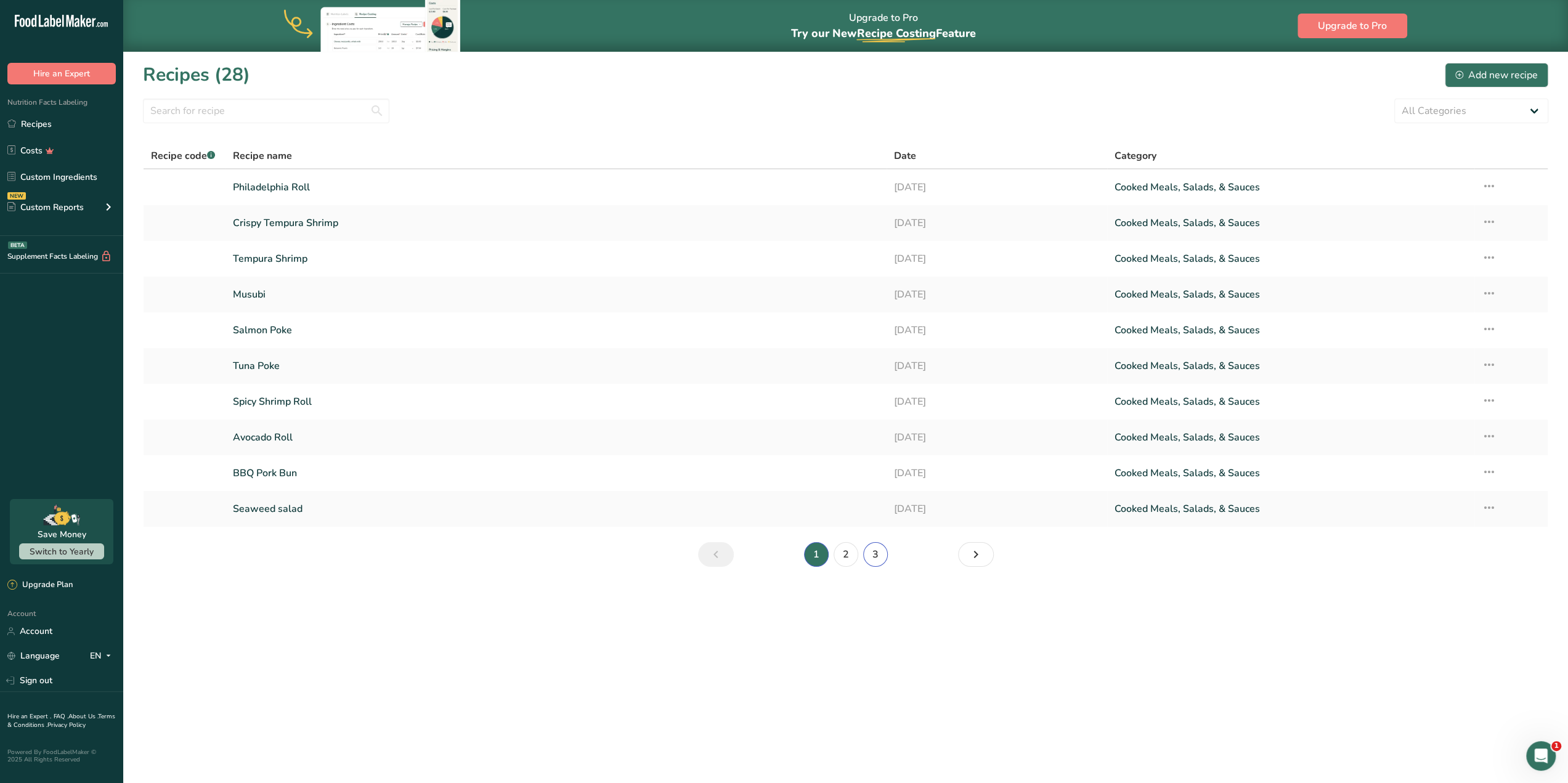
click at [870, 555] on link "3" at bounding box center [875, 554] width 25 height 25
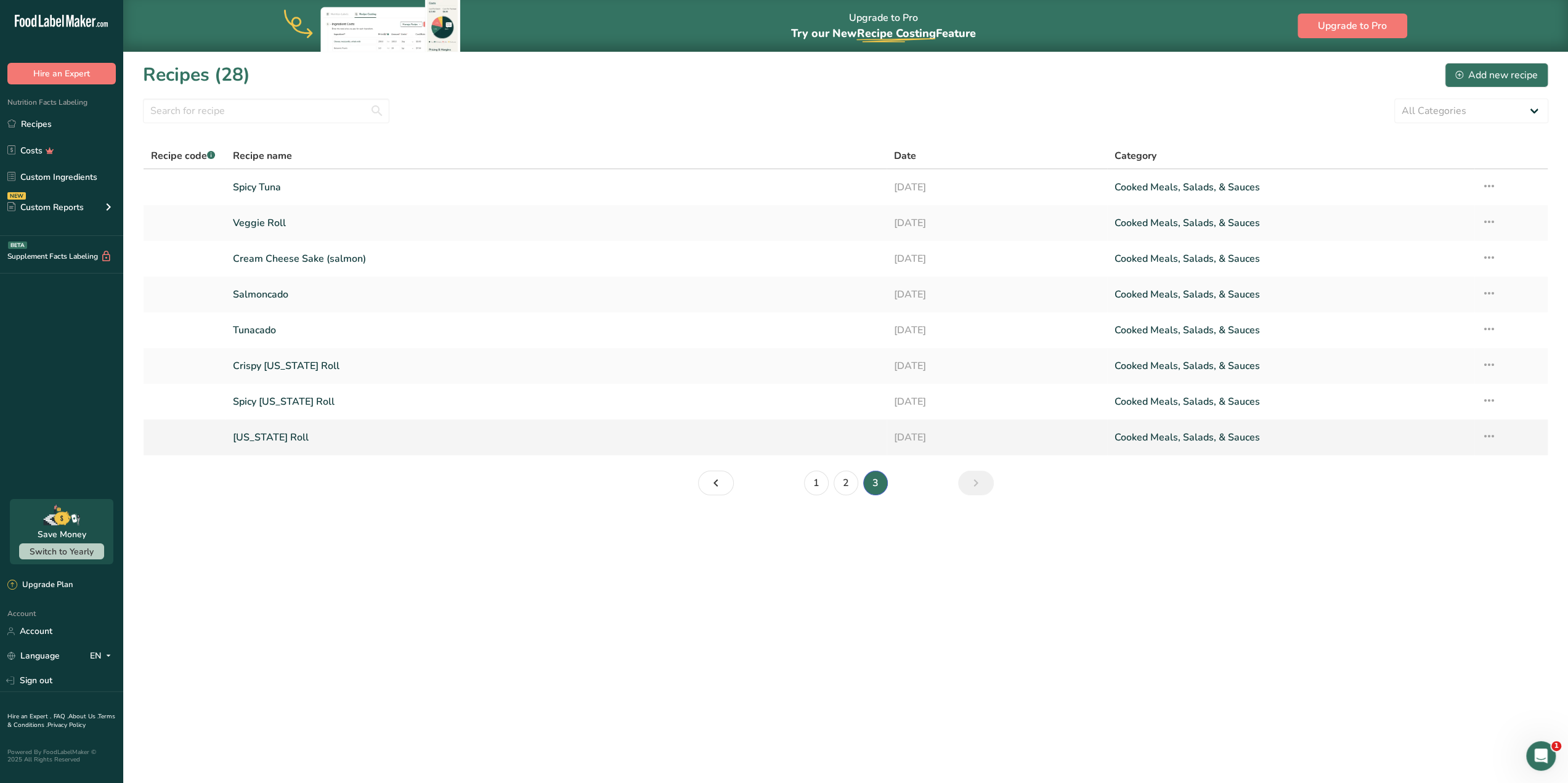
click at [525, 442] on link "[US_STATE] Roll" at bounding box center [556, 437] width 647 height 25
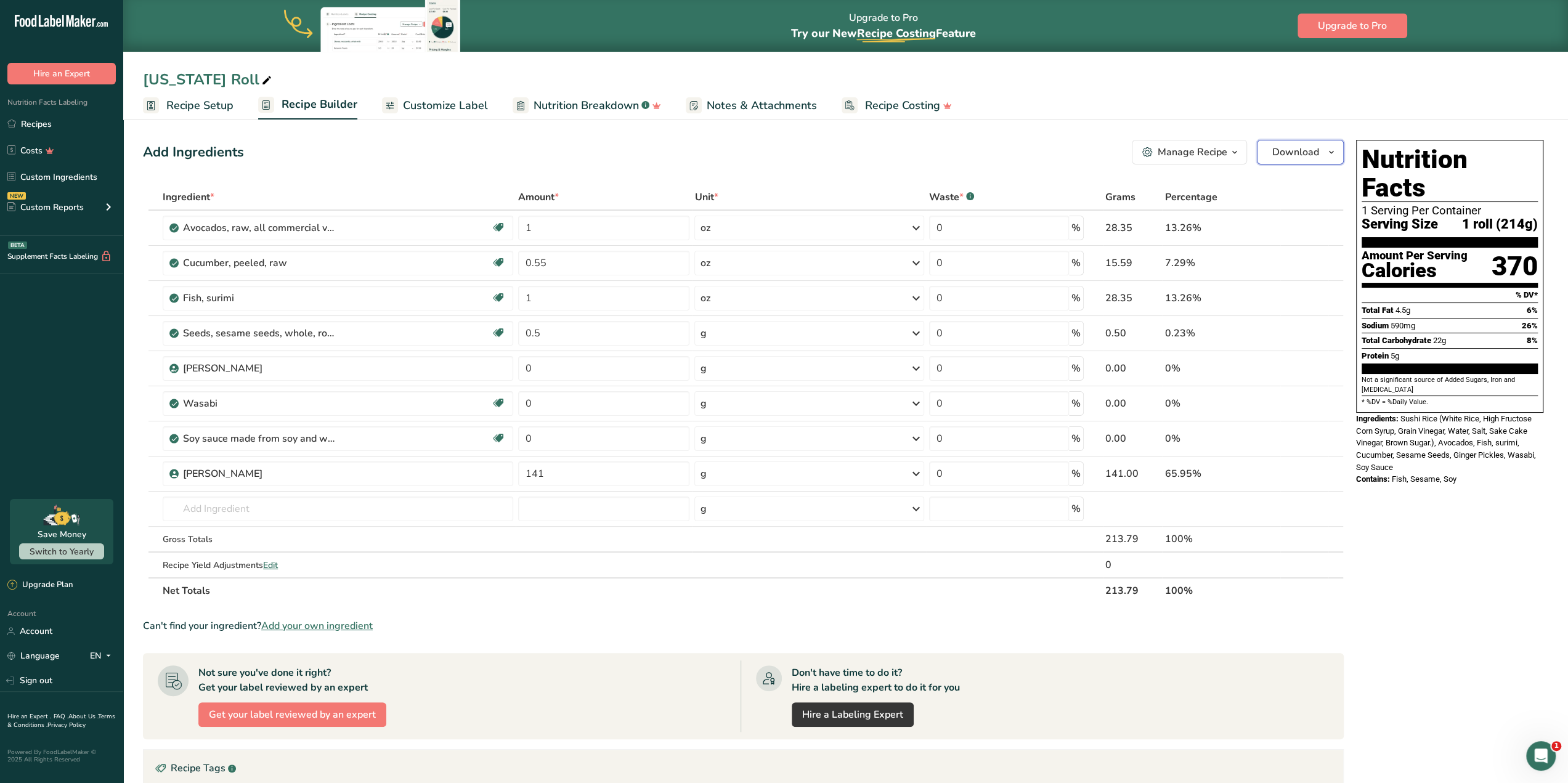
click at [1328, 154] on icon "button" at bounding box center [1331, 152] width 10 height 16
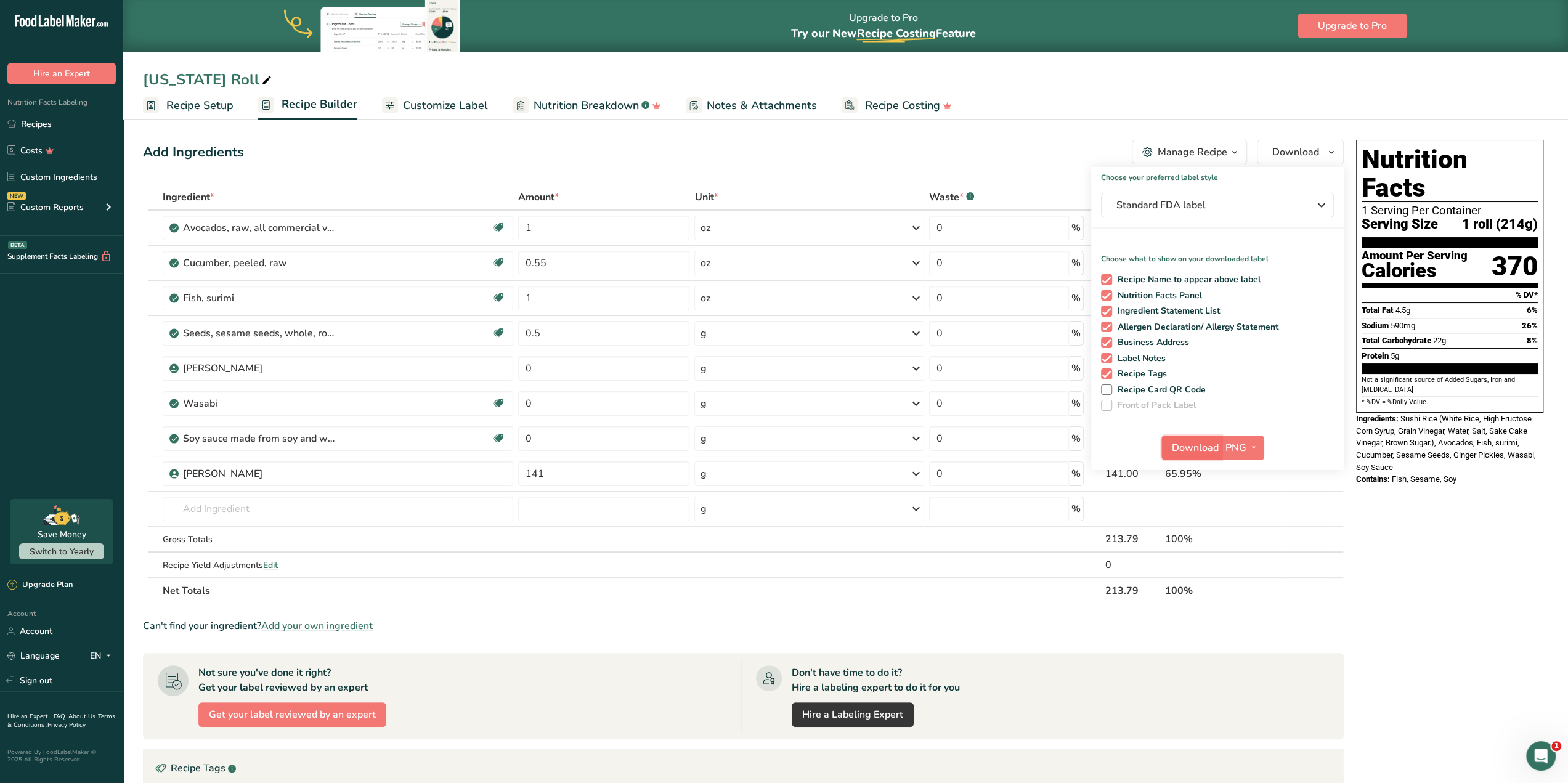
click at [1178, 442] on span "Download" at bounding box center [1195, 447] width 47 height 15
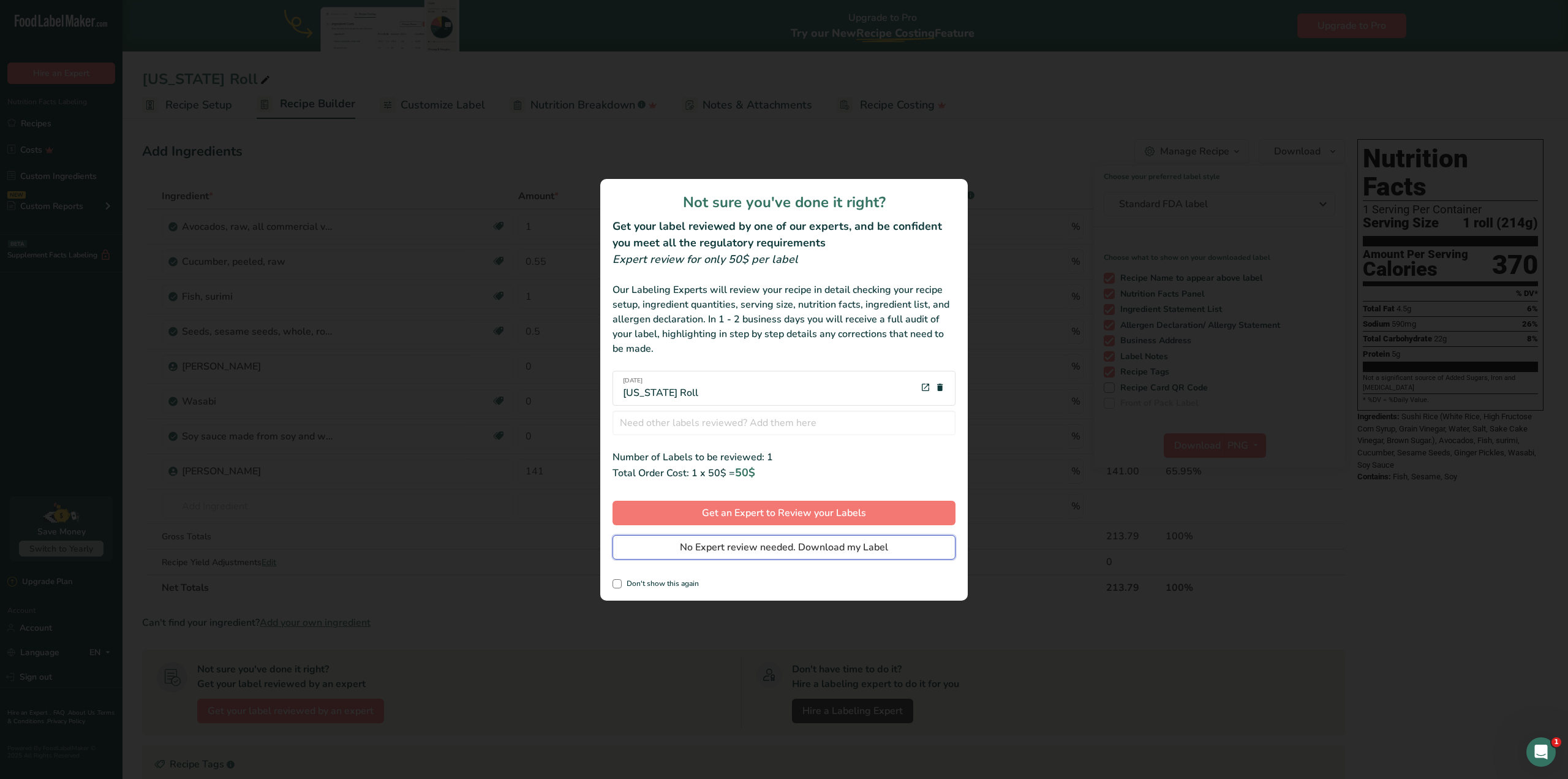
click at [788, 544] on span "No Expert review needed. Download my Label" at bounding box center [784, 547] width 209 height 15
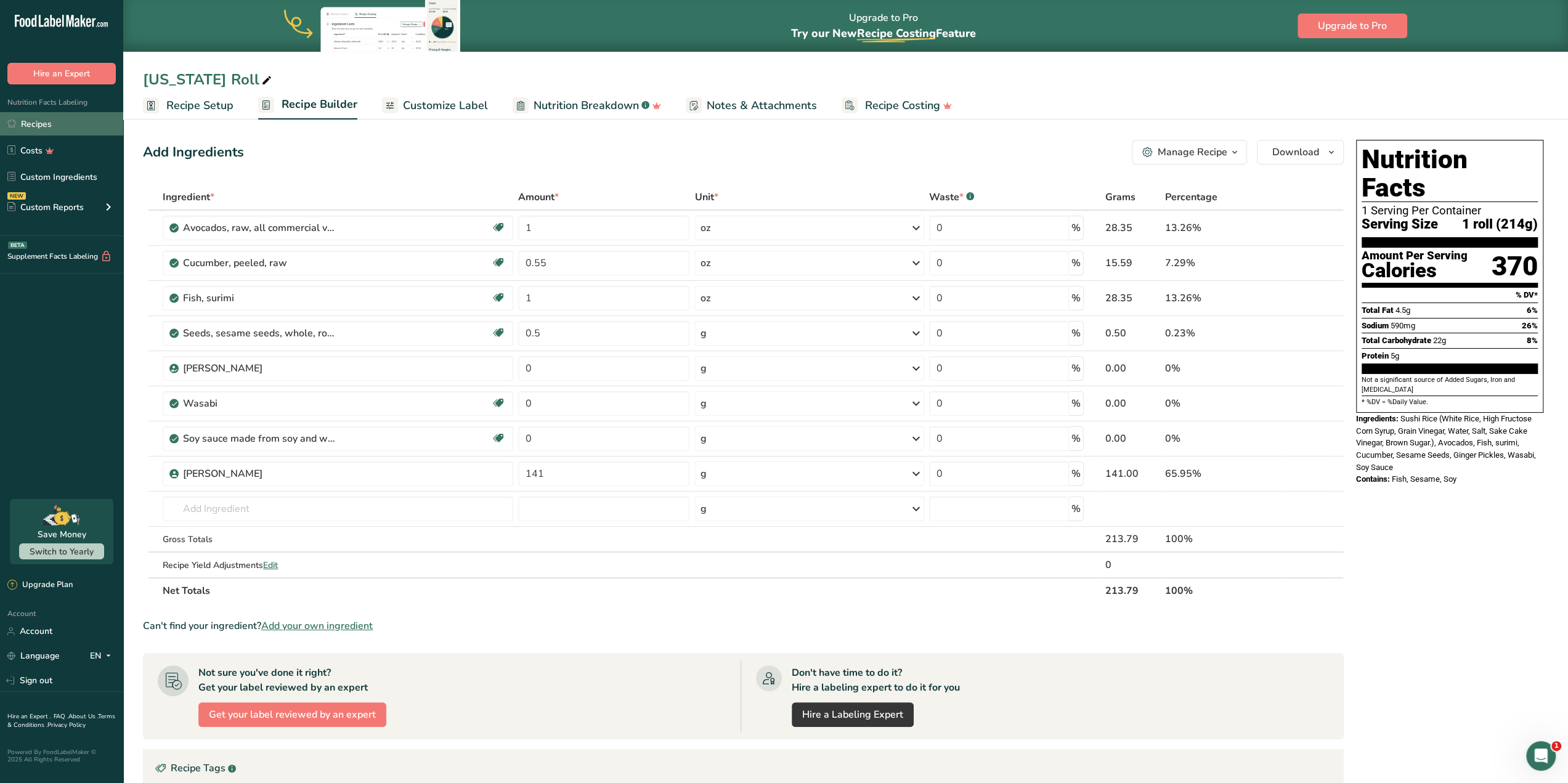
click at [67, 119] on link "Recipes" at bounding box center [62, 123] width 123 height 23
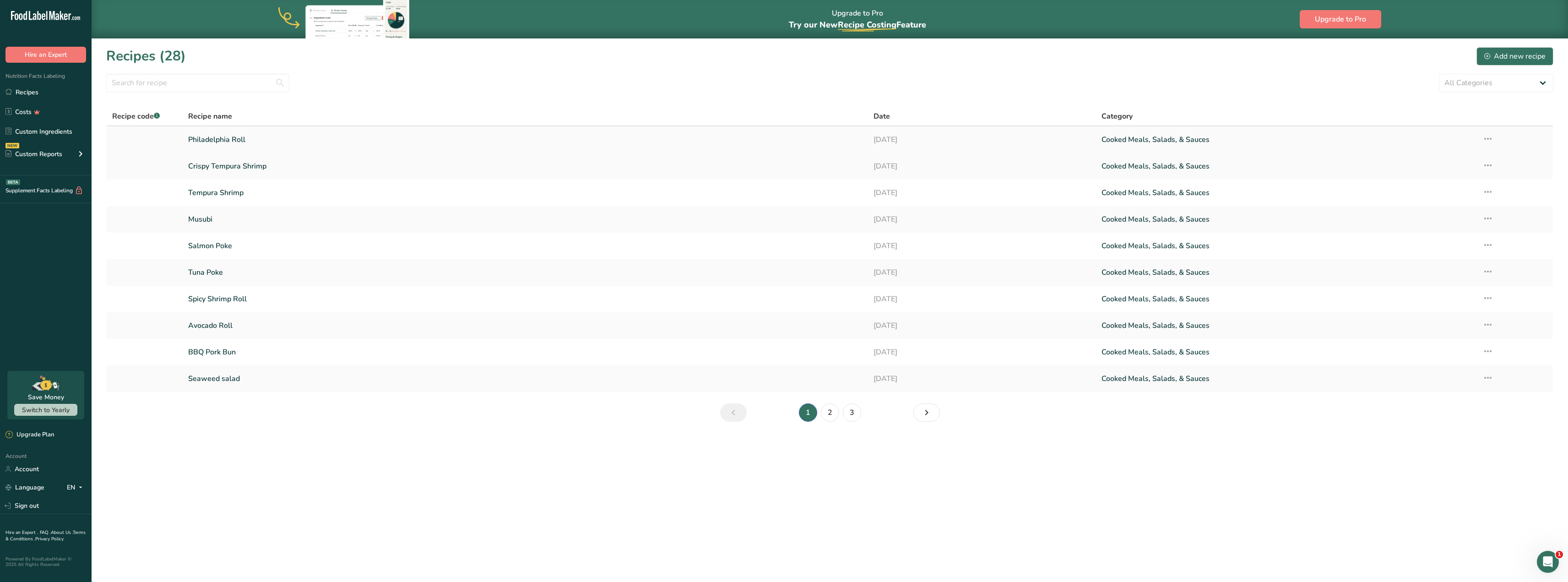
click at [296, 134] on link "Philadelphia Roll" at bounding box center [525, 139] width 674 height 19
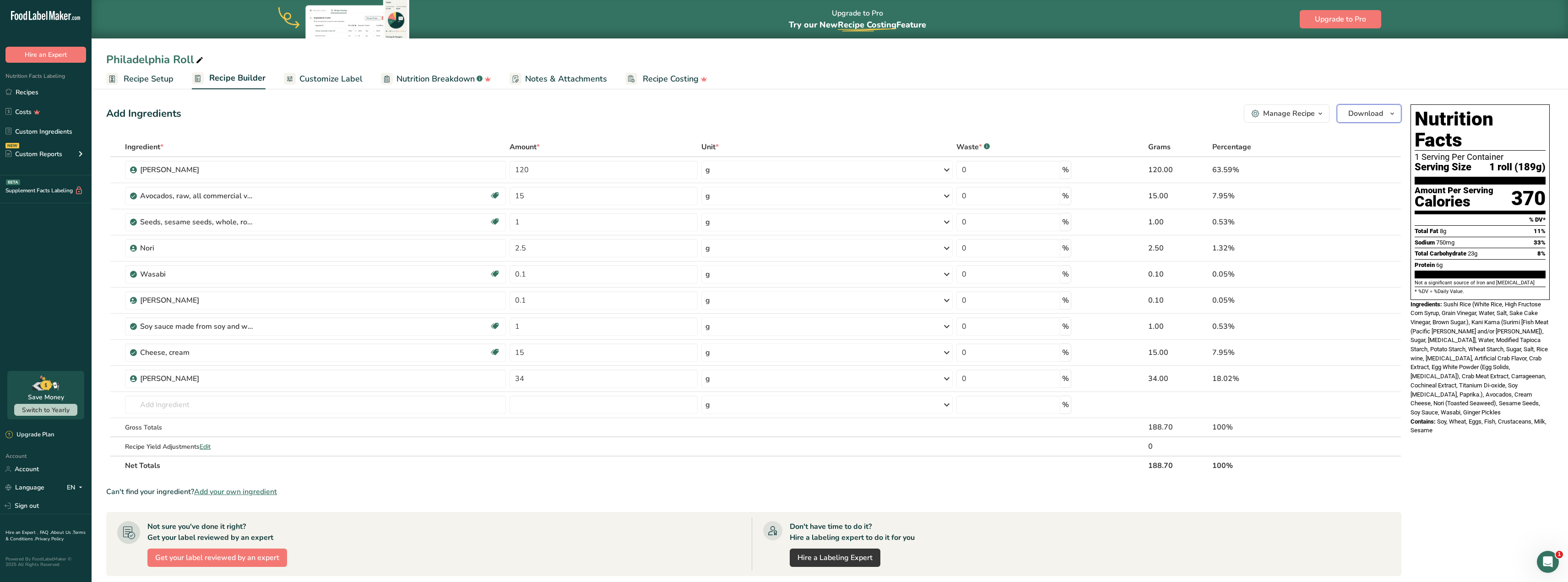
click at [1165, 114] on icon "button" at bounding box center [1392, 114] width 7 height 12
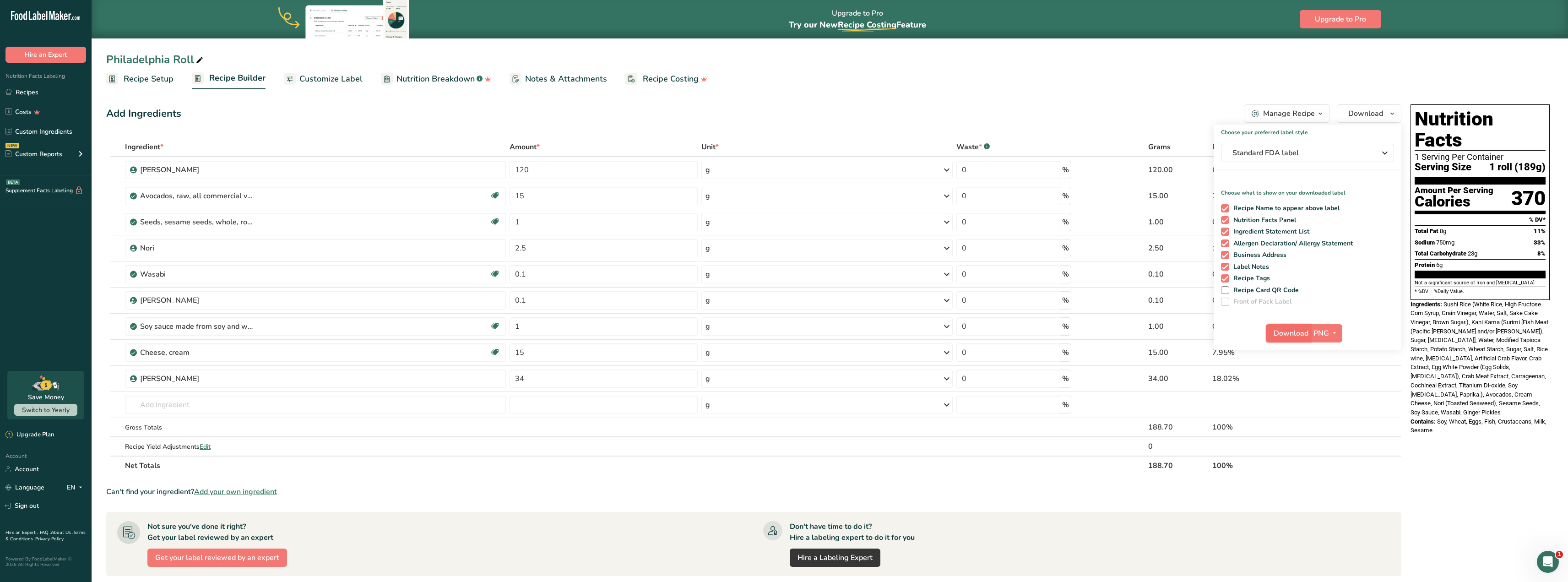
click at [1165, 326] on button "Download" at bounding box center [1288, 333] width 45 height 18
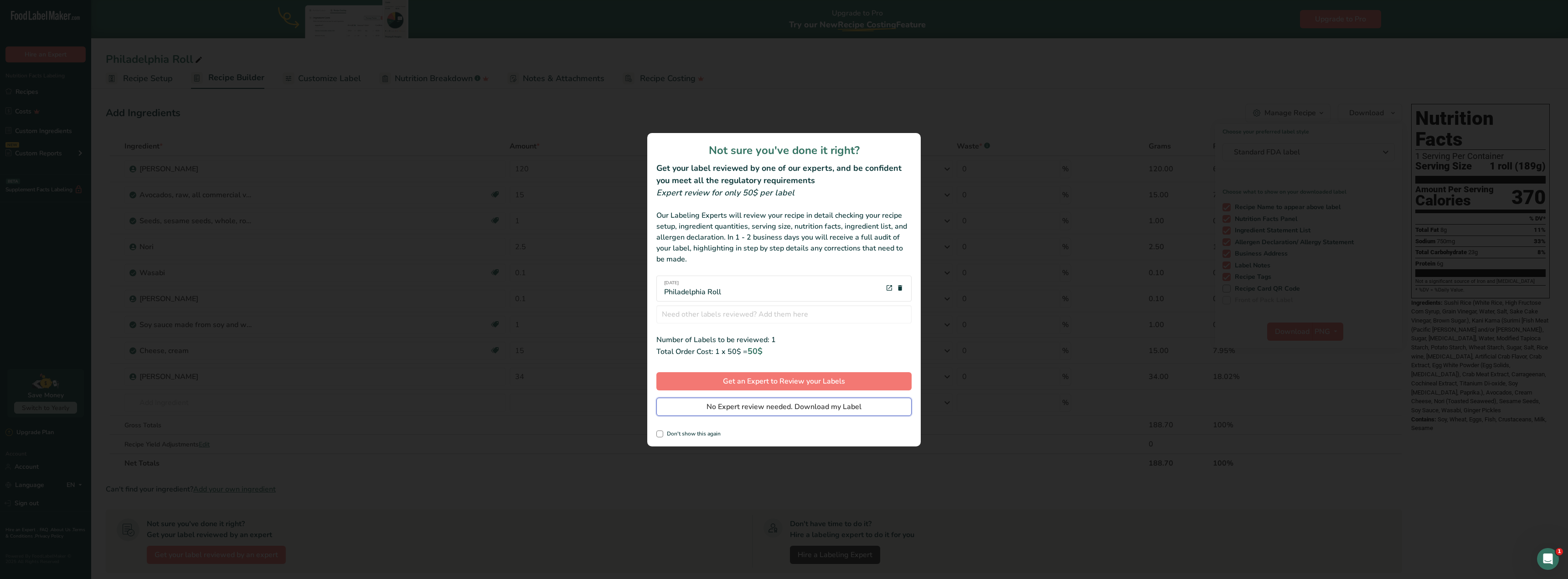
click at [736, 403] on span "No Expert review needed. Download my Label" at bounding box center [784, 407] width 155 height 11
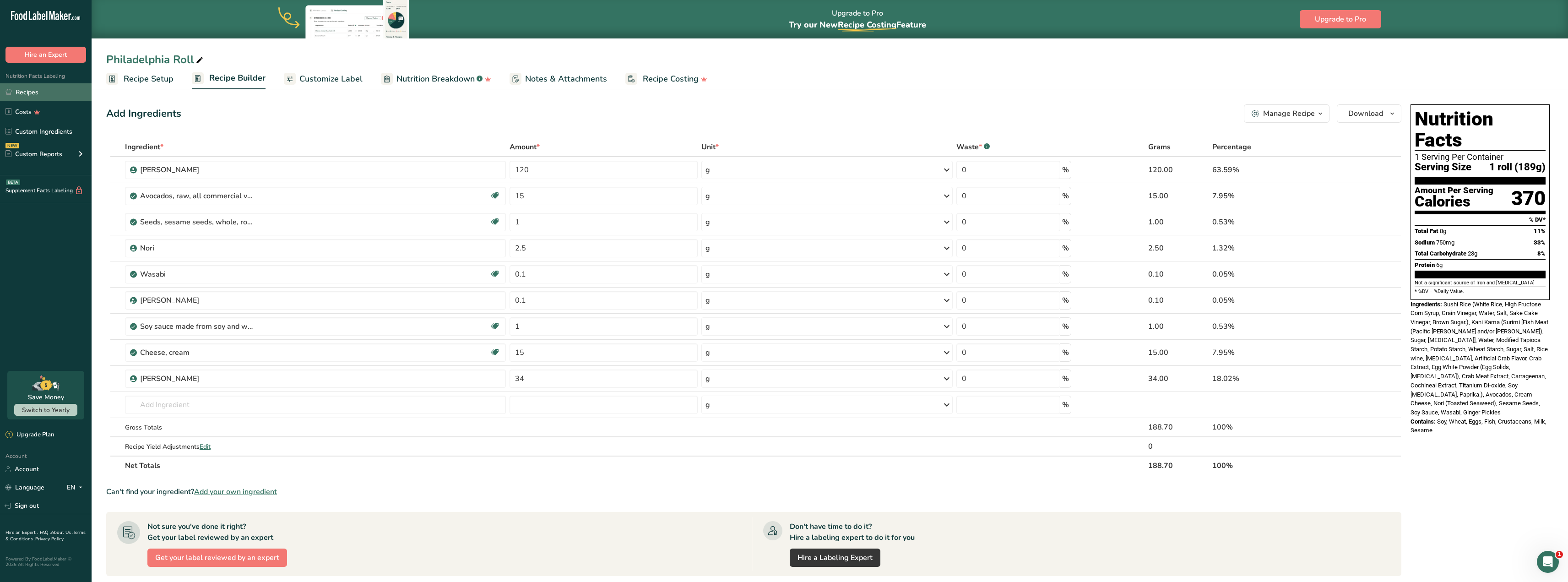
click at [37, 94] on link "Recipes" at bounding box center [46, 92] width 92 height 17
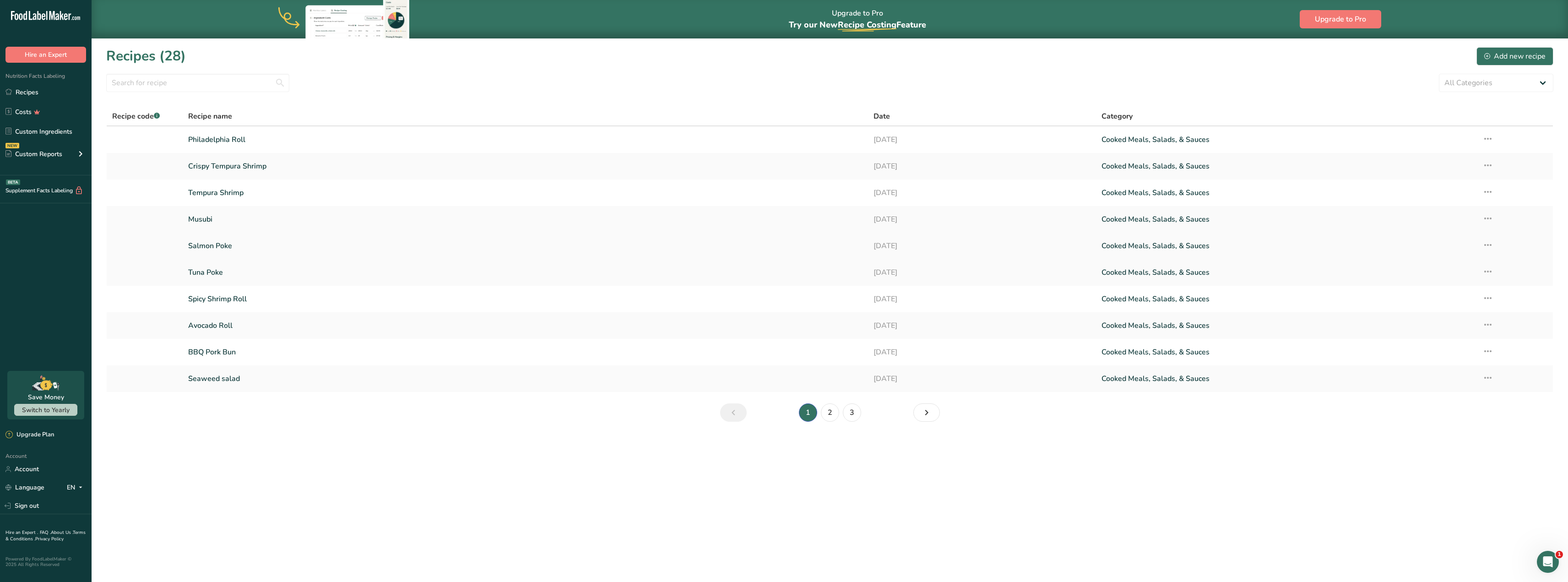
click at [282, 241] on link "Salmon Poke" at bounding box center [525, 245] width 674 height 19
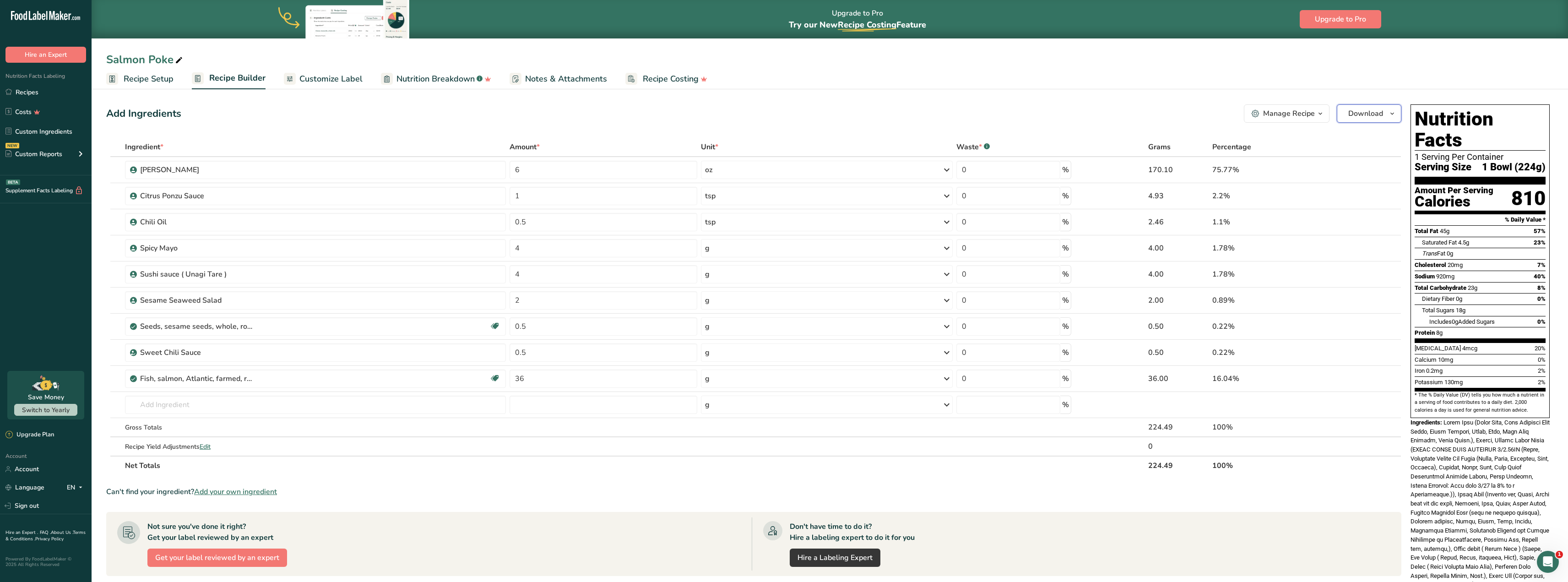
click at [1165, 110] on icon "button" at bounding box center [1392, 114] width 7 height 12
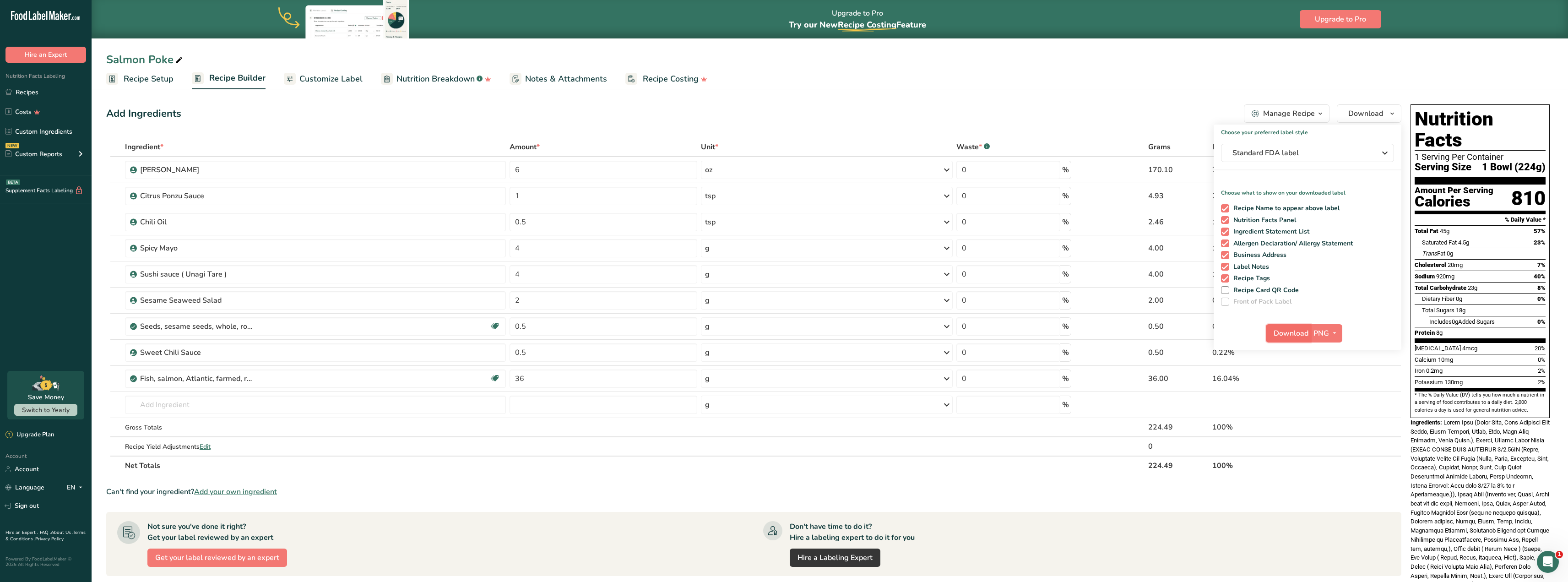
click at [1165, 330] on span "Download" at bounding box center [1290, 333] width 35 height 11
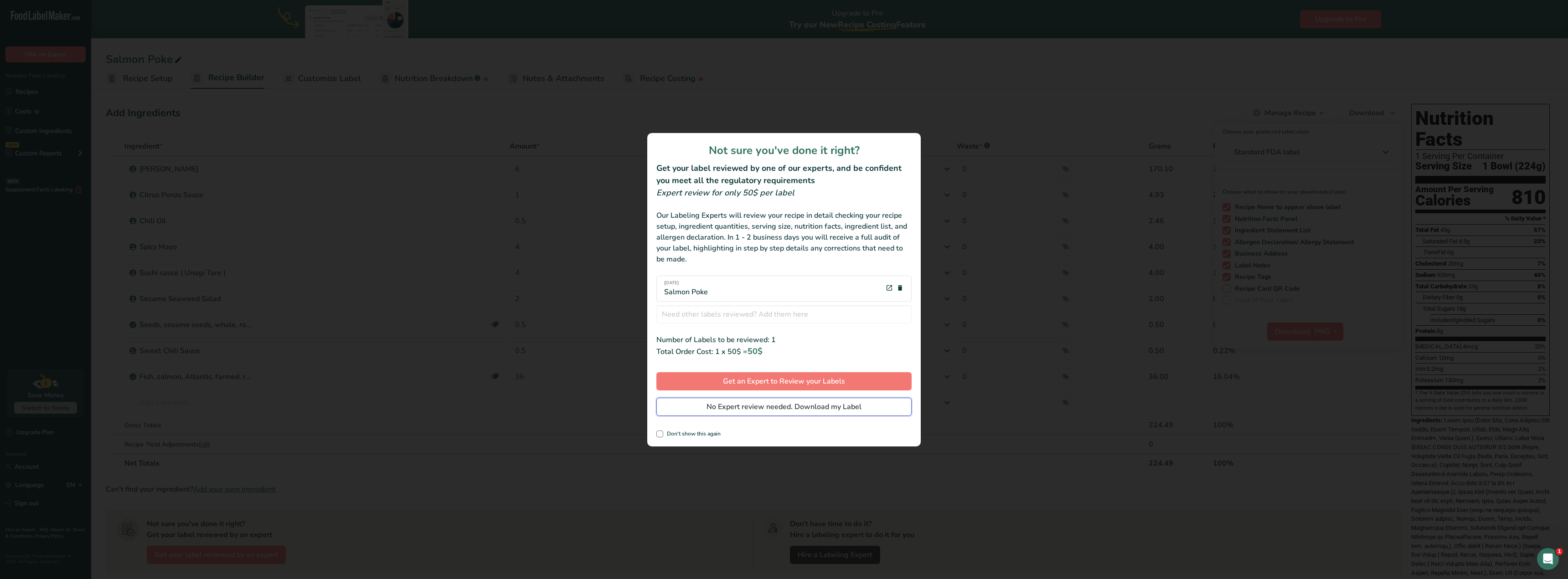
click at [826, 406] on span "No Expert review needed. Download my Label" at bounding box center [784, 407] width 155 height 11
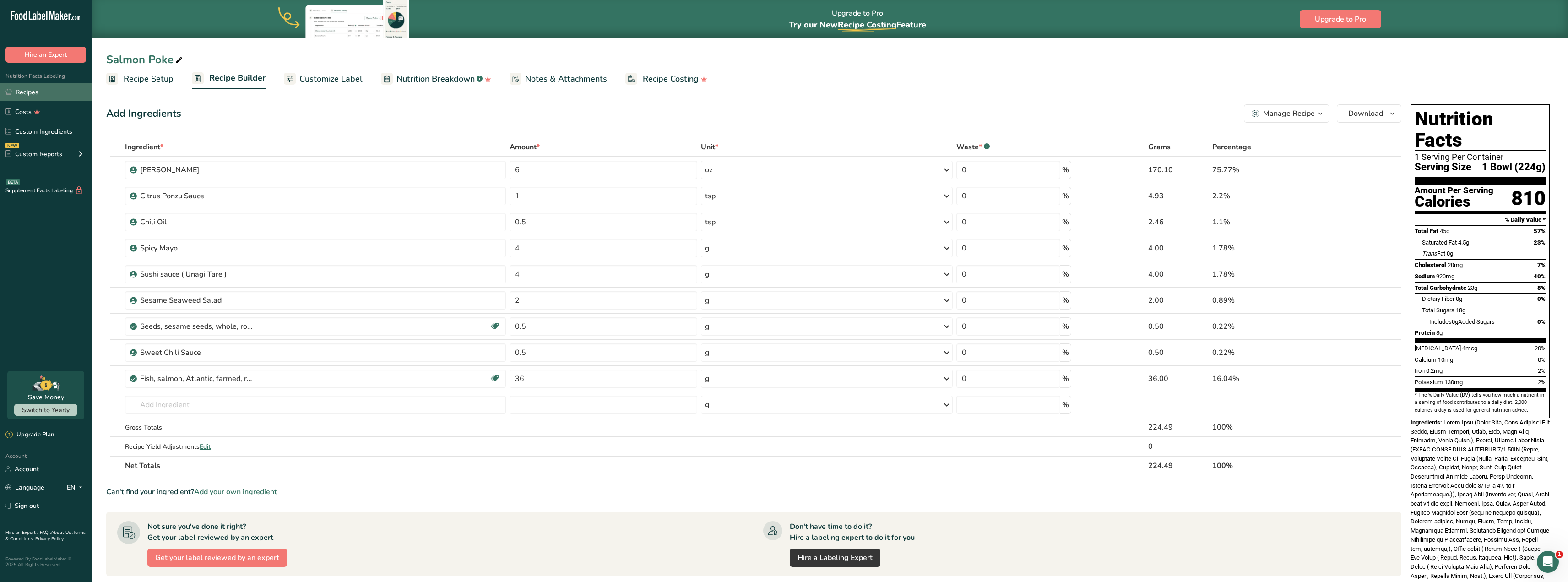
click at [50, 92] on link "Recipes" at bounding box center [46, 92] width 92 height 17
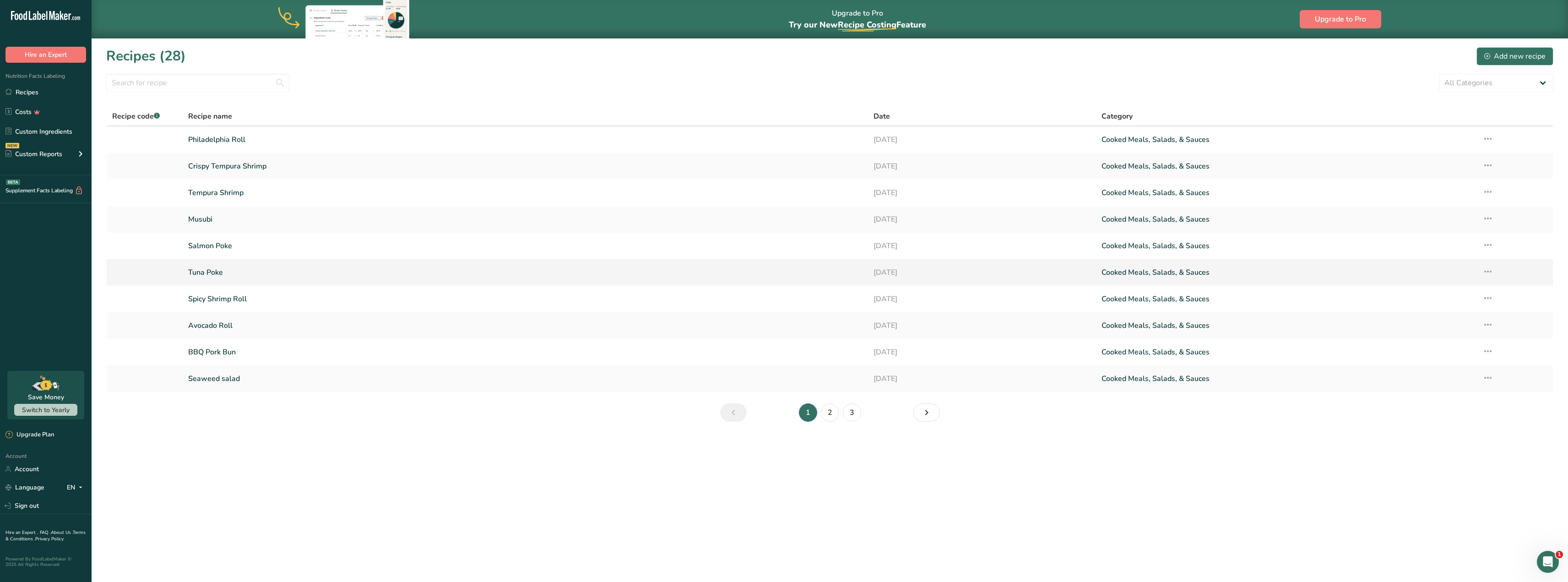
click at [260, 274] on link "Tuna Poke" at bounding box center [525, 272] width 674 height 19
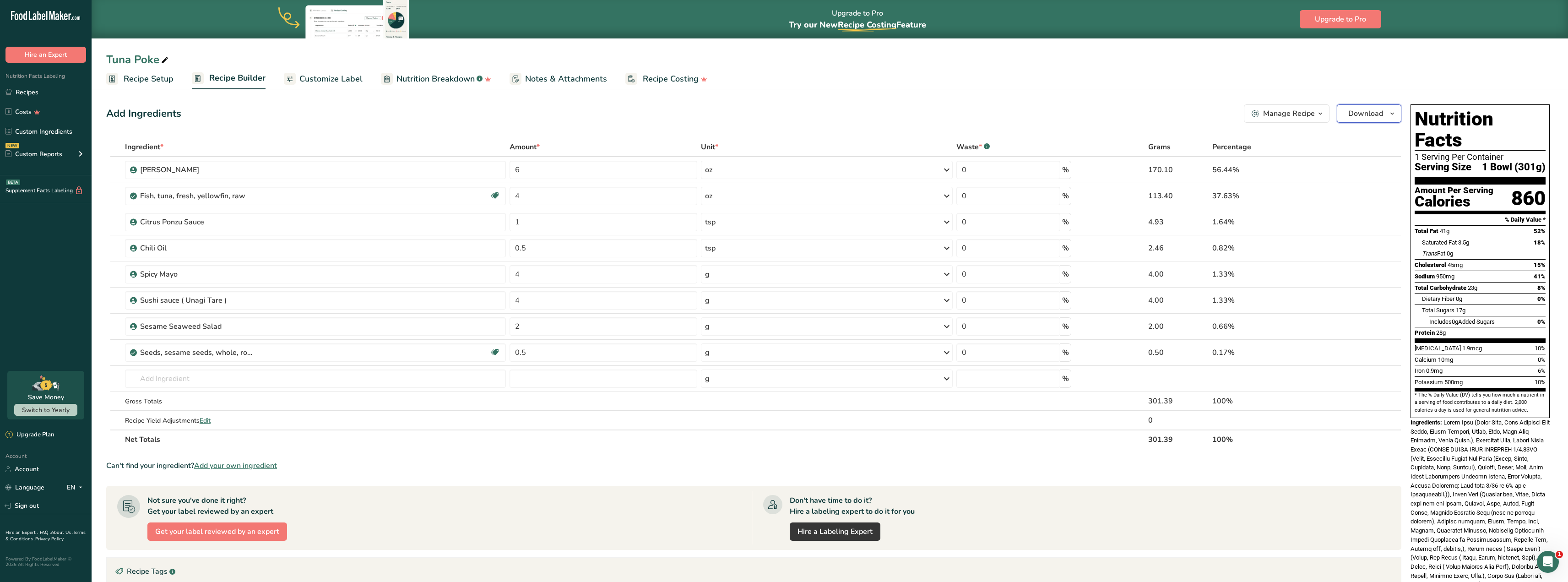
click at [1389, 112] on icon "button" at bounding box center [1392, 114] width 7 height 12
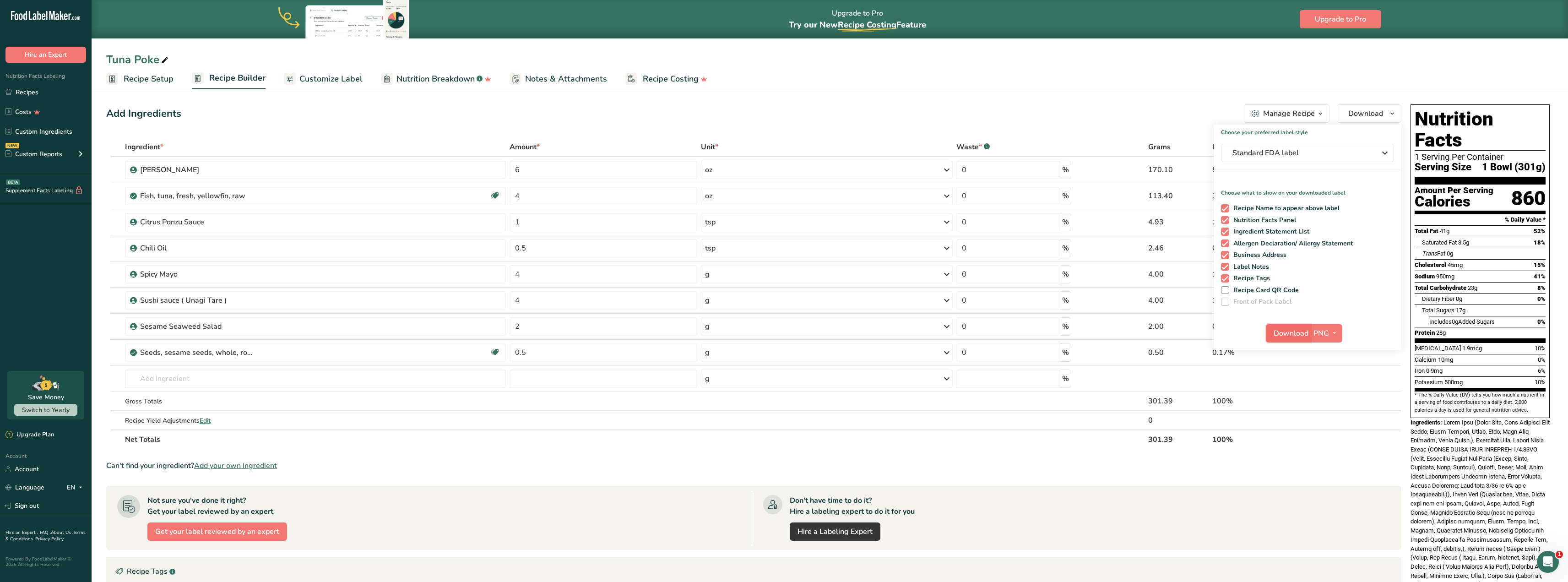
click at [1281, 338] on span "Download" at bounding box center [1290, 333] width 35 height 11
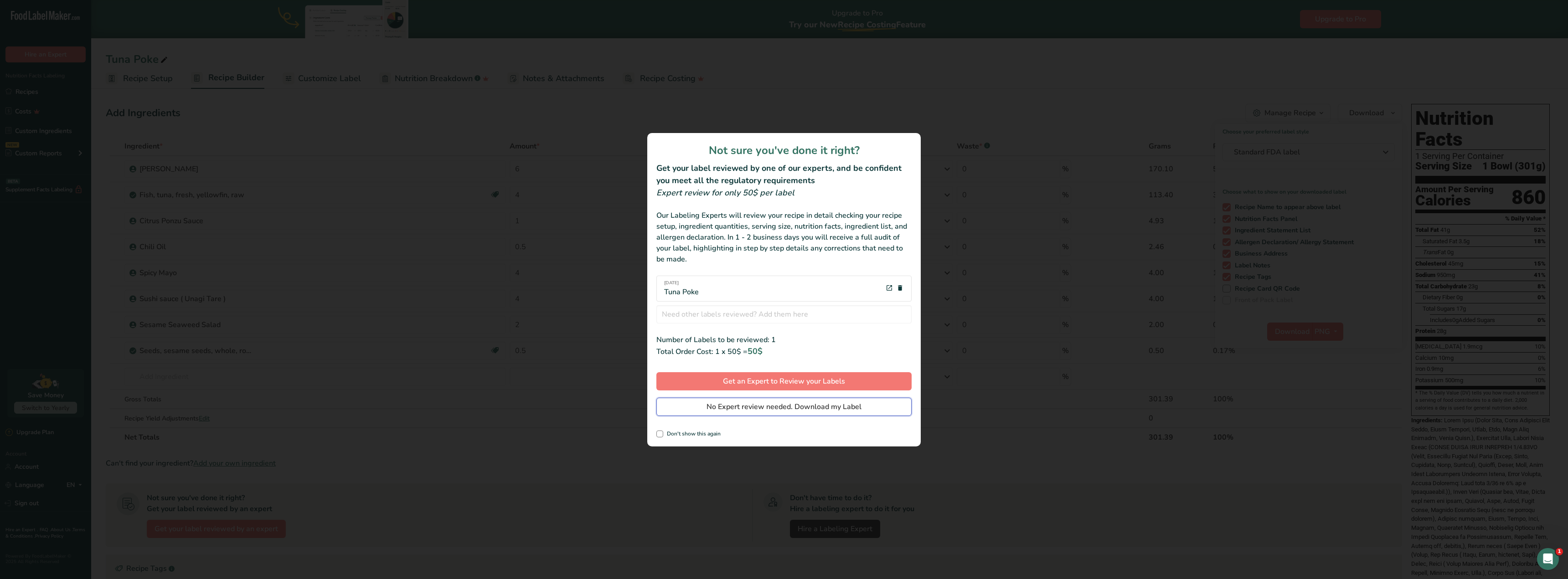
click at [728, 402] on span "No Expert review needed. Download my Label" at bounding box center [784, 407] width 155 height 11
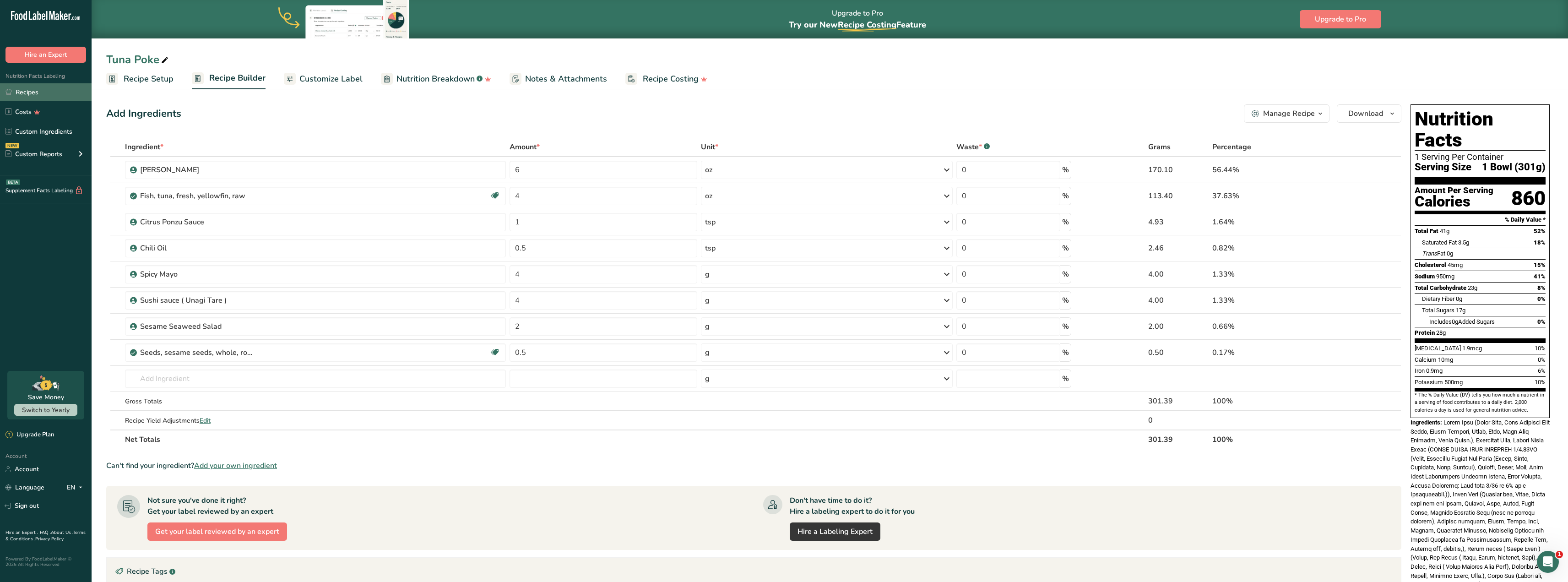
click at [48, 90] on link "Recipes" at bounding box center [46, 92] width 92 height 17
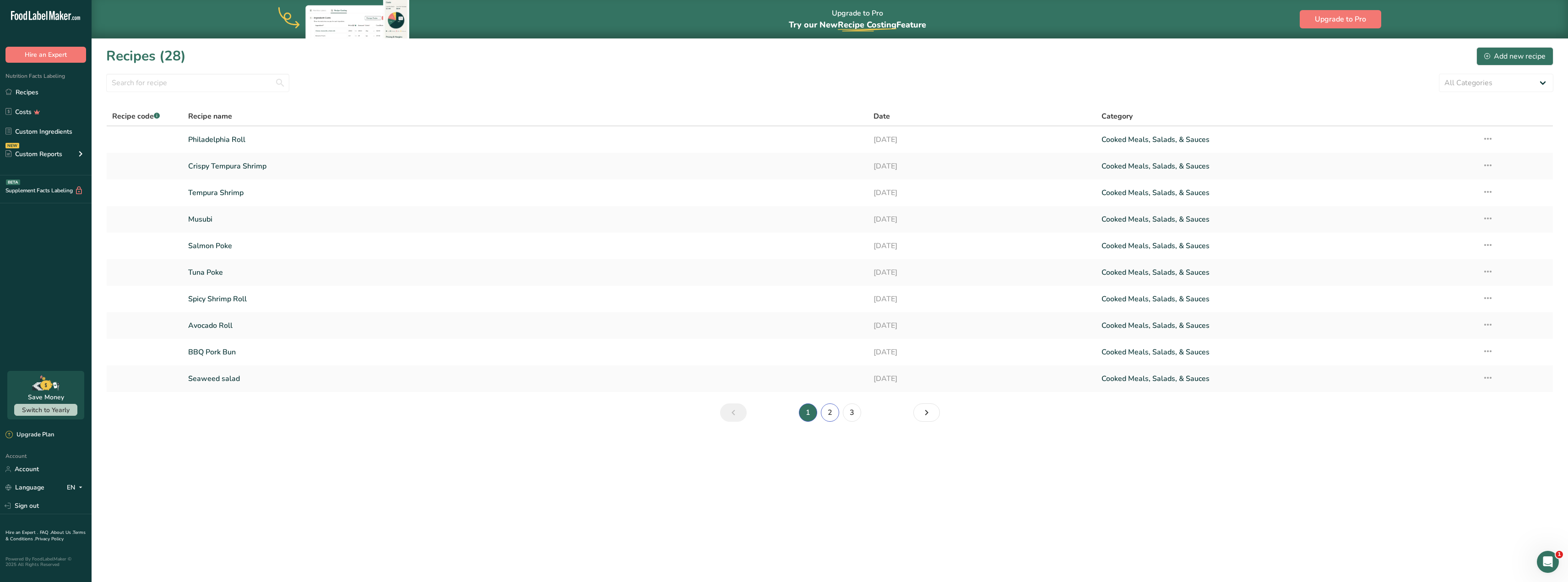
click at [830, 410] on link "2" at bounding box center [830, 413] width 18 height 18
click at [256, 166] on link "Rainbow Palette" at bounding box center [525, 166] width 674 height 19
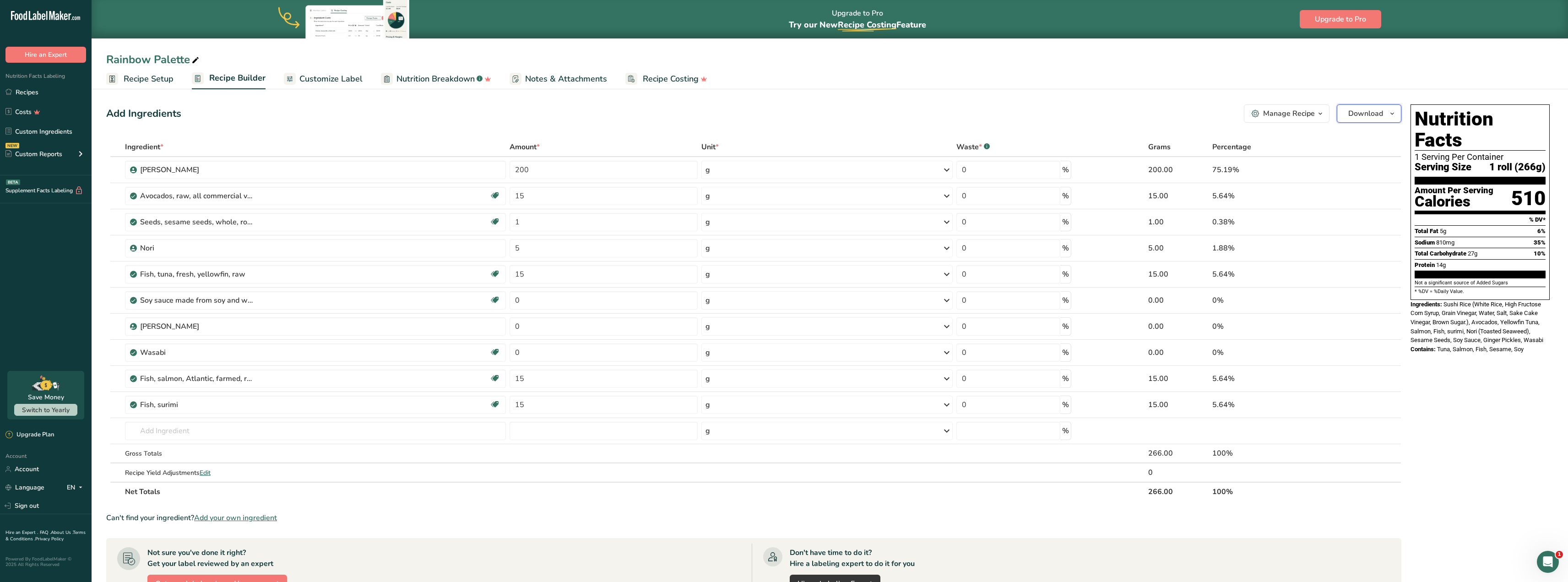
click at [1358, 110] on span "Download" at bounding box center [1365, 114] width 35 height 11
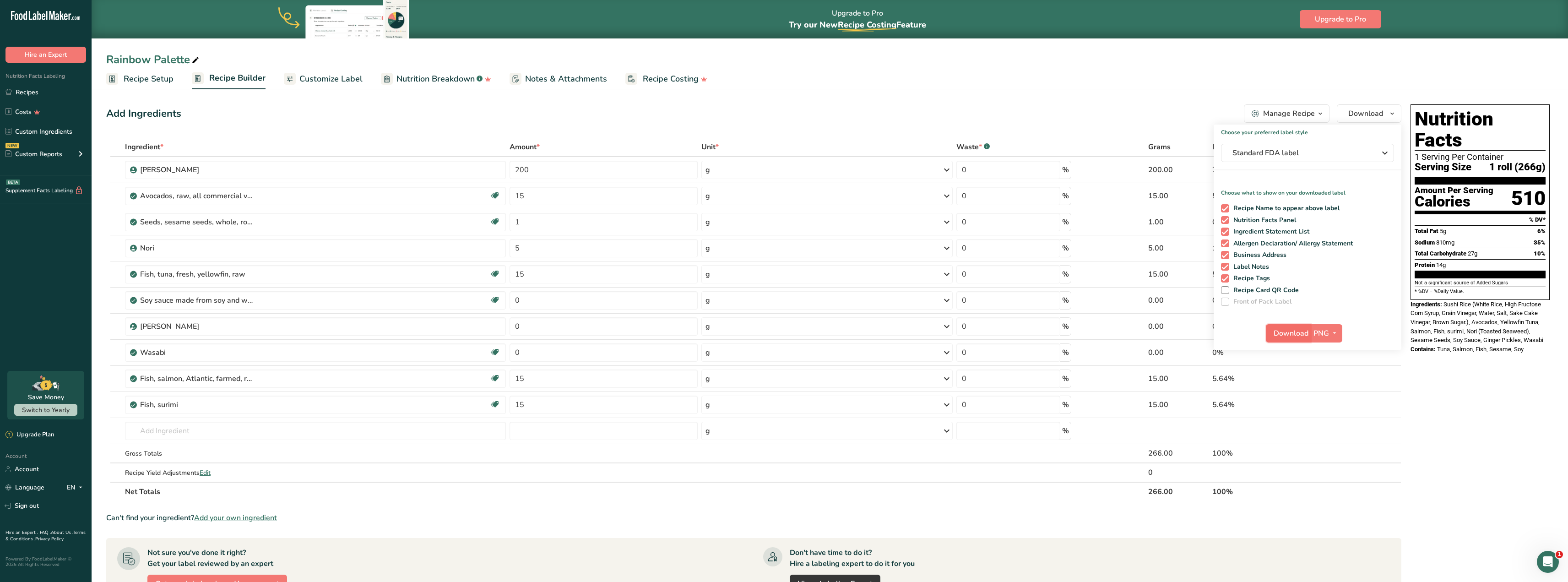
click at [1294, 330] on span "Download" at bounding box center [1290, 333] width 35 height 11
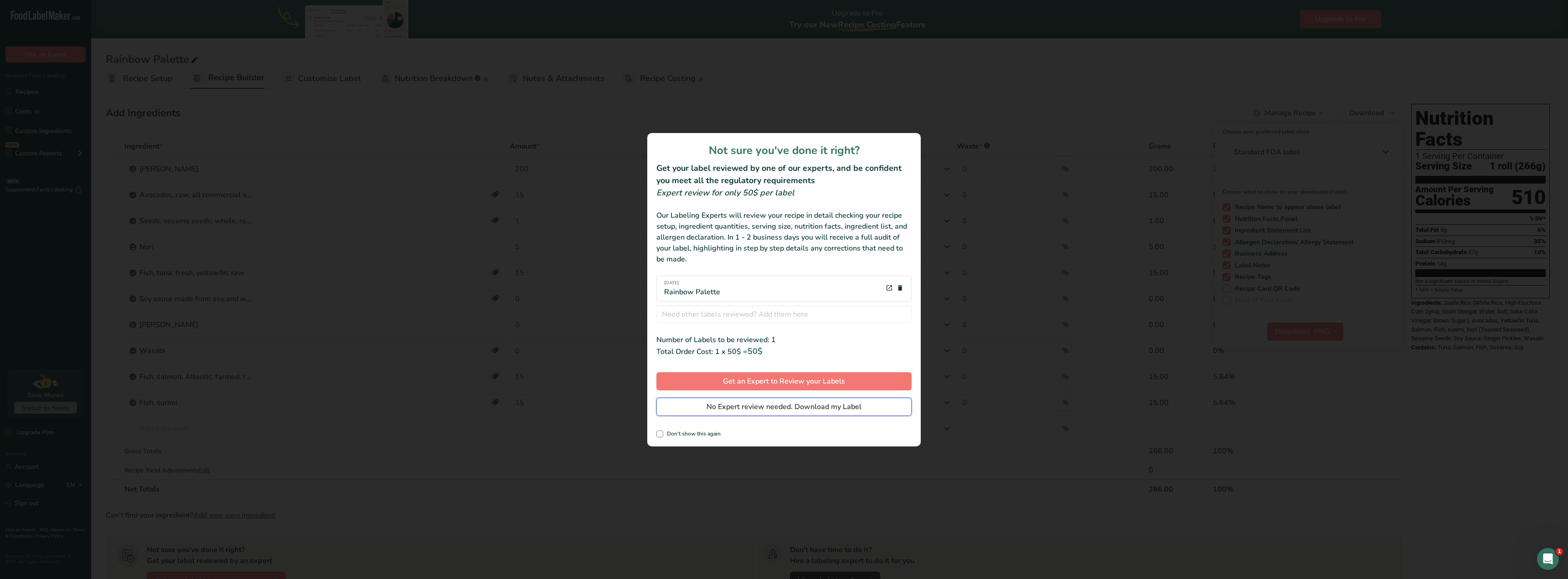
click at [842, 401] on span "No Expert review needed. Download my Label" at bounding box center [784, 407] width 155 height 11
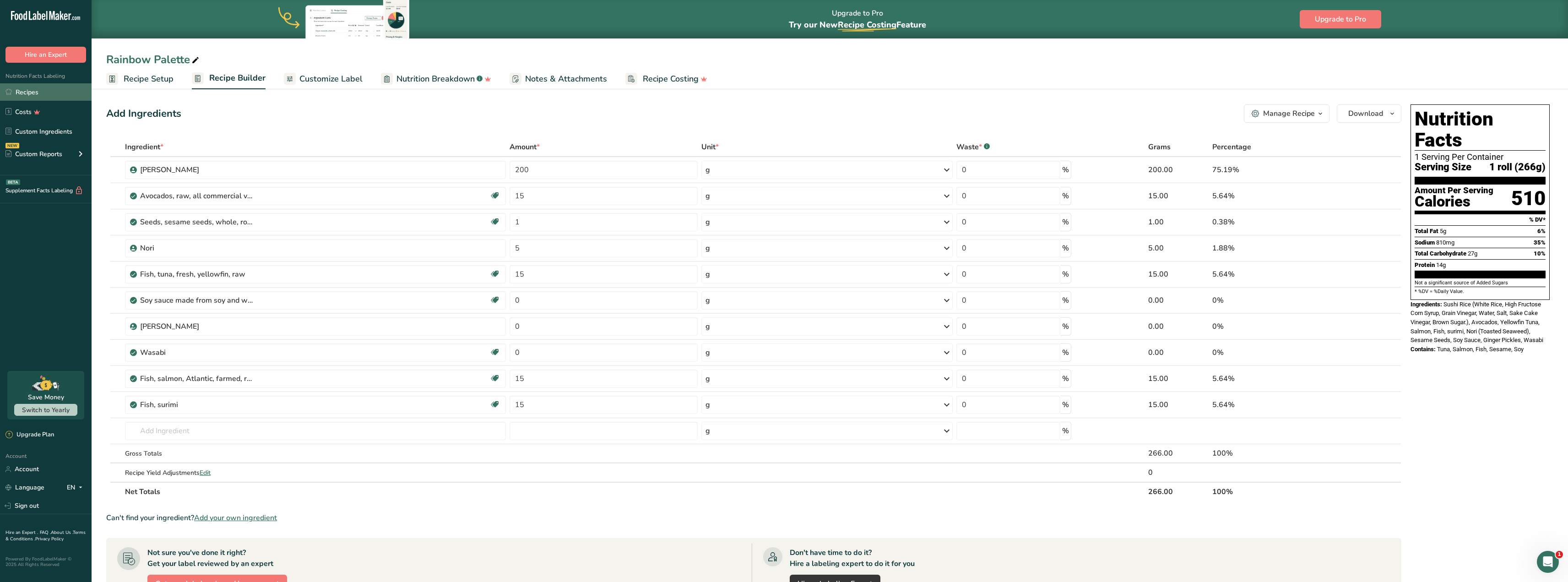
click at [39, 92] on link "Recipes" at bounding box center [46, 92] width 92 height 17
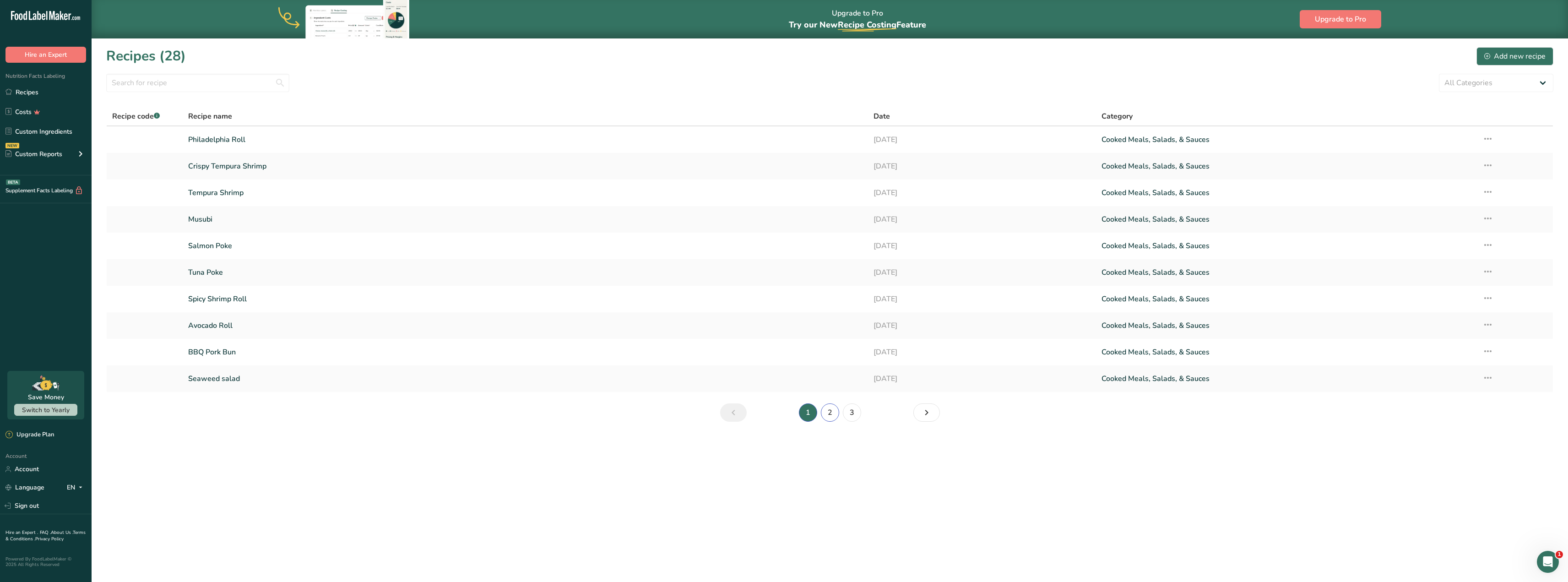
click at [836, 410] on link "2" at bounding box center [830, 413] width 18 height 18
click at [235, 224] on link "Onigiri ( Tuna )" at bounding box center [525, 219] width 674 height 19
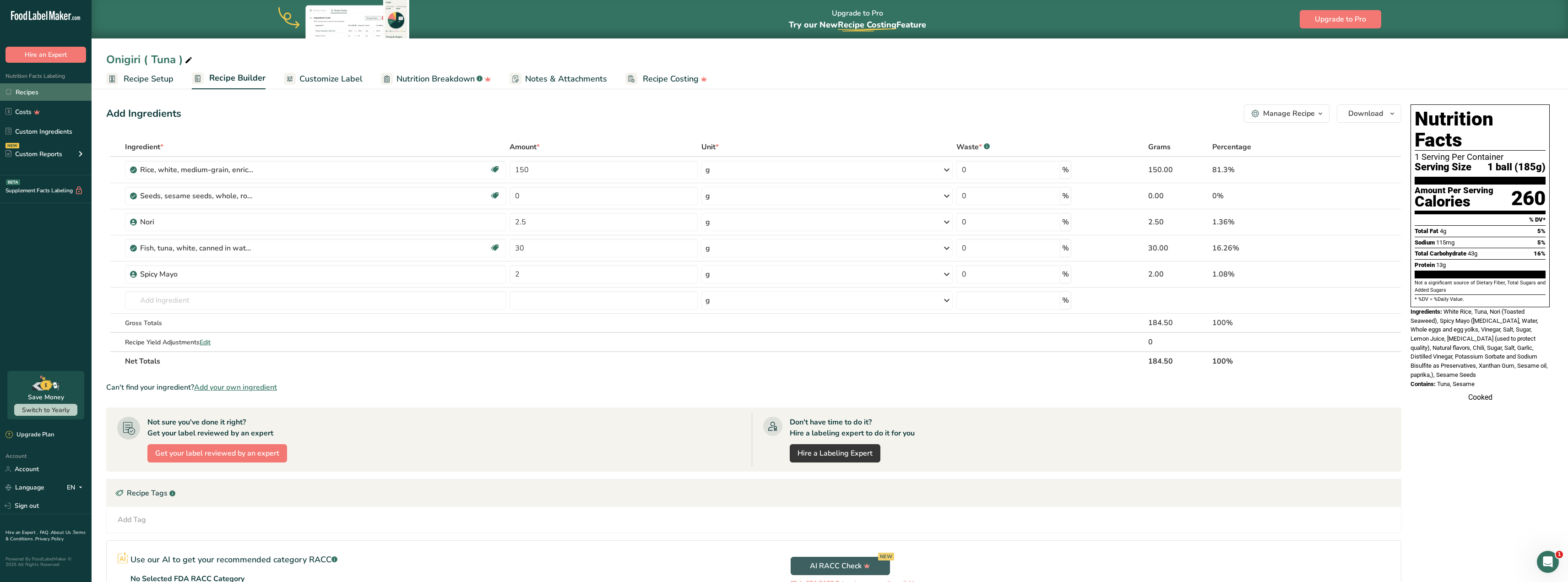
click at [68, 91] on link "Recipes" at bounding box center [46, 92] width 92 height 17
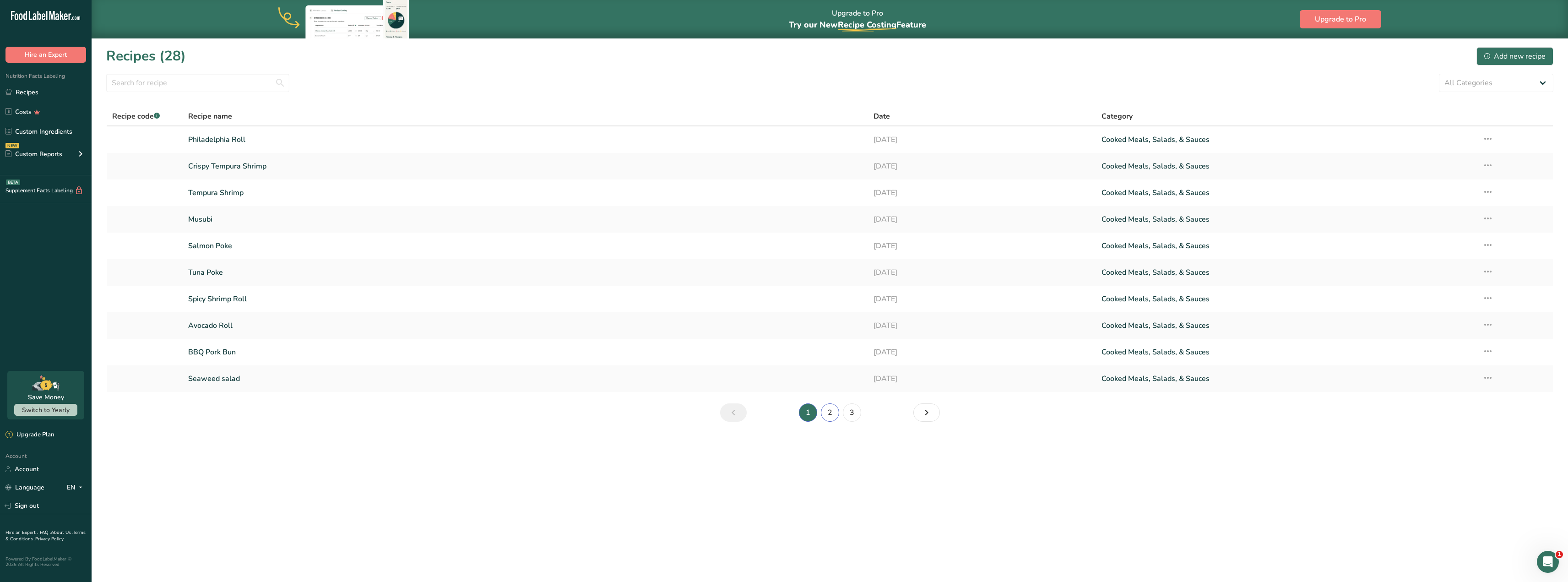
click at [830, 414] on link "2" at bounding box center [830, 413] width 18 height 18
click at [241, 381] on link "BLT Roll" at bounding box center [525, 378] width 674 height 19
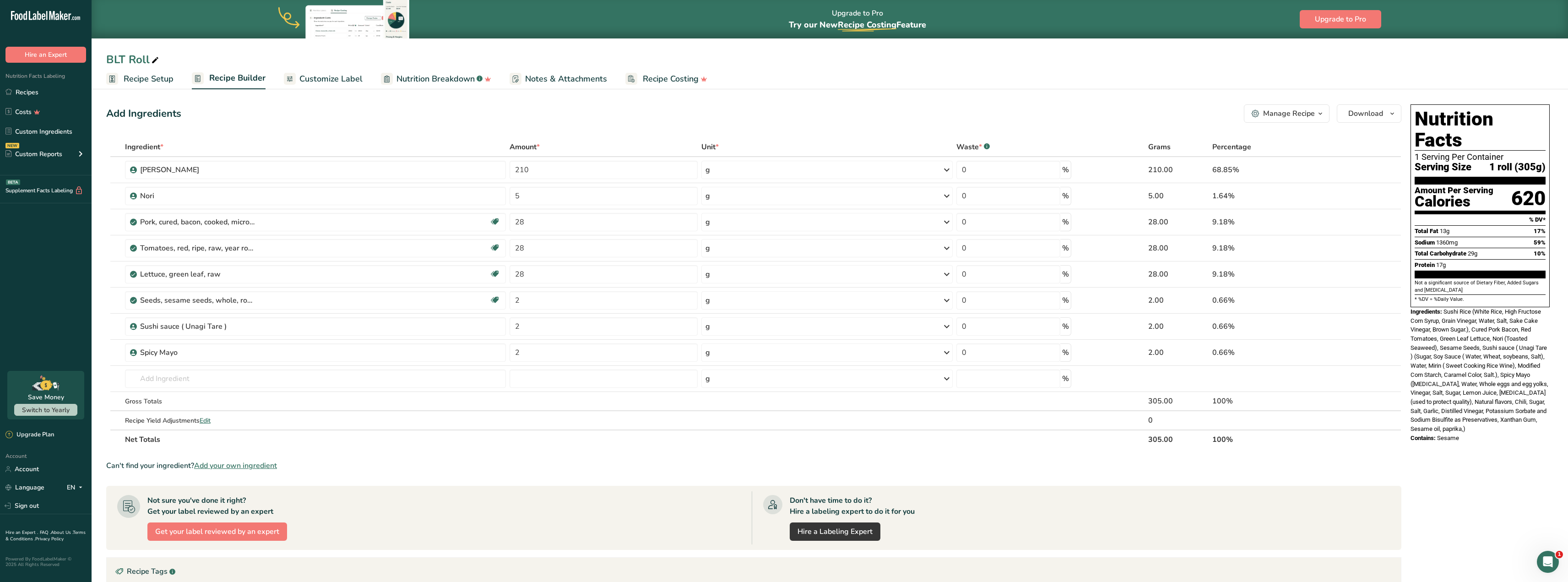
click at [1401, 112] on div "Add Ingredients Manage Recipe Delete Recipe Duplicate Recipe Scale Recipe Save …" at bounding box center [756, 425] width 1300 height 648
click at [1391, 116] on icon "button" at bounding box center [1392, 114] width 7 height 12
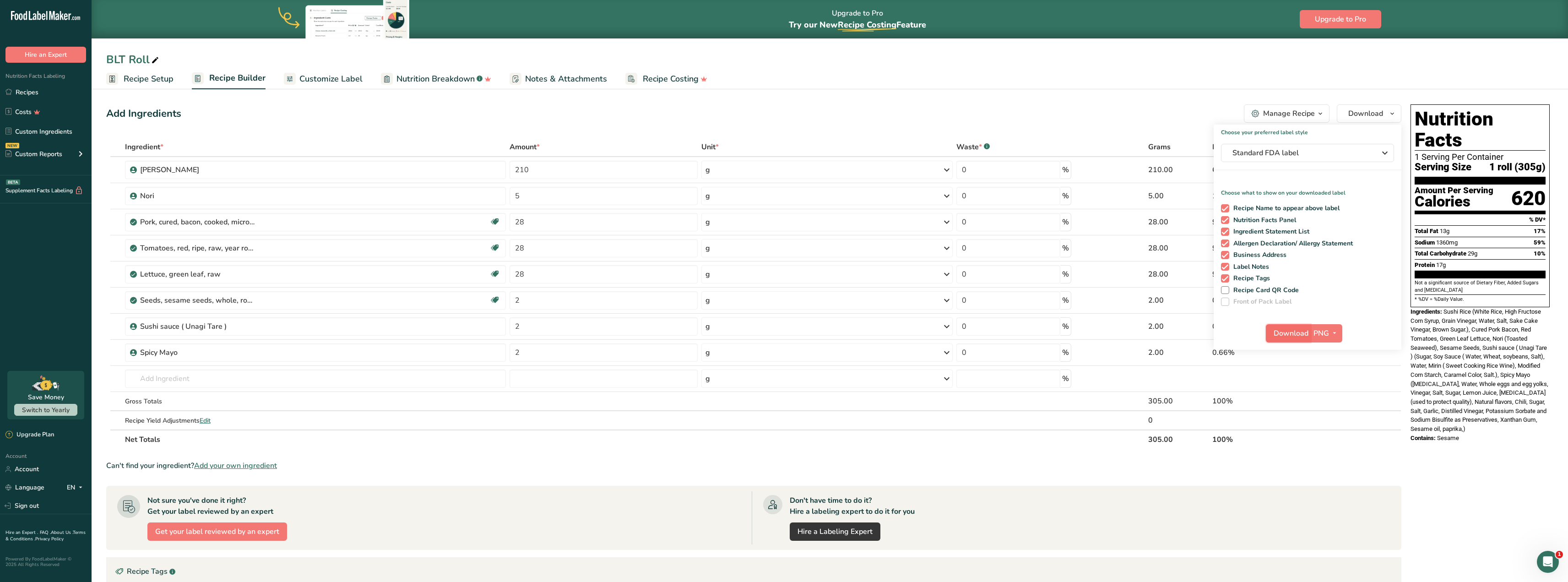
click at [1283, 333] on span "Download" at bounding box center [1290, 333] width 35 height 11
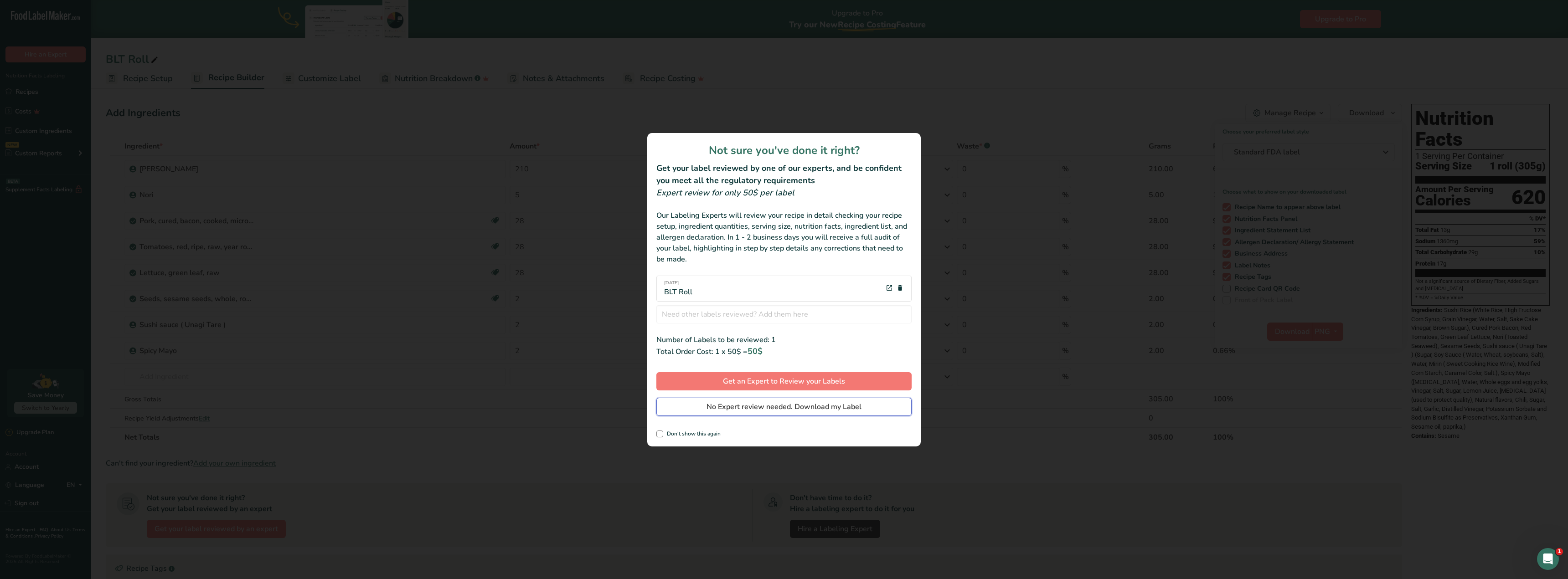
click at [862, 404] on button "No Expert review needed. Download my Label" at bounding box center [783, 407] width 255 height 18
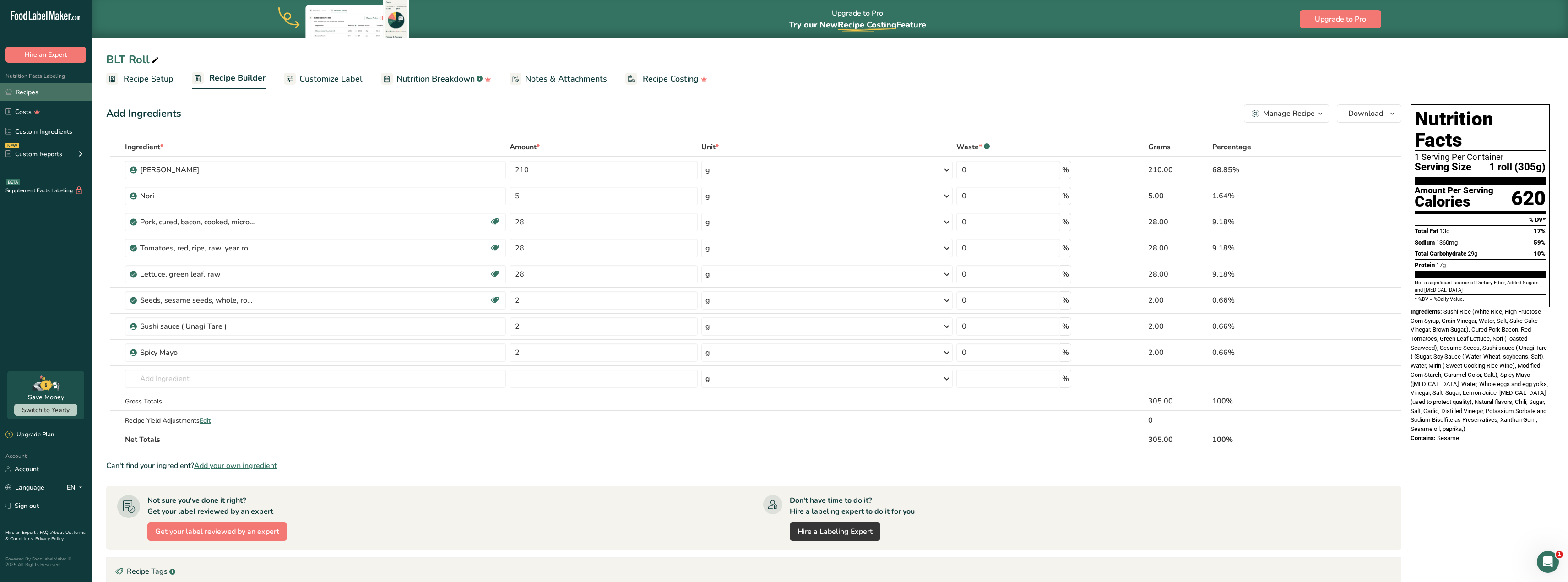
click at [34, 90] on link "Recipes" at bounding box center [46, 92] width 92 height 17
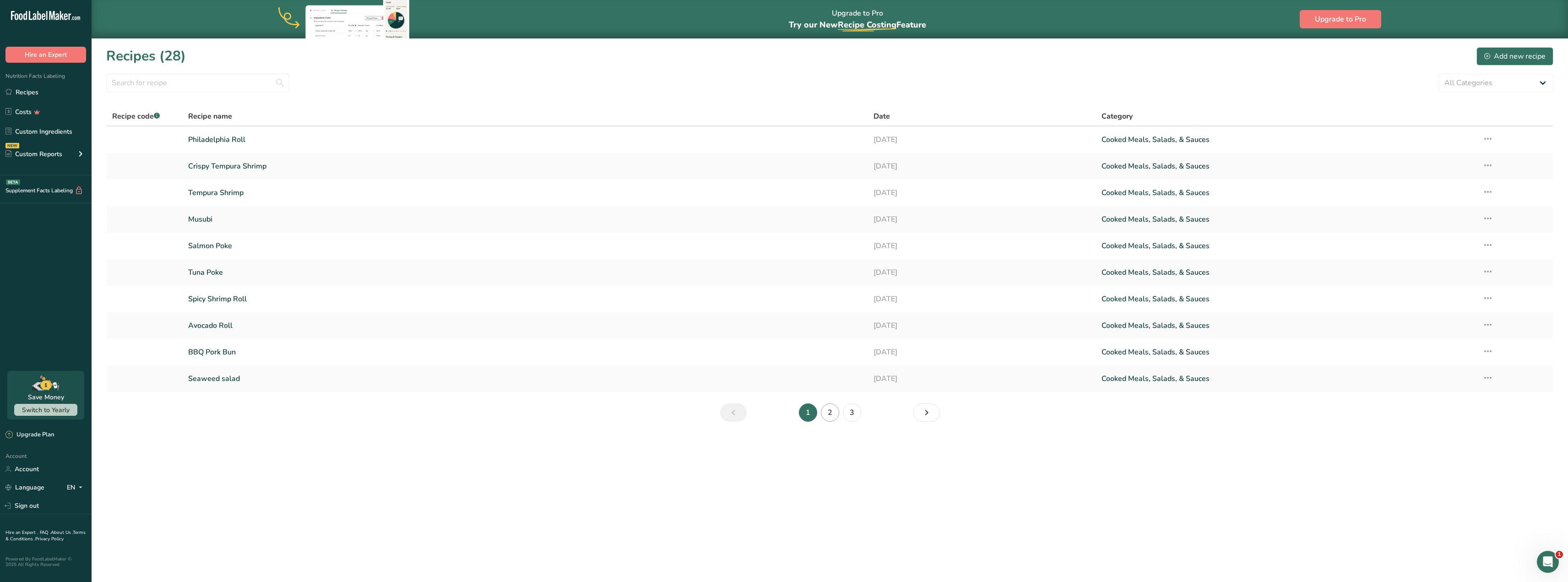
click at [831, 411] on link "2" at bounding box center [830, 413] width 18 height 18
click at [851, 414] on link "3" at bounding box center [852, 413] width 18 height 18
click at [811, 362] on link "1" at bounding box center [808, 359] width 18 height 18
